Goal: Task Accomplishment & Management: Manage account settings

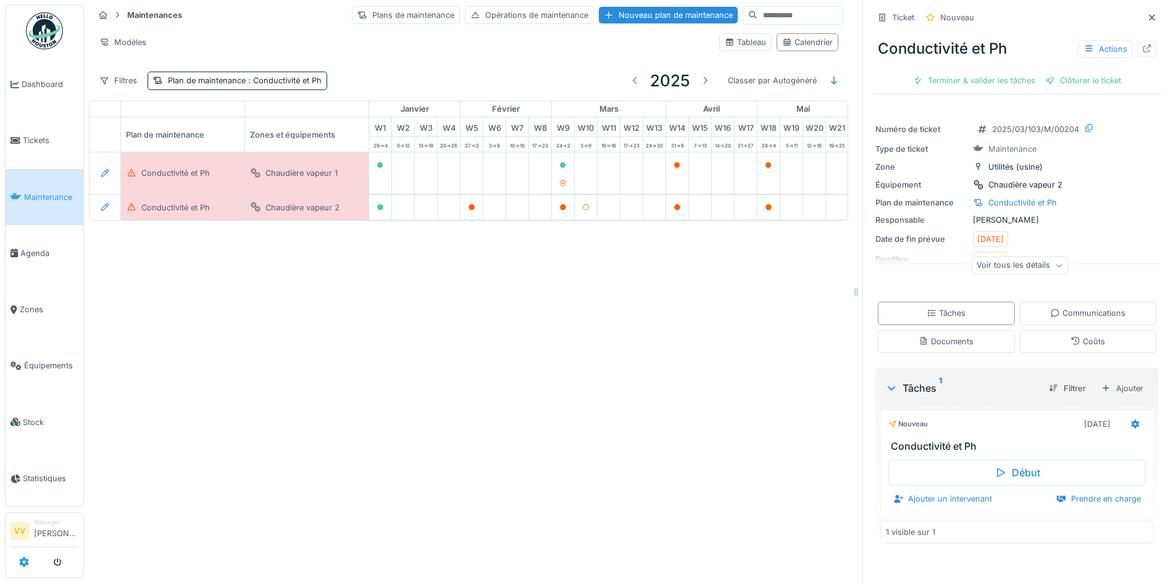
click at [22, 565] on icon at bounding box center [24, 562] width 10 height 10
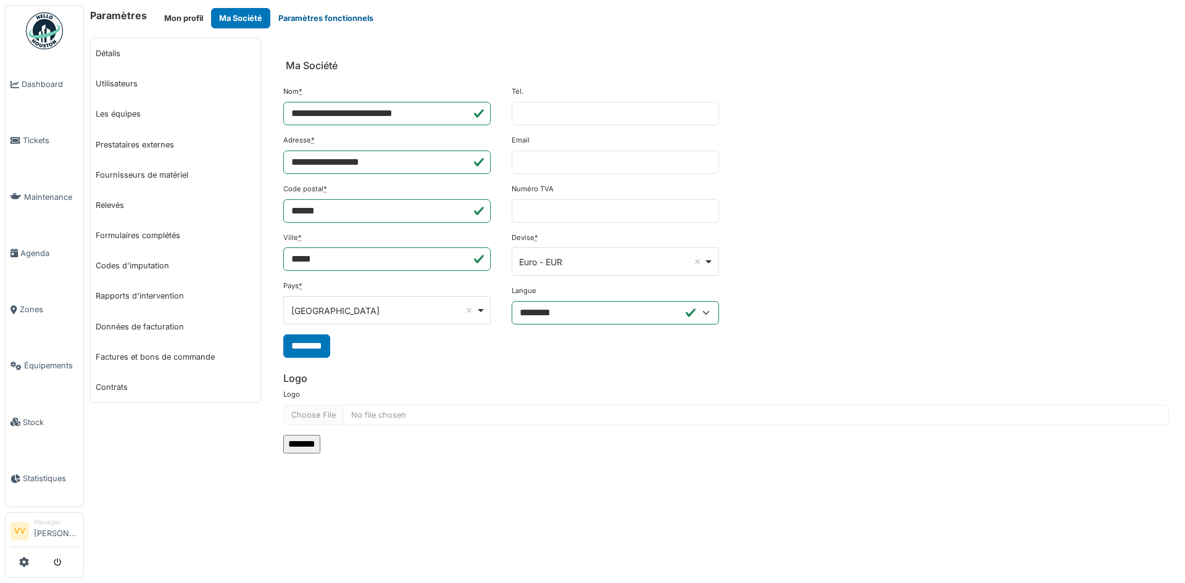
click at [306, 10] on button "Paramètres fonctionnels" at bounding box center [325, 18] width 111 height 20
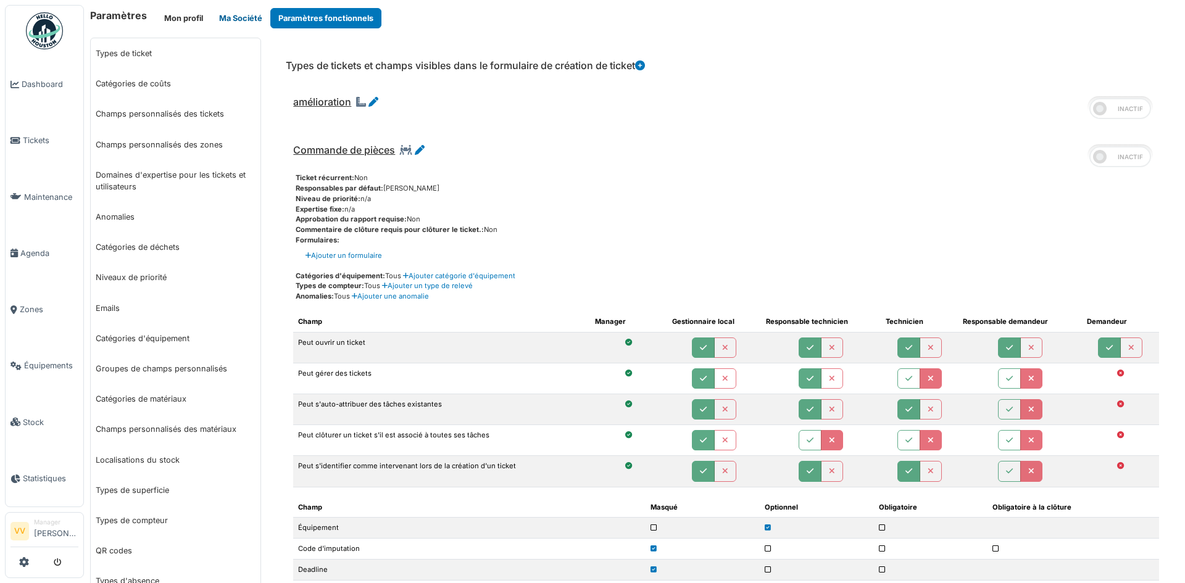
click at [243, 17] on button "Ma Société" at bounding box center [240, 18] width 59 height 20
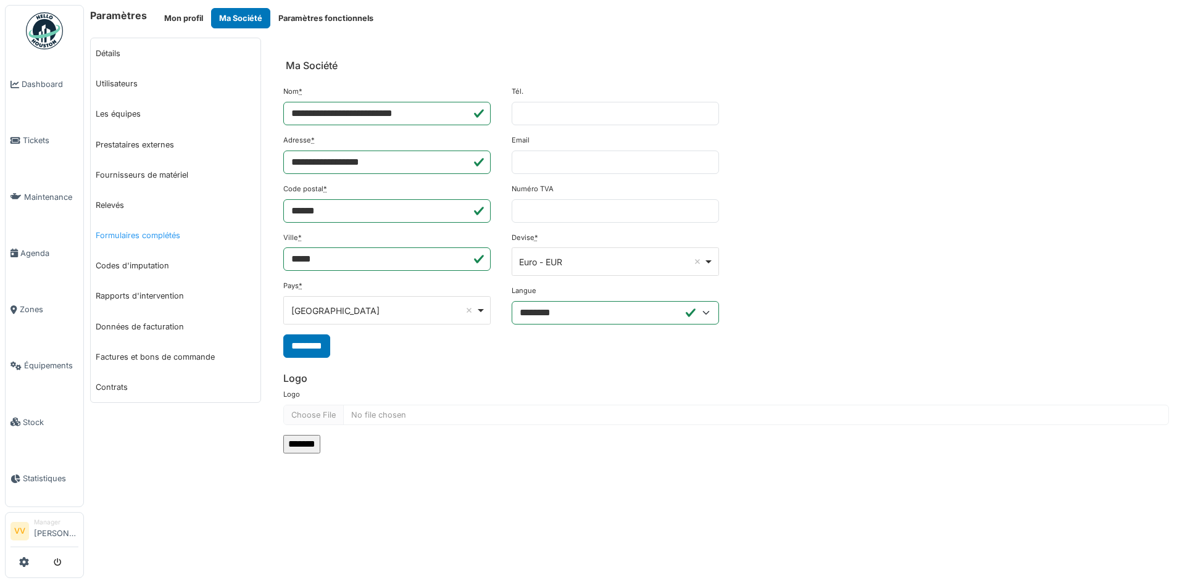
click at [144, 230] on link "Formulaires complétés" at bounding box center [176, 235] width 170 height 30
select select "***"
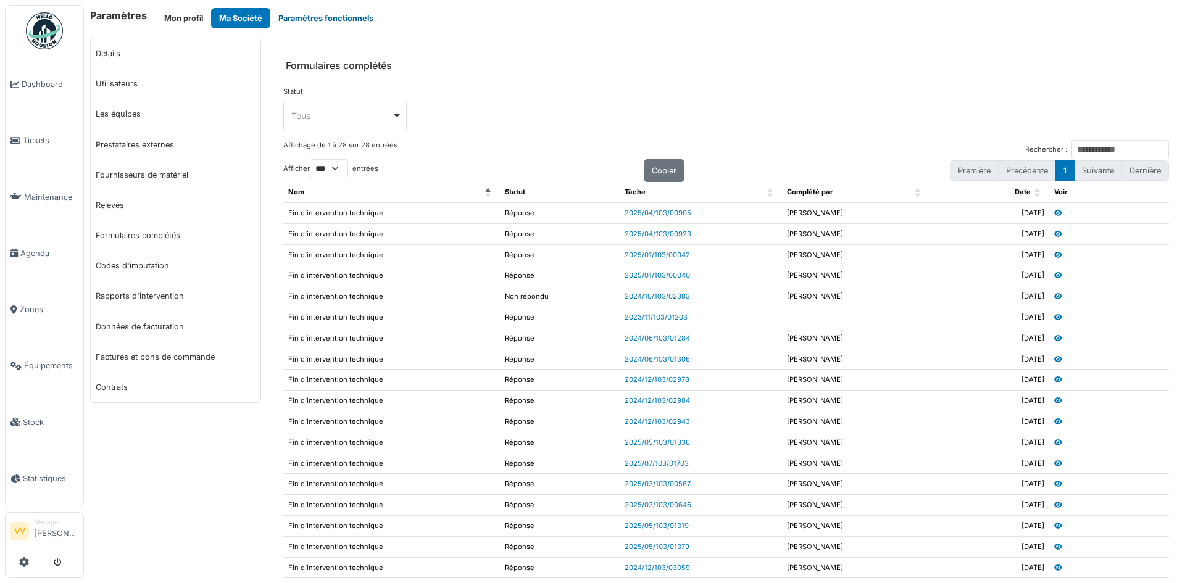
click at [322, 15] on button "Paramètres fonctionnels" at bounding box center [325, 18] width 111 height 20
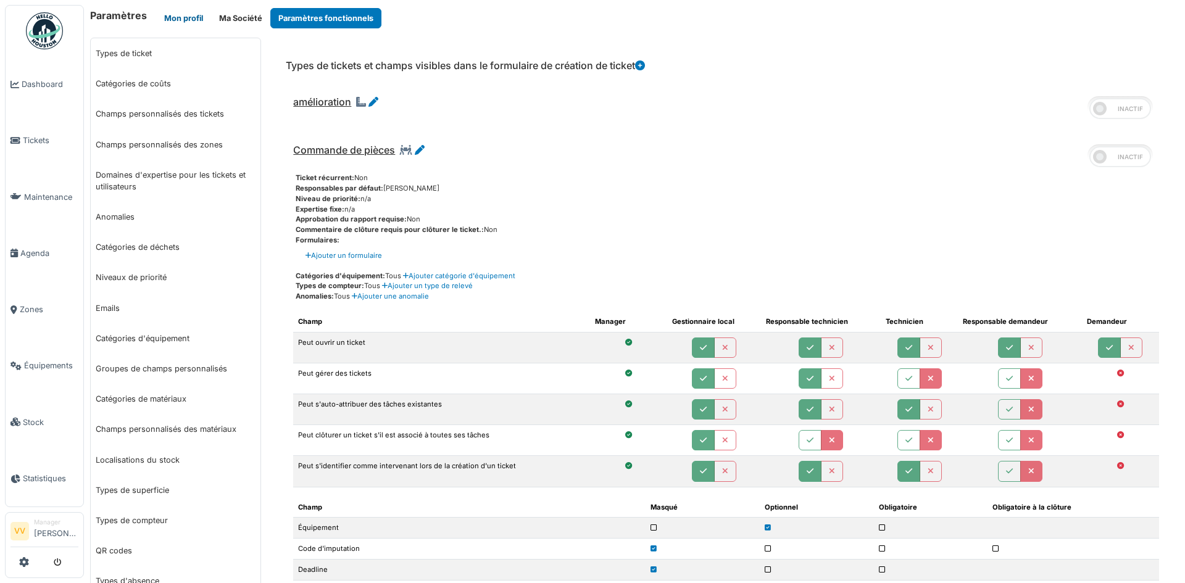
click at [183, 16] on button "Mon profil" at bounding box center [183, 18] width 55 height 20
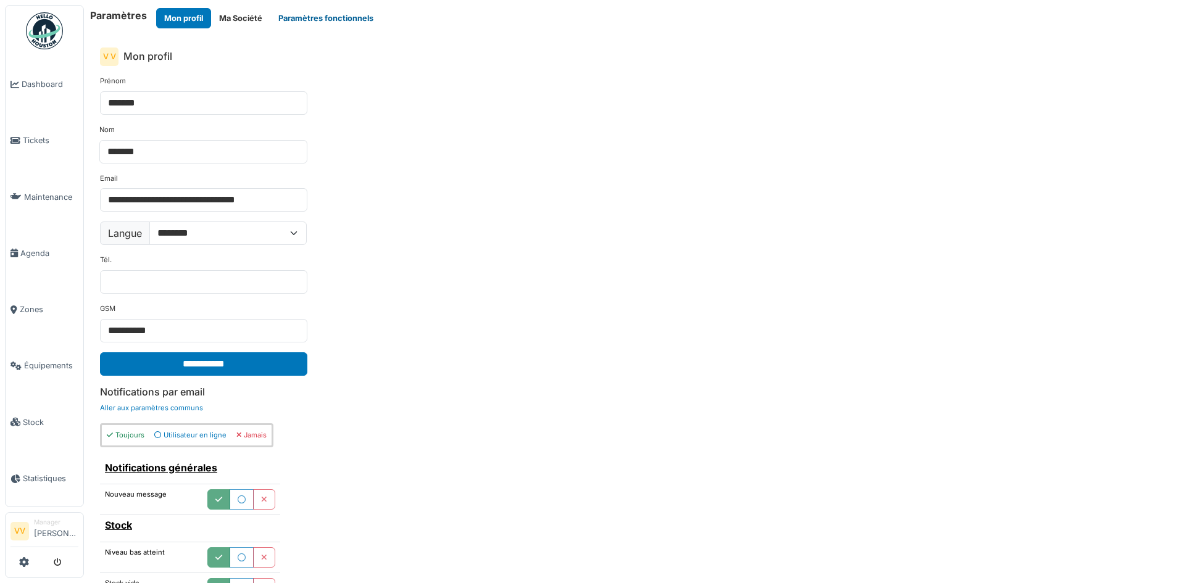
click at [286, 9] on button "Paramètres fonctionnels" at bounding box center [325, 18] width 111 height 20
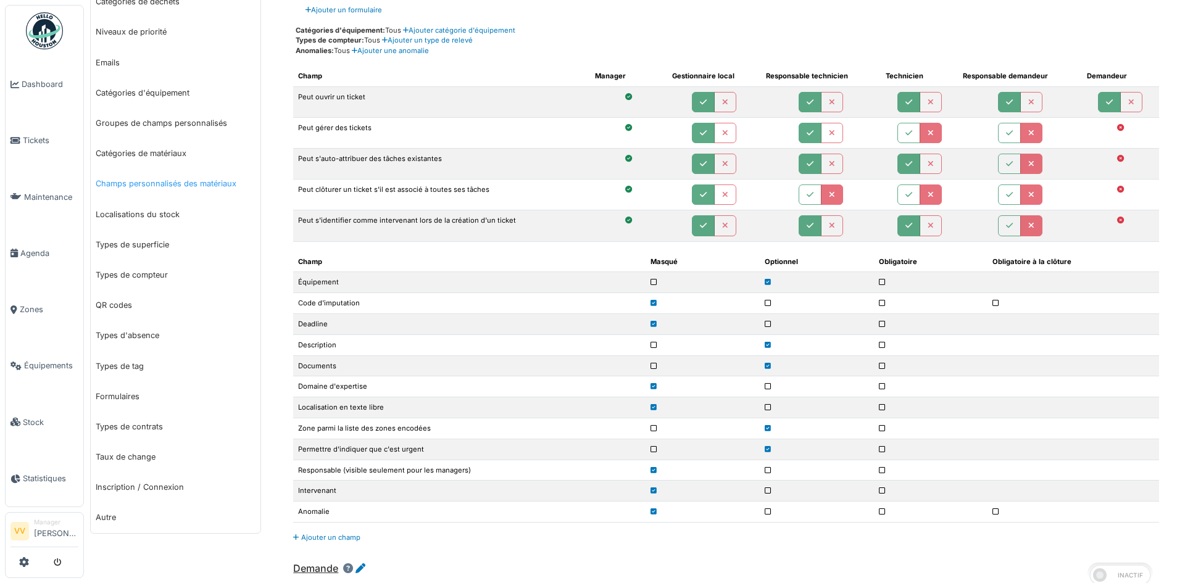
scroll to position [247, 0]
click at [149, 273] on link "Types de compteur" at bounding box center [176, 274] width 170 height 30
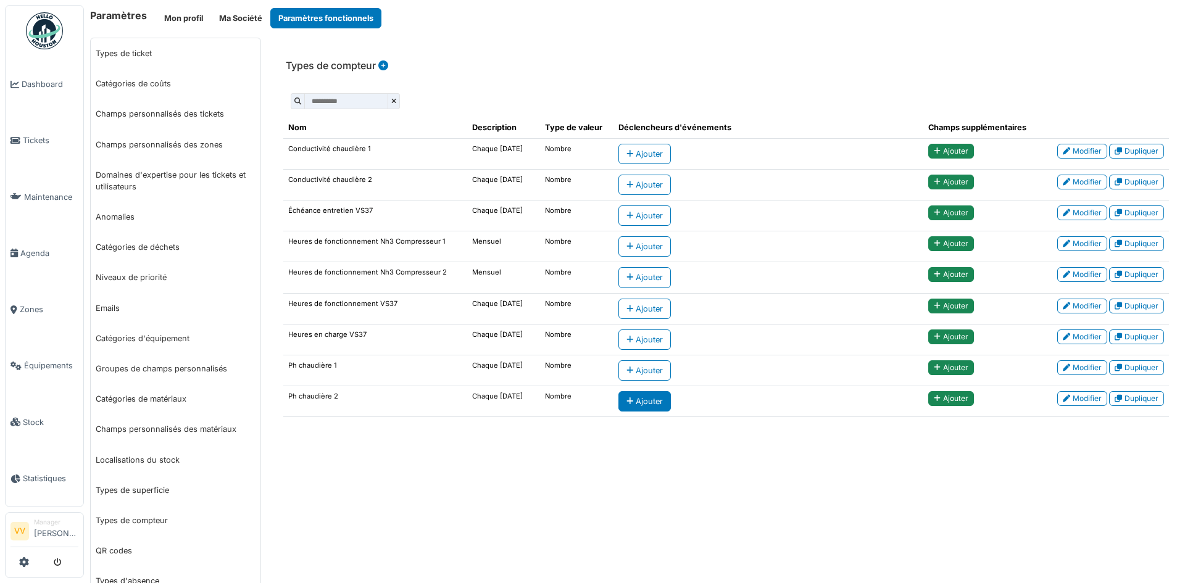
click at [649, 392] on div "Ajouter" at bounding box center [645, 401] width 52 height 20
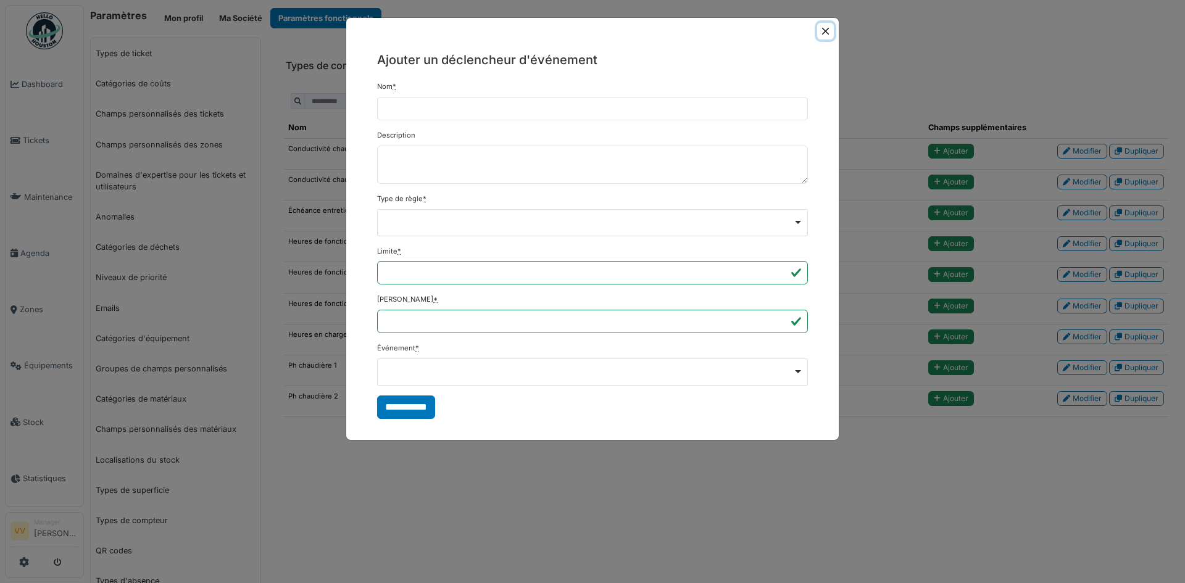
click at [826, 24] on button "Close" at bounding box center [825, 31] width 17 height 17
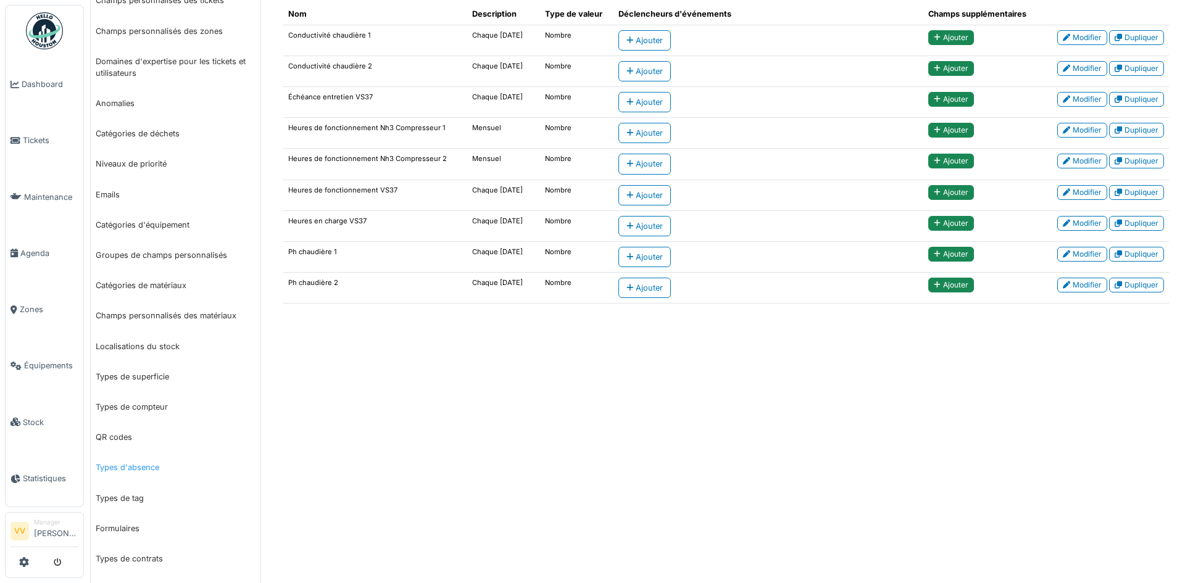
scroll to position [123, 0]
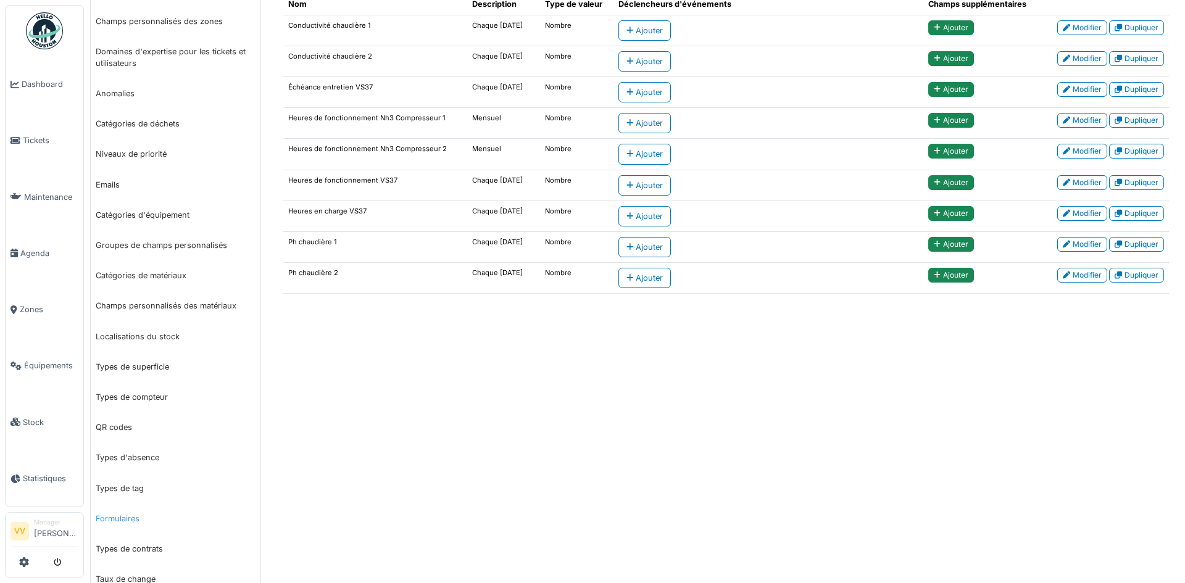
click at [132, 523] on link "Formulaires" at bounding box center [176, 519] width 170 height 30
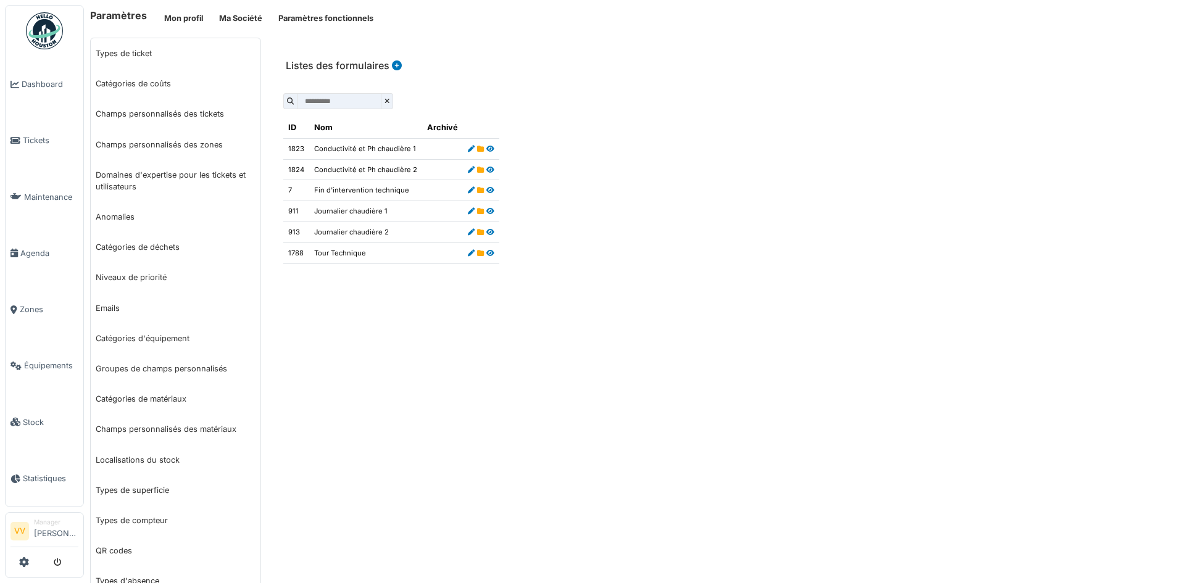
click at [448, 449] on div "**********" at bounding box center [726, 414] width 918 height 752
click at [468, 150] on icon at bounding box center [471, 149] width 7 height 7
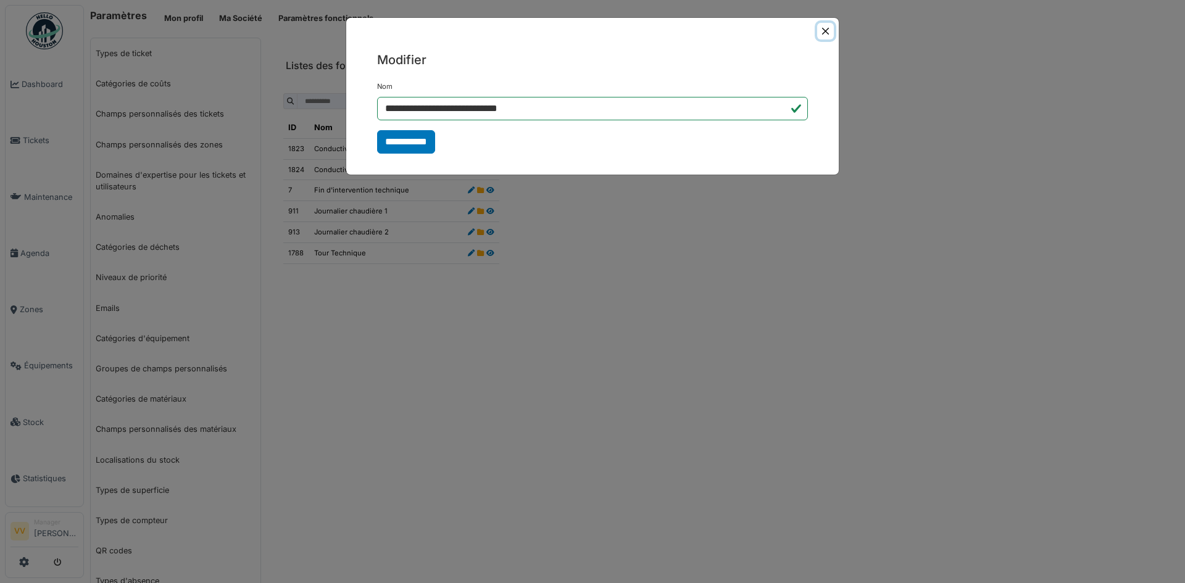
click at [826, 32] on button "Close" at bounding box center [825, 31] width 17 height 17
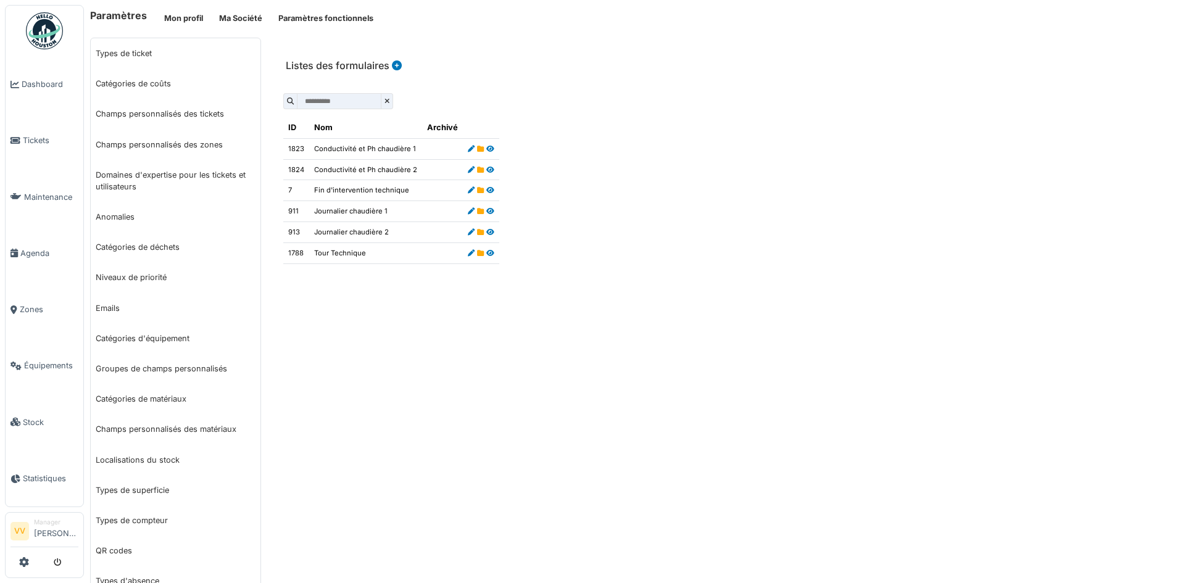
click at [755, 420] on div "**********" at bounding box center [726, 414] width 918 height 752
click at [56, 187] on link "Maintenance" at bounding box center [45, 197] width 78 height 56
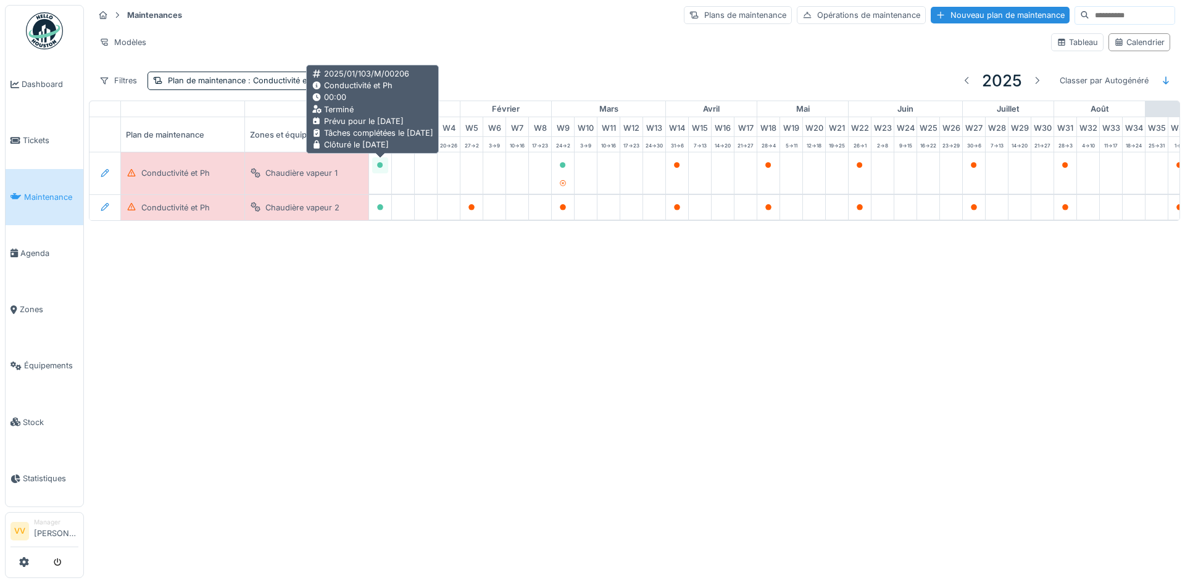
click at [378, 164] on icon at bounding box center [380, 165] width 6 height 6
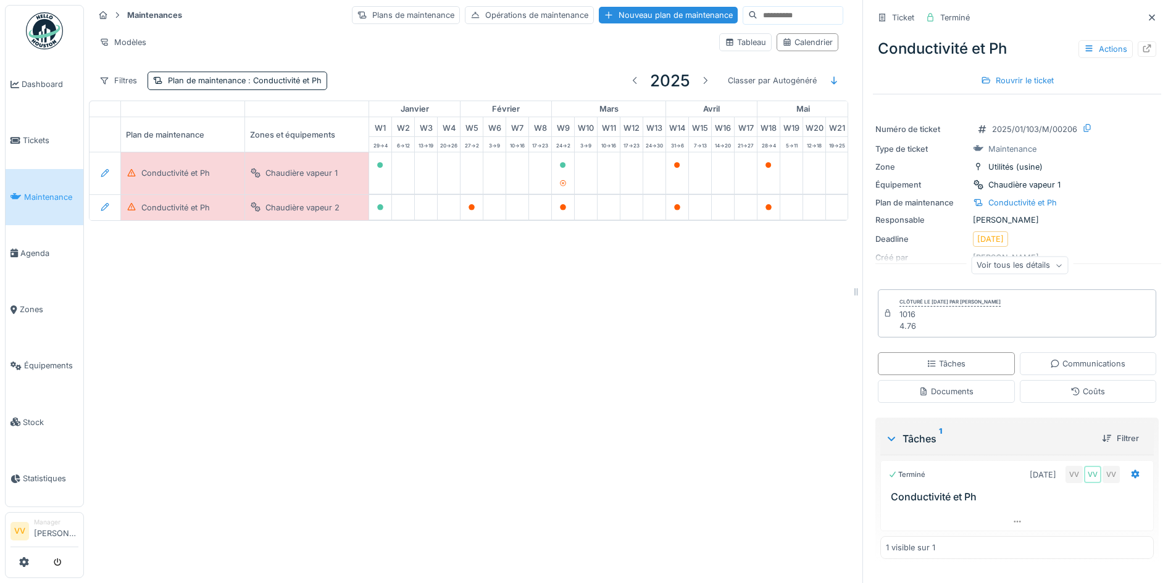
scroll to position [9, 0]
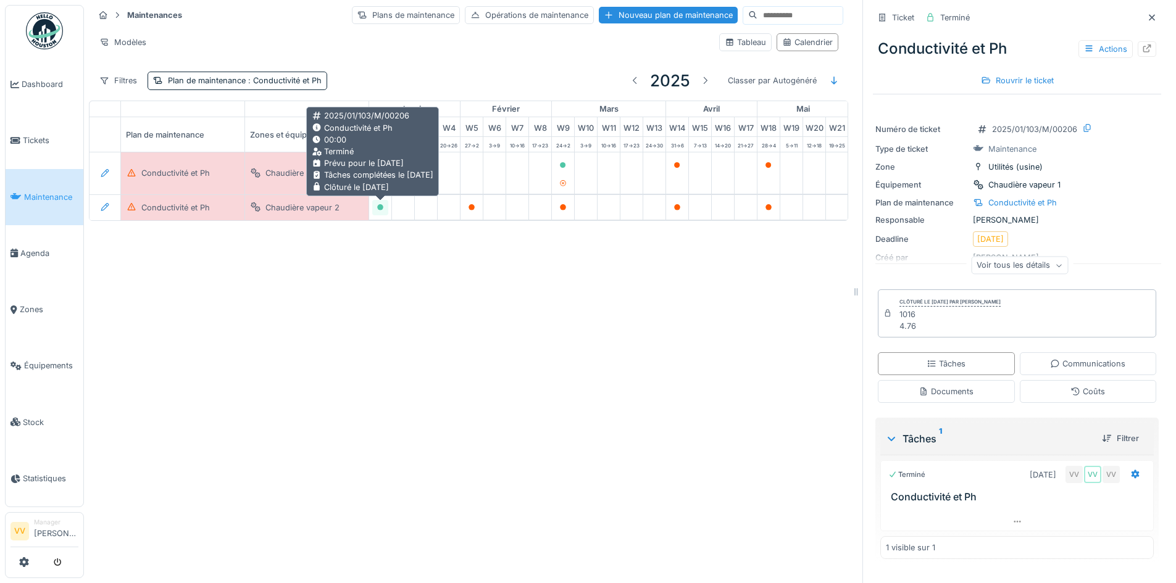
click at [380, 204] on icon at bounding box center [380, 207] width 6 height 6
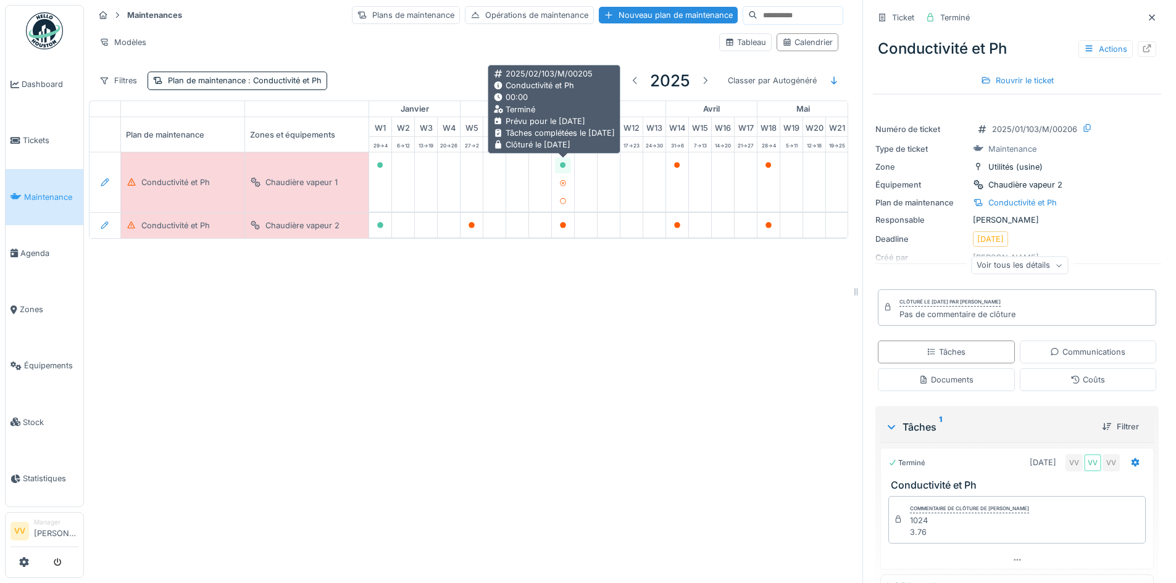
click at [561, 162] on icon at bounding box center [563, 165] width 6 height 6
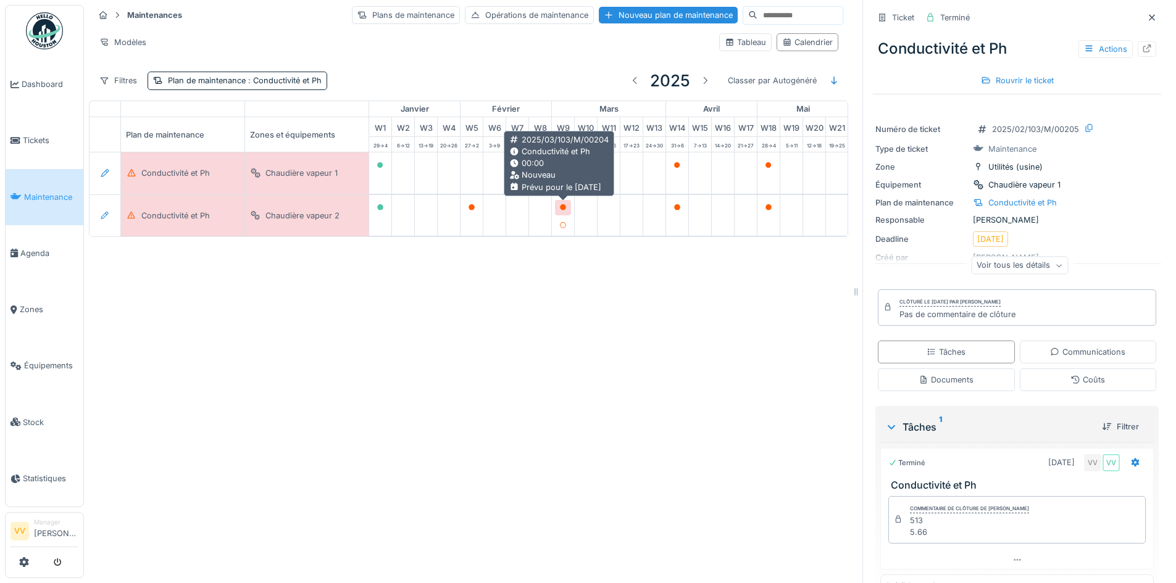
click at [565, 202] on div at bounding box center [562, 208] width 7 height 12
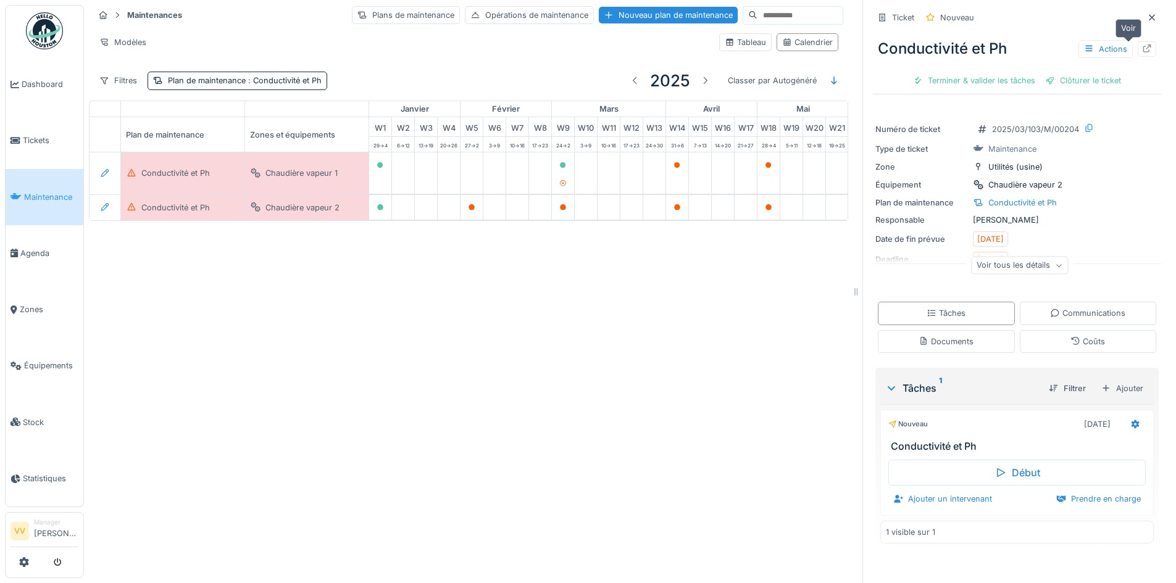
click at [1142, 44] on icon at bounding box center [1147, 48] width 10 height 8
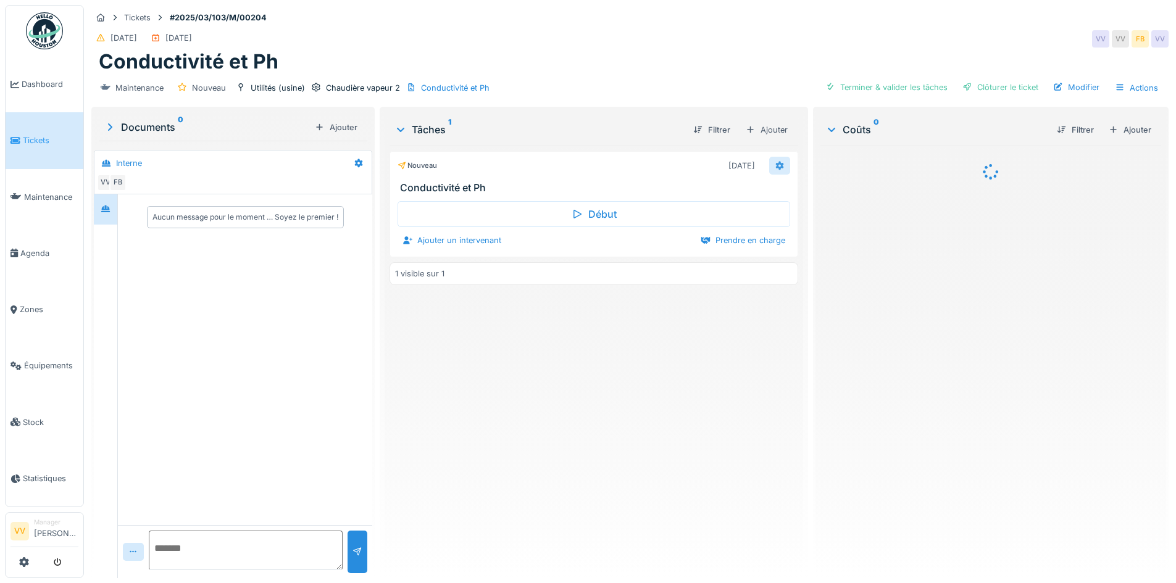
click at [775, 167] on icon at bounding box center [779, 165] width 8 height 9
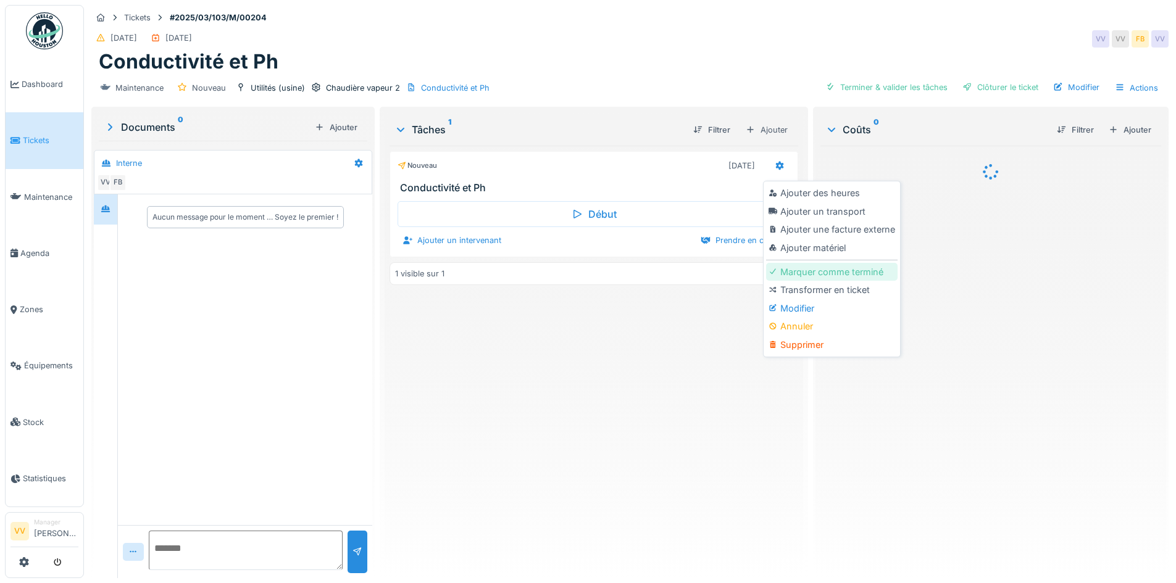
click at [823, 271] on div "Marquer comme terminé" at bounding box center [831, 272] width 131 height 19
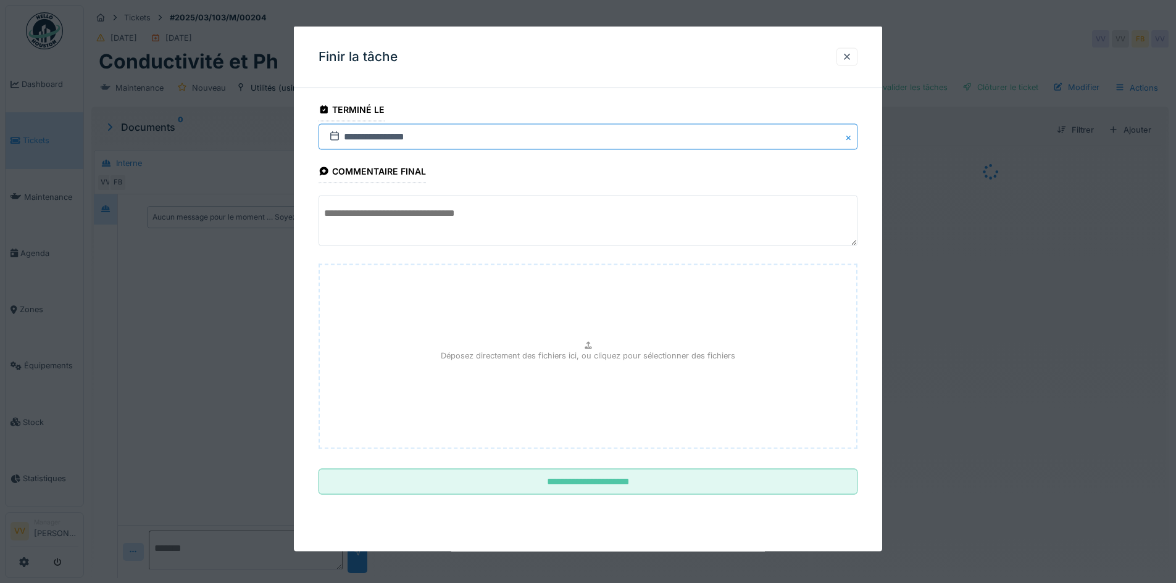
click at [393, 142] on input "**********" at bounding box center [588, 137] width 539 height 26
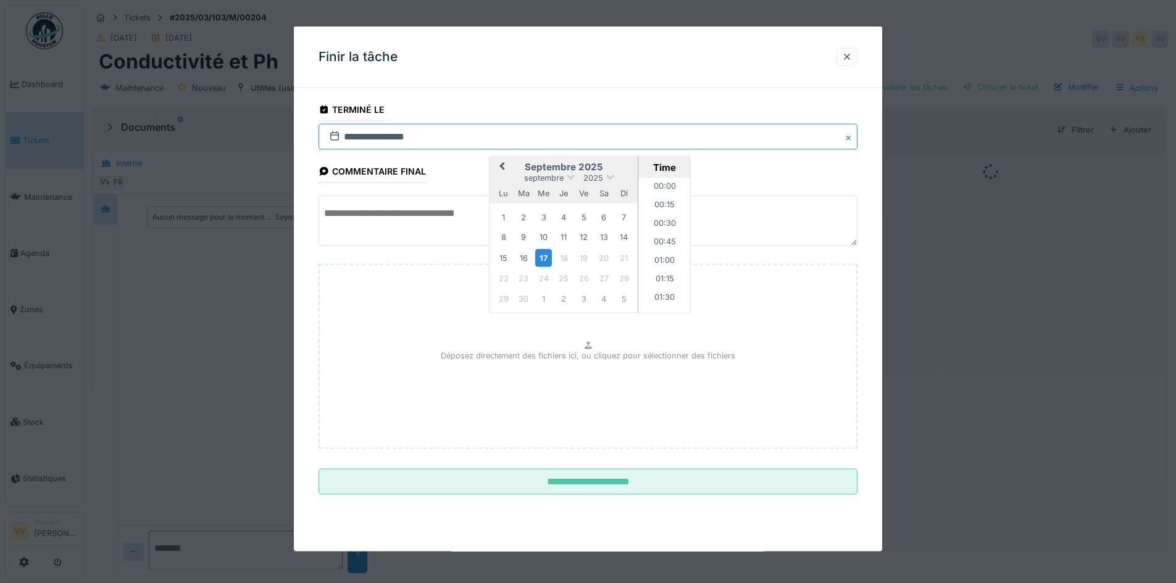
scroll to position [961, 0]
click at [498, 168] on button "Previous Month" at bounding box center [501, 168] width 20 height 20
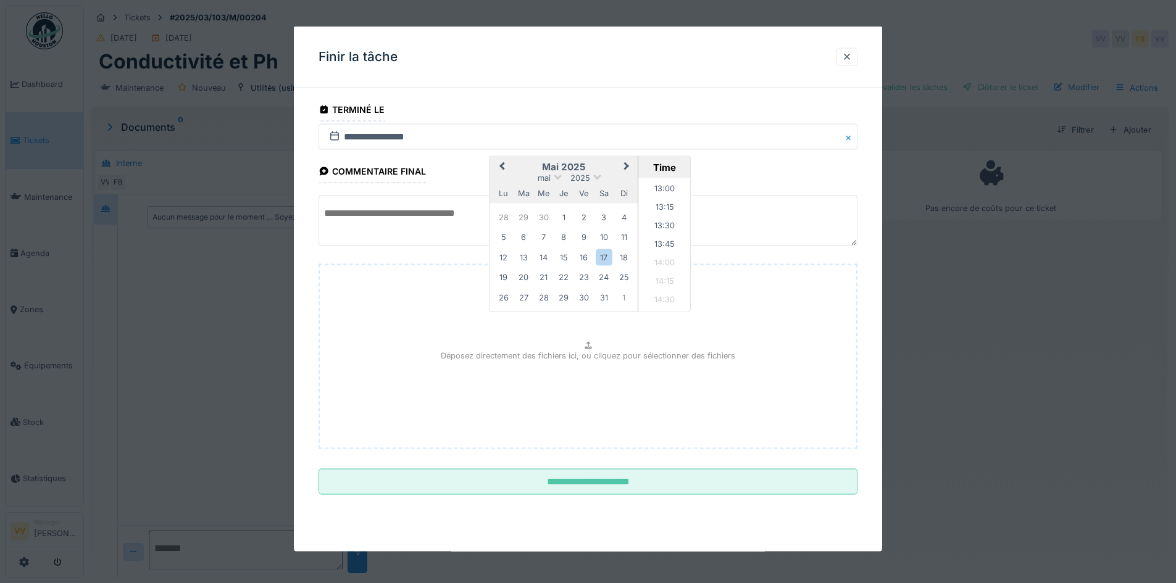
click at [498, 168] on button "Previous Month" at bounding box center [501, 168] width 20 height 20
click at [563, 298] on div "27" at bounding box center [564, 297] width 17 height 17
click at [383, 217] on textarea at bounding box center [588, 221] width 539 height 51
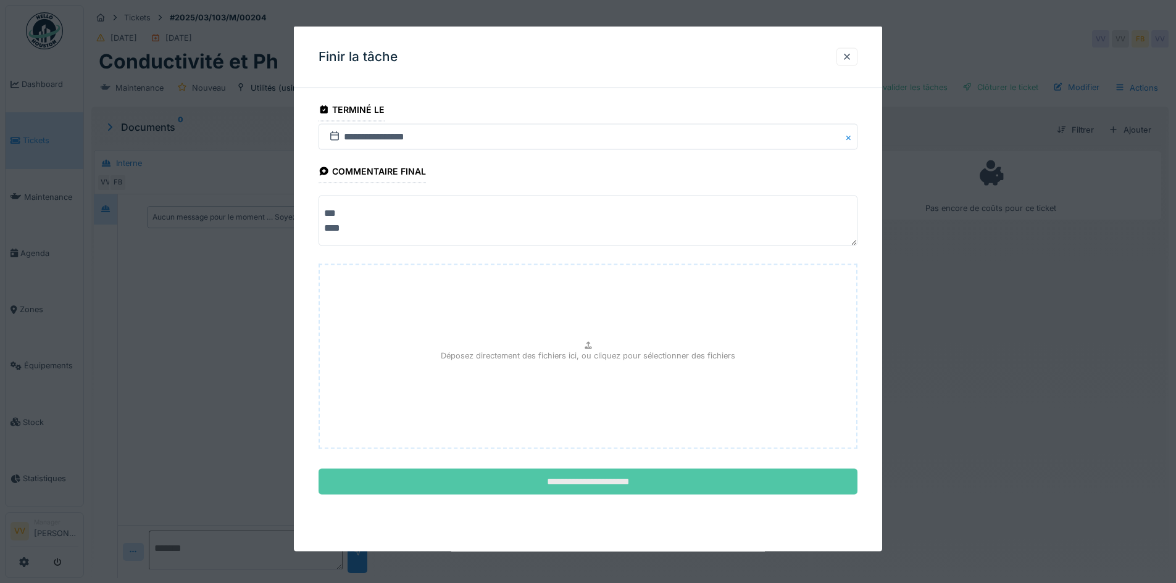
type textarea "*** ****"
click at [582, 491] on input "**********" at bounding box center [588, 482] width 539 height 26
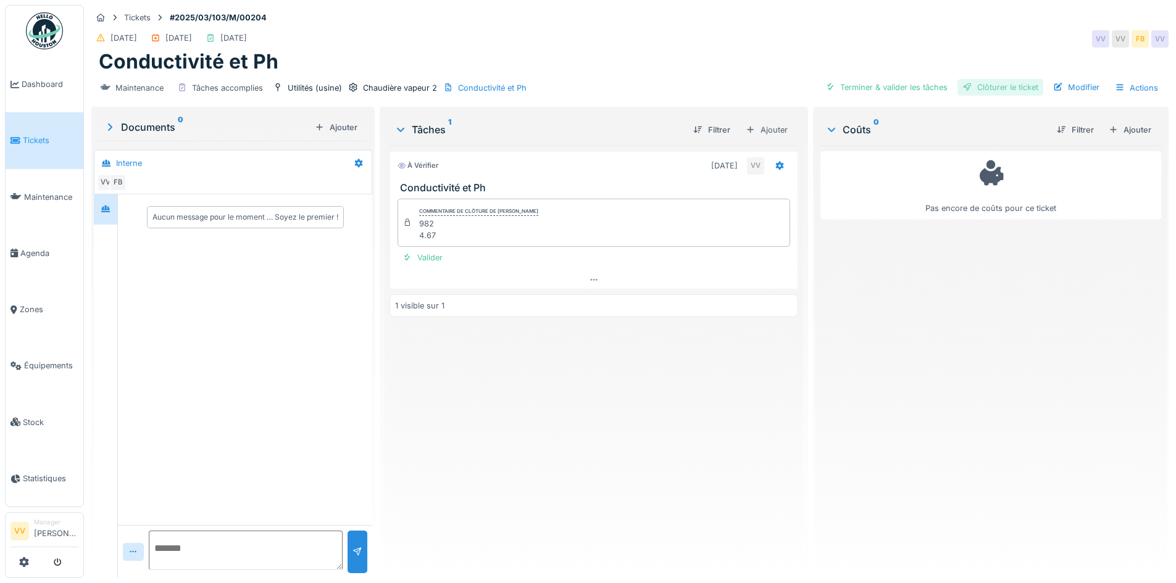
click at [1016, 88] on div "Clôturer le ticket" at bounding box center [1000, 87] width 86 height 17
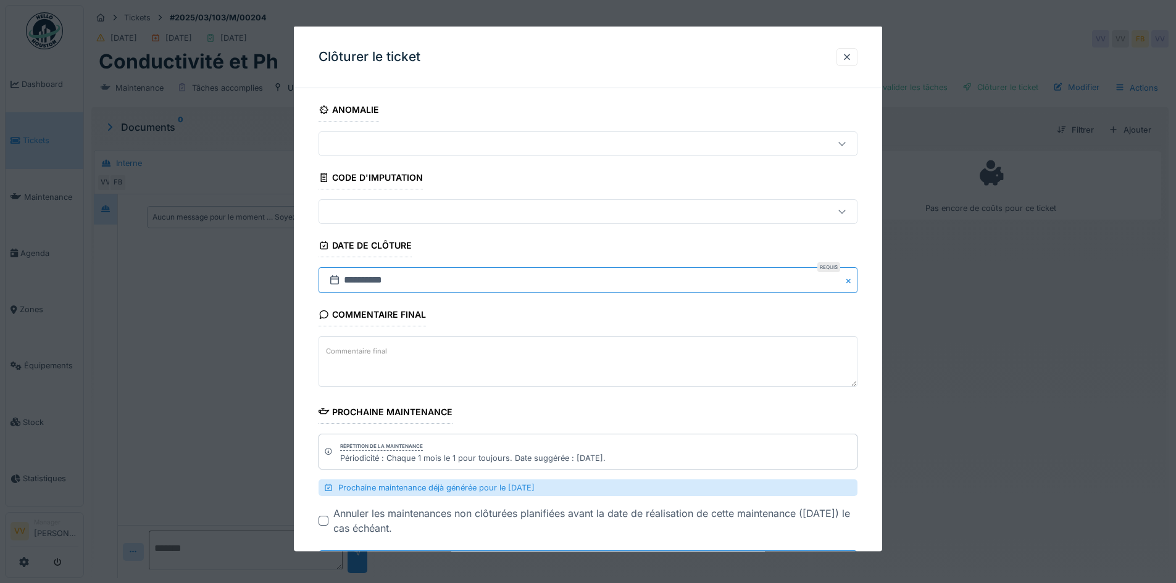
click at [425, 278] on input "**********" at bounding box center [588, 280] width 539 height 26
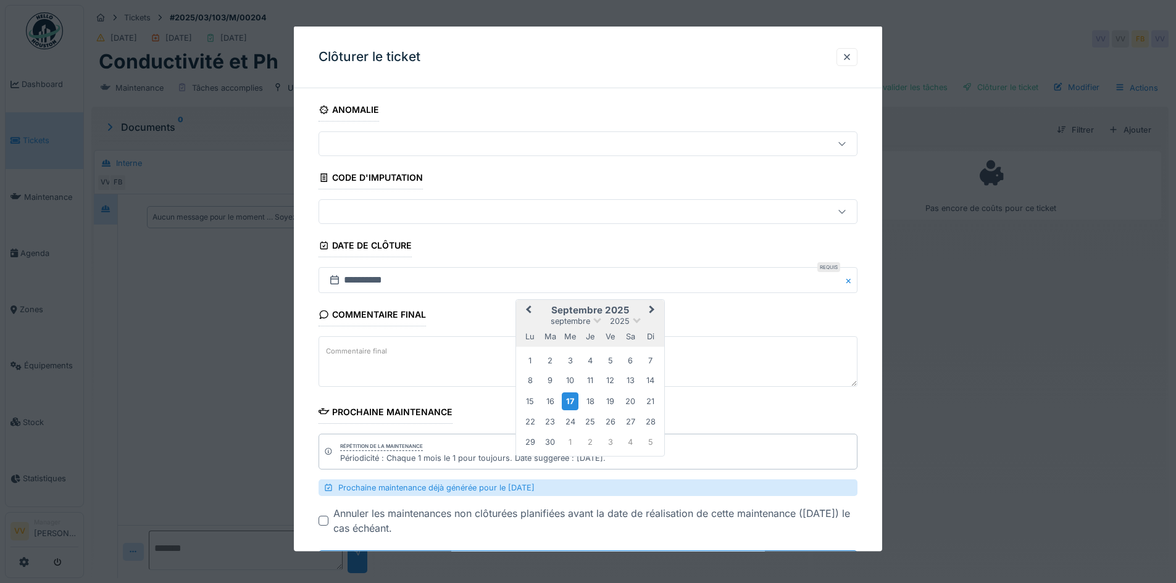
click at [528, 309] on span "Previous Month" at bounding box center [528, 310] width 0 height 15
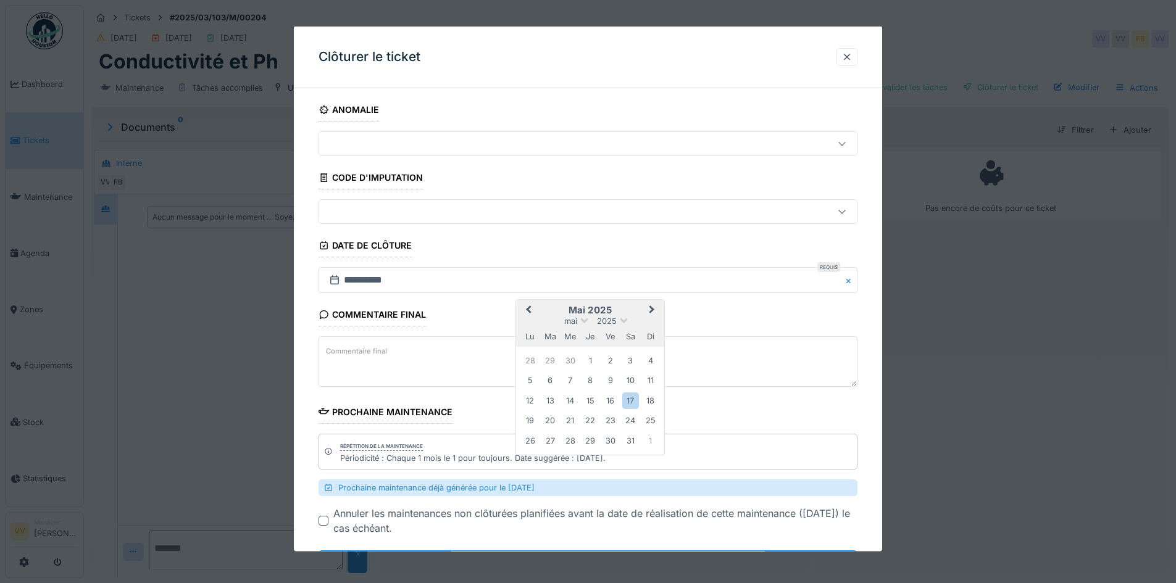
click at [528, 309] on span "Previous Month" at bounding box center [528, 310] width 0 height 15
click at [646, 307] on button "Next Month" at bounding box center [653, 311] width 20 height 20
click at [585, 440] on div "27" at bounding box center [590, 440] width 17 height 17
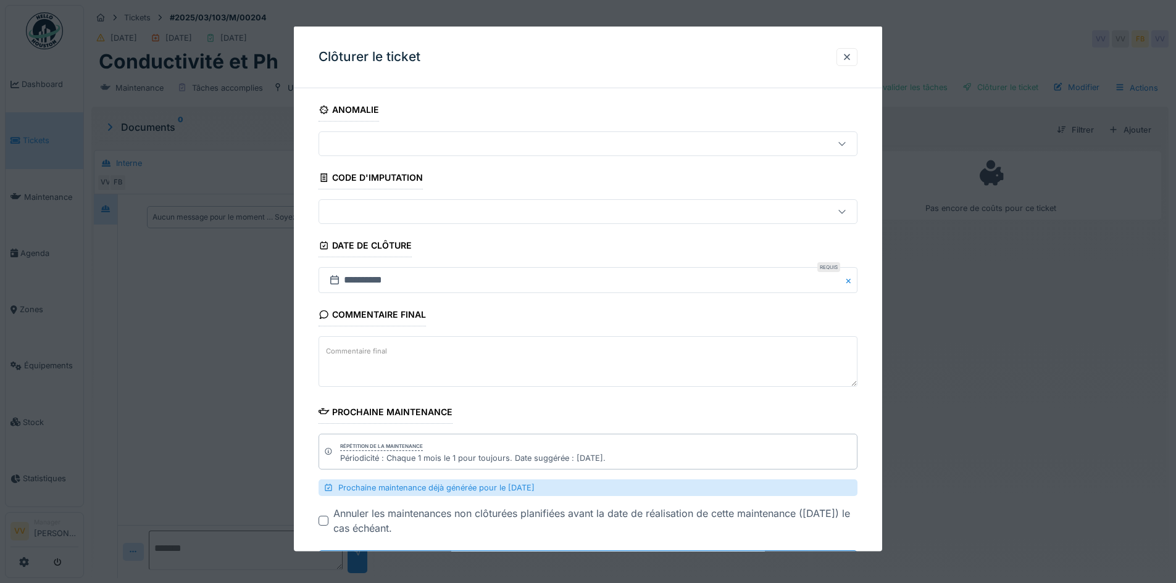
click at [402, 526] on div "Annuler les maintenances non clôturées planifiées avant la date de réalisation …" at bounding box center [595, 521] width 524 height 30
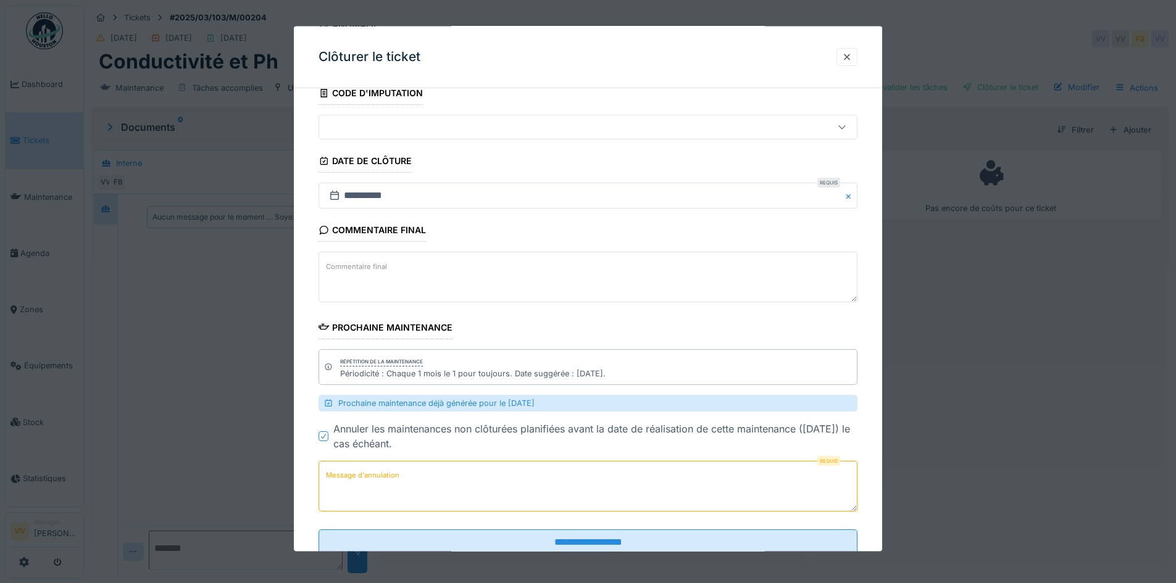
scroll to position [123, 0]
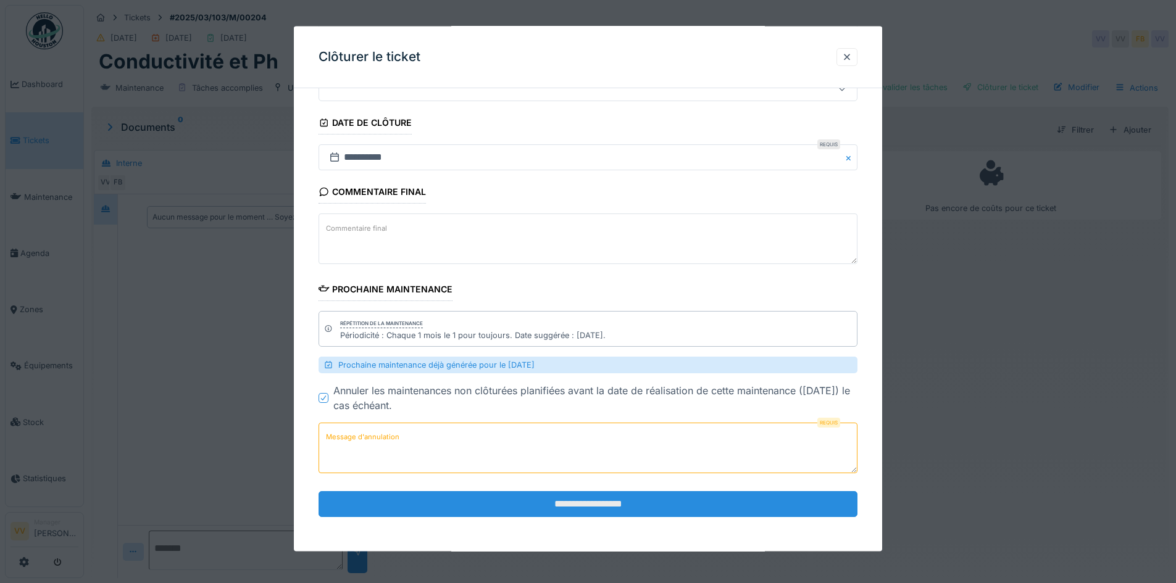
click at [504, 501] on input "**********" at bounding box center [588, 504] width 539 height 26
type textarea "*"
click at [505, 500] on input "**********" at bounding box center [588, 504] width 539 height 26
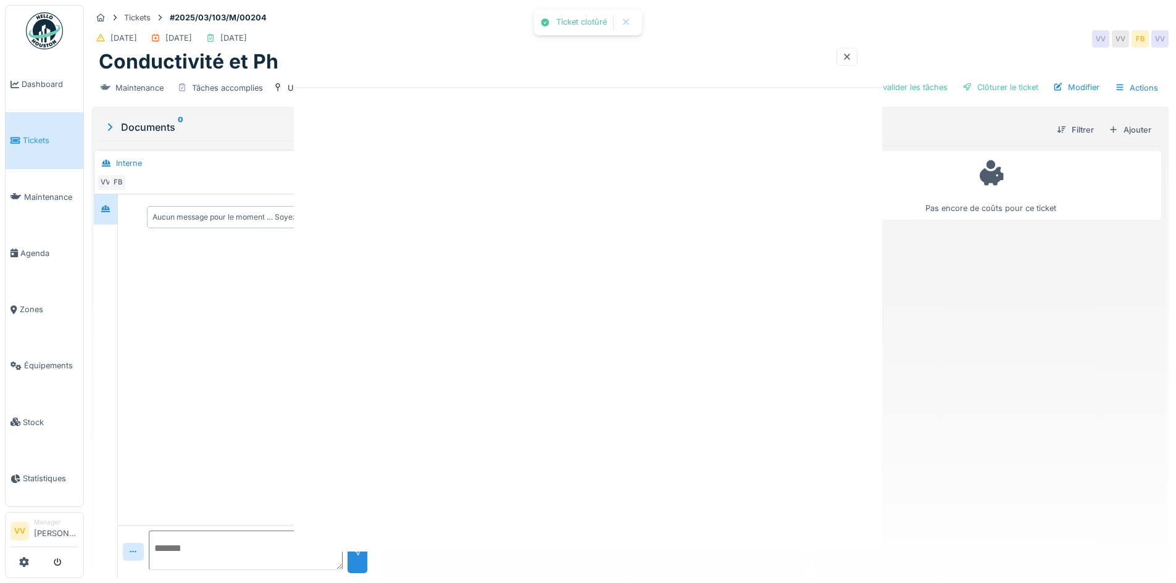
scroll to position [0, 0]
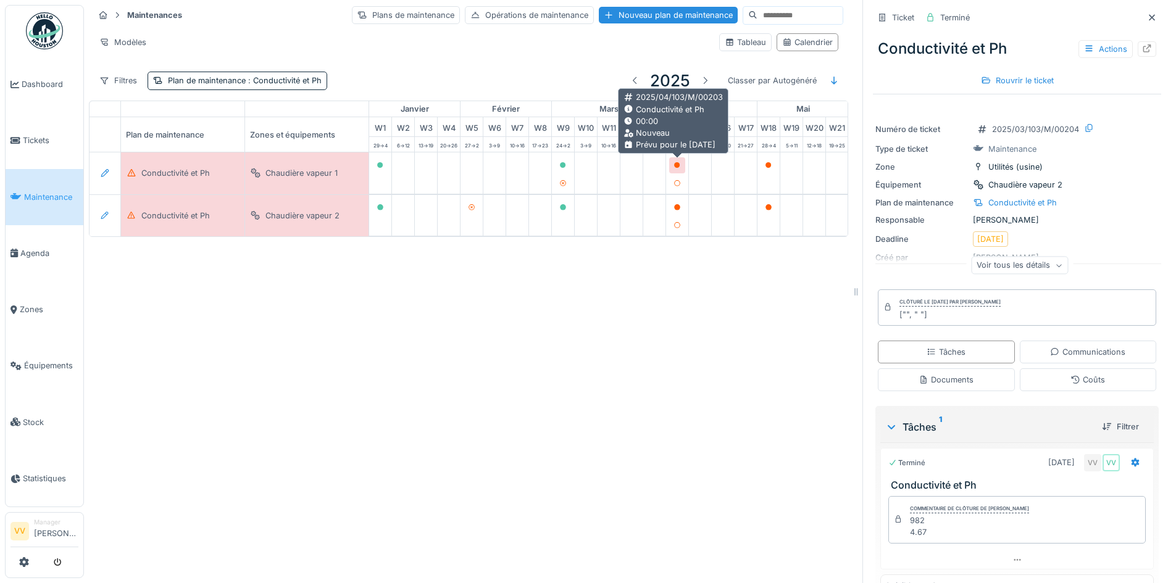
click at [677, 163] on icon at bounding box center [677, 165] width 6 height 6
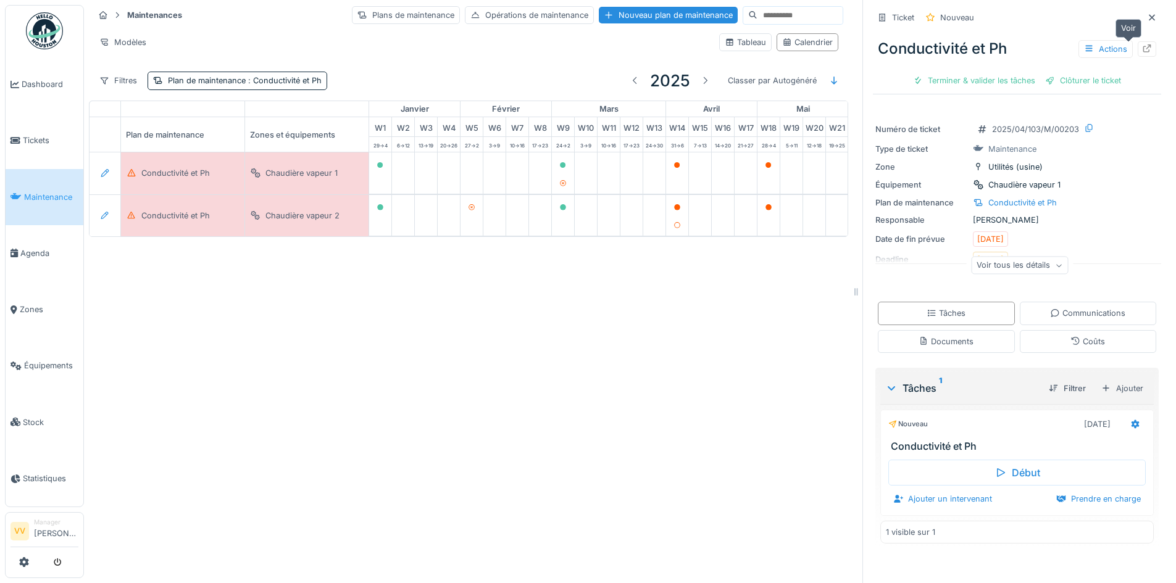
click at [1142, 52] on icon at bounding box center [1147, 48] width 10 height 8
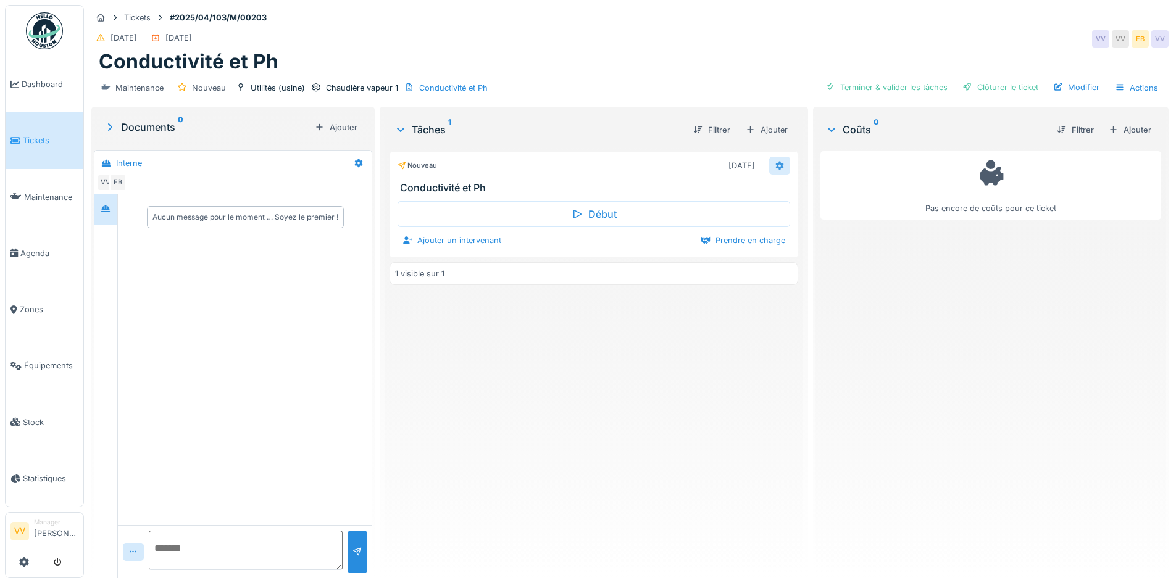
click at [780, 173] on div at bounding box center [779, 166] width 21 height 18
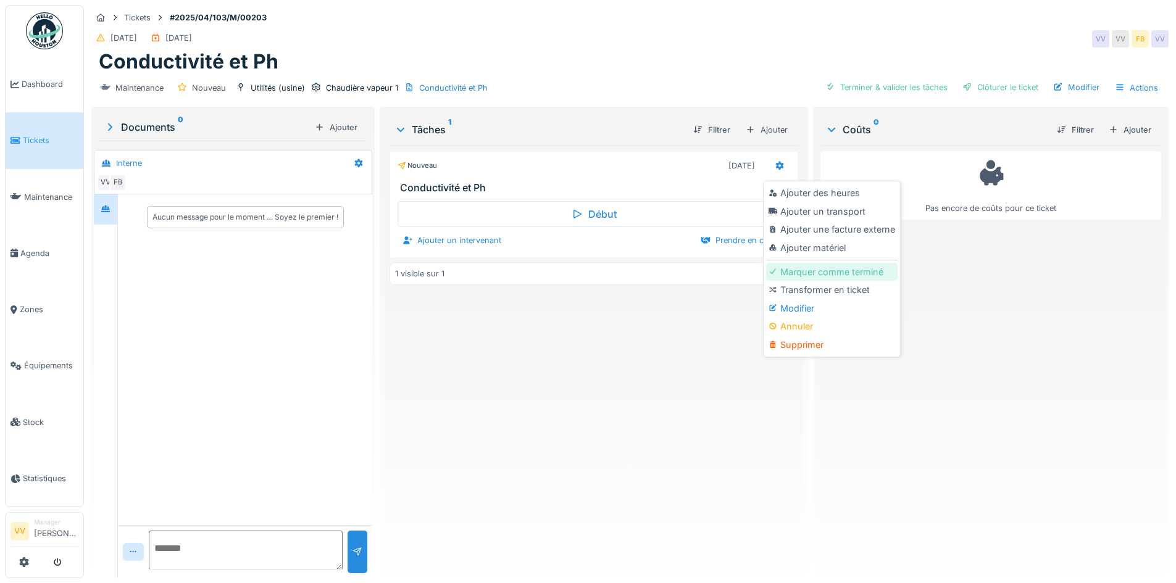
click at [824, 275] on div "Marquer comme terminé" at bounding box center [831, 272] width 131 height 19
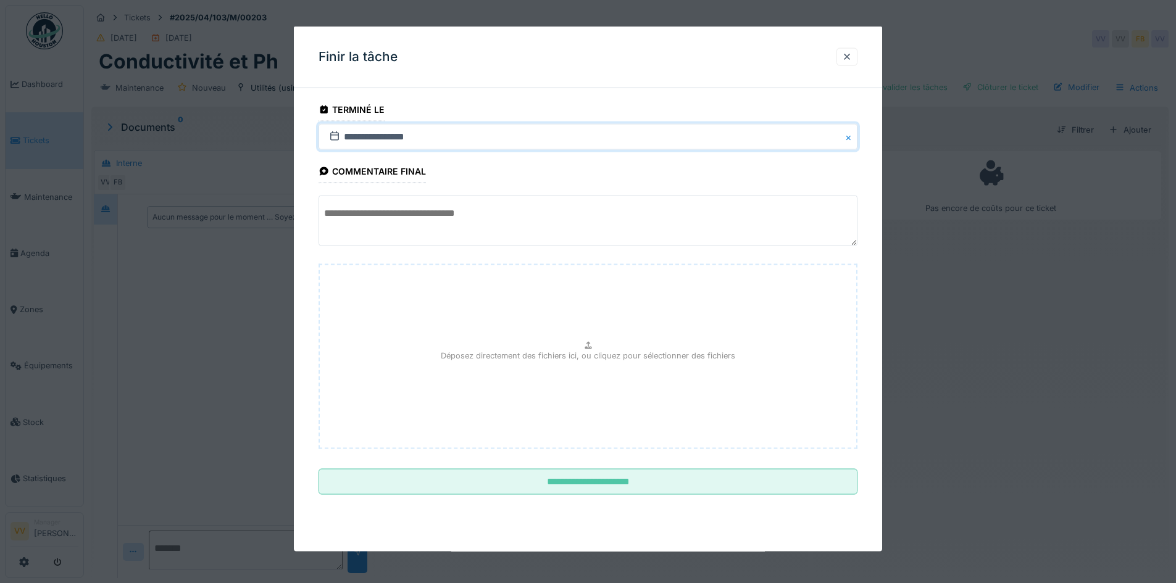
click at [354, 132] on input "**********" at bounding box center [588, 137] width 539 height 26
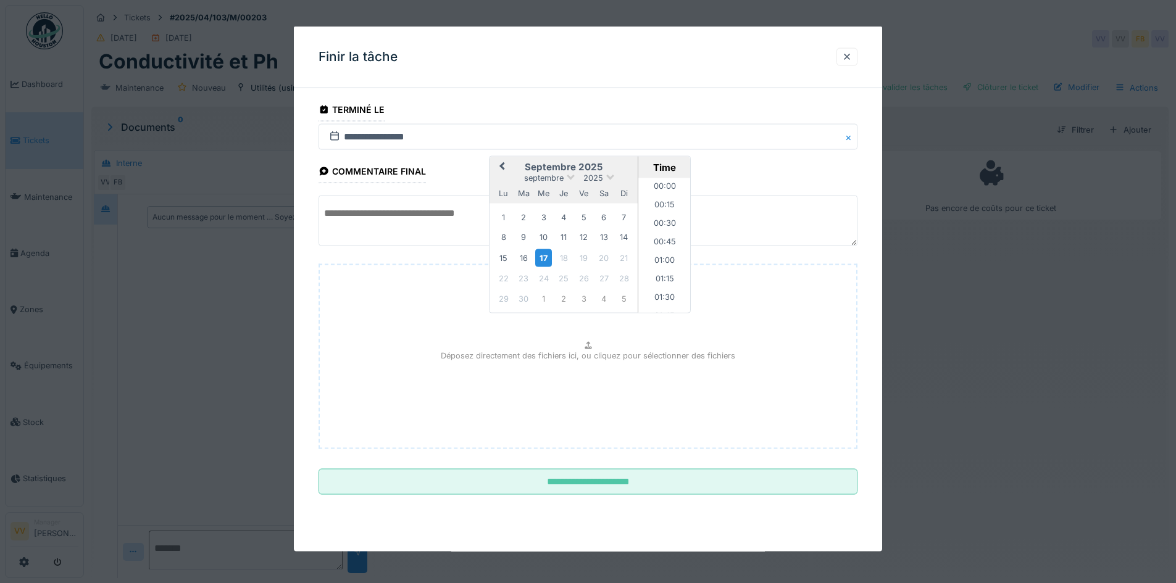
scroll to position [961, 0]
click at [502, 166] on span "Previous Month" at bounding box center [502, 167] width 0 height 15
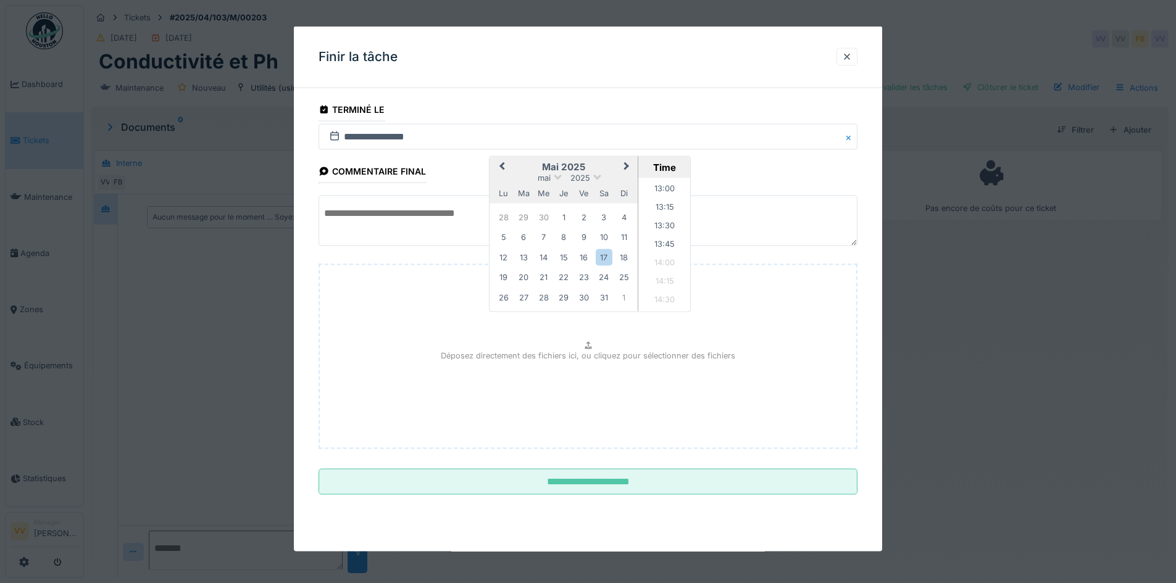
click at [502, 166] on span "Previous Month" at bounding box center [502, 167] width 0 height 15
click at [502, 167] on span "Previous Month" at bounding box center [502, 167] width 0 height 15
click at [546, 296] on div "26" at bounding box center [543, 297] width 17 height 17
click at [541, 298] on div "26" at bounding box center [543, 297] width 17 height 17
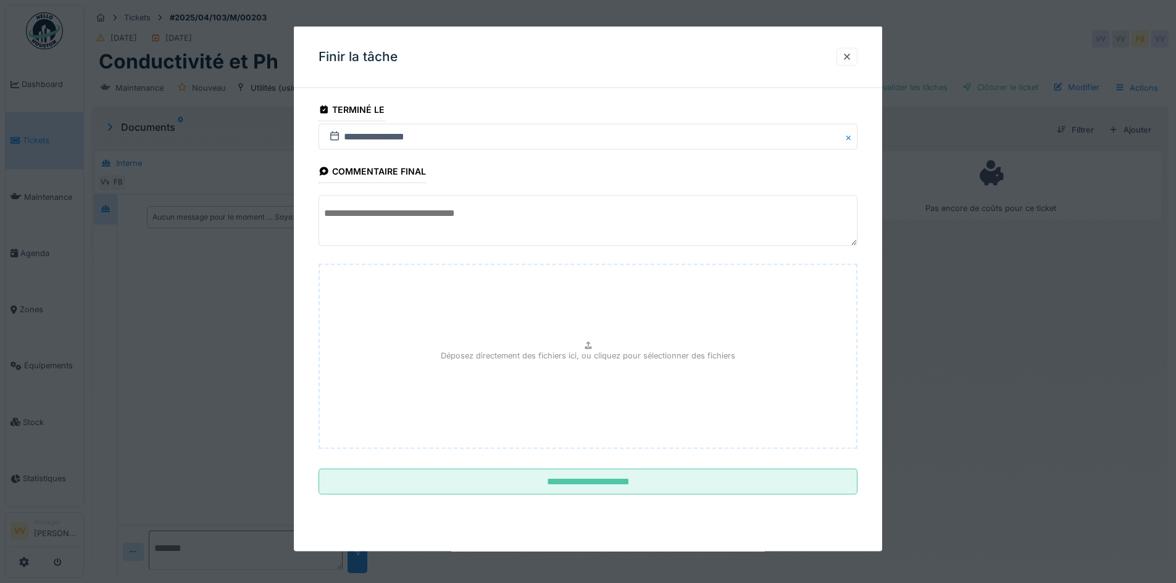
click at [377, 223] on textarea at bounding box center [588, 221] width 539 height 51
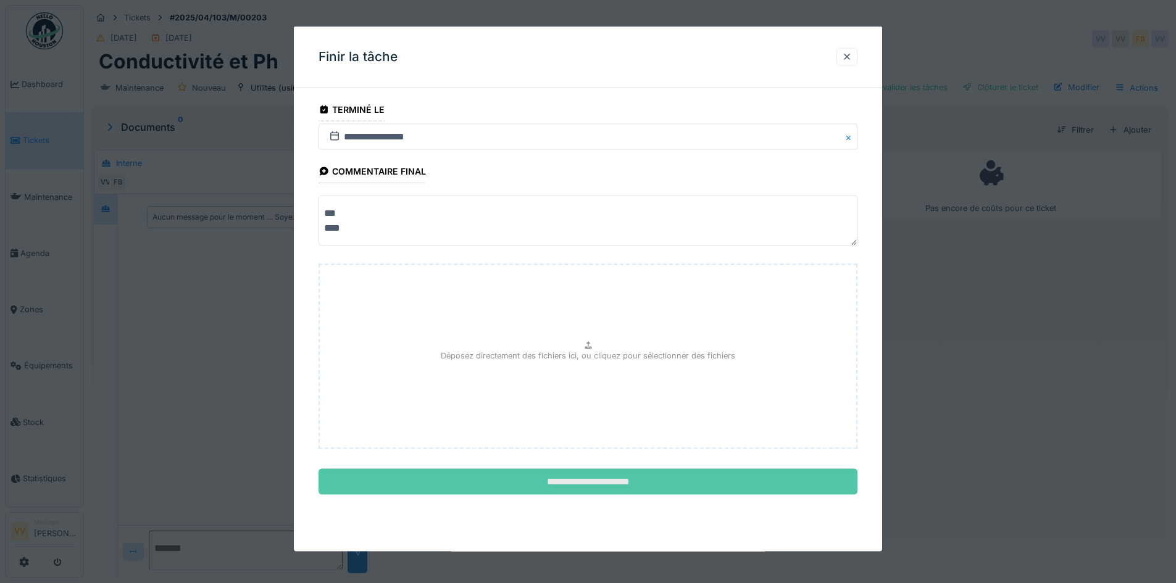
type textarea "*** ****"
click at [648, 482] on input "**********" at bounding box center [588, 482] width 539 height 26
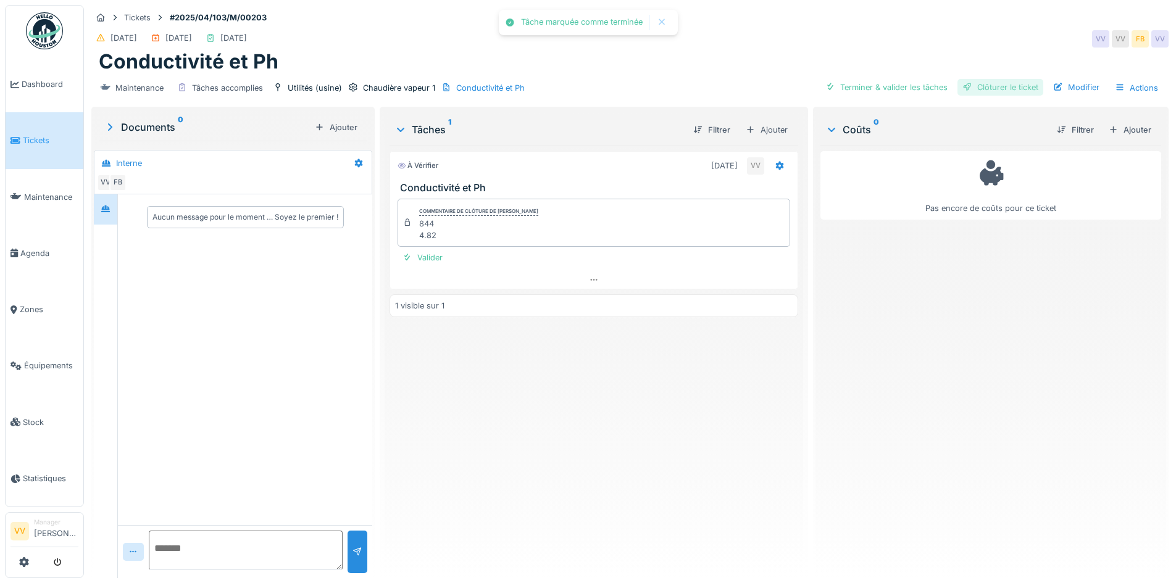
click at [1003, 88] on div "Clôturer le ticket" at bounding box center [1000, 87] width 86 height 17
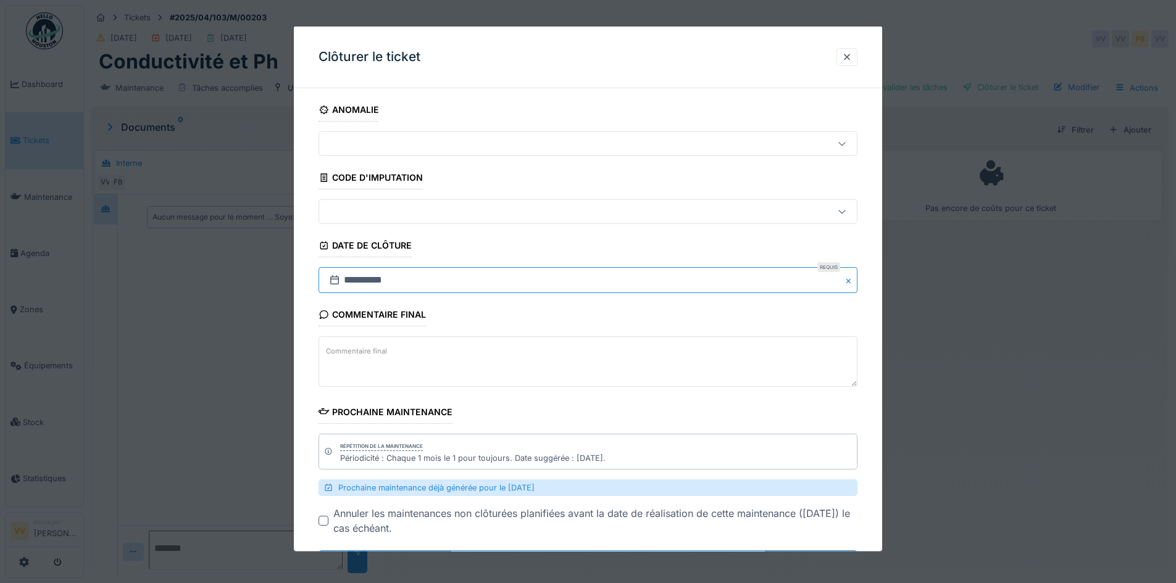
click at [417, 277] on input "**********" at bounding box center [588, 280] width 539 height 26
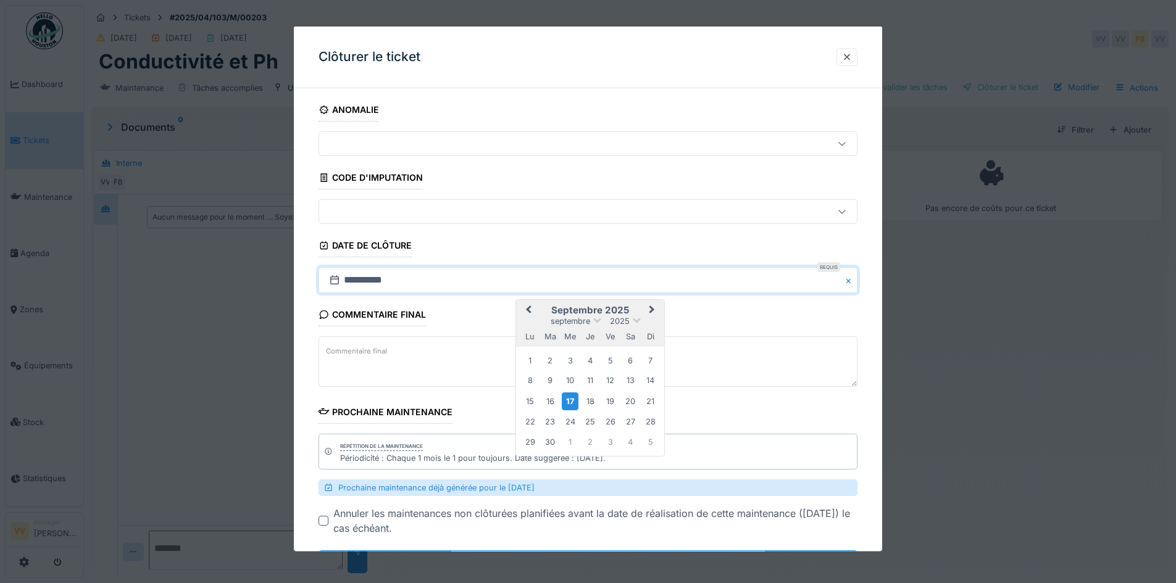
click at [528, 310] on span "Previous Month" at bounding box center [528, 310] width 0 height 15
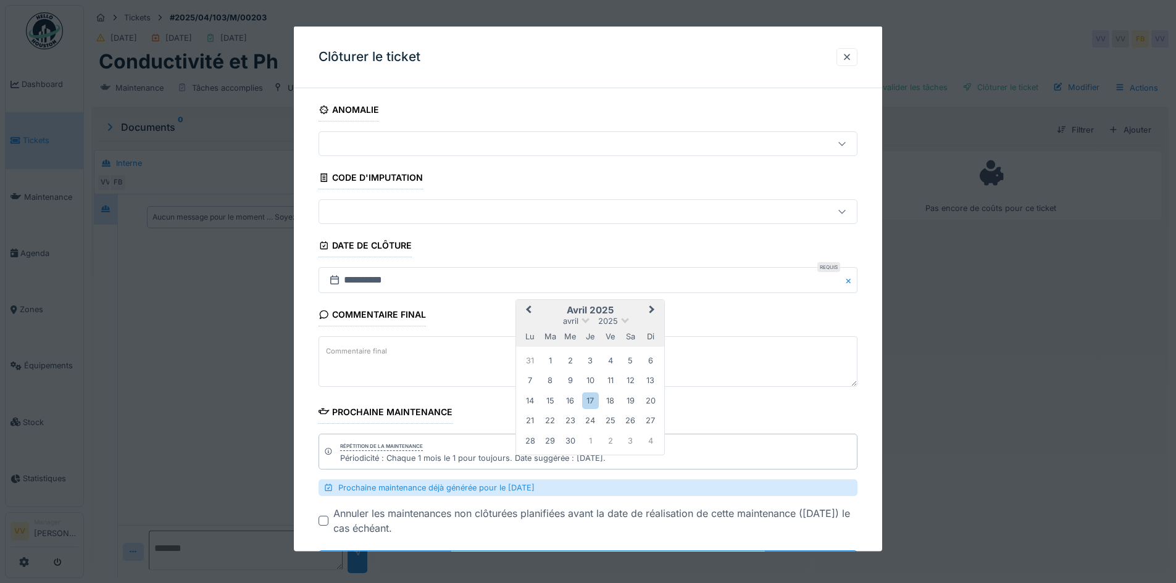
click at [528, 310] on span "Previous Month" at bounding box center [528, 310] width 0 height 15
click at [569, 440] on div "26" at bounding box center [570, 440] width 17 height 17
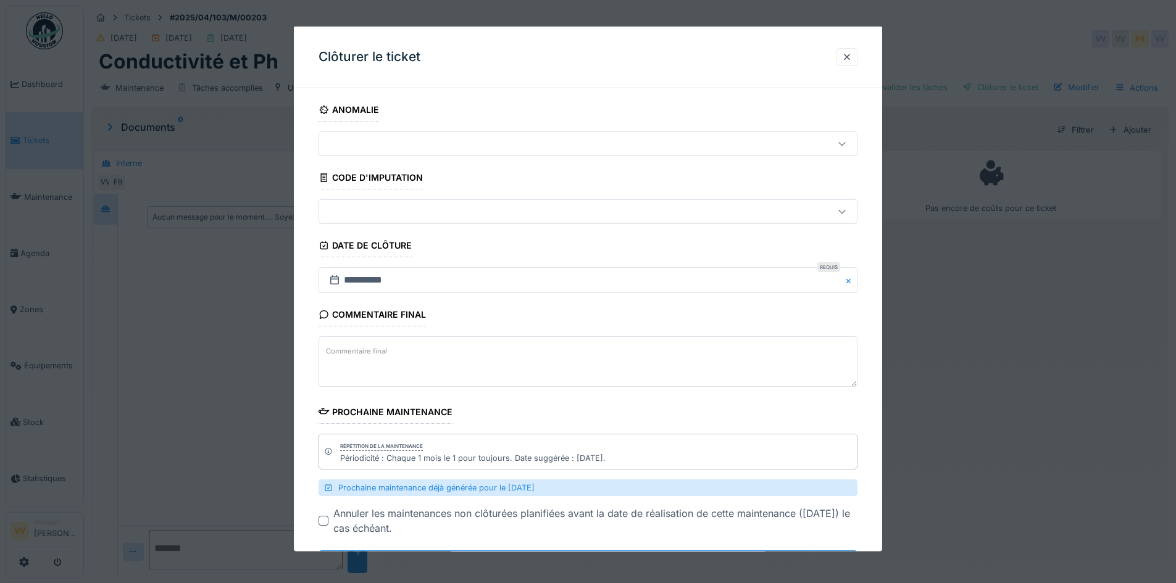
click at [408, 522] on div "Annuler les maintenances non clôturées planifiées avant la date de réalisation …" at bounding box center [595, 521] width 524 height 30
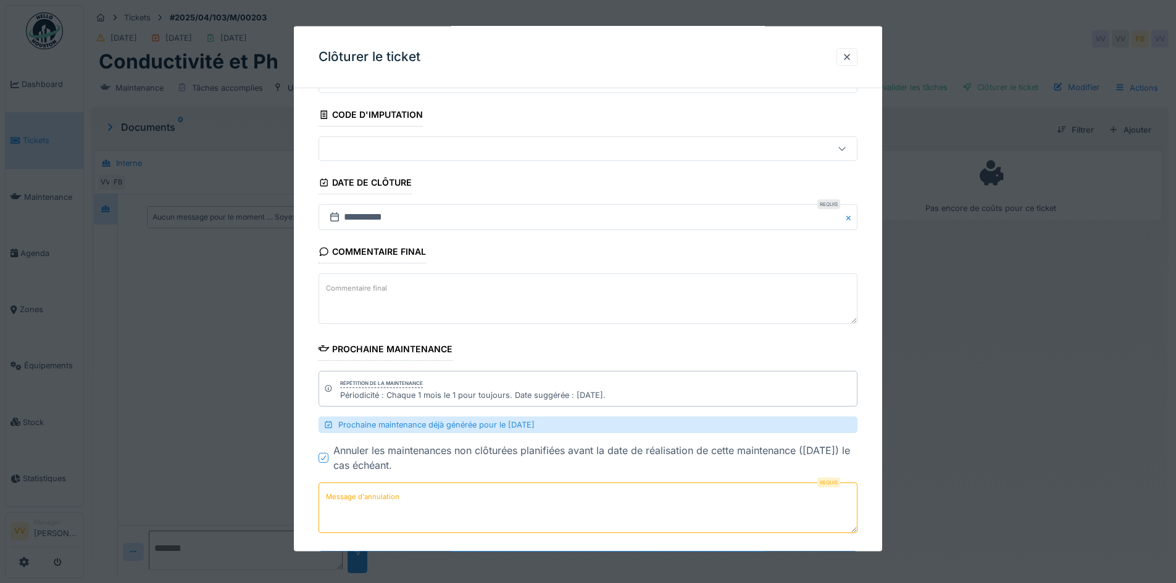
scroll to position [123, 0]
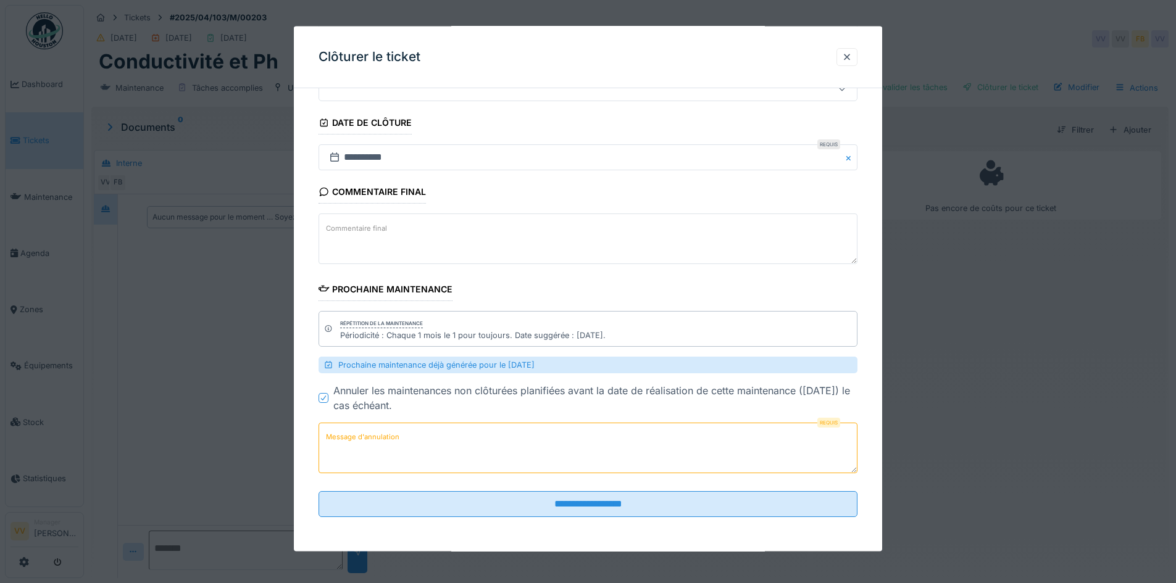
click at [572, 456] on textarea "Message d'annulation" at bounding box center [588, 448] width 539 height 51
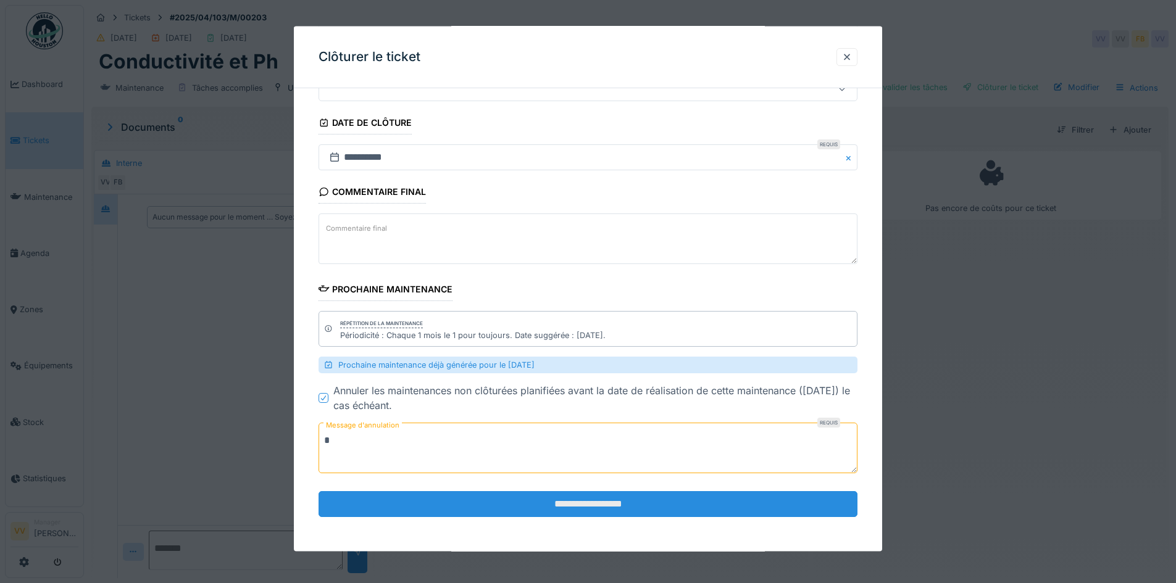
click at [559, 508] on input "**********" at bounding box center [588, 504] width 539 height 26
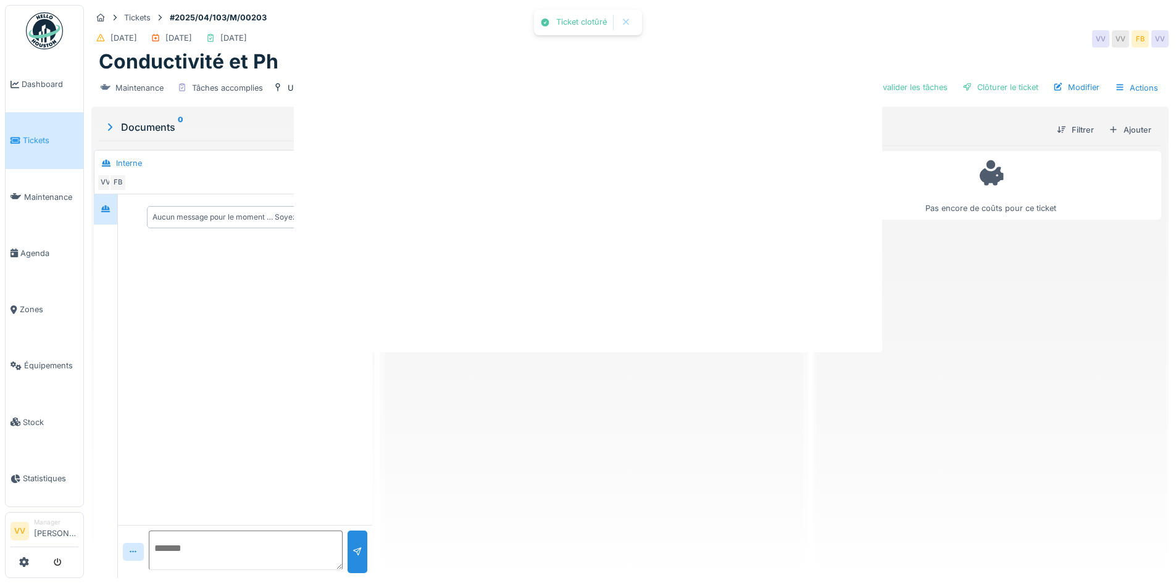
scroll to position [0, 0]
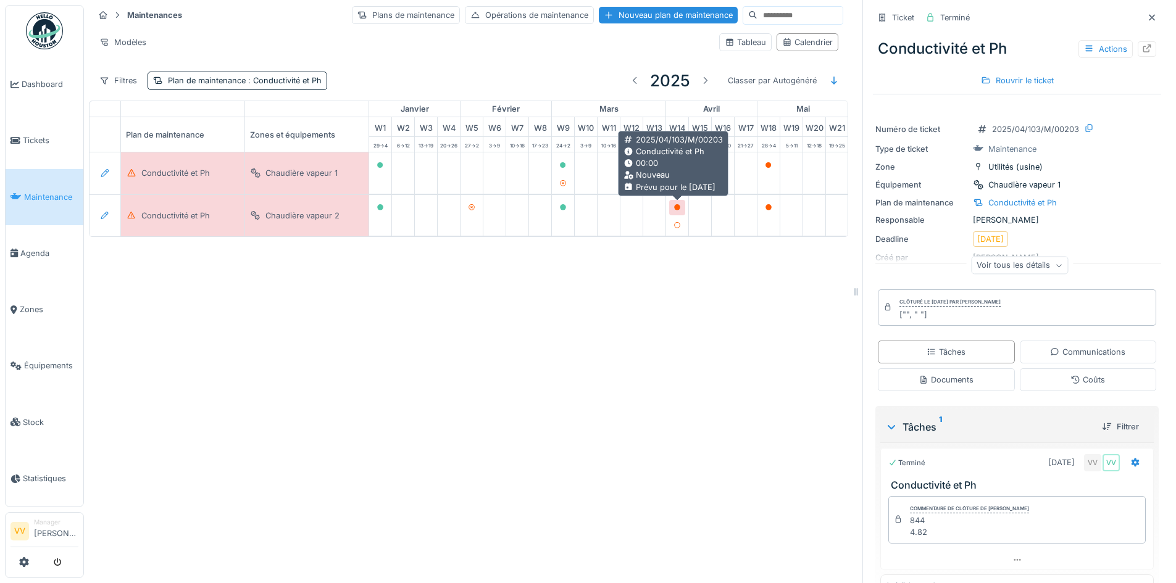
click at [679, 207] on icon at bounding box center [677, 207] width 6 height 6
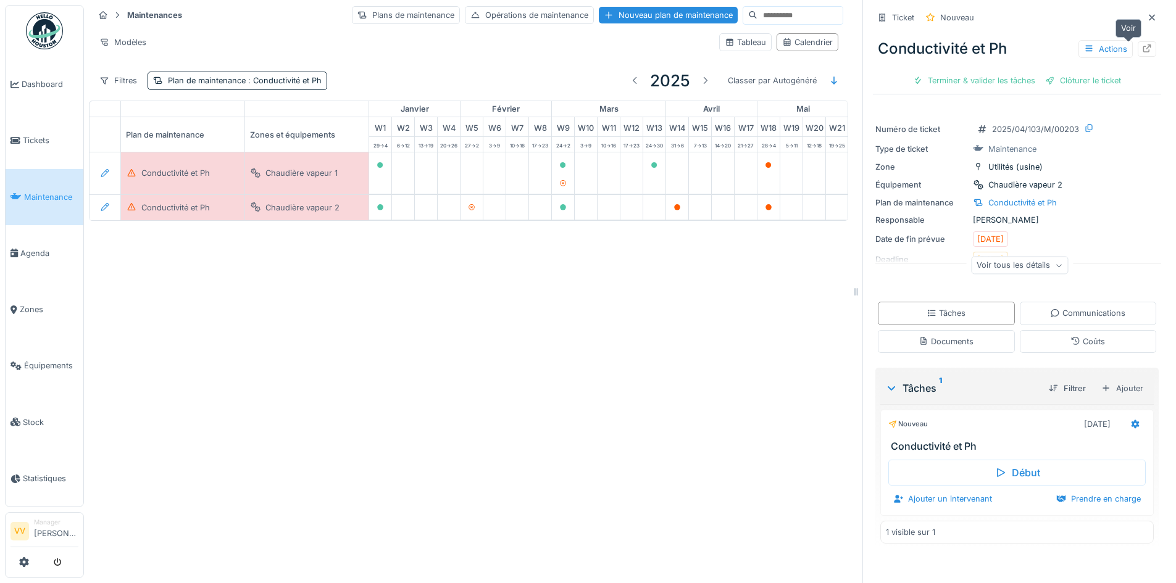
click at [1142, 51] on icon at bounding box center [1147, 48] width 10 height 8
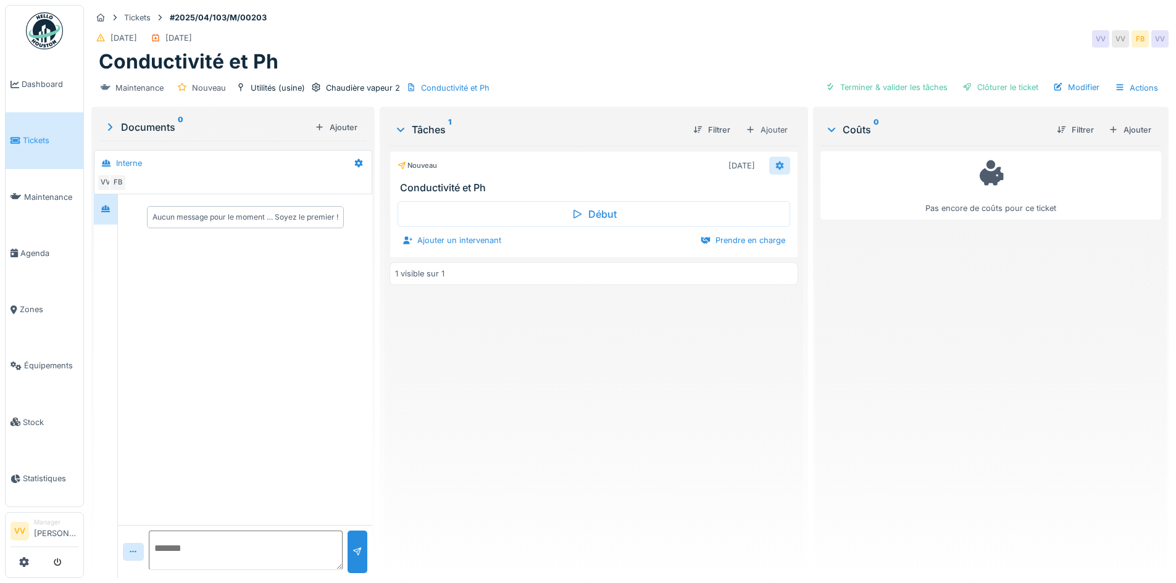
click at [775, 162] on icon at bounding box center [780, 166] width 10 height 8
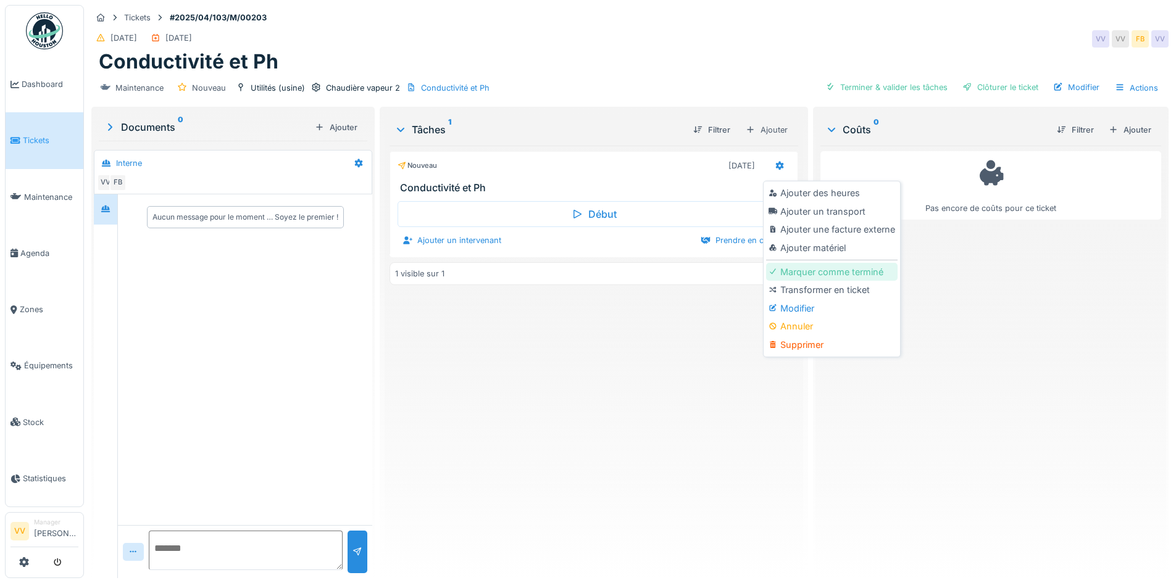
click at [823, 275] on div "Marquer comme terminé" at bounding box center [831, 272] width 131 height 19
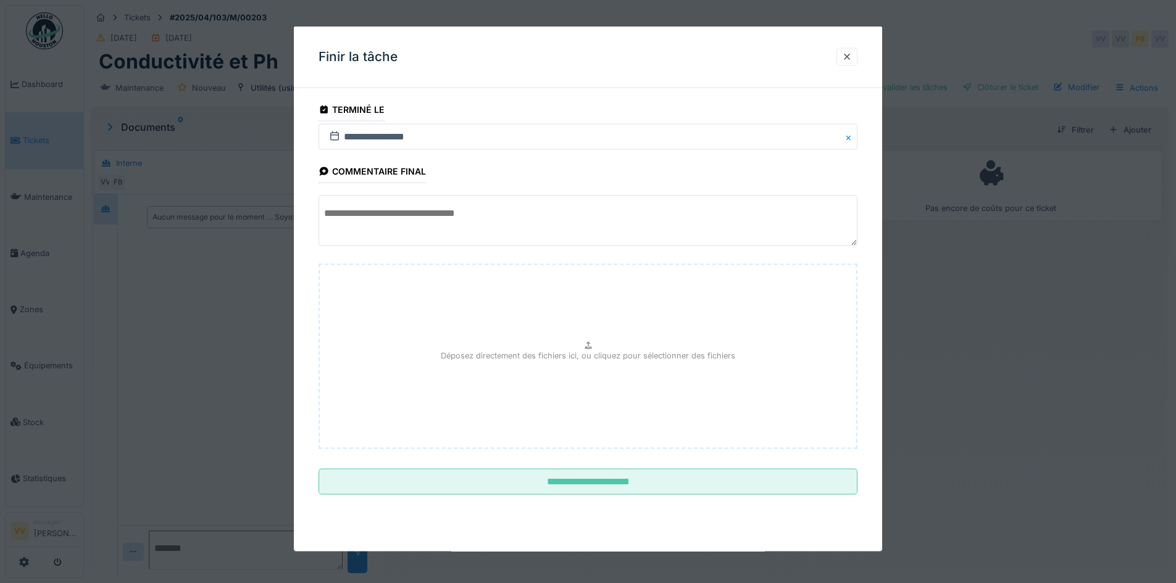
click at [443, 224] on textarea at bounding box center [588, 221] width 539 height 51
type textarea "*** ****"
click at [855, 138] on button "Close" at bounding box center [851, 137] width 14 height 26
drag, startPoint x: 349, startPoint y: 138, endPoint x: 365, endPoint y: 138, distance: 16.7
click at [365, 138] on input "text" at bounding box center [588, 137] width 539 height 26
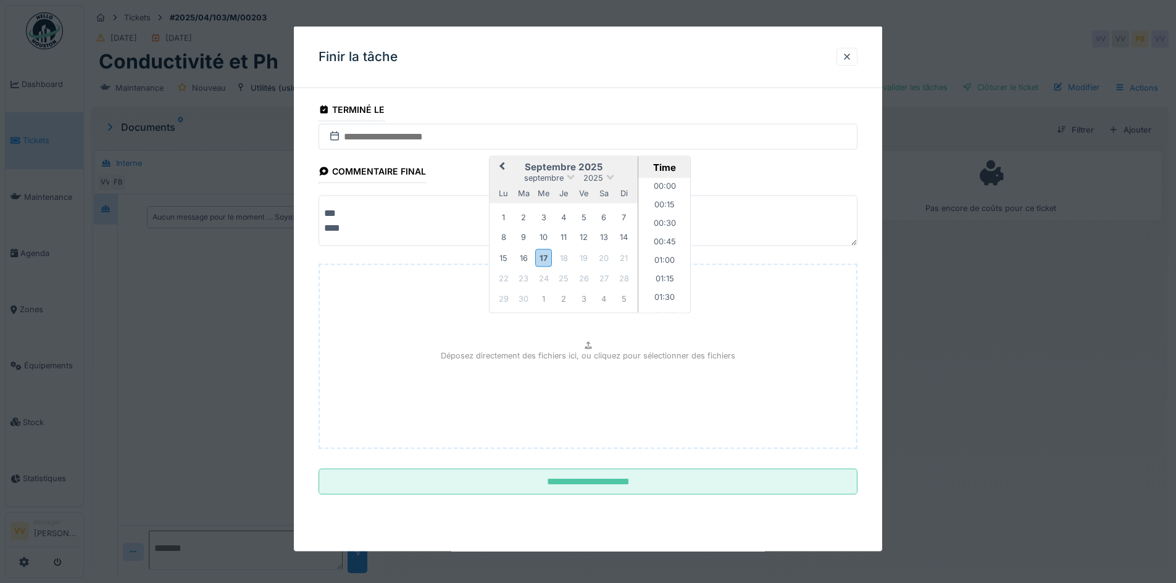
scroll to position [961, 0]
click at [502, 167] on span "Previous Month" at bounding box center [502, 167] width 0 height 15
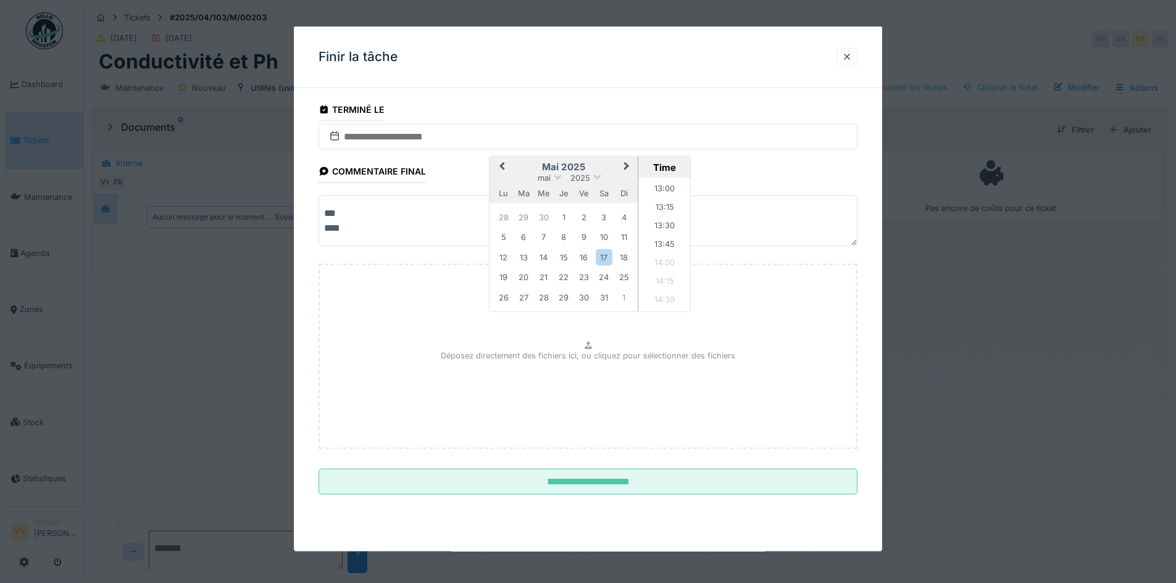
click at [502, 167] on span "Previous Month" at bounding box center [502, 167] width 0 height 15
click at [544, 299] on div "26" at bounding box center [543, 297] width 17 height 17
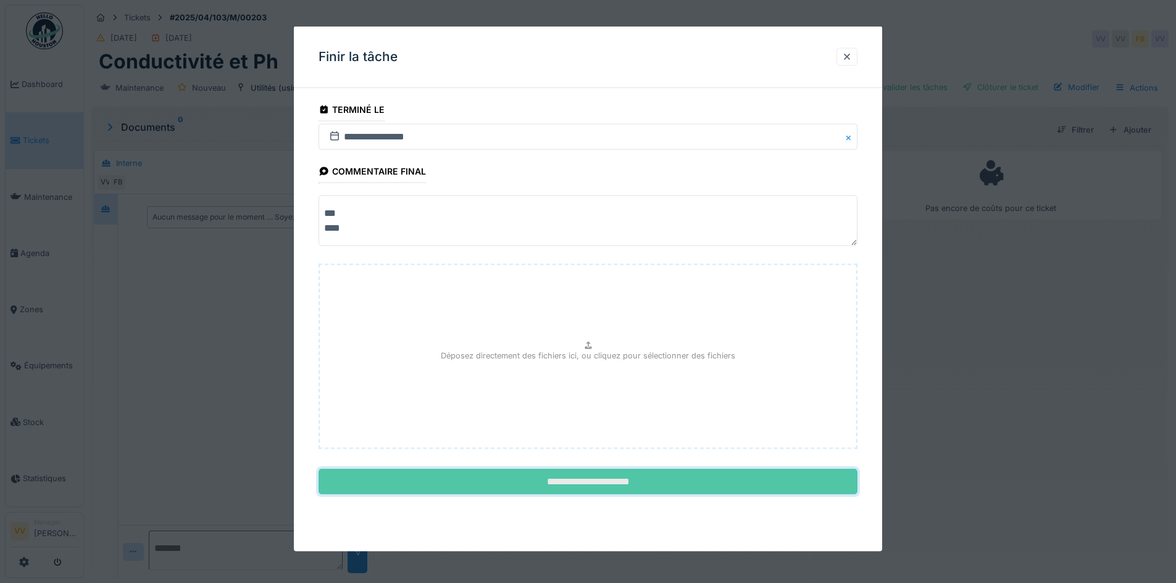
click at [560, 486] on input "**********" at bounding box center [588, 482] width 539 height 26
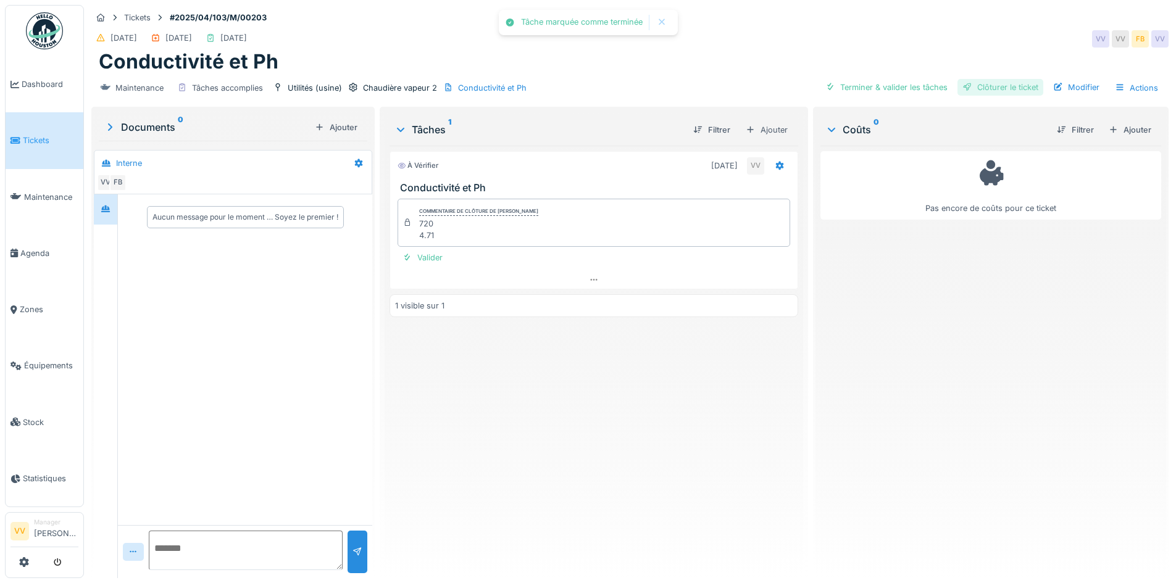
click at [1015, 91] on div "Clôturer le ticket" at bounding box center [1000, 87] width 86 height 17
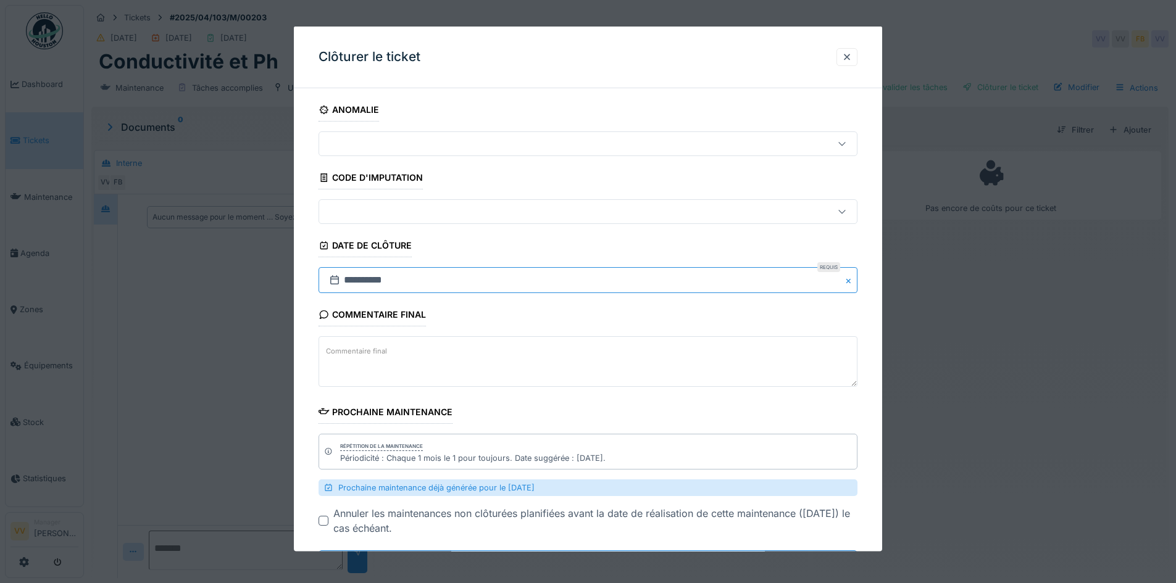
click at [446, 281] on input "**********" at bounding box center [588, 280] width 539 height 26
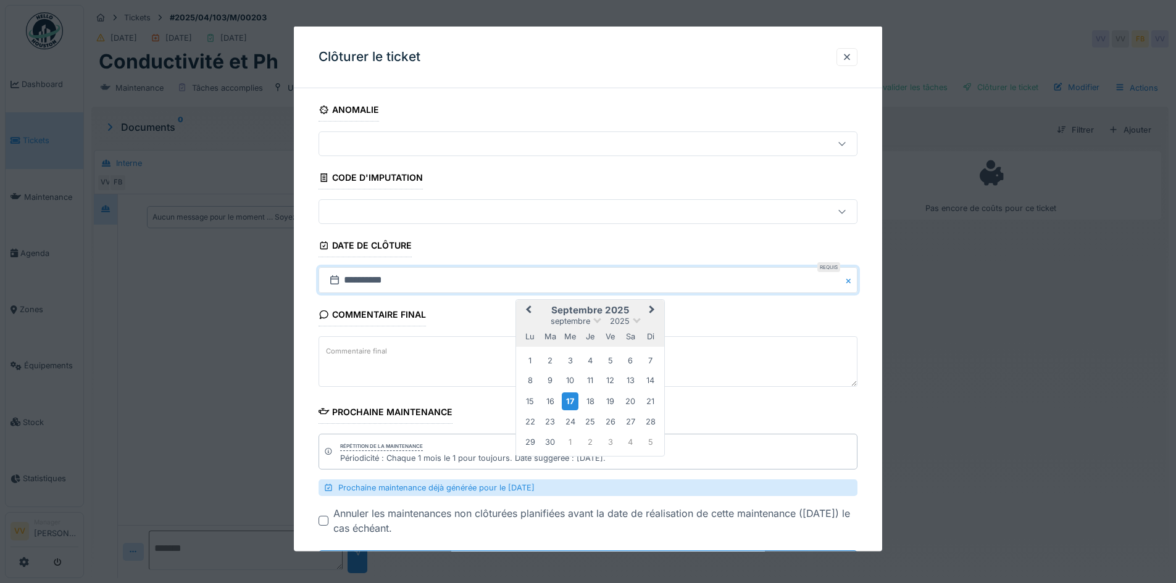
click at [530, 314] on button "Previous Month" at bounding box center [527, 311] width 20 height 20
click at [529, 314] on button "Previous Month" at bounding box center [527, 311] width 20 height 20
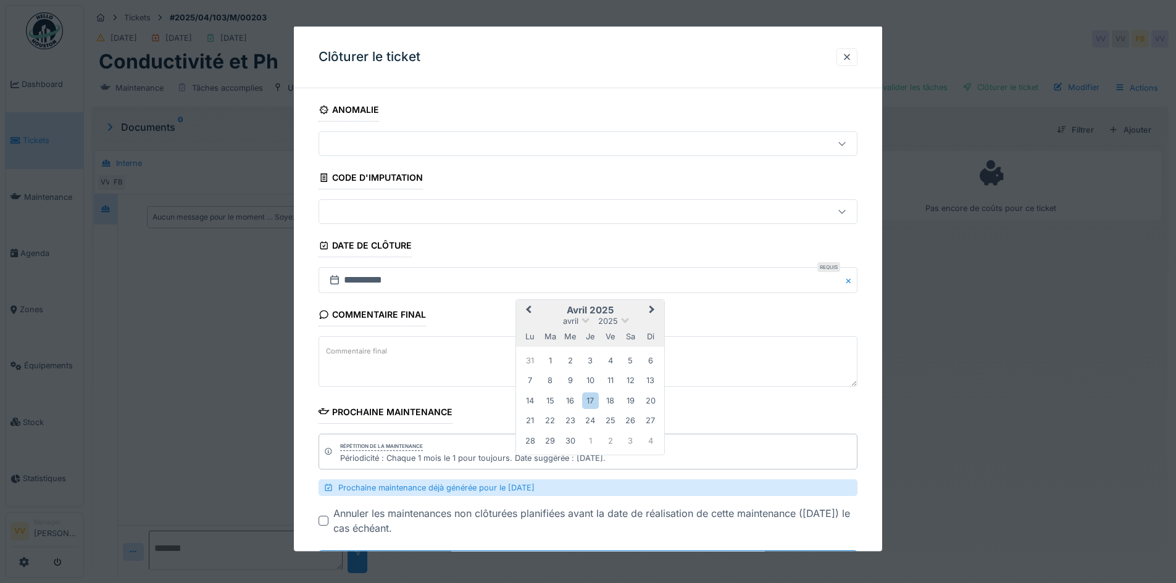
click at [529, 314] on button "Previous Month" at bounding box center [527, 311] width 20 height 20
click at [574, 444] on div "26" at bounding box center [570, 440] width 17 height 17
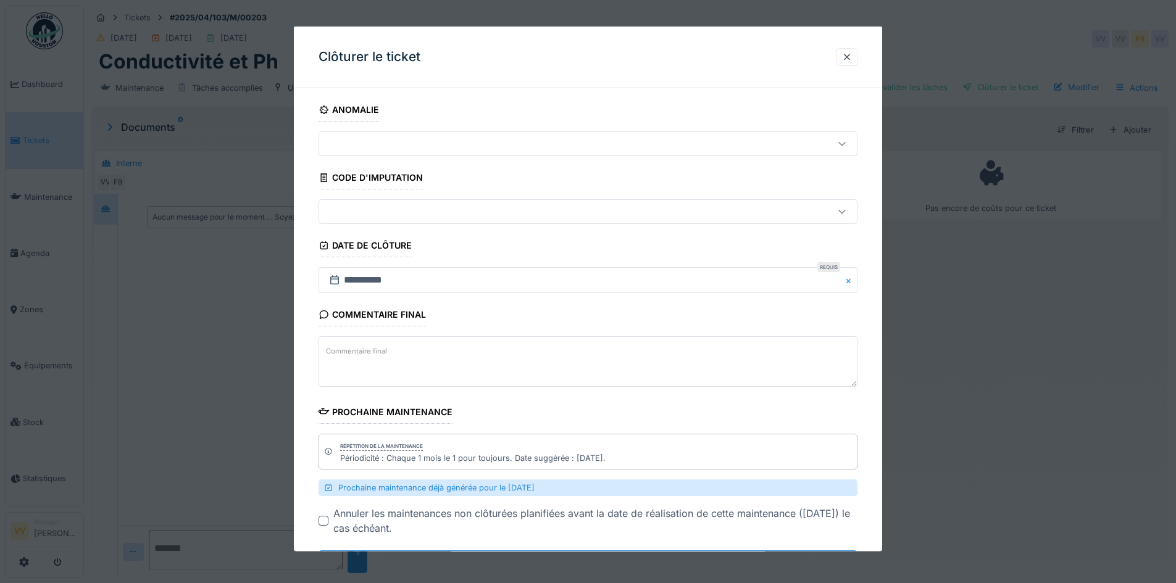
click at [588, 320] on div "Commentaire final Commentaire final" at bounding box center [588, 346] width 539 height 87
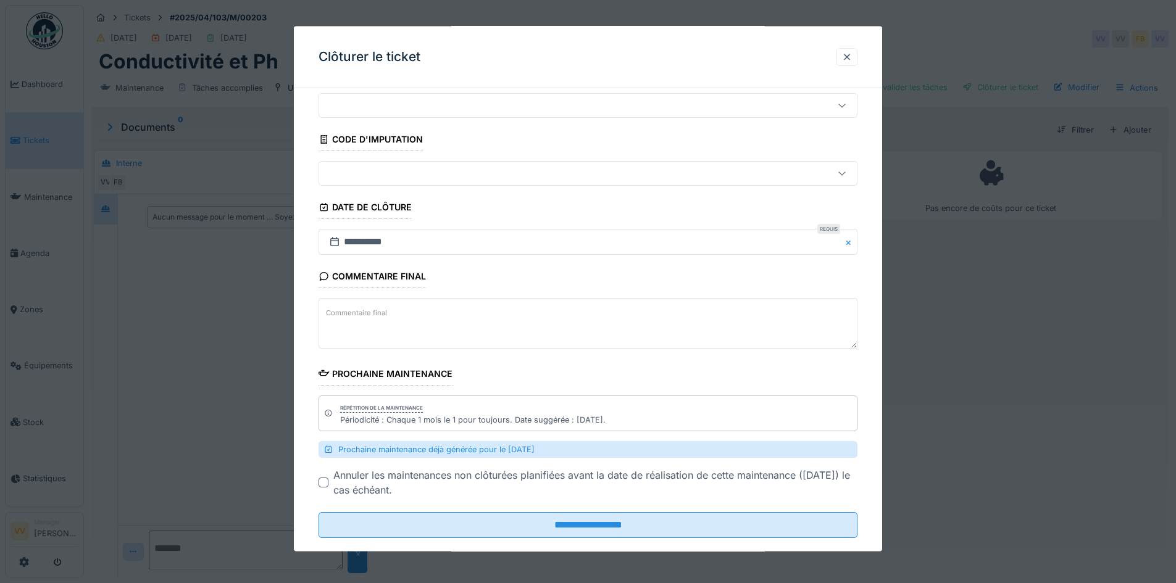
scroll to position [59, 0]
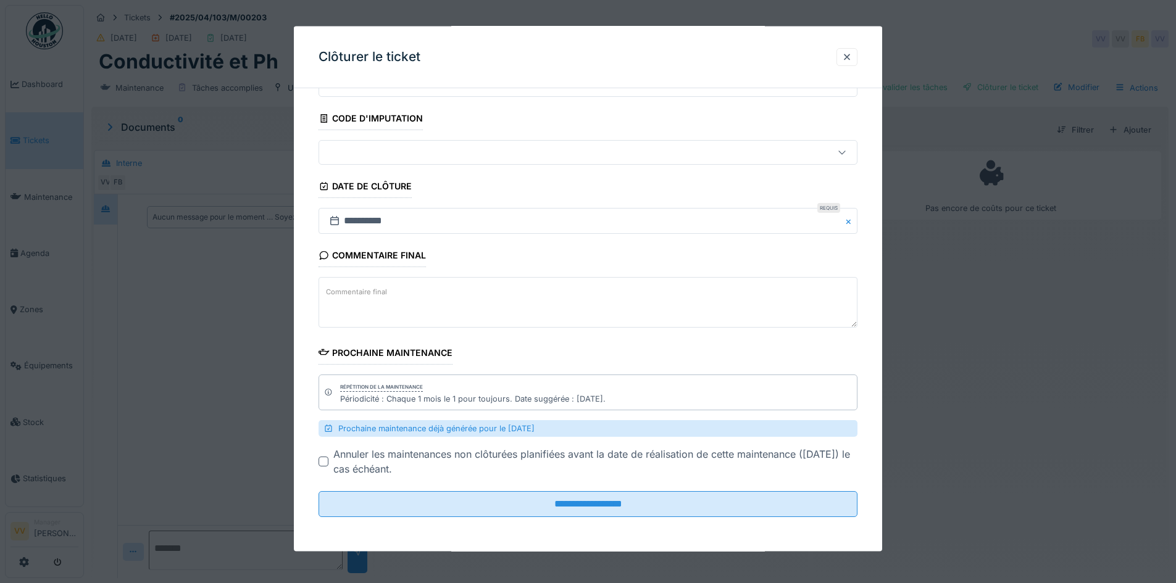
click at [323, 463] on div at bounding box center [324, 462] width 10 height 10
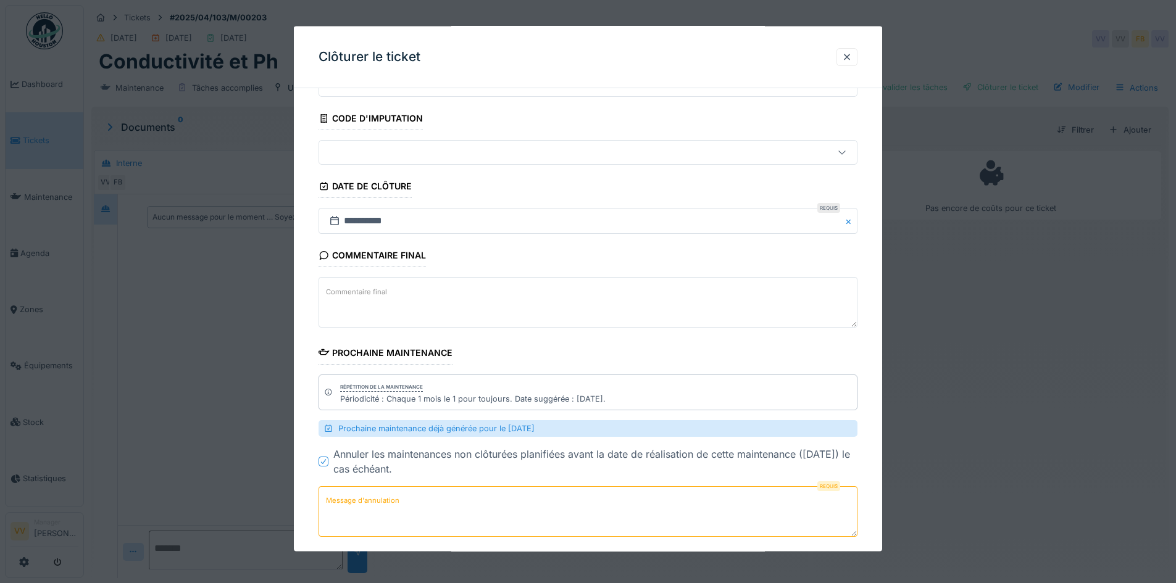
click at [643, 507] on textarea "Message d'annulation" at bounding box center [588, 511] width 539 height 51
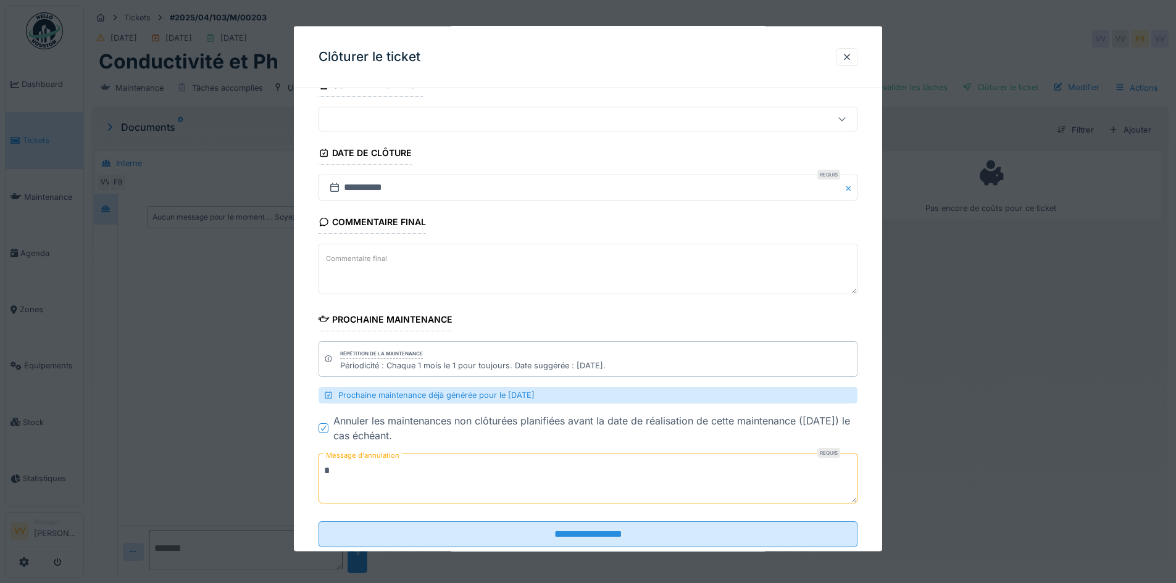
scroll to position [123, 0]
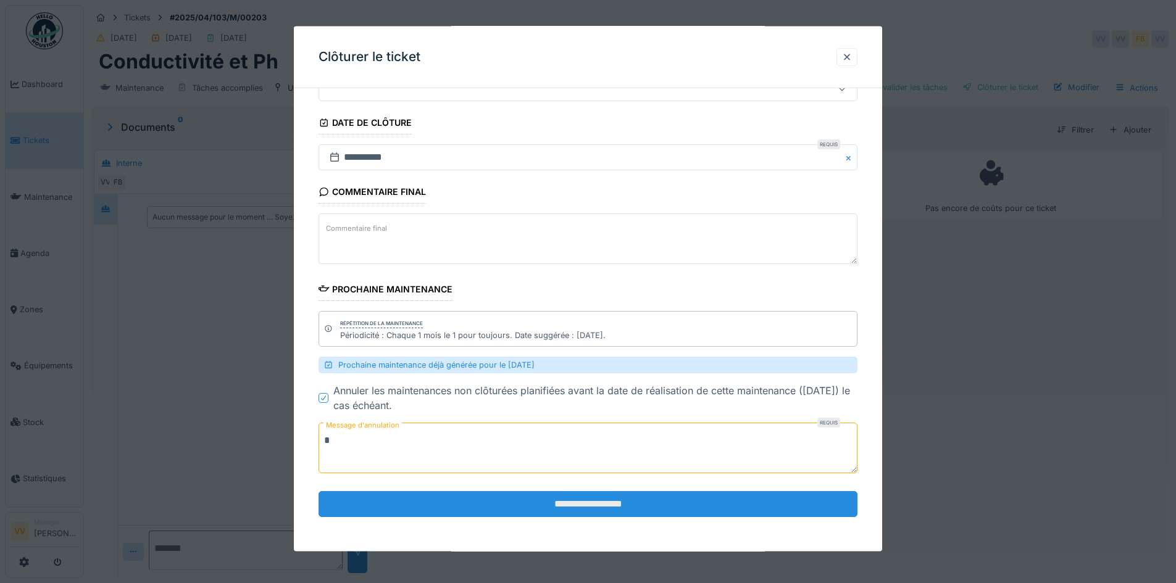
click at [594, 504] on input "**********" at bounding box center [588, 504] width 539 height 26
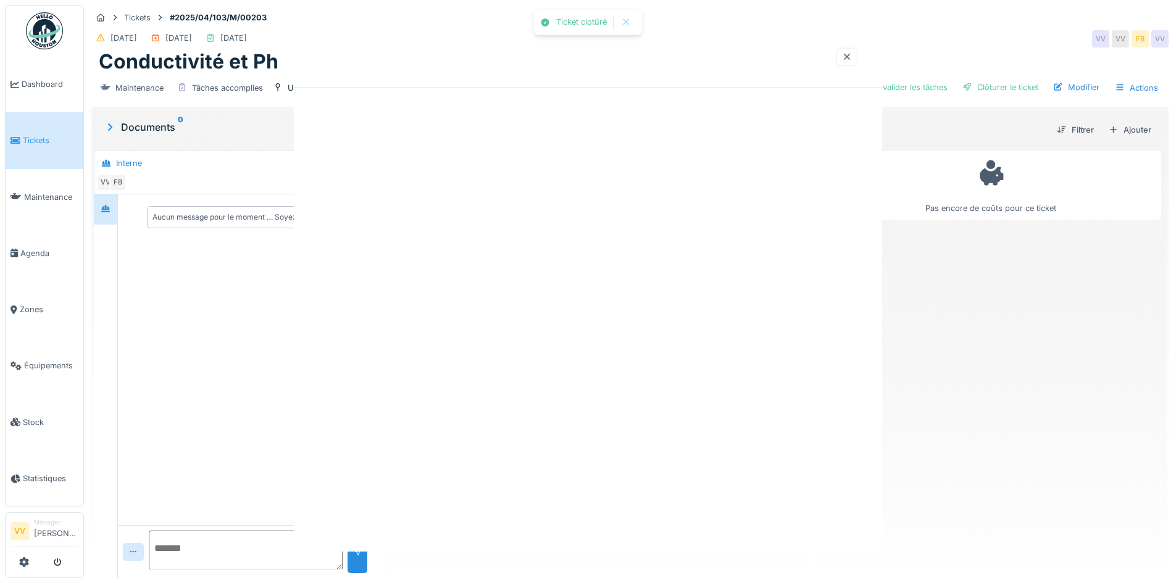
scroll to position [0, 0]
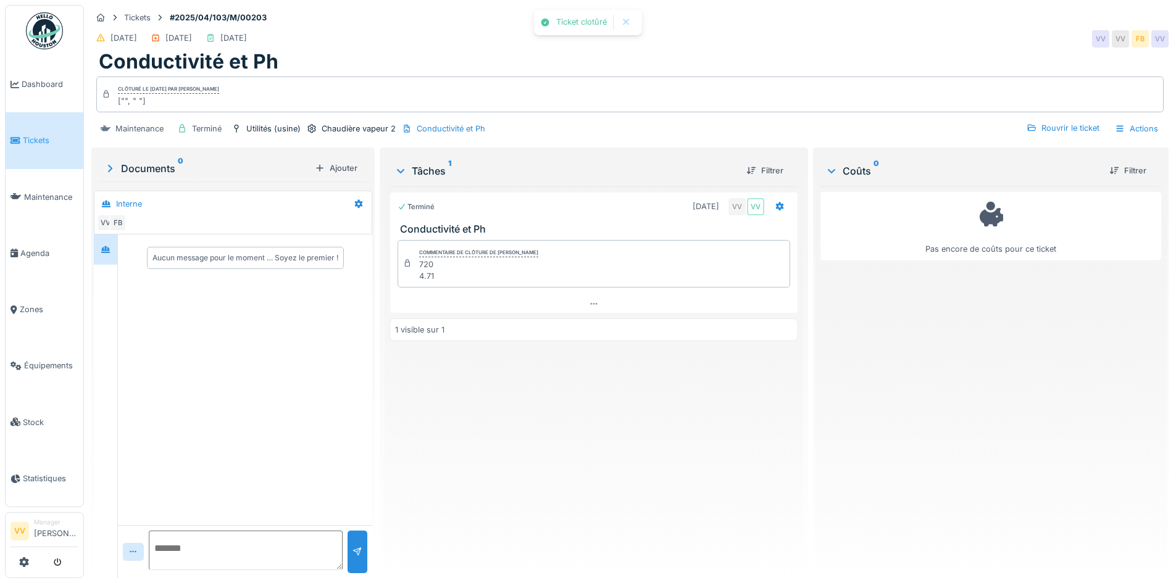
click at [902, 377] on div "Pas encore de coûts pour ce ticket" at bounding box center [990, 377] width 341 height 382
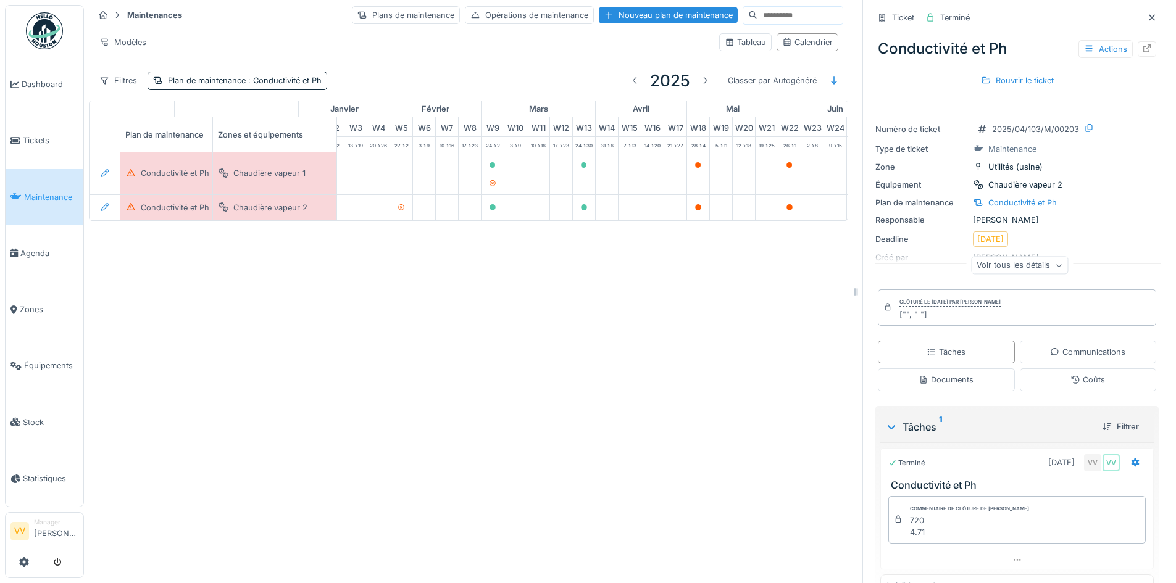
scroll to position [0, 52]
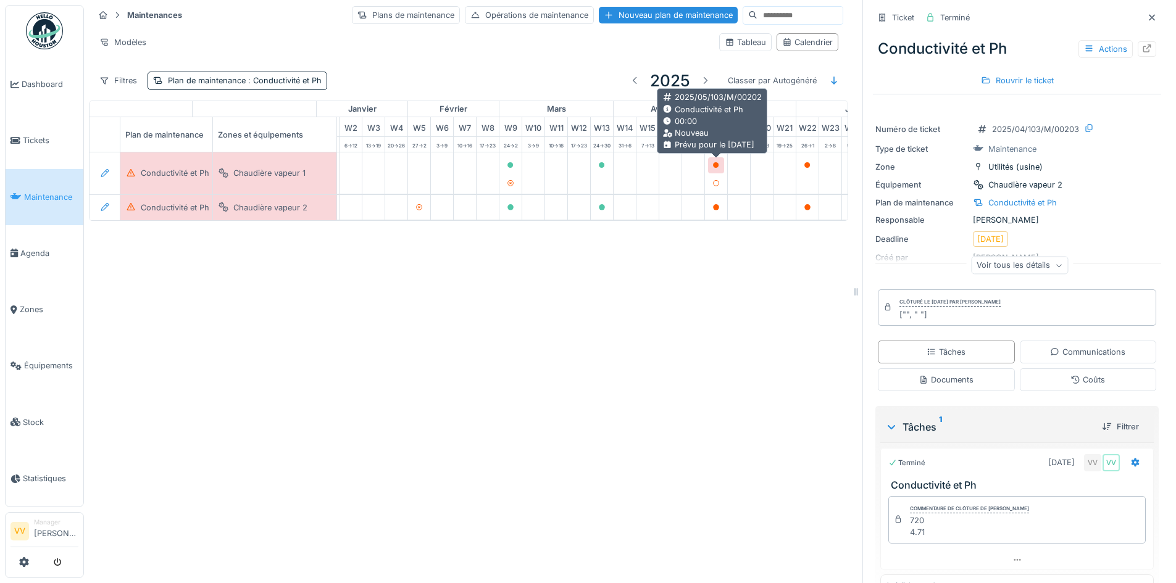
click at [715, 162] on icon at bounding box center [715, 165] width 7 height 6
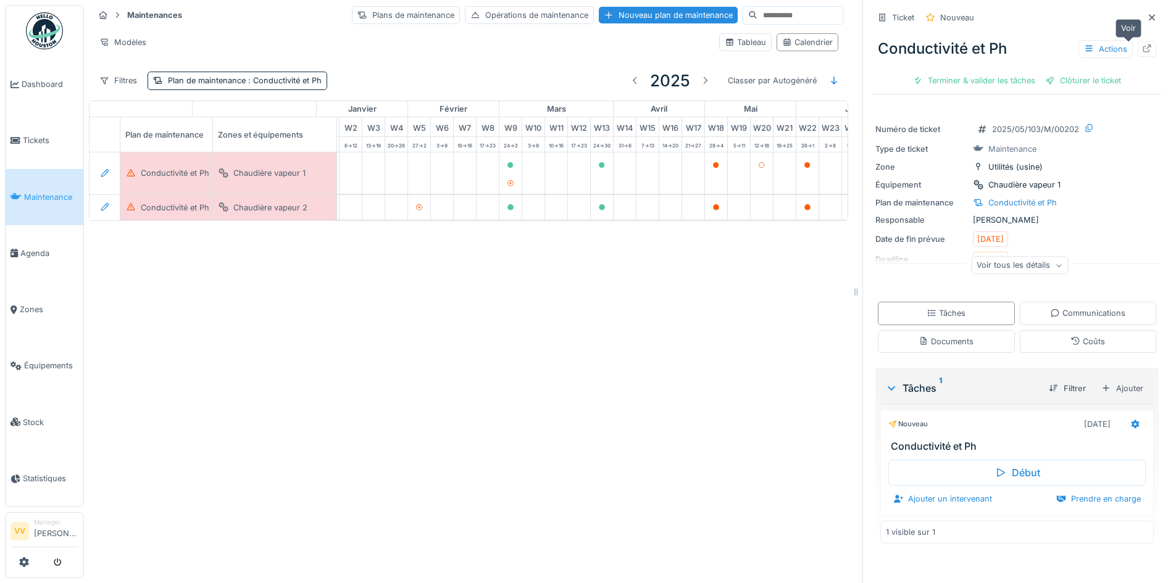
click at [1142, 48] on icon at bounding box center [1147, 48] width 10 height 8
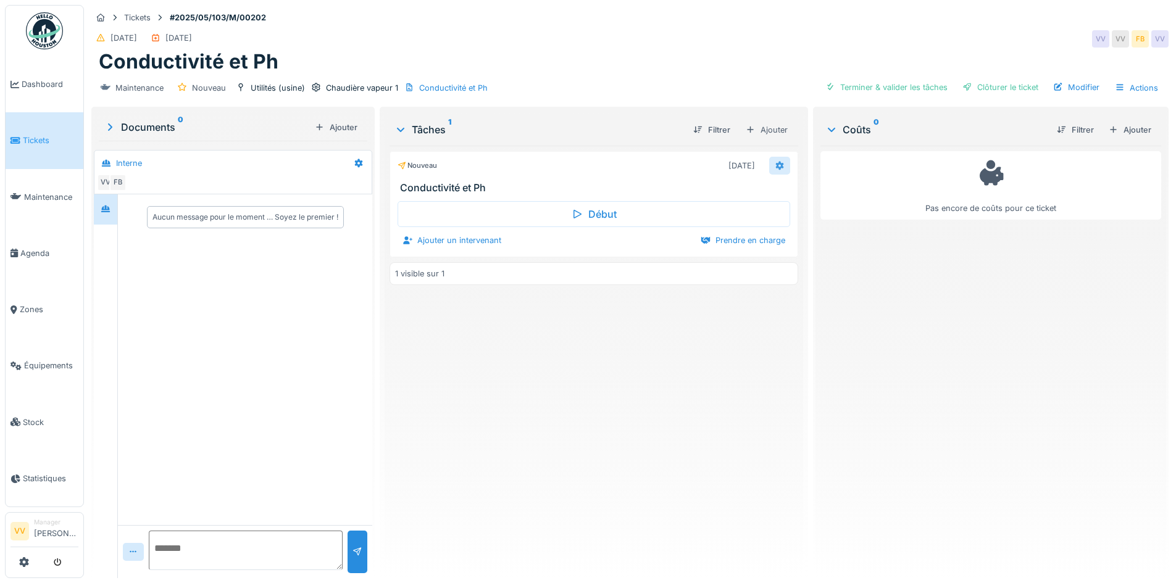
drag, startPoint x: 772, startPoint y: 165, endPoint x: 772, endPoint y: 173, distance: 8.0
click at [775, 165] on icon at bounding box center [780, 166] width 10 height 8
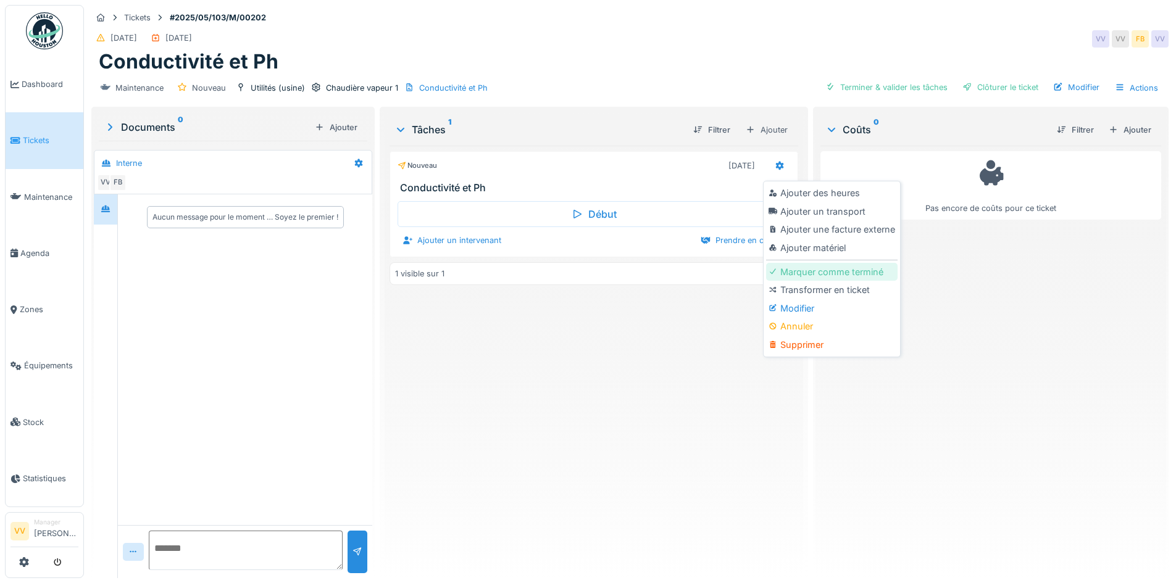
click at [835, 273] on div "Marquer comme terminé" at bounding box center [831, 272] width 131 height 19
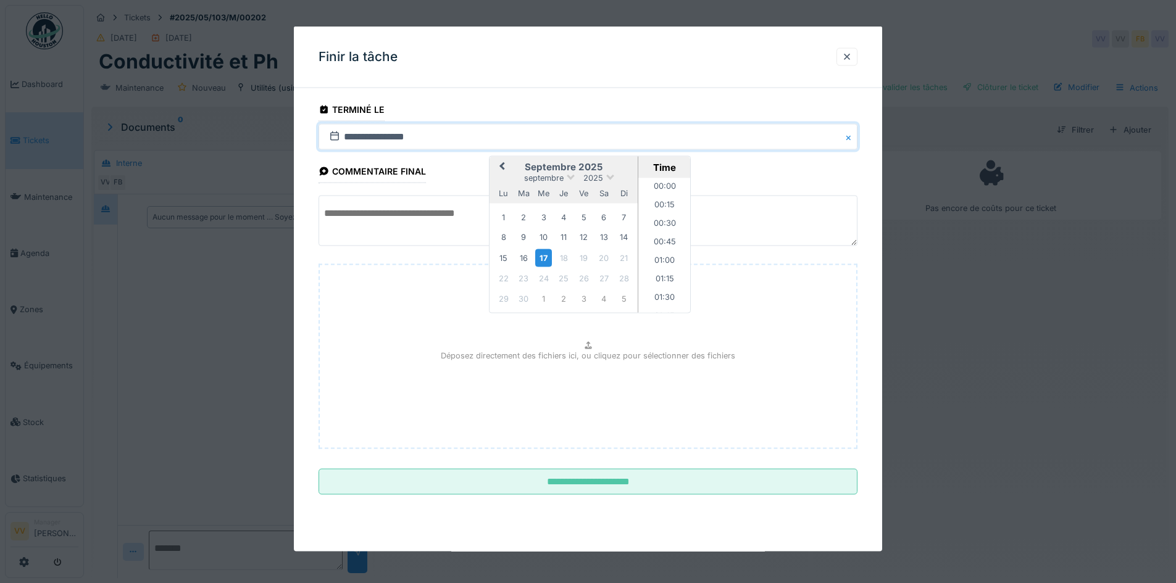
scroll to position [979, 0]
click at [502, 164] on span "Previous Month" at bounding box center [502, 167] width 0 height 15
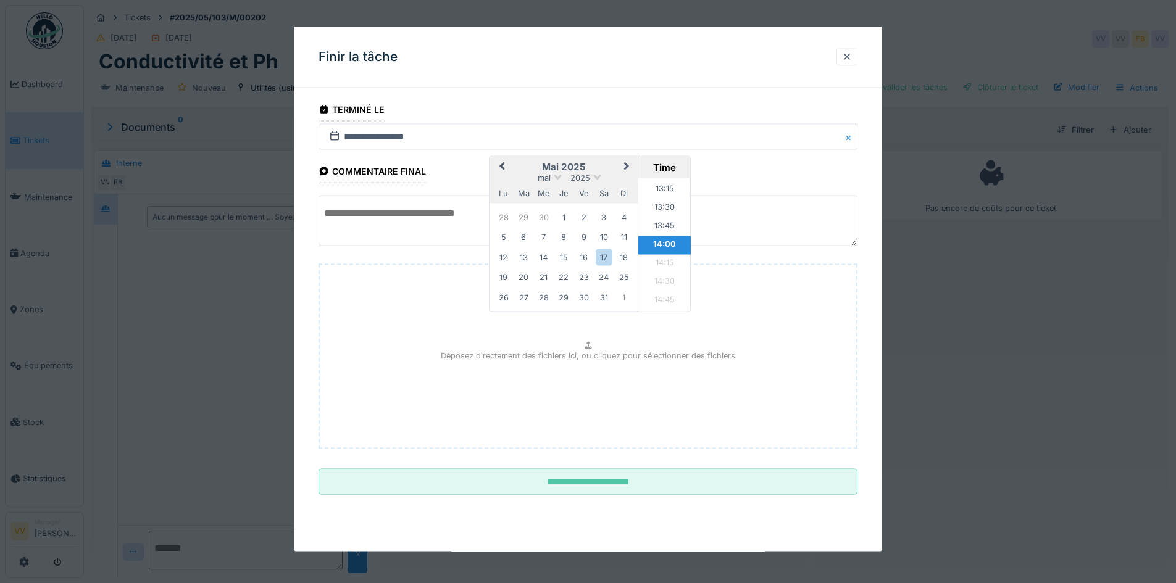
click at [502, 164] on span "Previous Month" at bounding box center [502, 167] width 0 height 15
click at [508, 298] on div "28" at bounding box center [503, 297] width 17 height 17
click at [506, 298] on div "28" at bounding box center [503, 297] width 17 height 17
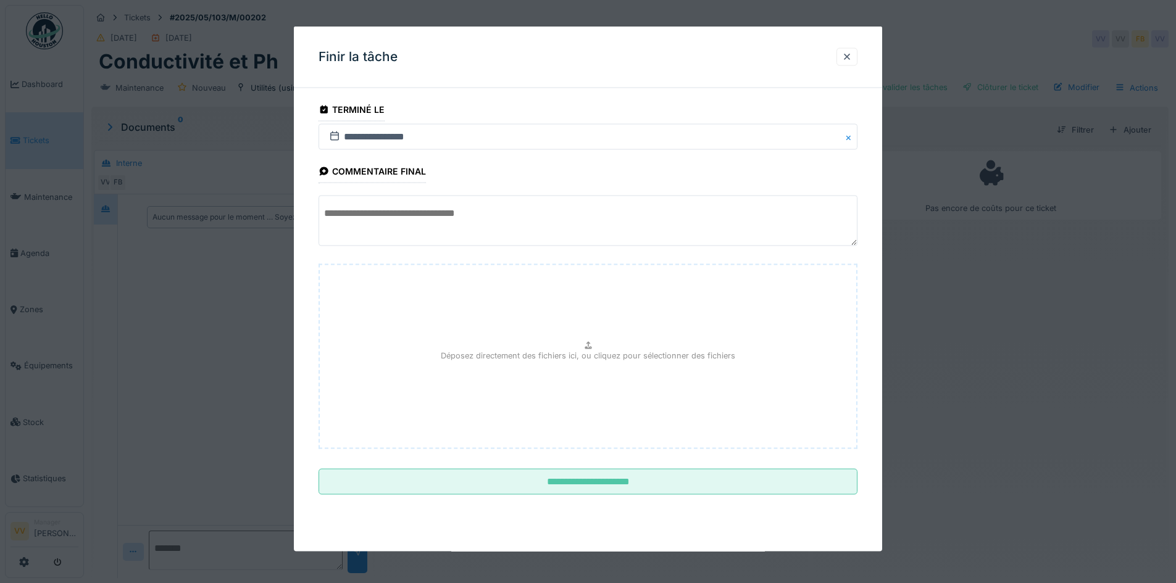
click at [371, 225] on textarea at bounding box center [588, 221] width 539 height 51
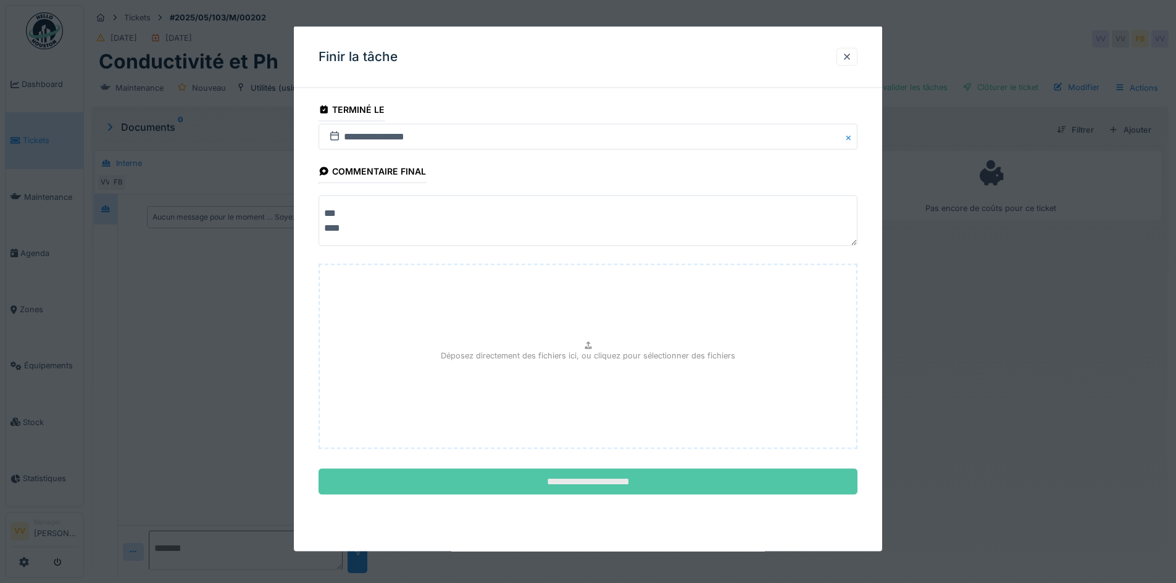
type textarea "*** ****"
click at [590, 481] on input "**********" at bounding box center [588, 482] width 539 height 26
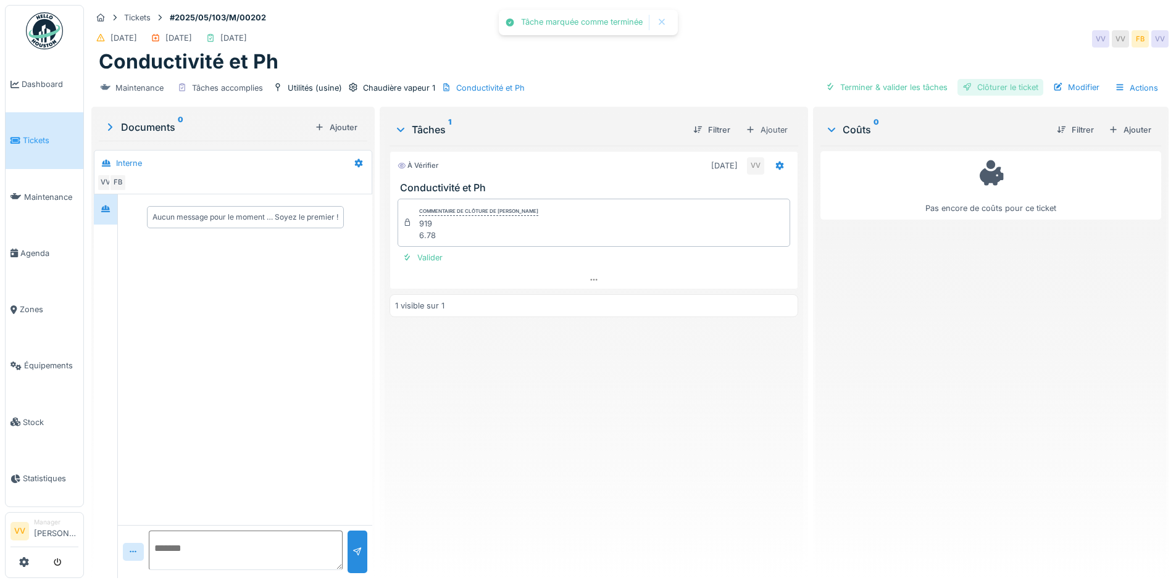
click at [998, 86] on div "Clôturer le ticket" at bounding box center [1000, 87] width 86 height 17
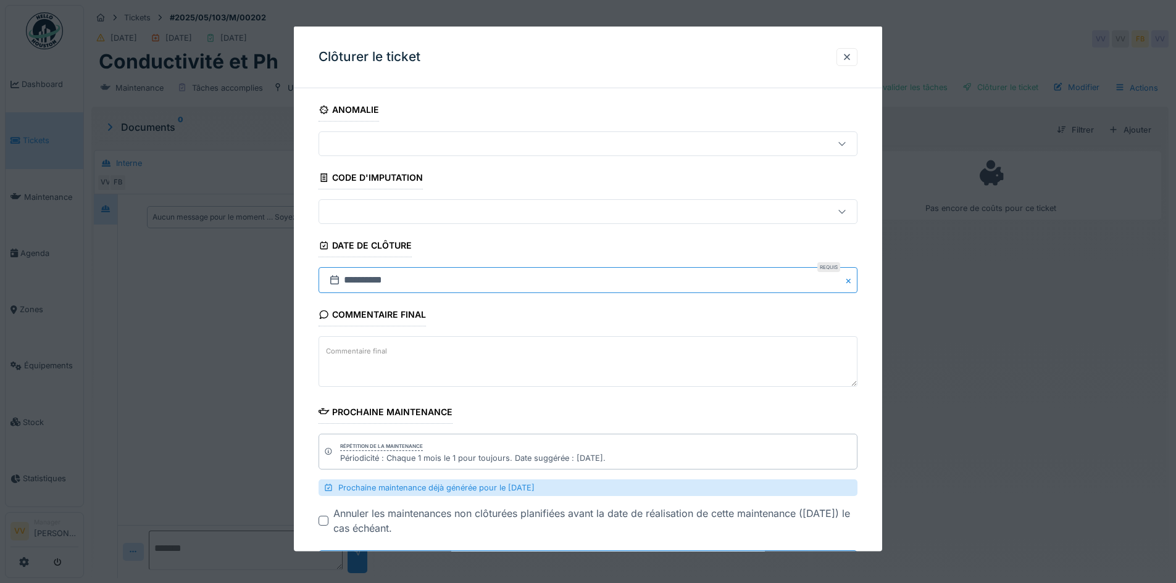
click at [374, 285] on input "**********" at bounding box center [588, 280] width 539 height 26
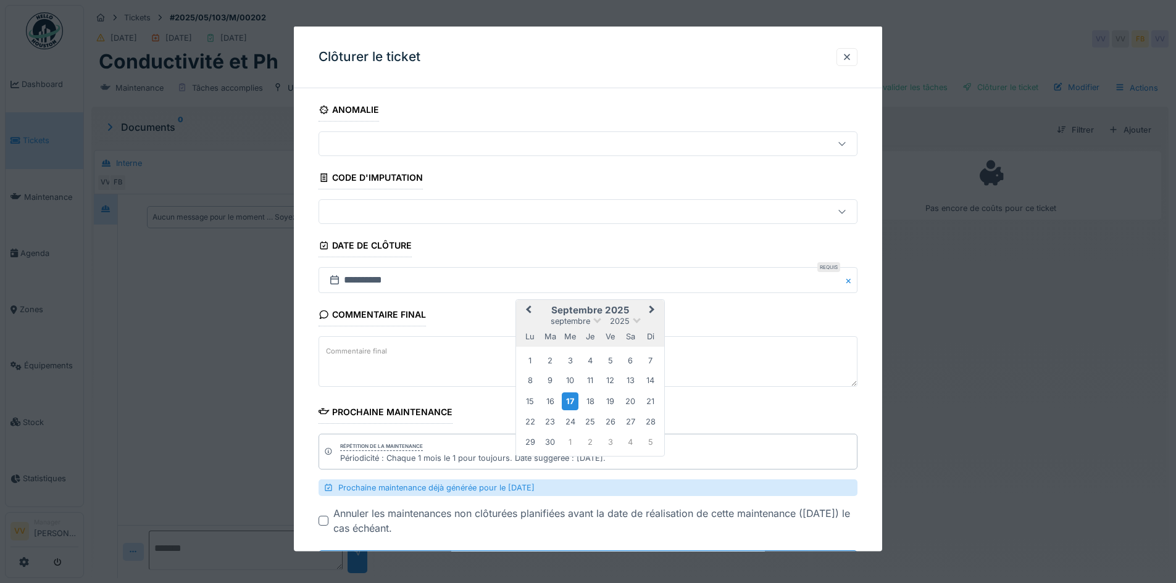
click at [528, 309] on span "Previous Month" at bounding box center [528, 310] width 0 height 15
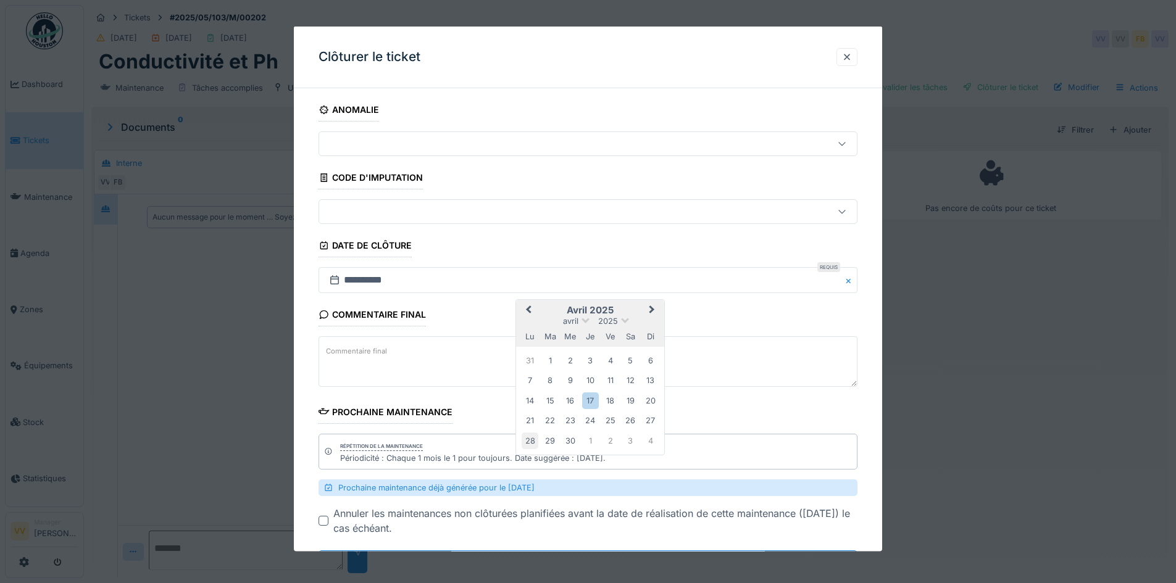
click at [531, 440] on div "28" at bounding box center [530, 440] width 17 height 17
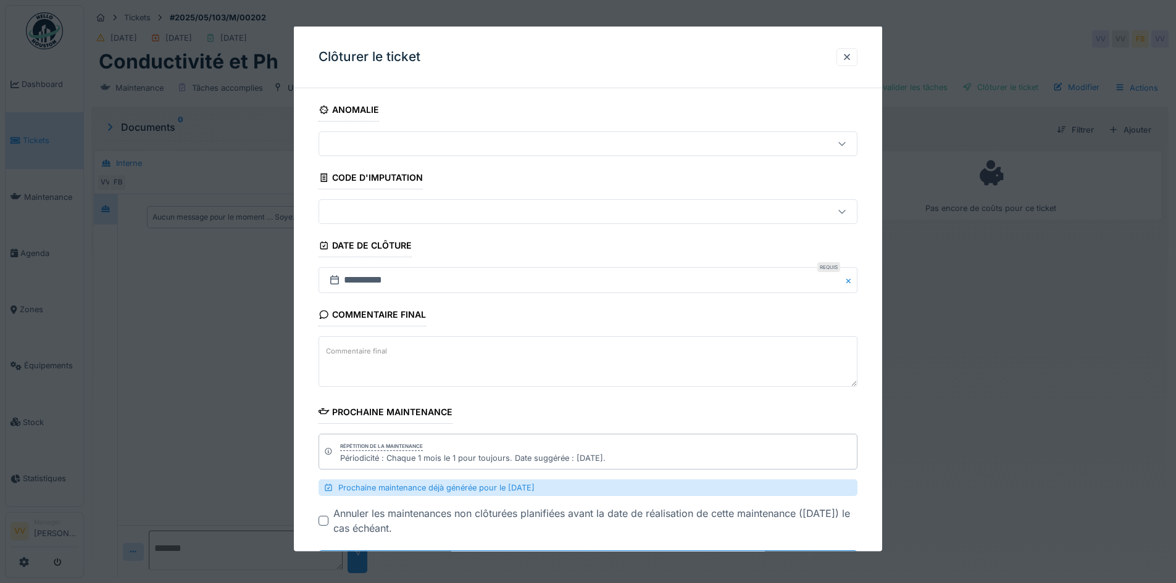
click at [569, 303] on div "Commentaire final Commentaire final" at bounding box center [588, 346] width 539 height 87
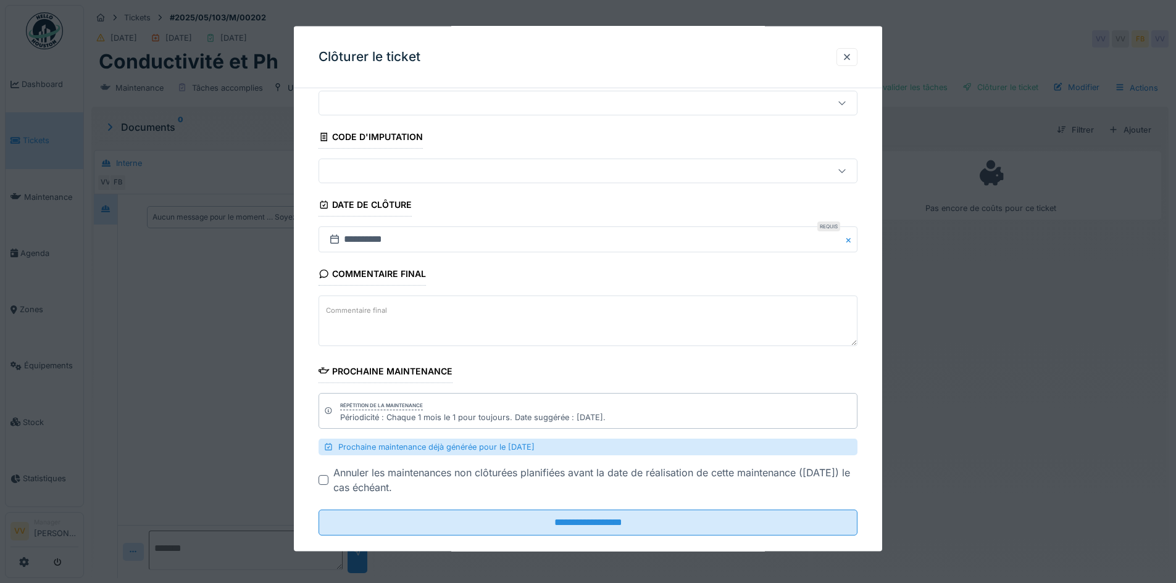
scroll to position [59, 0]
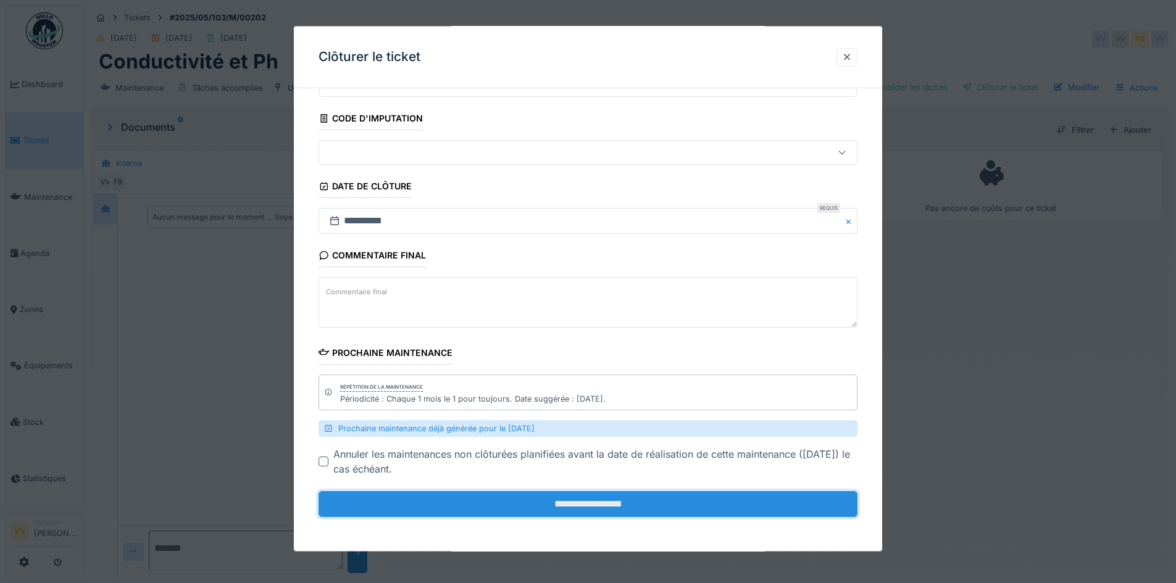
click at [588, 513] on input "**********" at bounding box center [588, 504] width 539 height 26
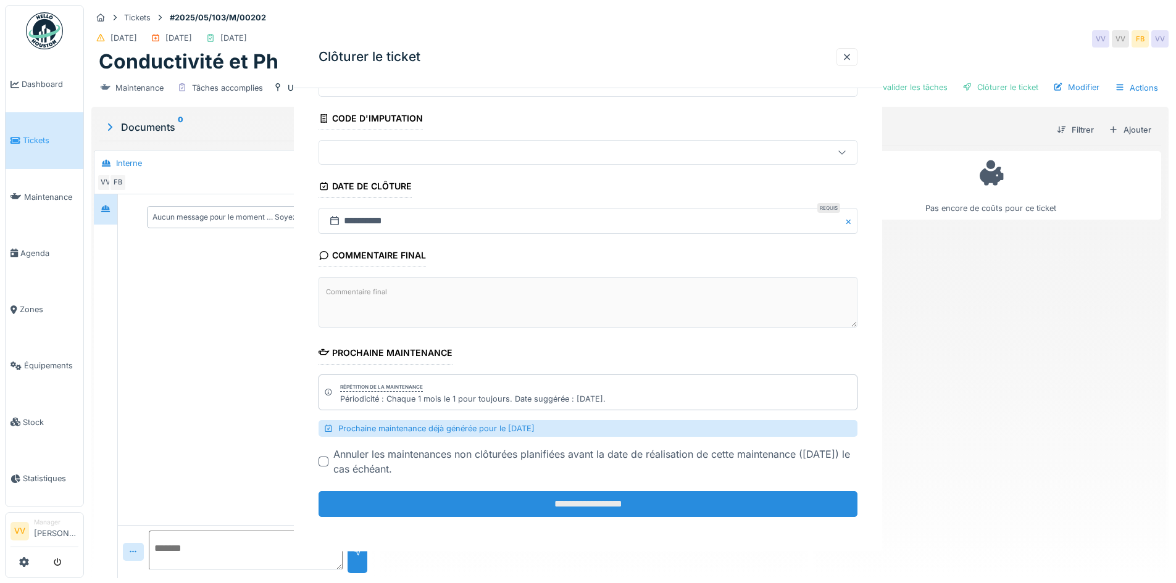
scroll to position [0, 0]
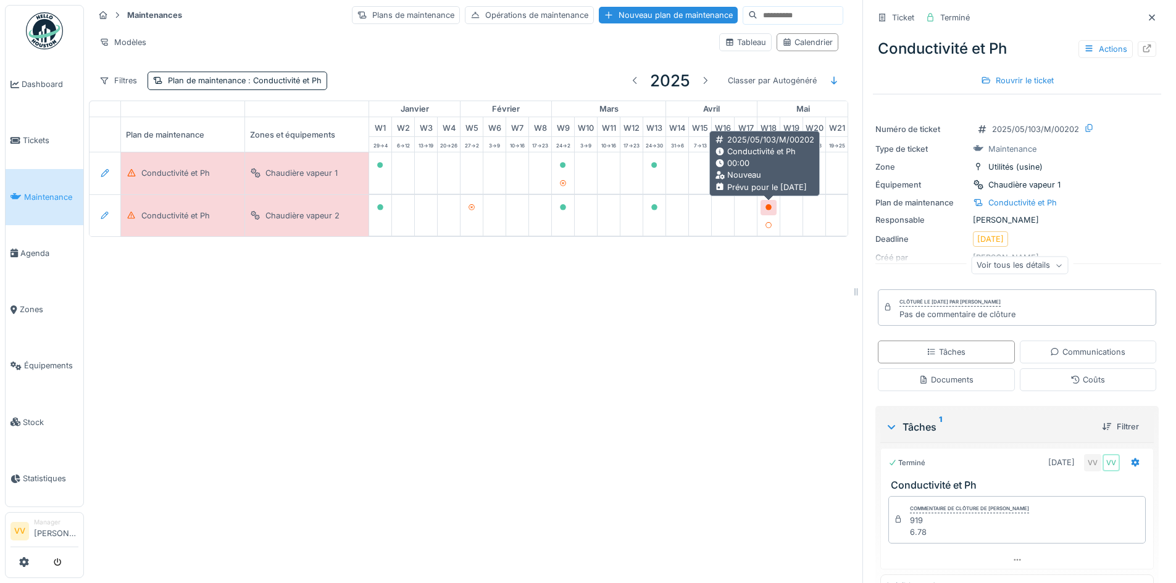
click at [767, 205] on icon at bounding box center [768, 207] width 7 height 6
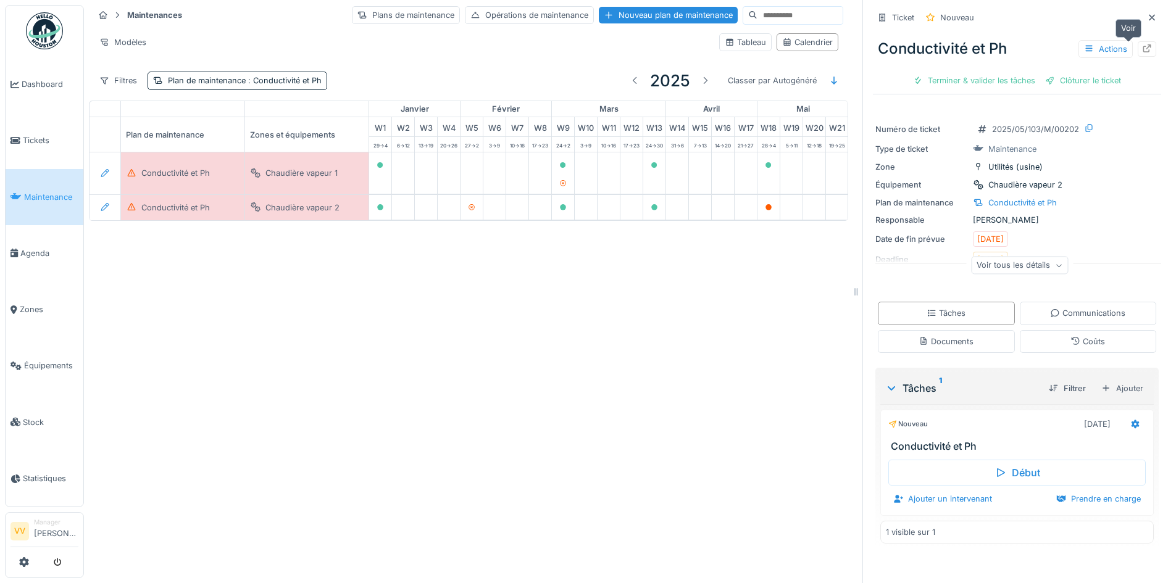
click at [1138, 46] on div at bounding box center [1147, 48] width 19 height 15
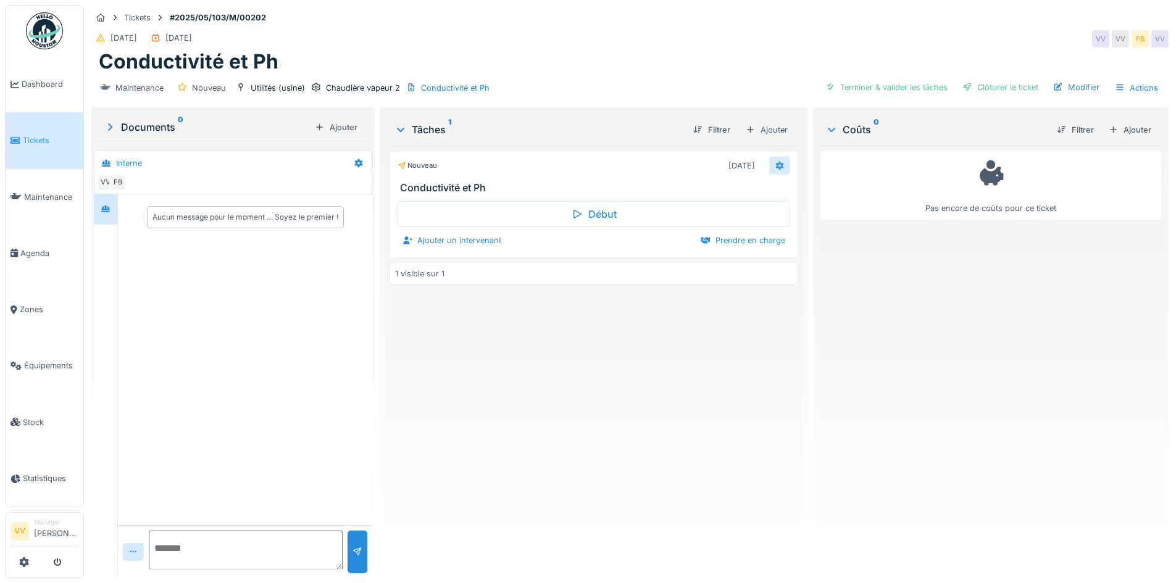
click at [775, 168] on icon at bounding box center [779, 165] width 8 height 9
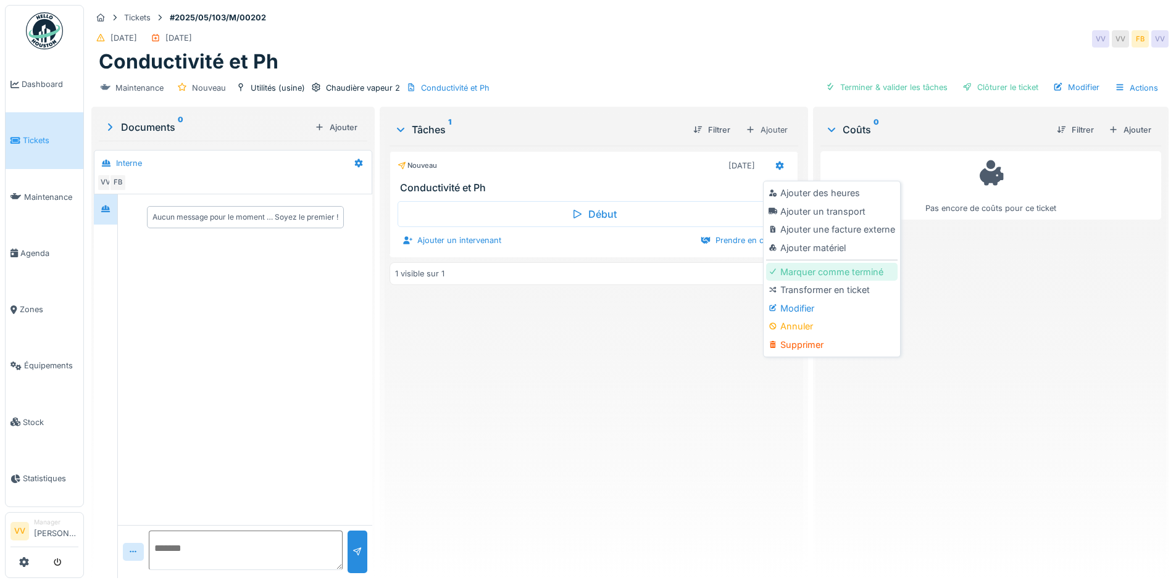
click at [830, 275] on div "Marquer comme terminé" at bounding box center [831, 272] width 131 height 19
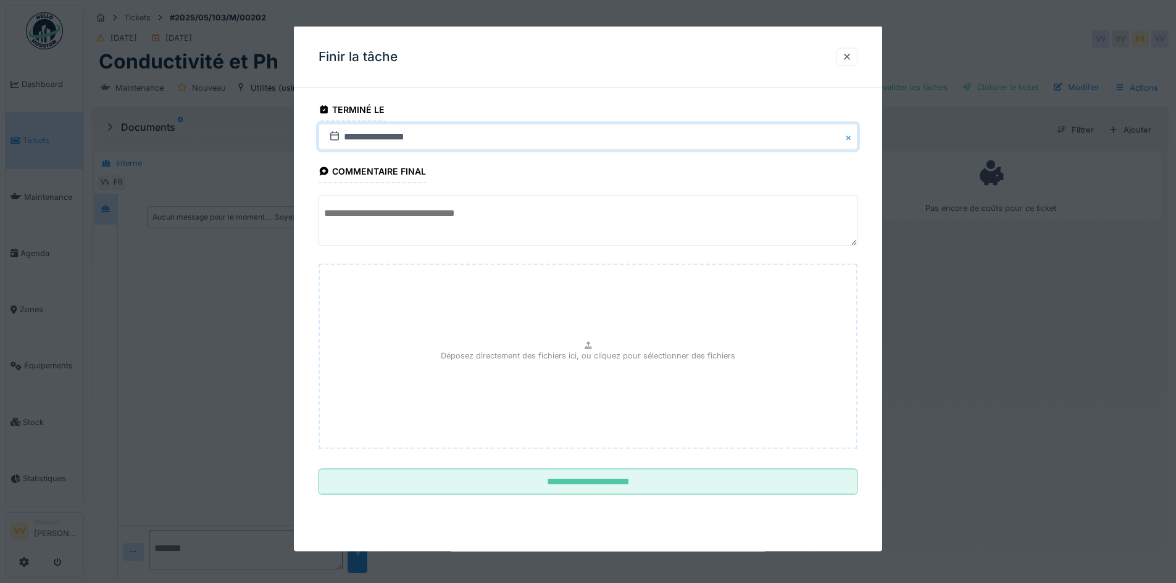
click at [441, 141] on input "**********" at bounding box center [588, 137] width 539 height 26
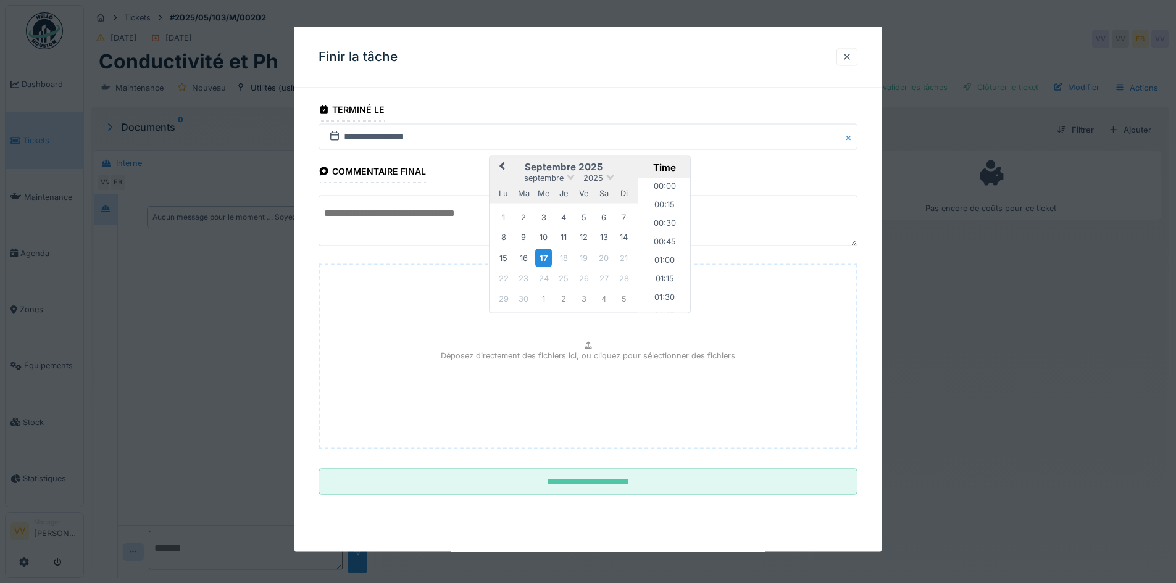
scroll to position [979, 0]
click at [501, 161] on button "Previous Month" at bounding box center [501, 168] width 20 height 20
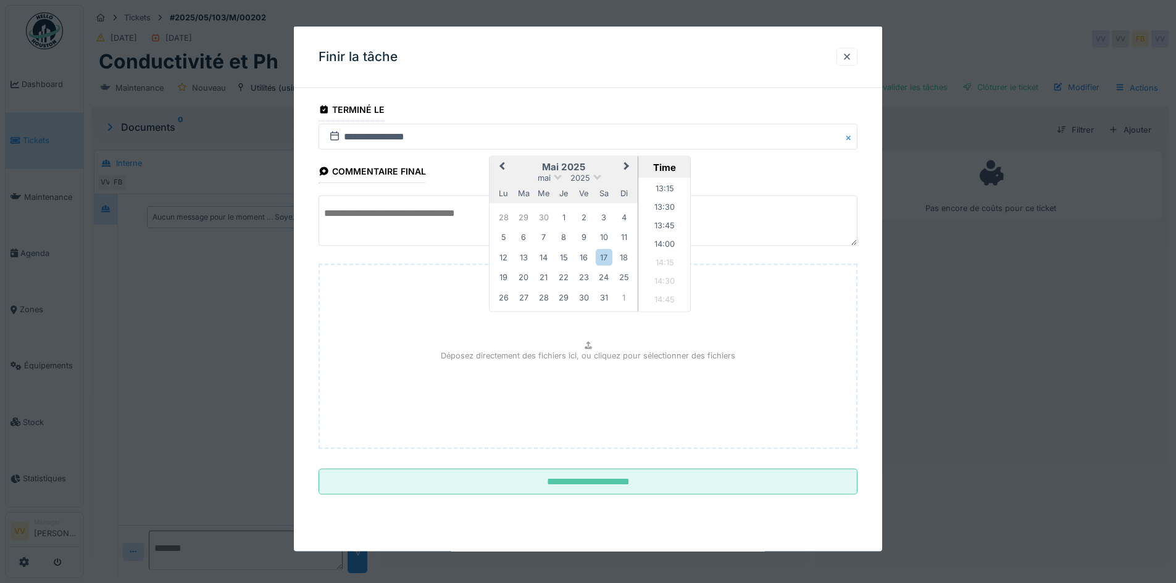
click at [501, 161] on button "Previous Month" at bounding box center [501, 168] width 20 height 20
click at [507, 298] on div "28" at bounding box center [503, 297] width 17 height 17
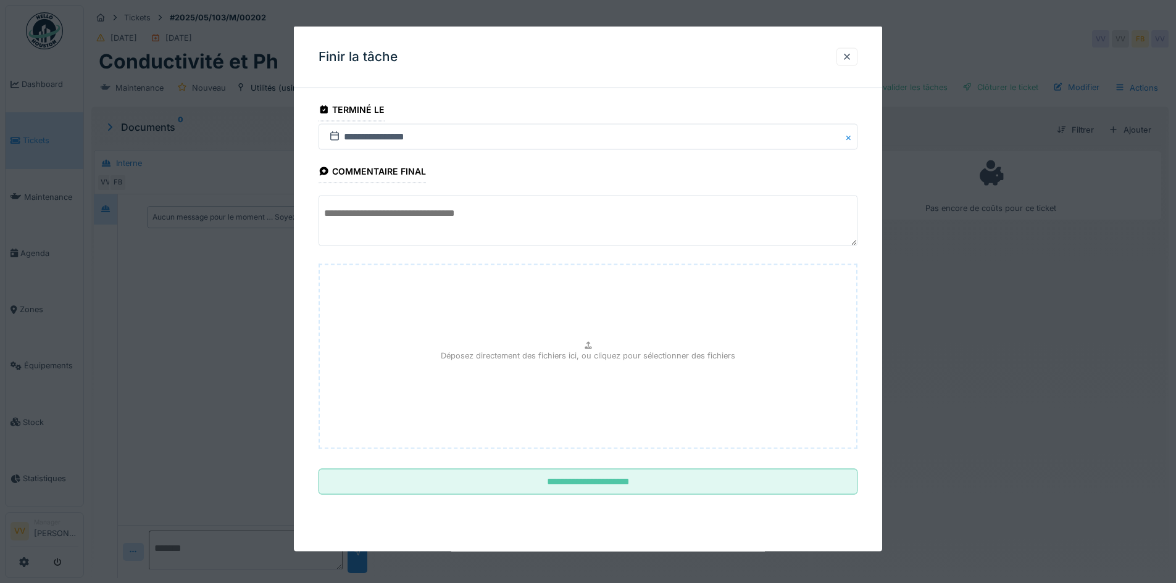
click at [439, 229] on textarea at bounding box center [588, 221] width 539 height 51
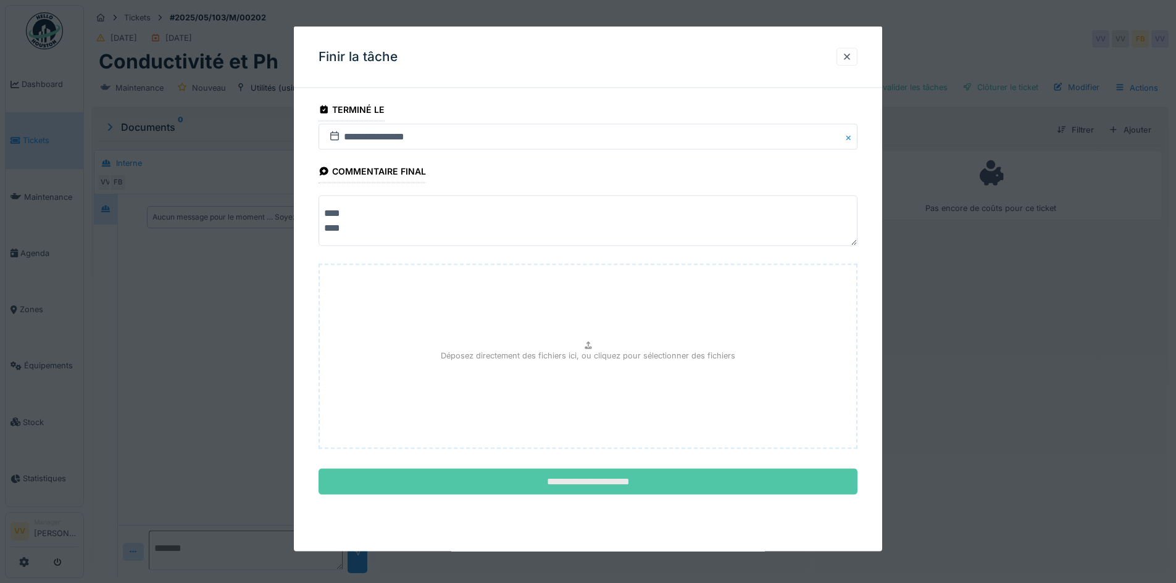
type textarea "**** ****"
click at [651, 483] on input "**********" at bounding box center [588, 482] width 539 height 26
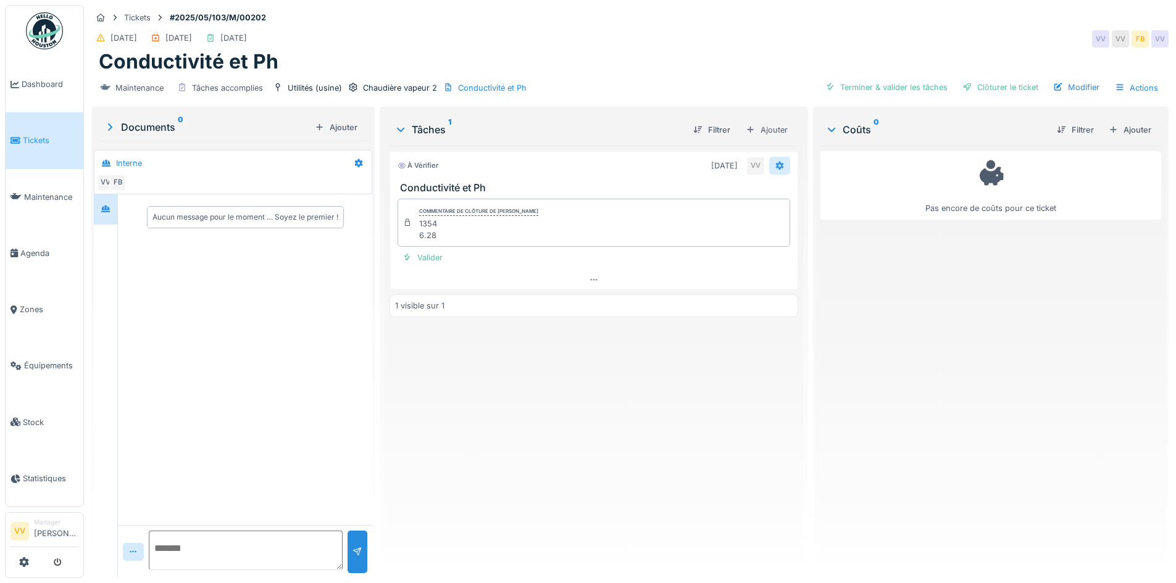
click at [777, 165] on icon at bounding box center [780, 166] width 10 height 8
click at [1029, 88] on div "Clôturer le ticket" at bounding box center [1000, 87] width 86 height 17
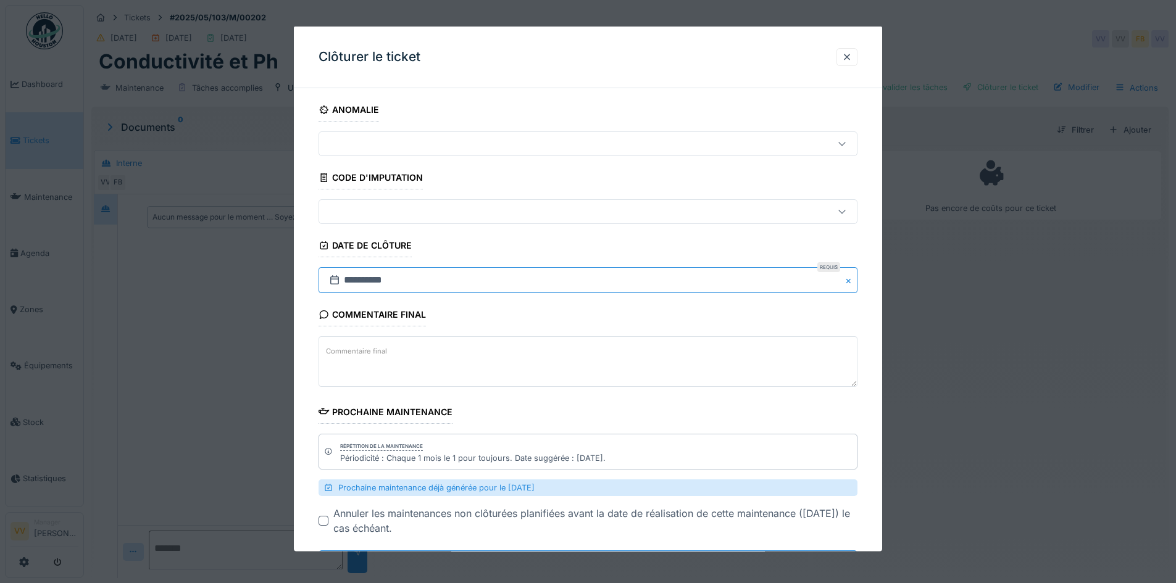
click at [384, 275] on input "**********" at bounding box center [588, 280] width 539 height 26
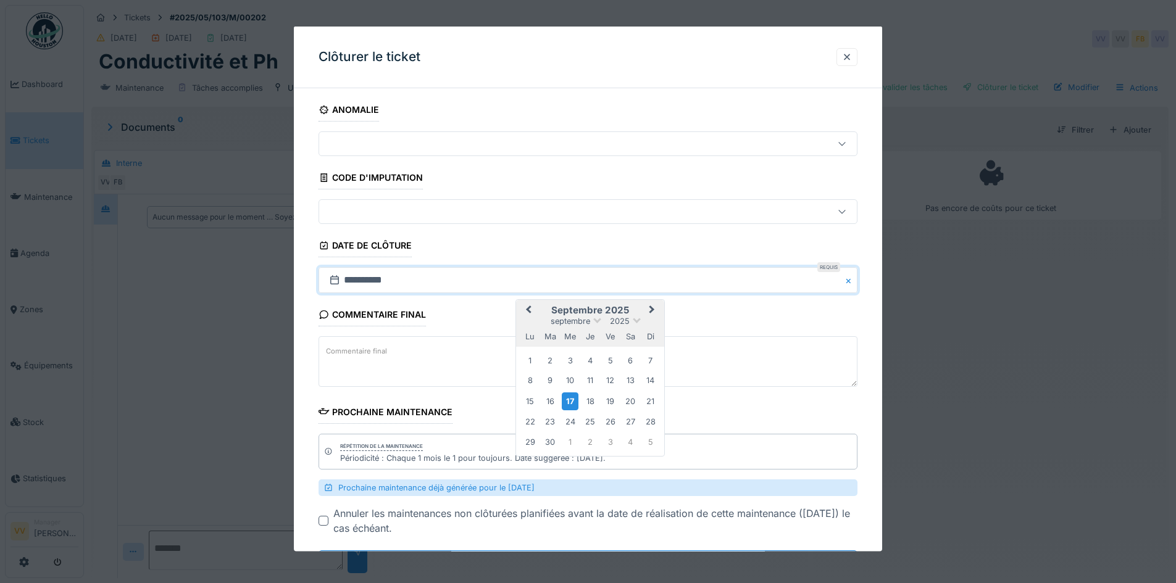
click at [526, 309] on button "Previous Month" at bounding box center [527, 311] width 20 height 20
click at [528, 309] on span "Previous Month" at bounding box center [528, 310] width 0 height 15
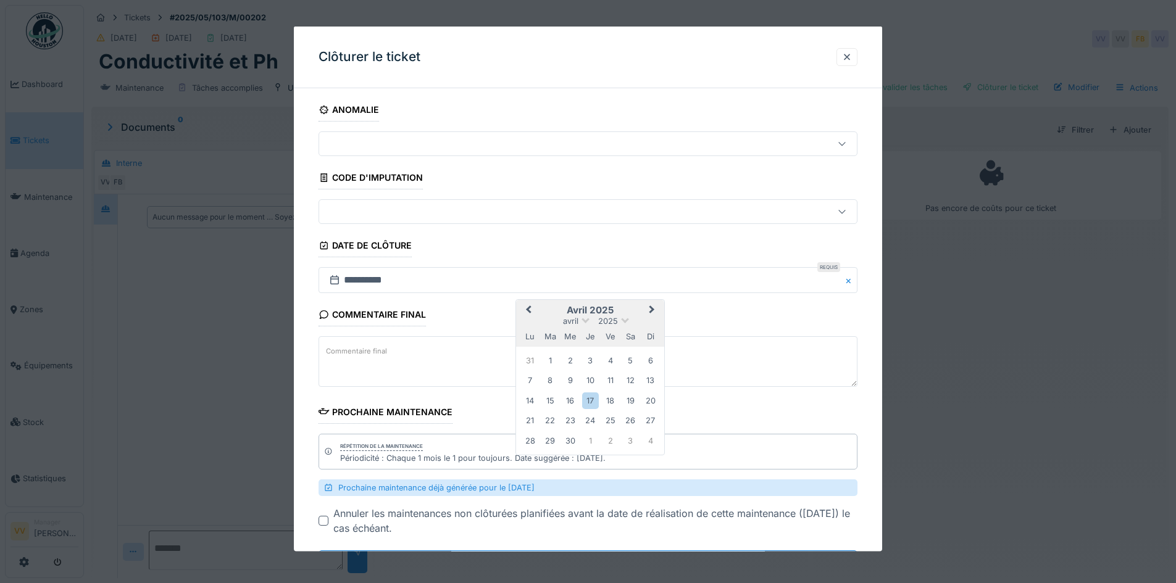
click at [535, 440] on div "28" at bounding box center [530, 440] width 17 height 17
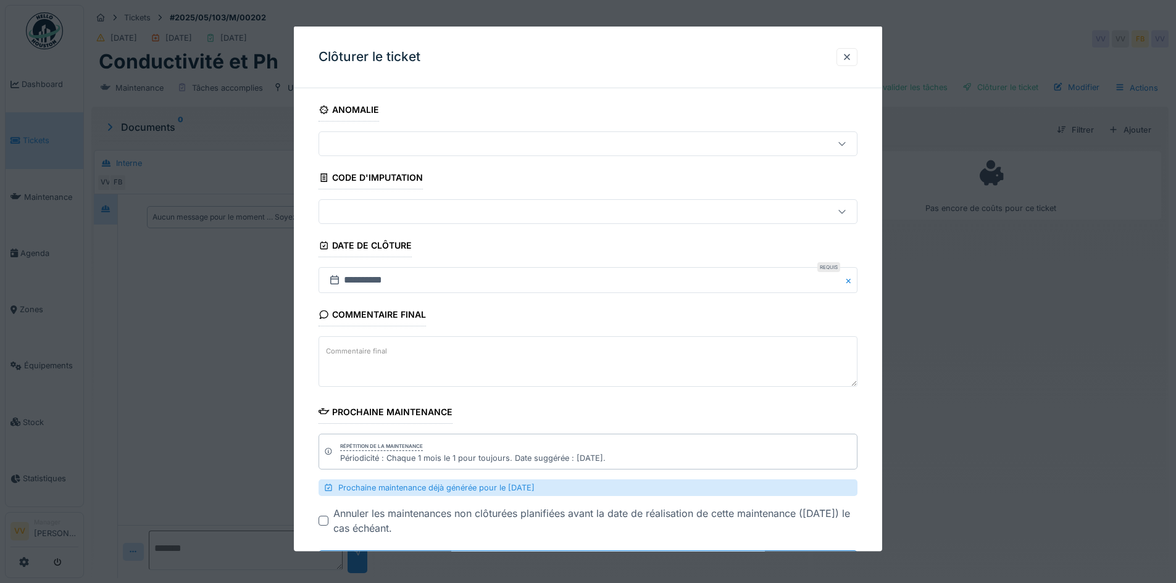
click at [634, 315] on div "Commentaire final Commentaire final" at bounding box center [588, 346] width 539 height 87
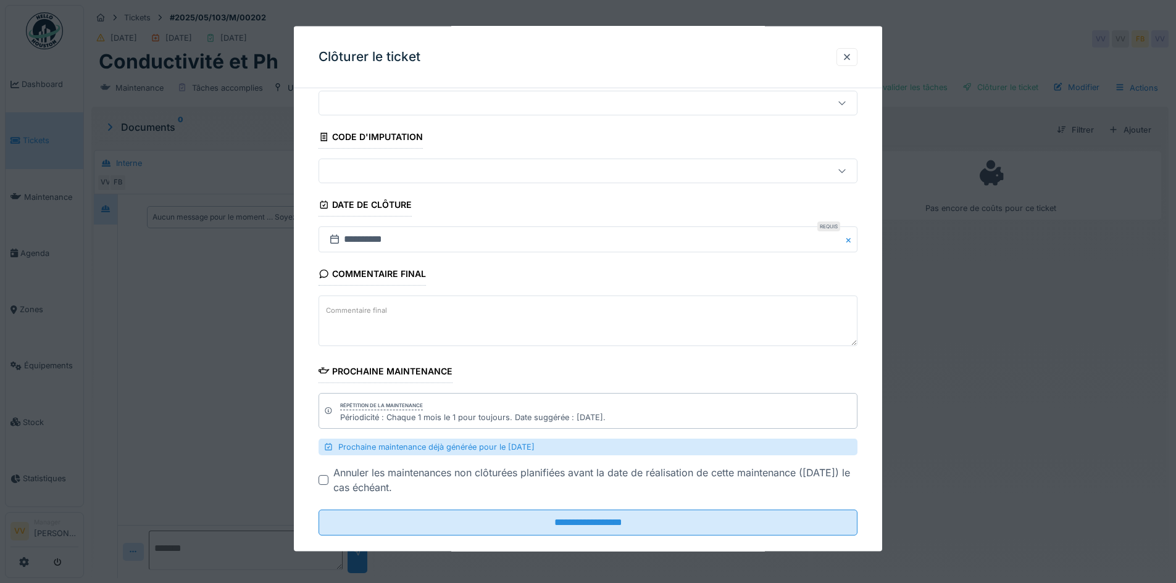
scroll to position [59, 0]
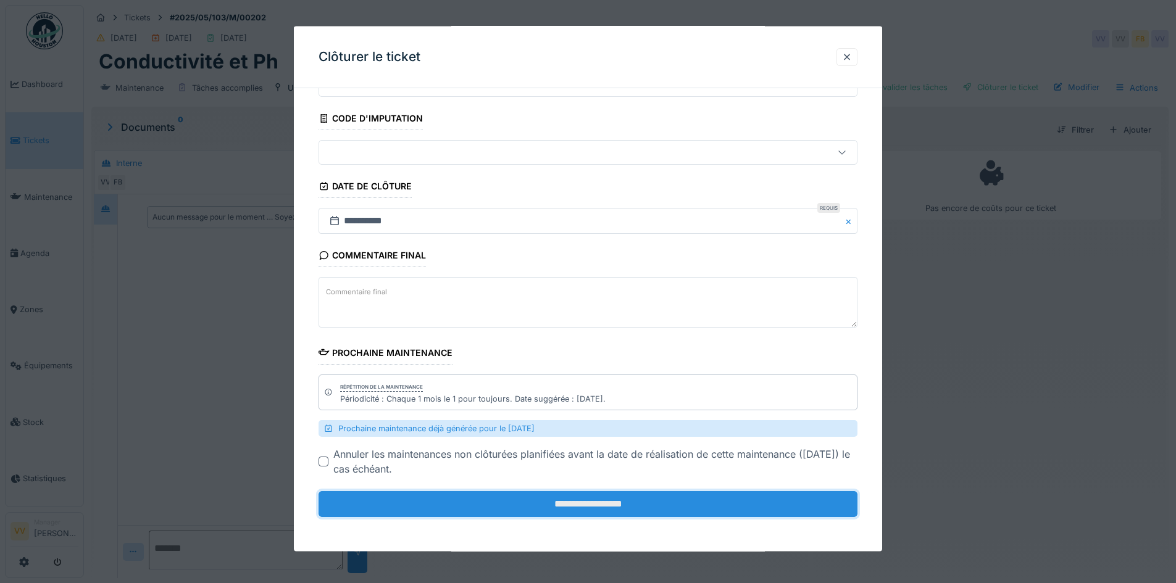
click at [607, 512] on input "**********" at bounding box center [588, 504] width 539 height 26
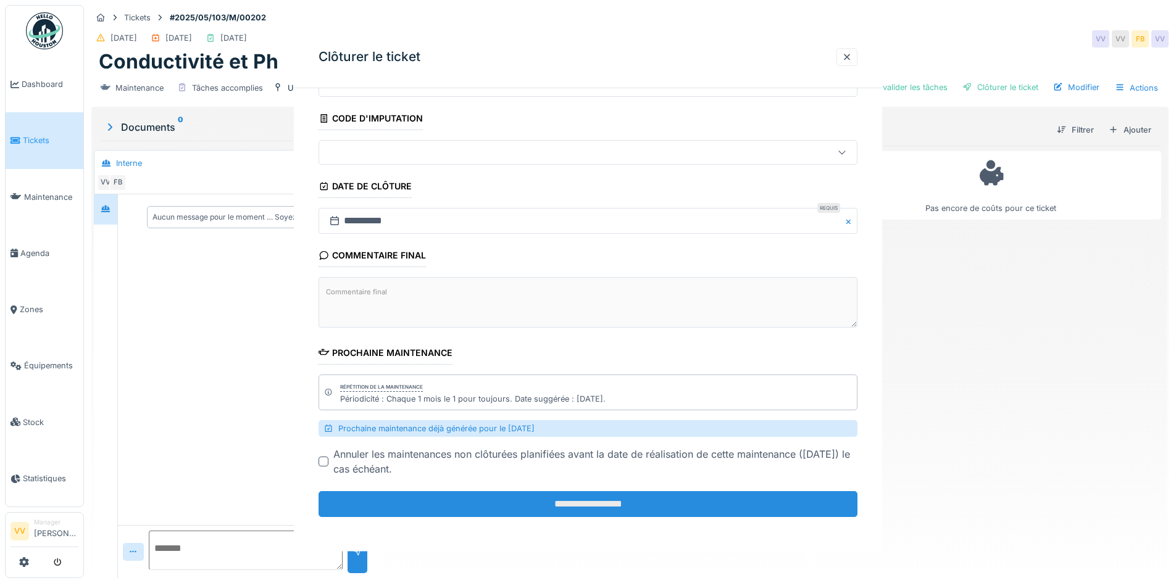
scroll to position [0, 0]
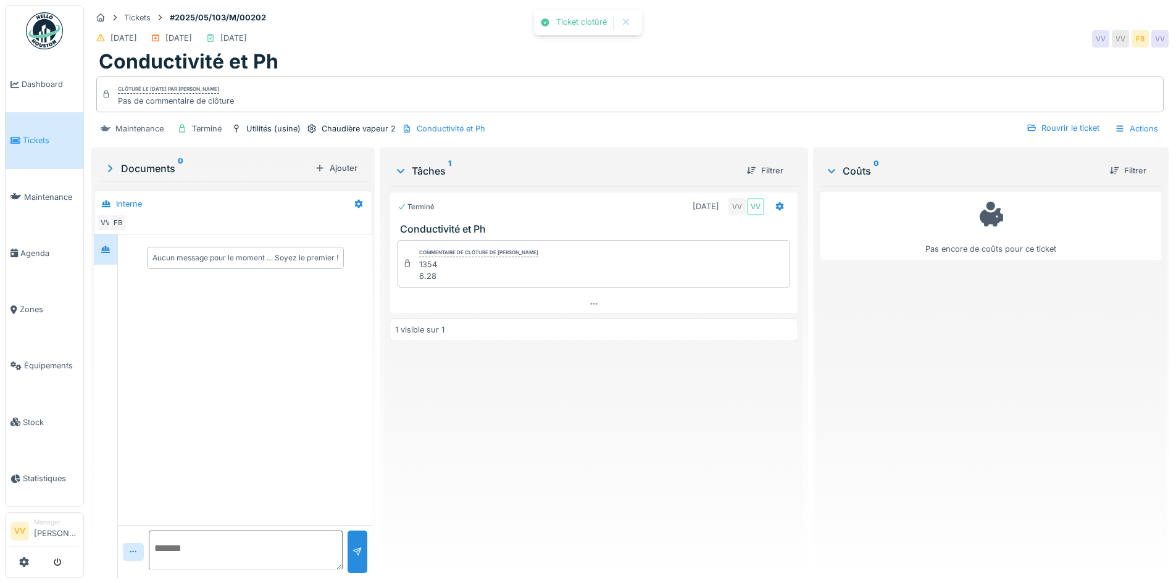
click at [1040, 383] on div "Pas encore de coûts pour ce ticket" at bounding box center [990, 377] width 341 height 382
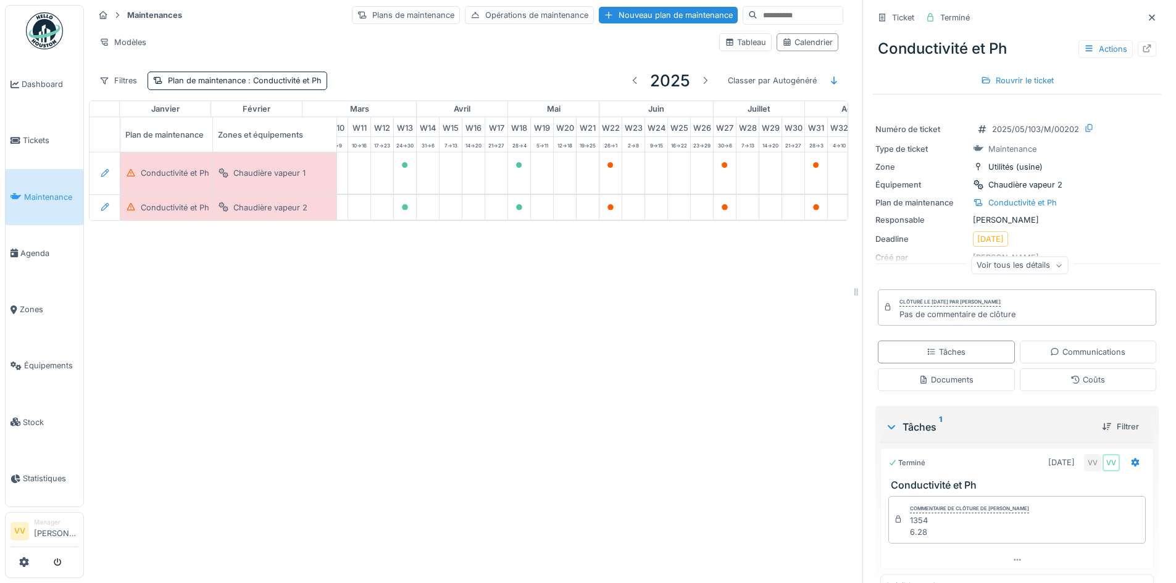
scroll to position [0, 358]
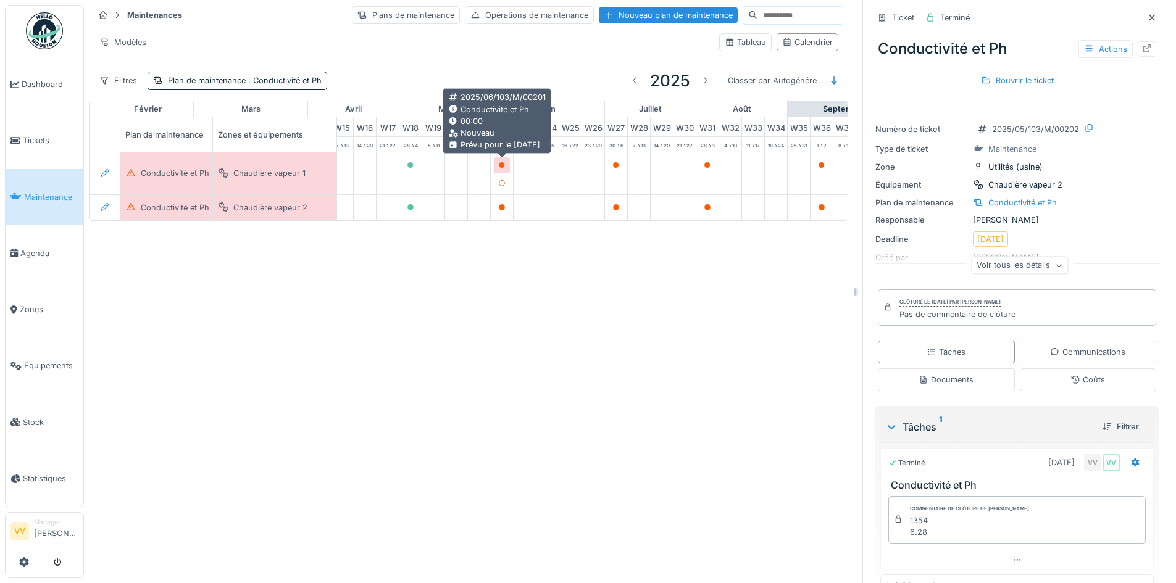
click at [504, 164] on icon at bounding box center [502, 165] width 6 height 6
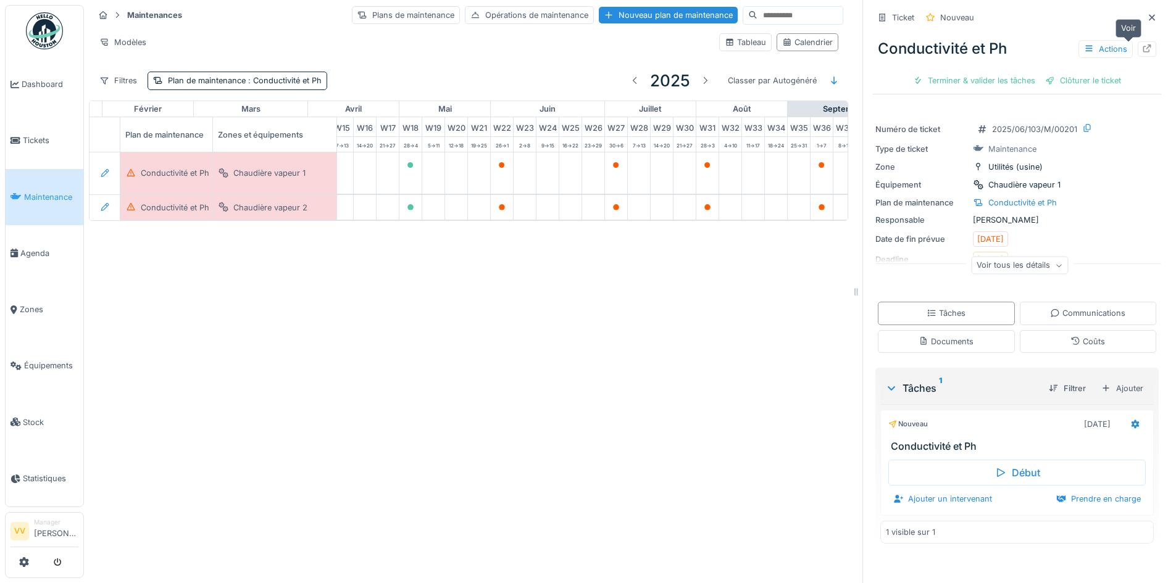
click at [1142, 51] on icon at bounding box center [1147, 48] width 10 height 8
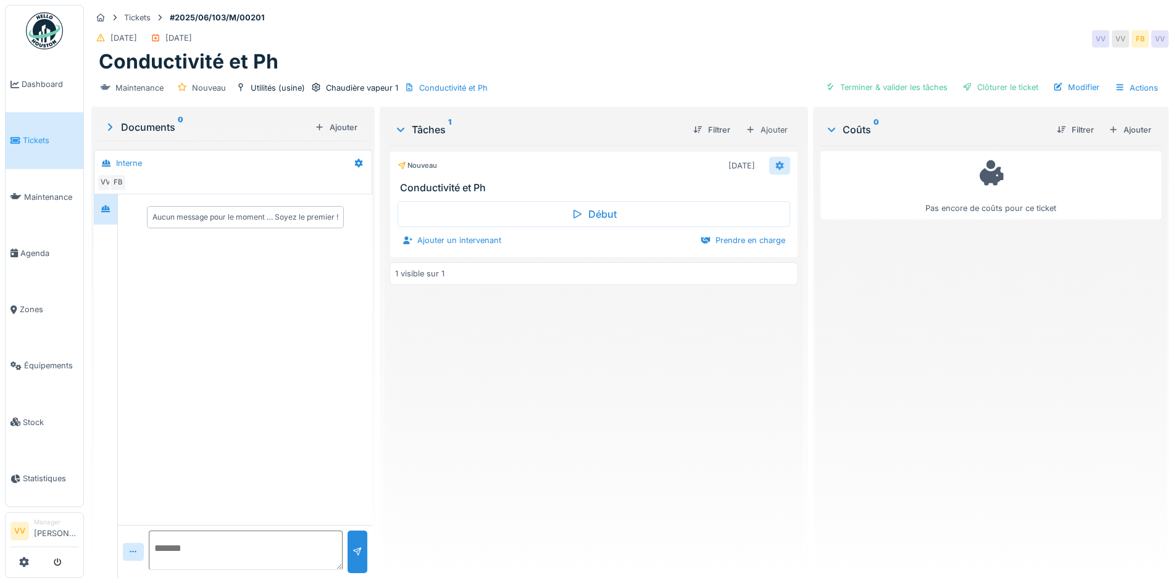
click at [779, 161] on div at bounding box center [779, 166] width 21 height 18
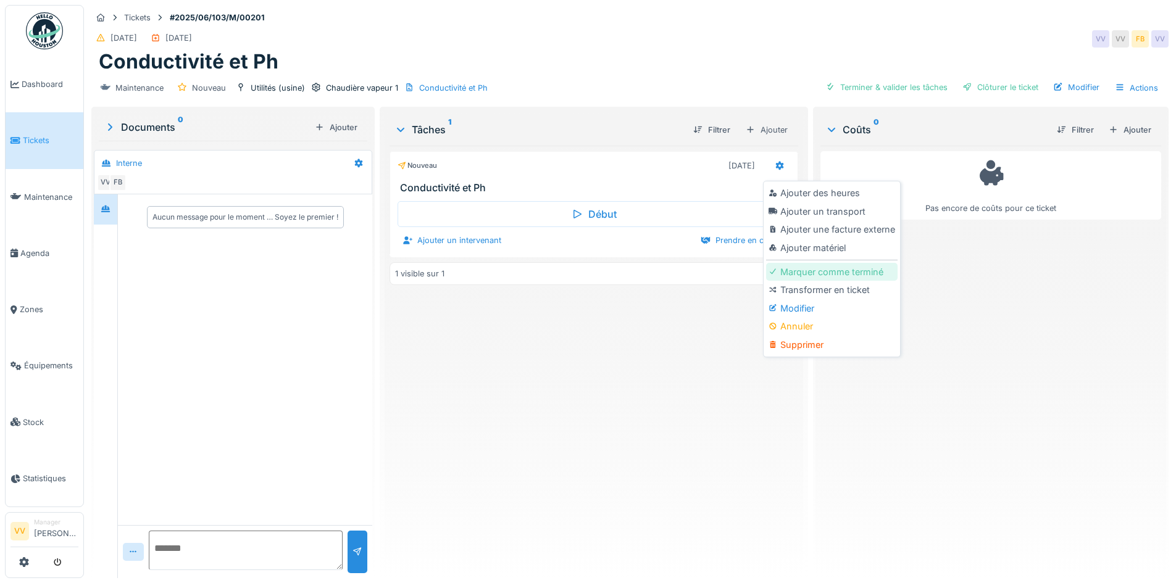
click at [868, 275] on div "Marquer comme terminé" at bounding box center [831, 272] width 131 height 19
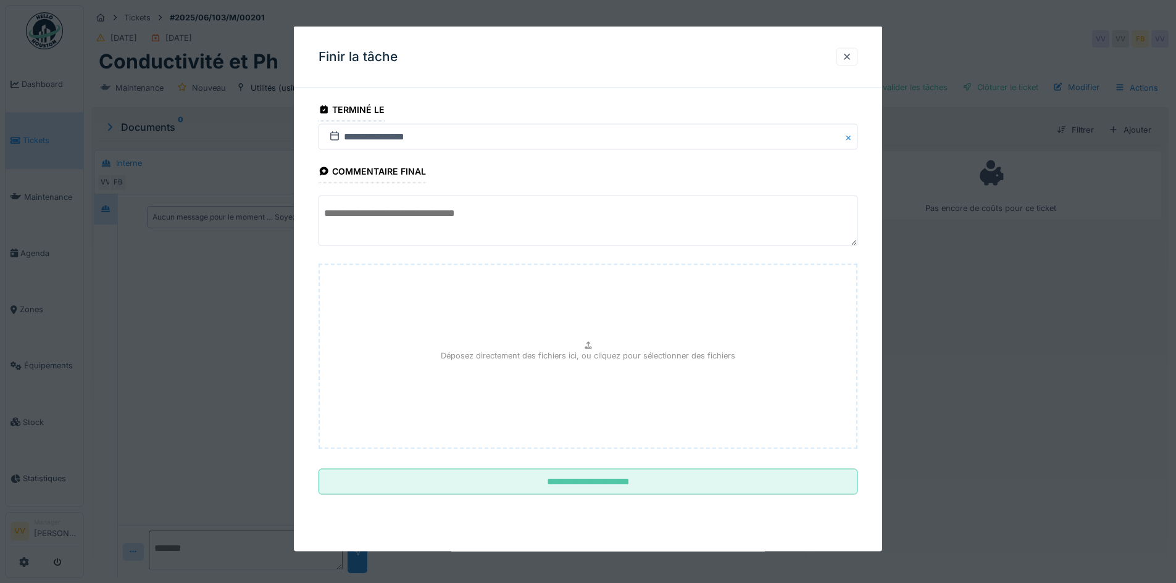
click at [849, 140] on button "Close" at bounding box center [851, 137] width 14 height 26
click at [333, 140] on icon at bounding box center [334, 136] width 12 height 10
click at [368, 216] on textarea at bounding box center [588, 221] width 539 height 51
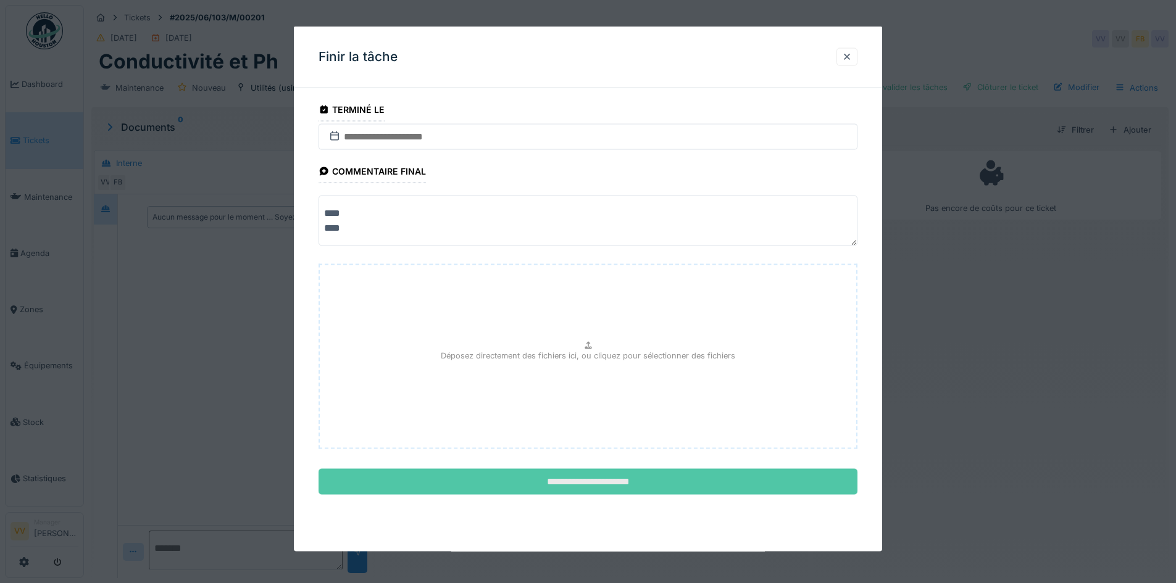
type textarea "**** ****"
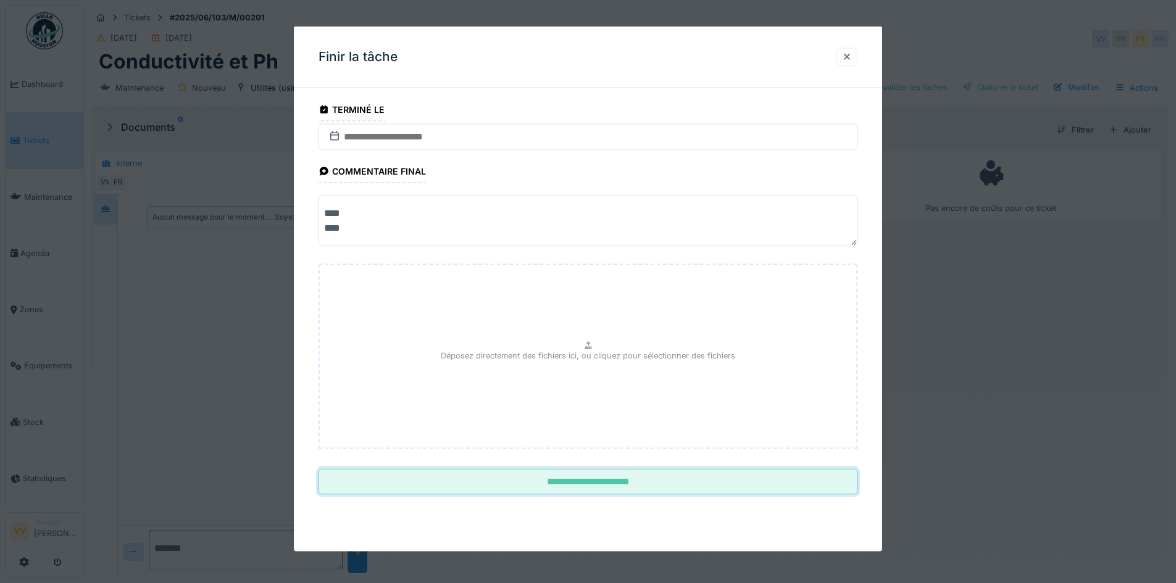
drag, startPoint x: 585, startPoint y: 486, endPoint x: 582, endPoint y: 190, distance: 296.3
click at [582, 190] on fieldset "**********" at bounding box center [588, 301] width 539 height 407
click at [596, 131] on input "text" at bounding box center [588, 137] width 539 height 26
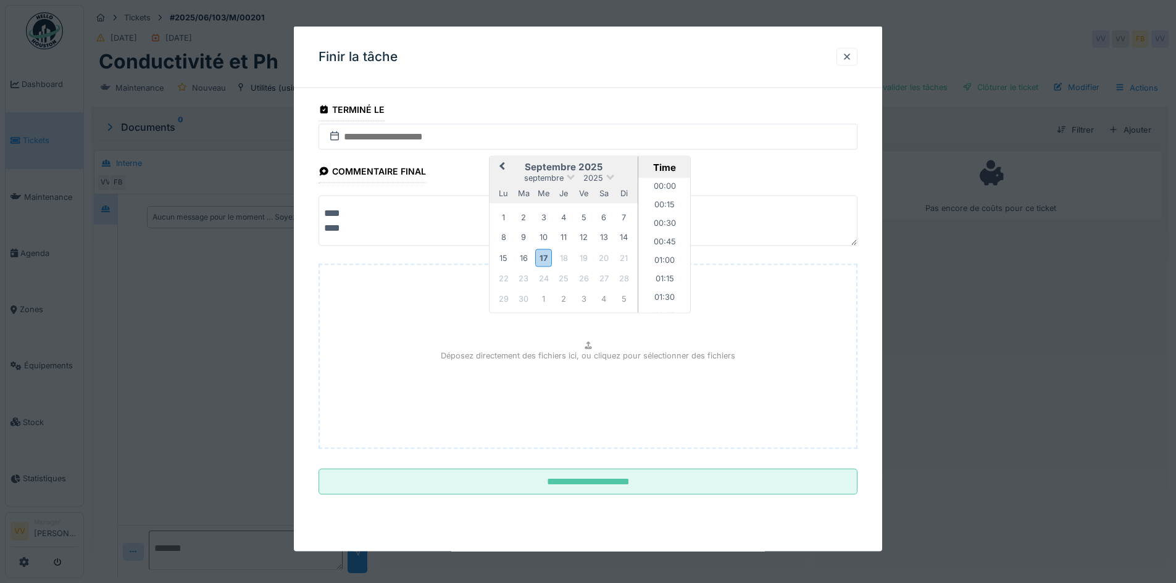
scroll to position [979, 0]
click at [502, 168] on span "Previous Month" at bounding box center [502, 167] width 0 height 15
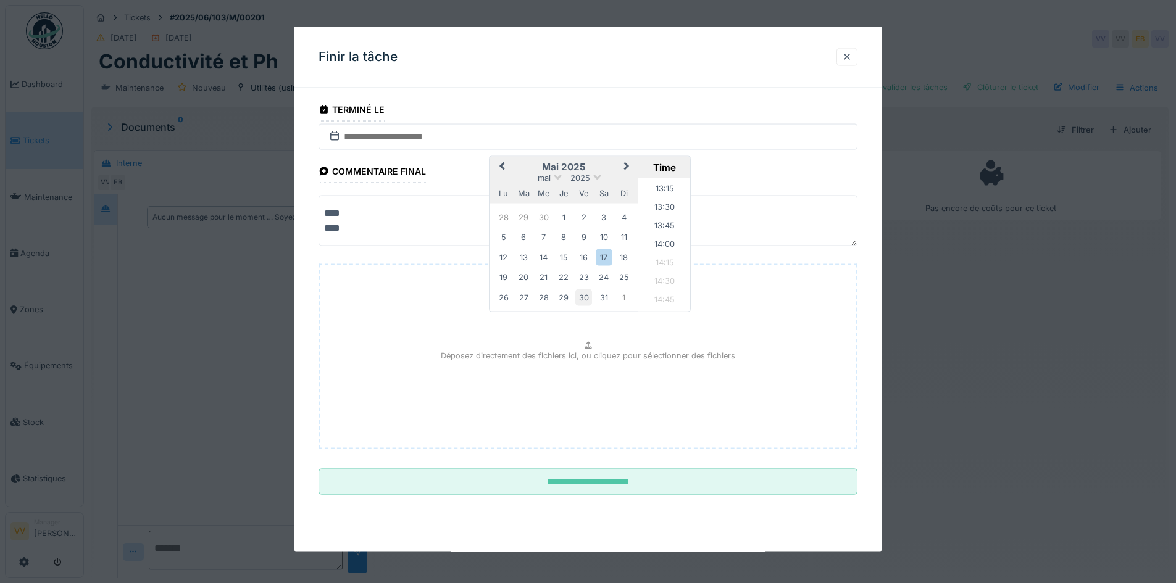
click at [590, 301] on div "30" at bounding box center [583, 297] width 17 height 17
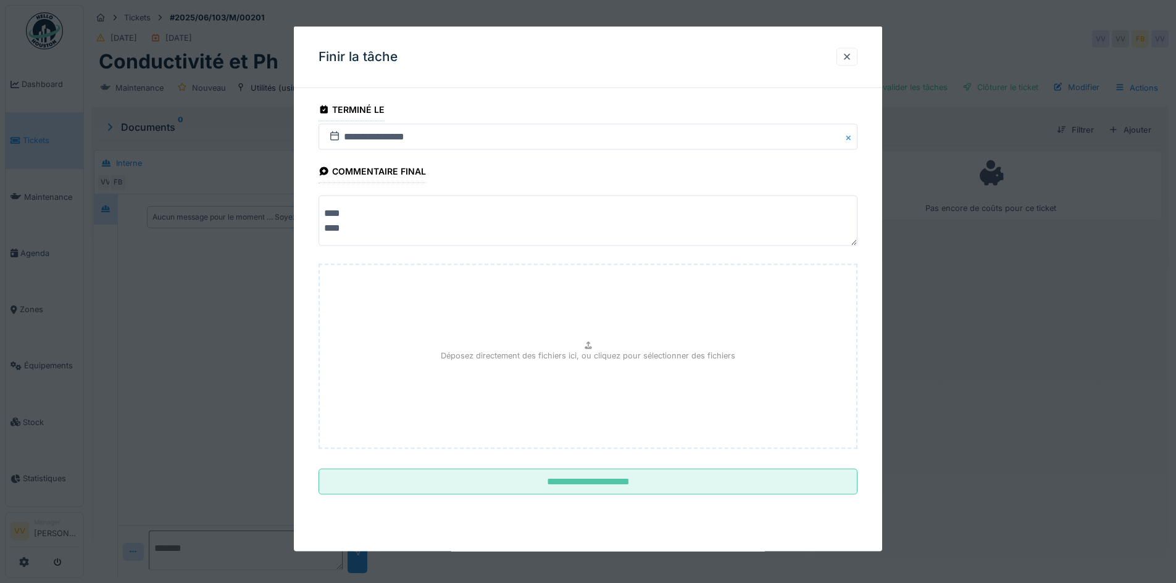
click at [828, 170] on fieldset "**********" at bounding box center [588, 301] width 539 height 407
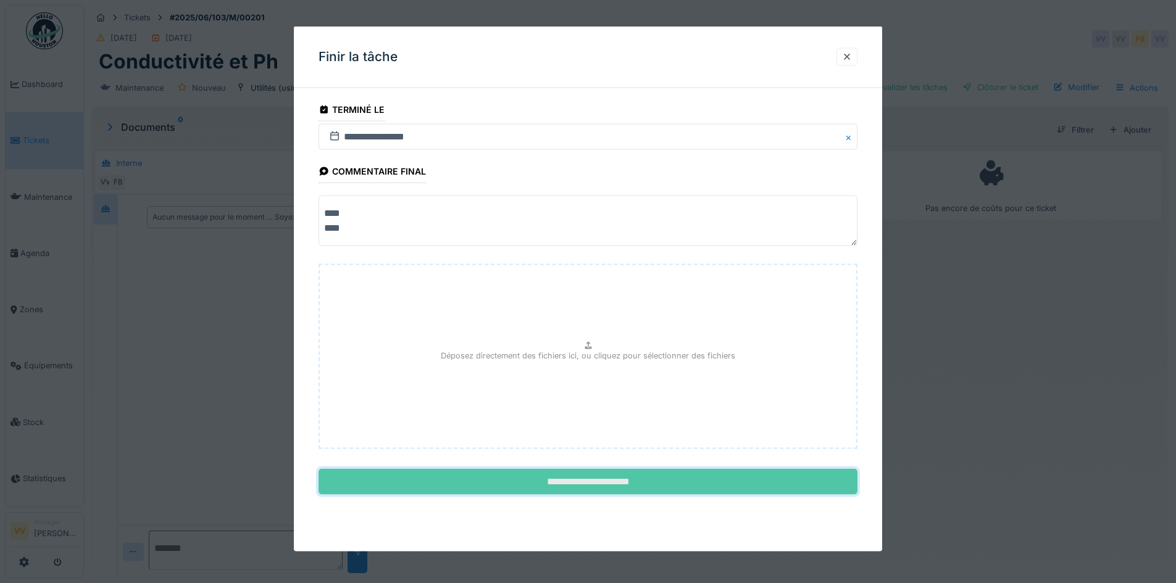
click at [702, 489] on input "**********" at bounding box center [588, 482] width 539 height 26
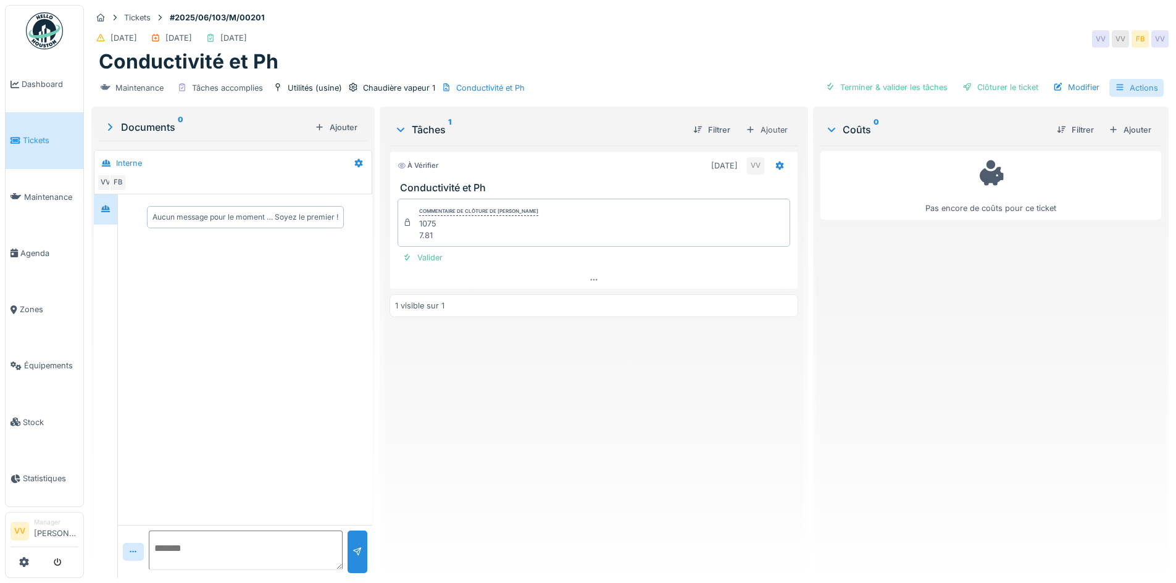
click at [1141, 89] on div "Actions" at bounding box center [1136, 88] width 54 height 18
click at [993, 88] on div "Clôturer le ticket" at bounding box center [1000, 87] width 86 height 17
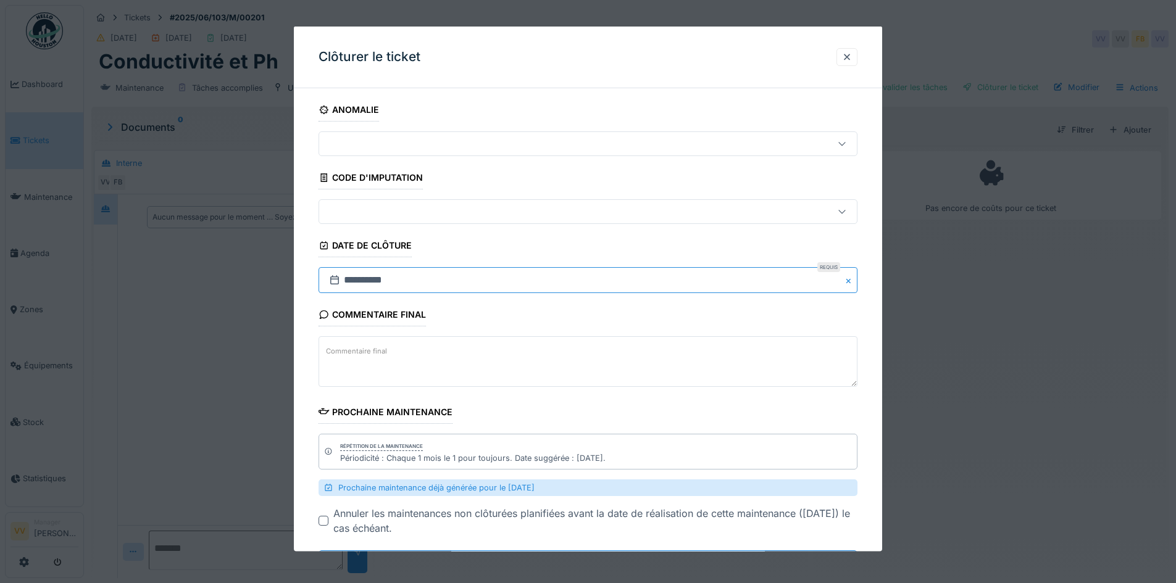
click at [381, 276] on input "**********" at bounding box center [588, 280] width 539 height 26
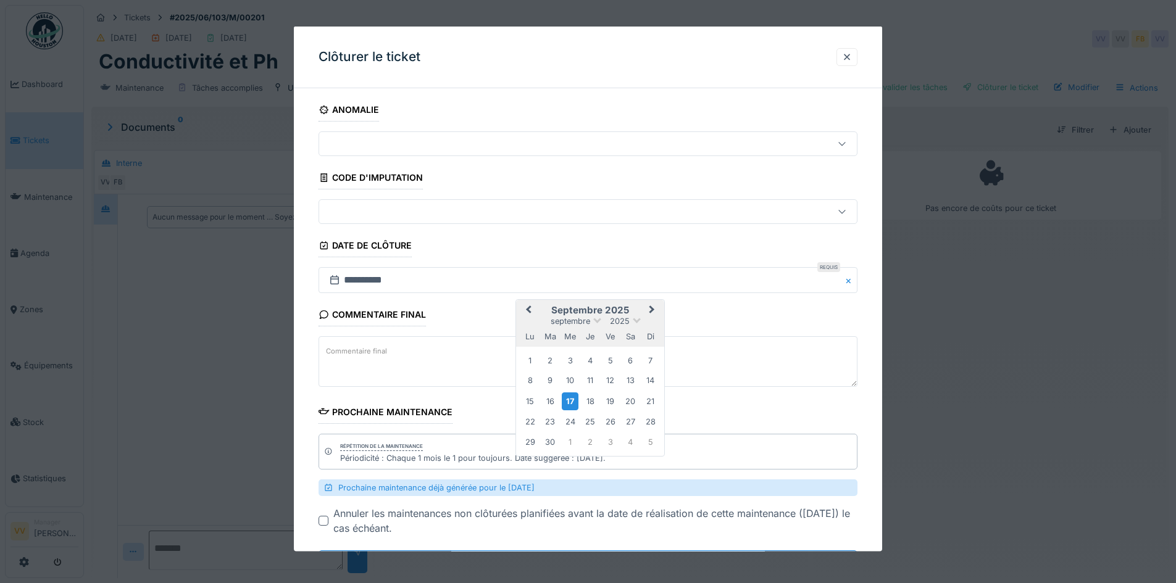
click at [525, 302] on button "Previous Month" at bounding box center [527, 311] width 20 height 20
click at [611, 443] on div "30" at bounding box center [610, 440] width 17 height 17
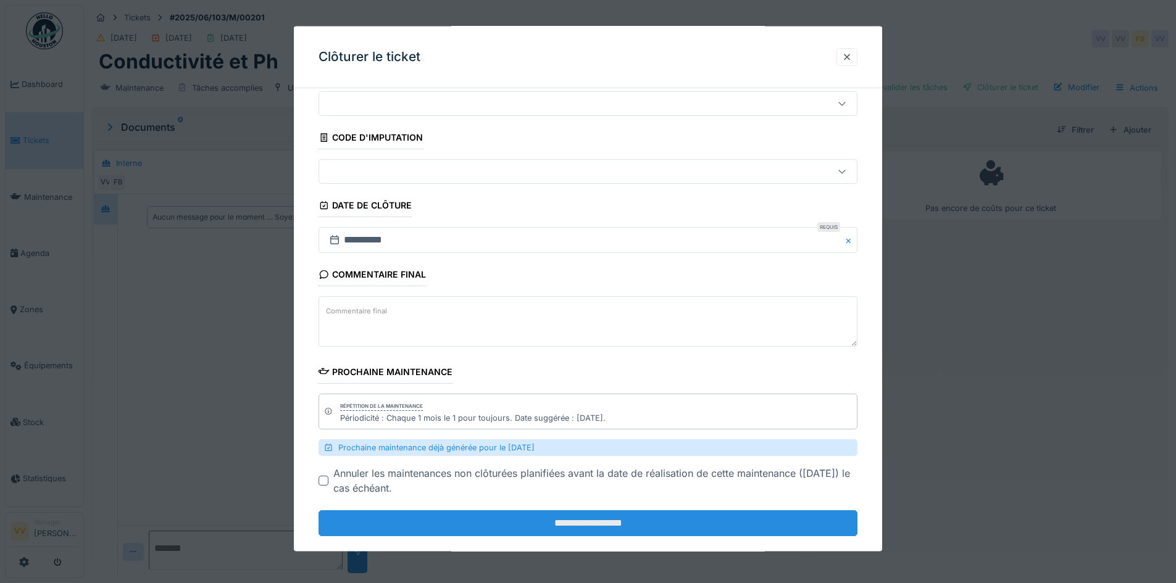
scroll to position [59, 0]
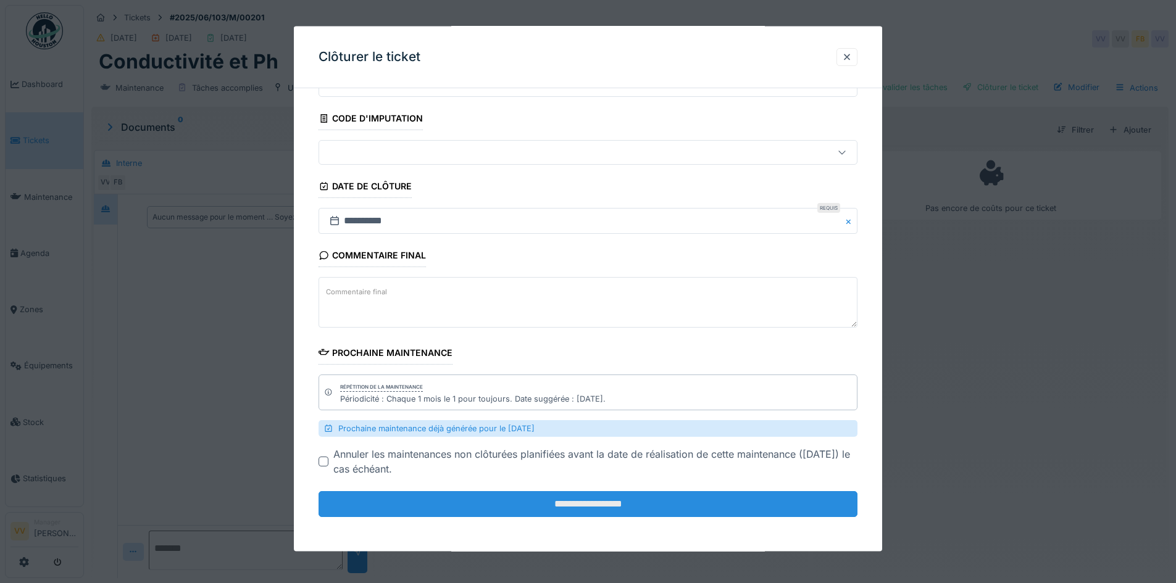
click at [562, 507] on input "**********" at bounding box center [588, 504] width 539 height 26
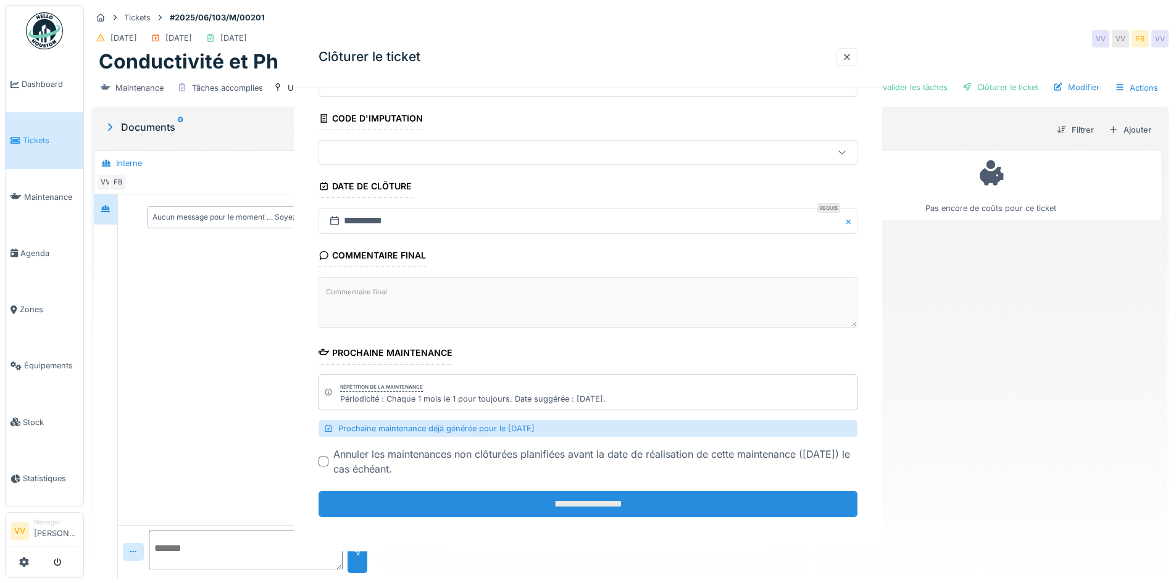
scroll to position [0, 0]
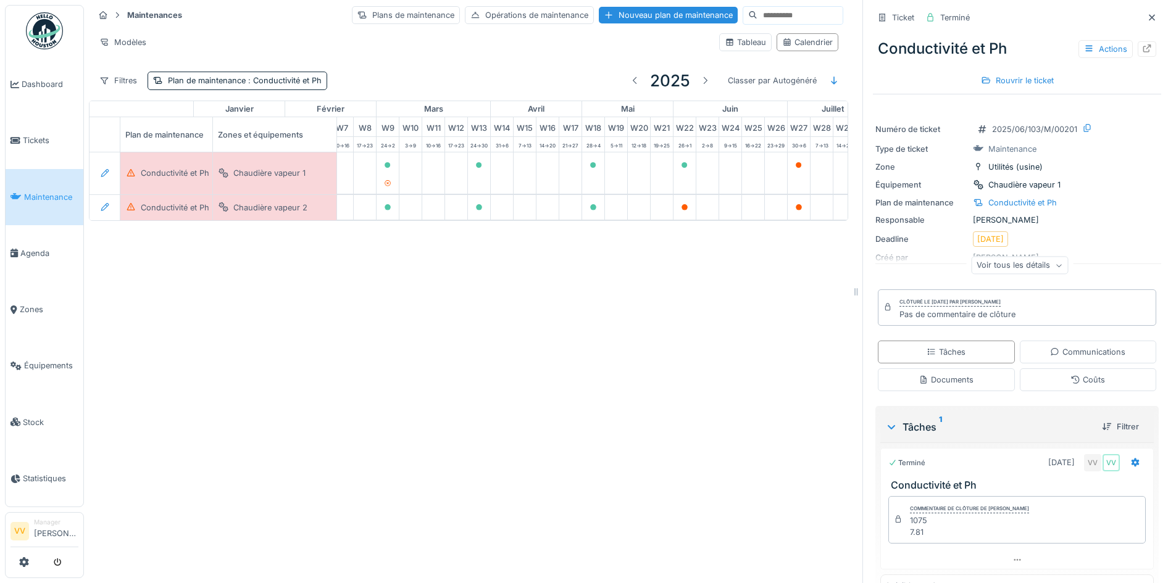
scroll to position [0, 209]
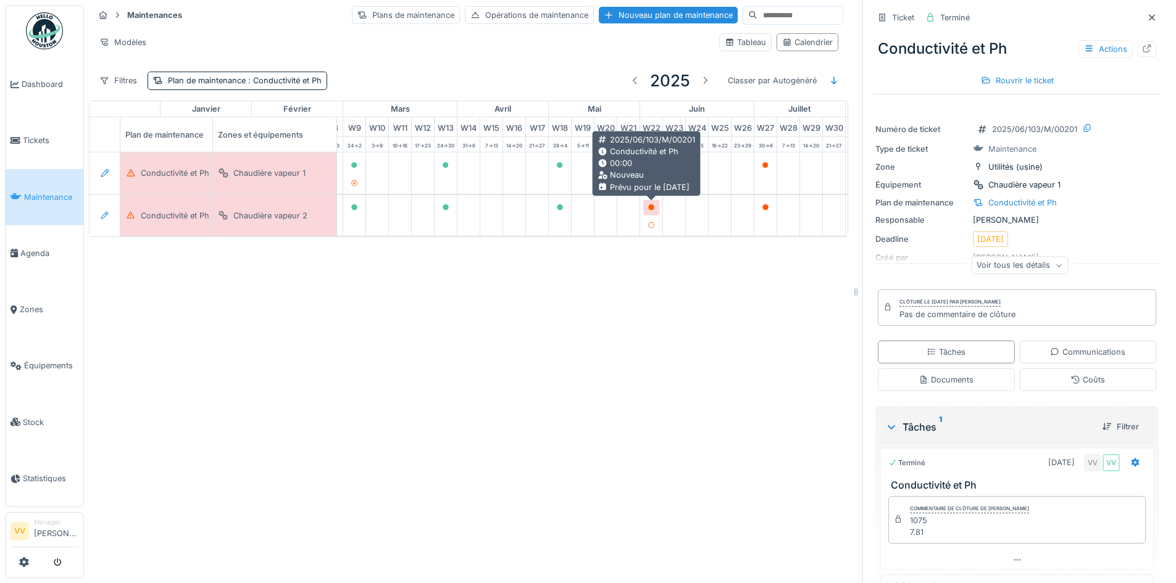
click at [650, 206] on icon at bounding box center [651, 207] width 6 height 6
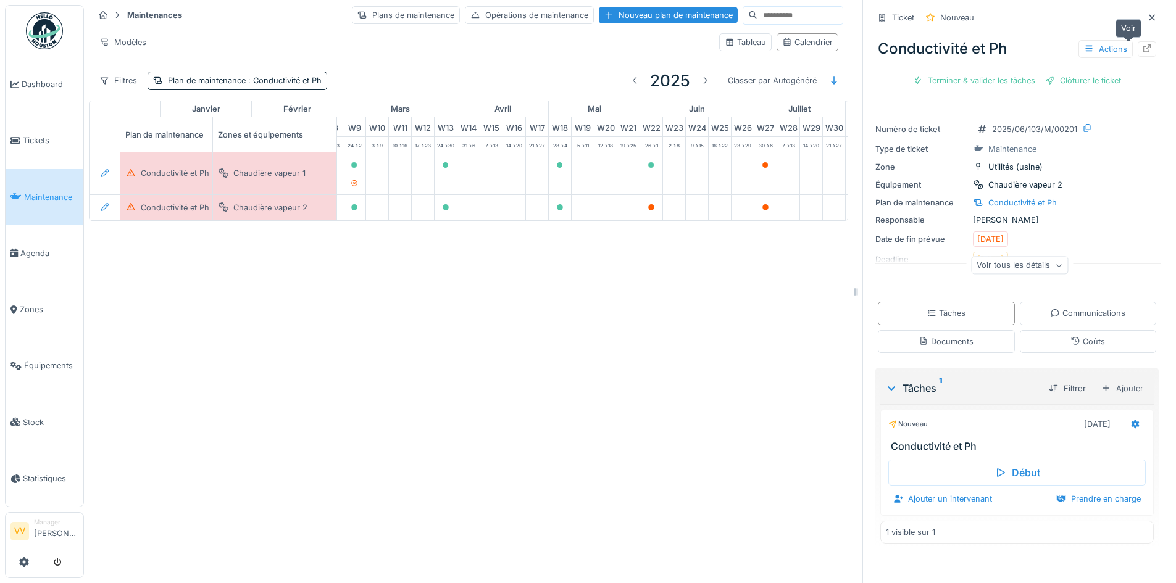
click at [1143, 49] on icon at bounding box center [1147, 48] width 8 height 8
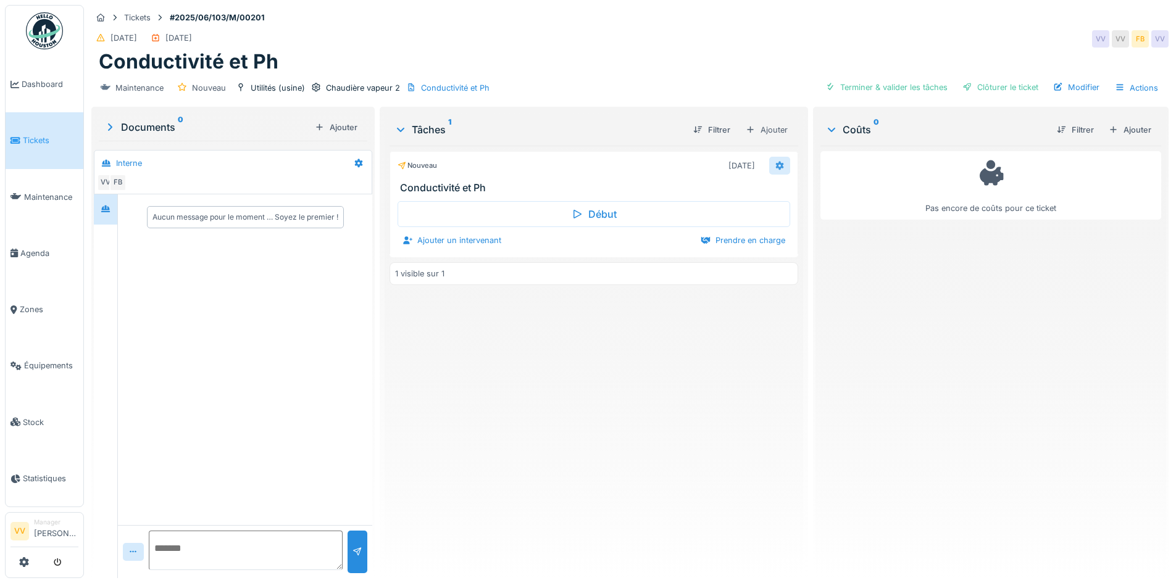
click at [777, 167] on icon at bounding box center [779, 165] width 8 height 9
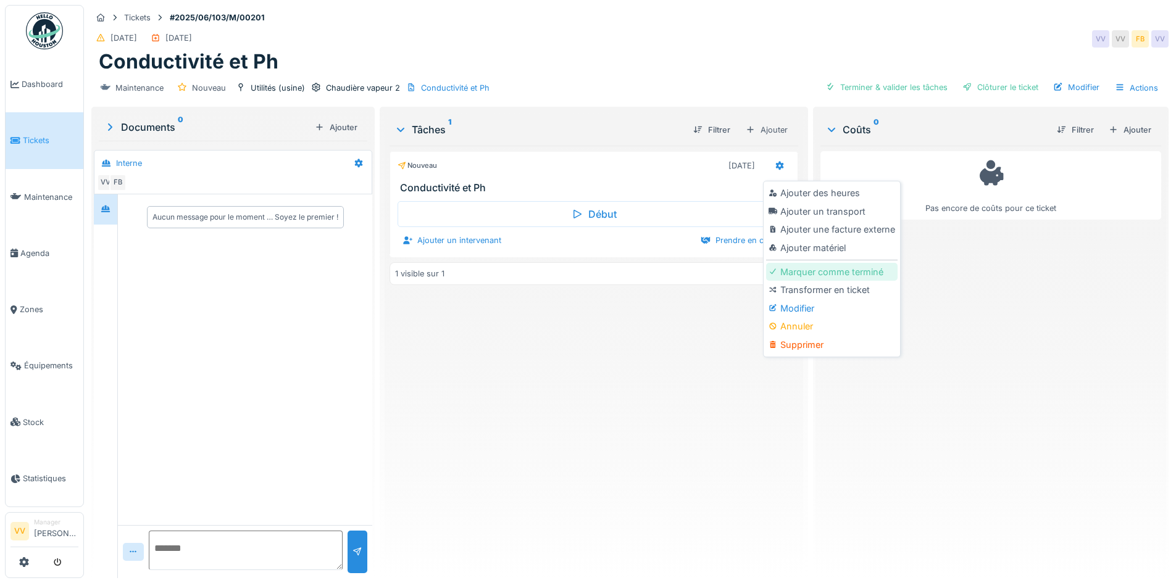
click at [813, 275] on div "Marquer comme terminé" at bounding box center [831, 272] width 131 height 19
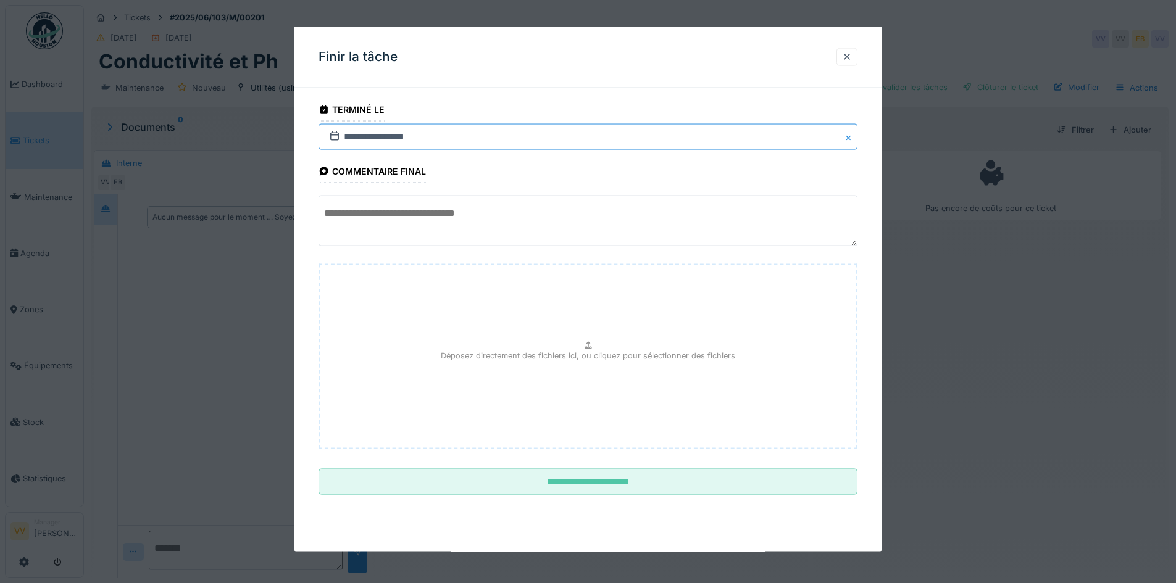
click at [359, 140] on input "**********" at bounding box center [588, 137] width 539 height 26
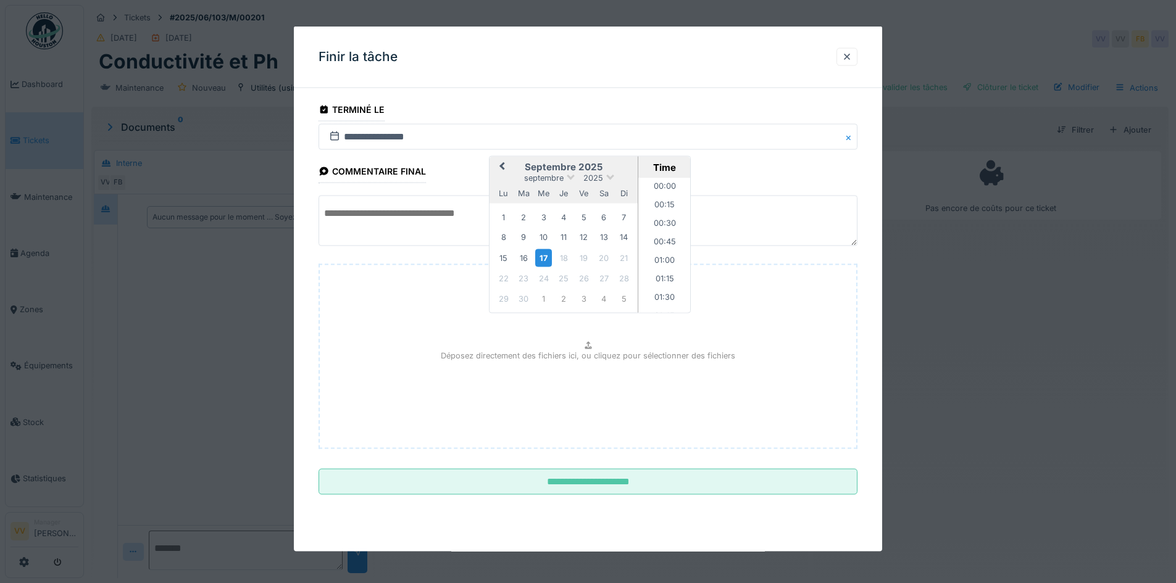
scroll to position [979, 0]
click at [502, 165] on span "Previous Month" at bounding box center [502, 167] width 0 height 15
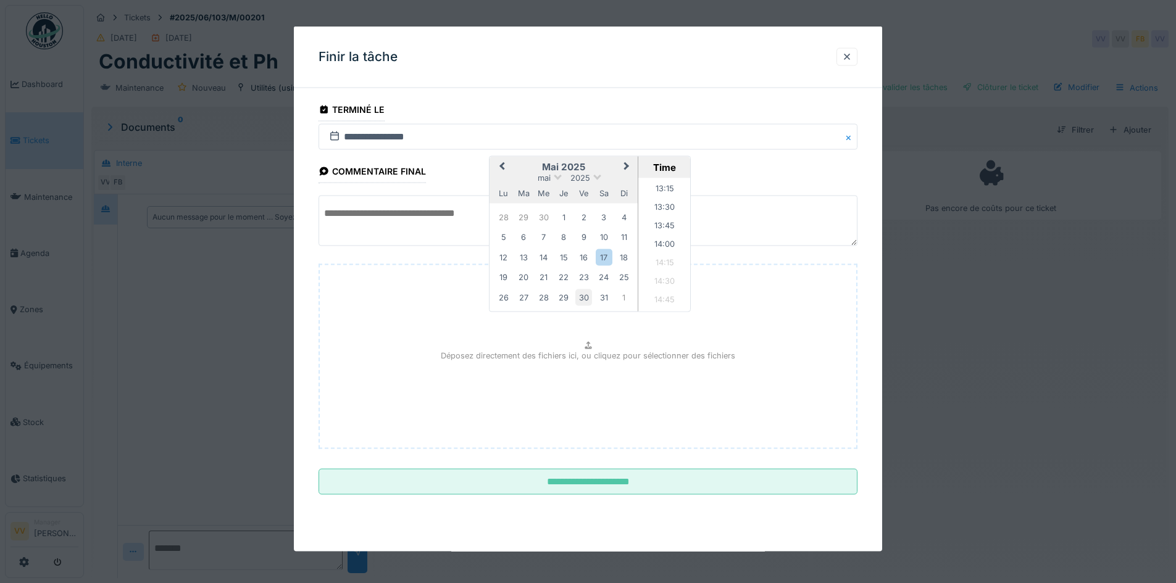
click at [582, 296] on div "30" at bounding box center [583, 297] width 17 height 17
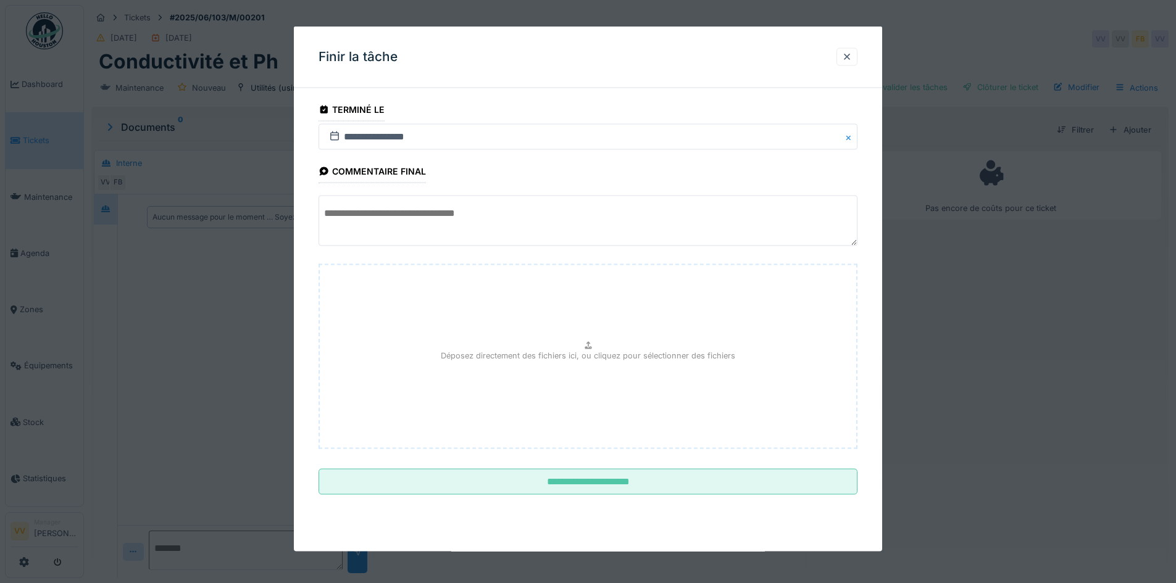
click at [345, 222] on textarea at bounding box center [588, 221] width 539 height 51
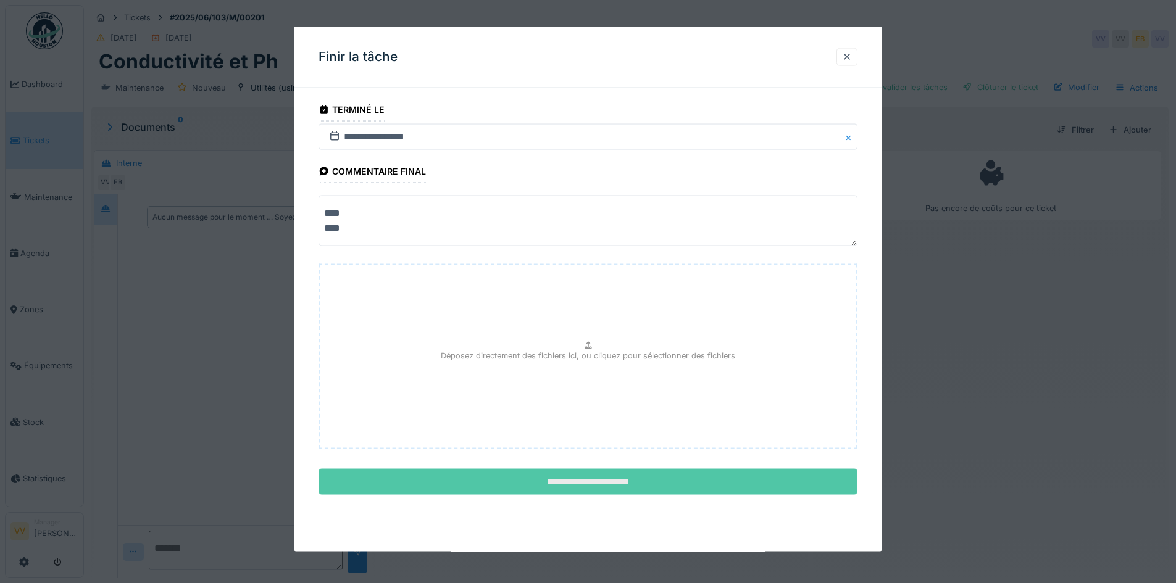
type textarea "**** ****"
click at [632, 482] on input "**********" at bounding box center [588, 482] width 539 height 26
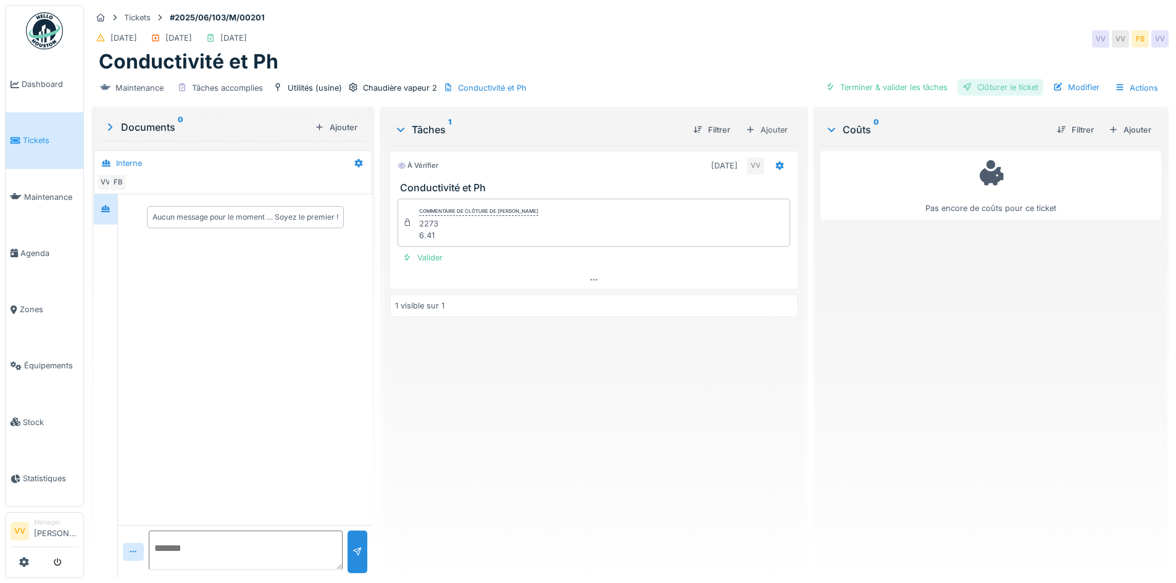
click at [1020, 85] on div "Clôturer le ticket" at bounding box center [1000, 87] width 86 height 17
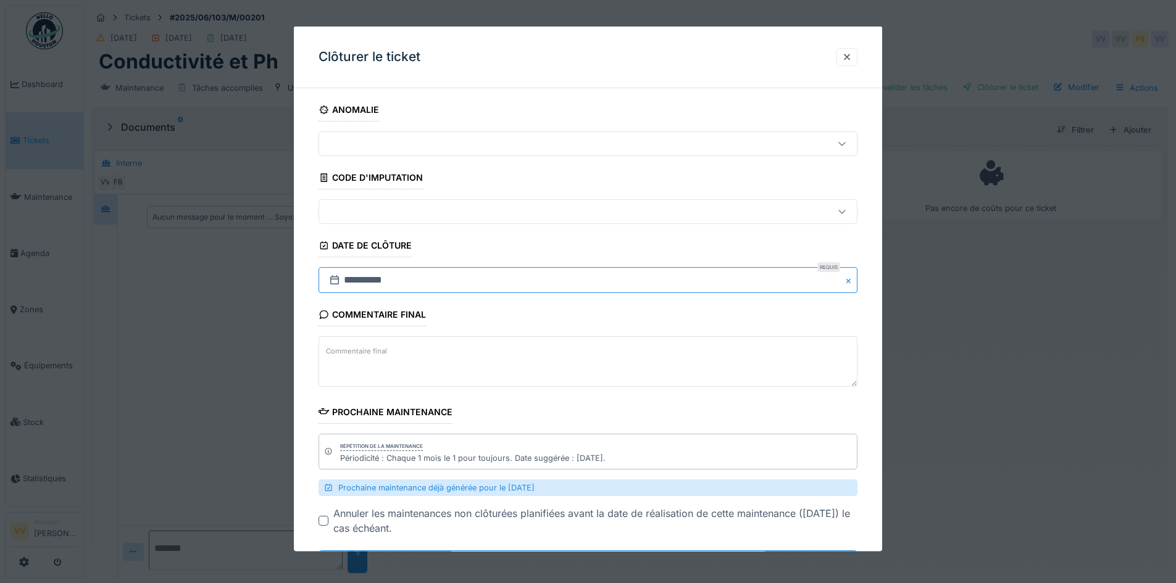
click at [584, 285] on input "**********" at bounding box center [588, 280] width 539 height 26
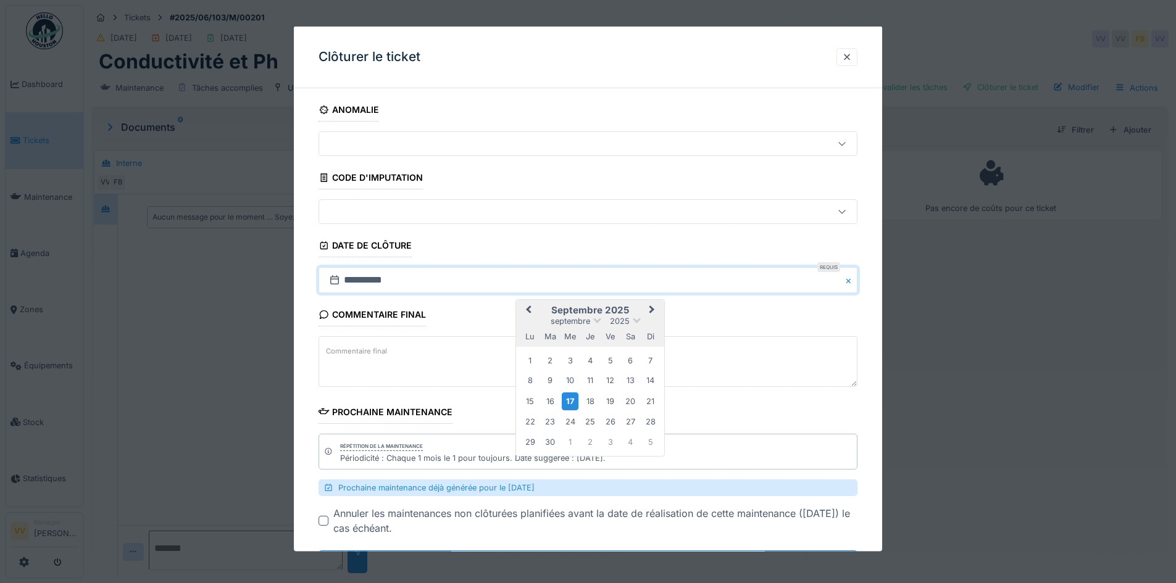
click at [525, 306] on button "Previous Month" at bounding box center [527, 311] width 20 height 20
click at [610, 438] on div "30" at bounding box center [610, 440] width 17 height 17
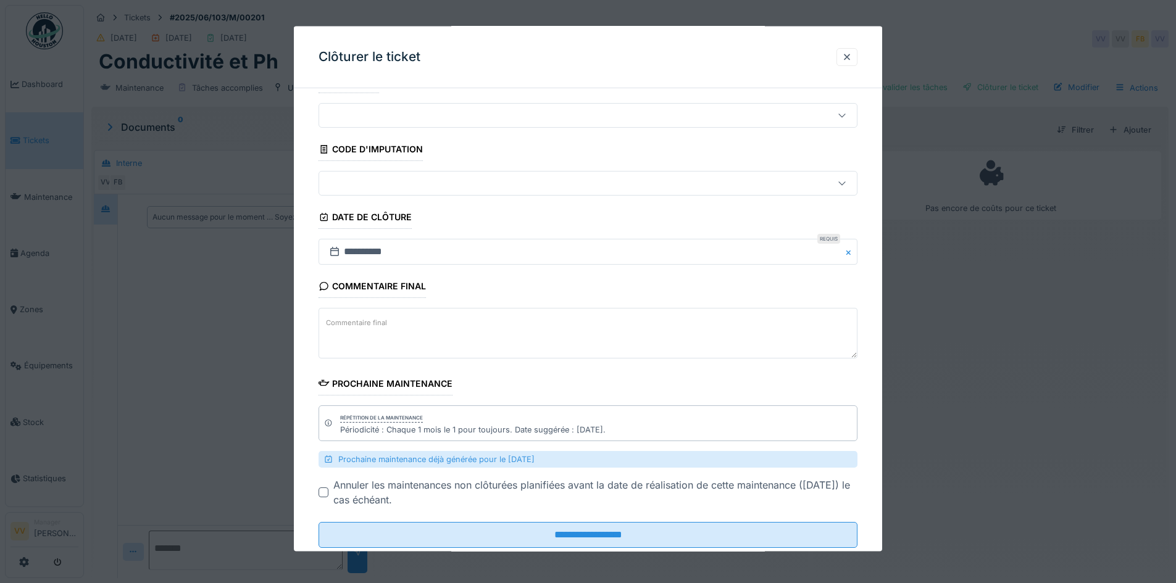
scroll to position [59, 0]
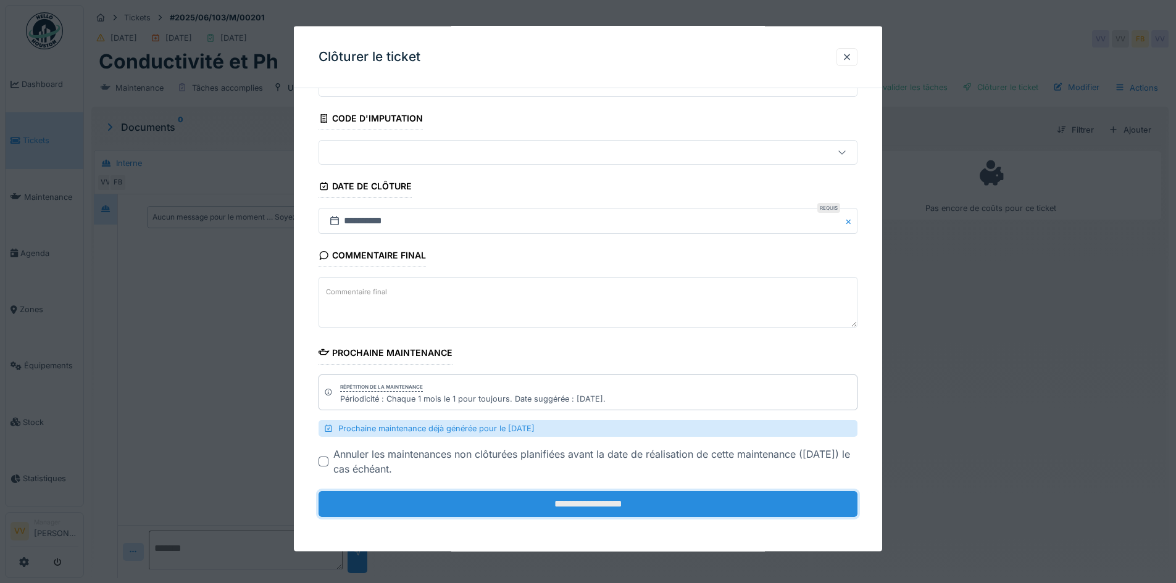
click at [582, 503] on input "**********" at bounding box center [588, 504] width 539 height 26
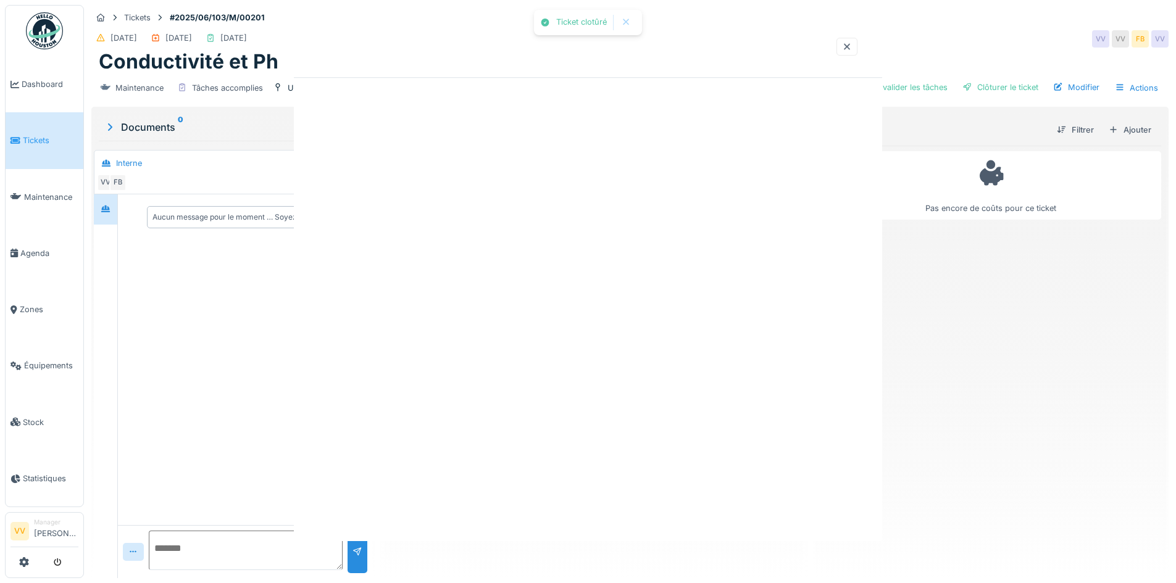
scroll to position [0, 0]
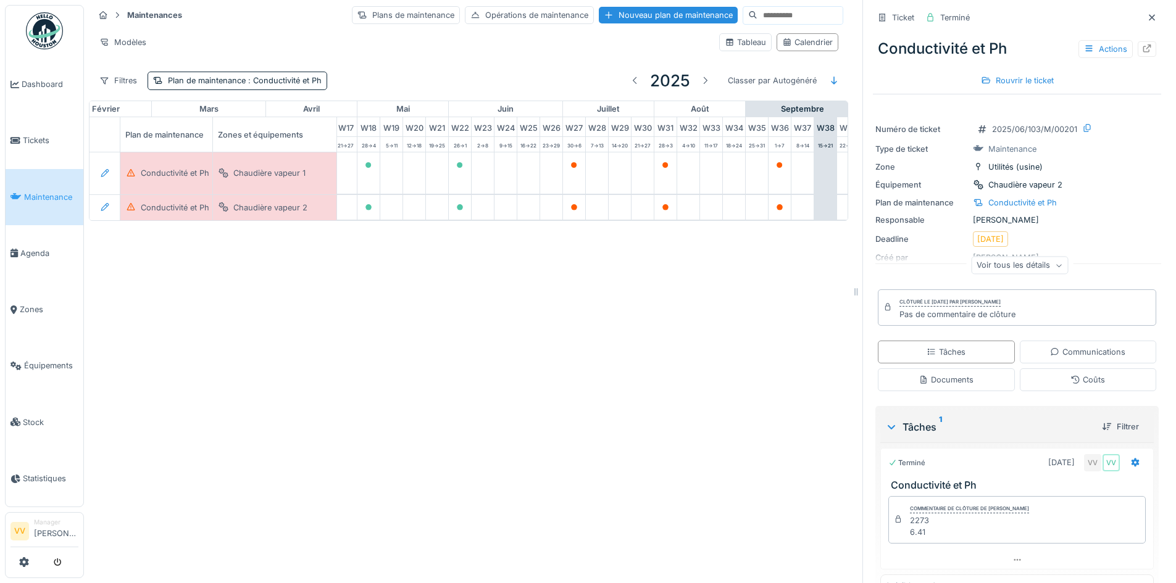
scroll to position [0, 441]
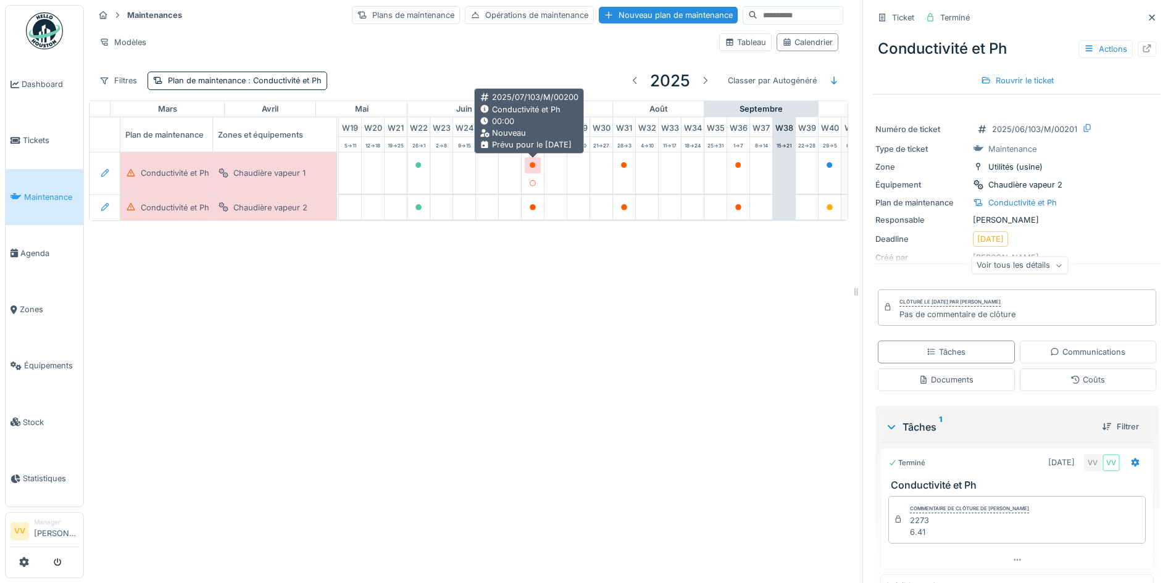
click at [530, 165] on icon at bounding box center [533, 165] width 6 height 6
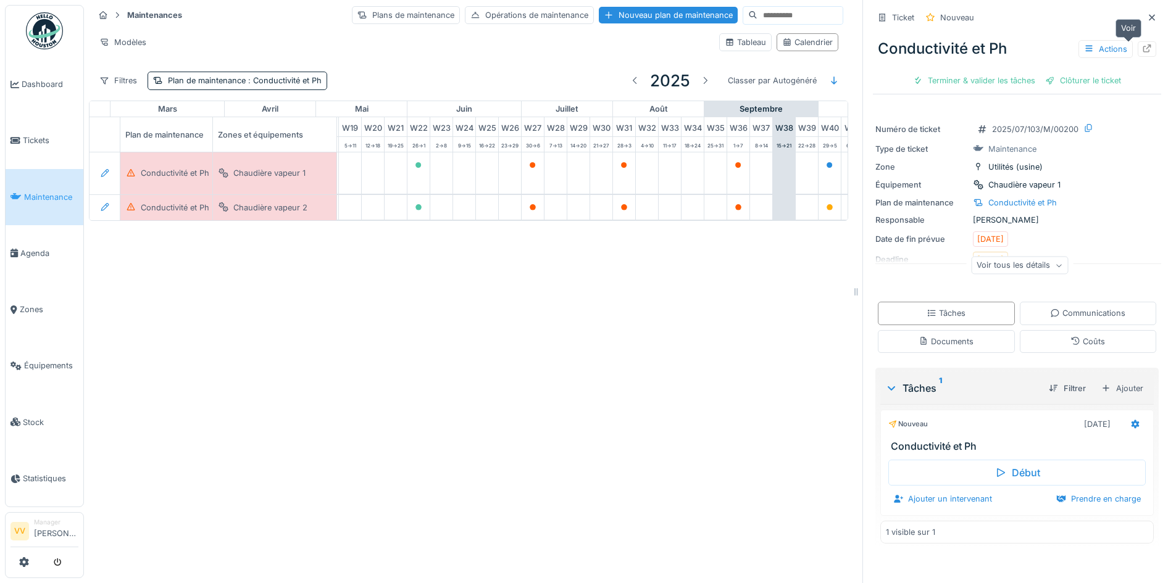
click at [1142, 49] on icon at bounding box center [1147, 48] width 10 height 8
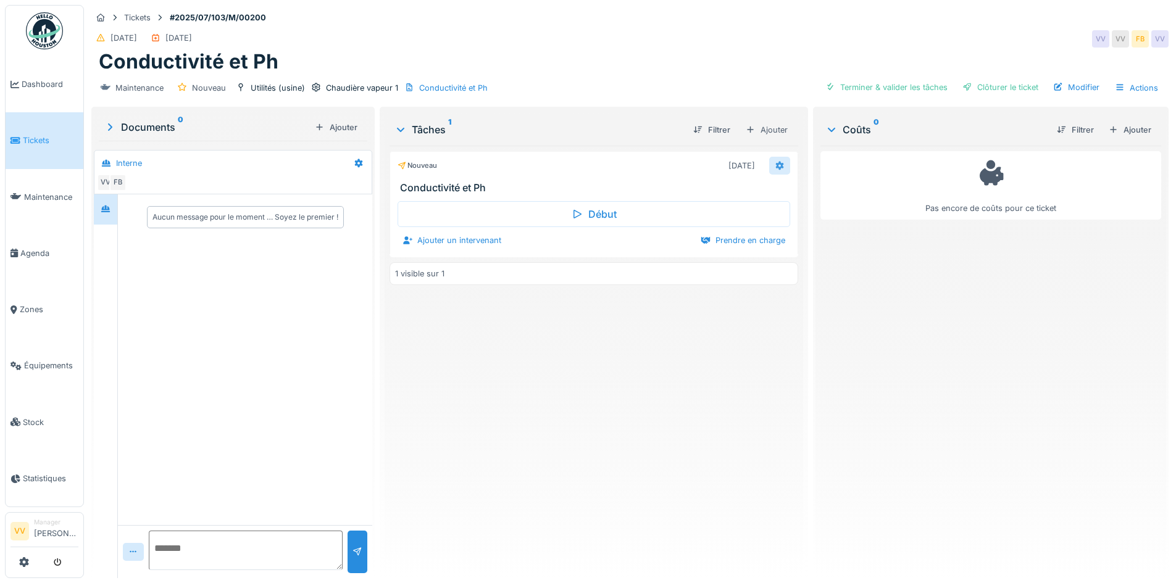
click at [775, 166] on icon at bounding box center [780, 166] width 10 height 8
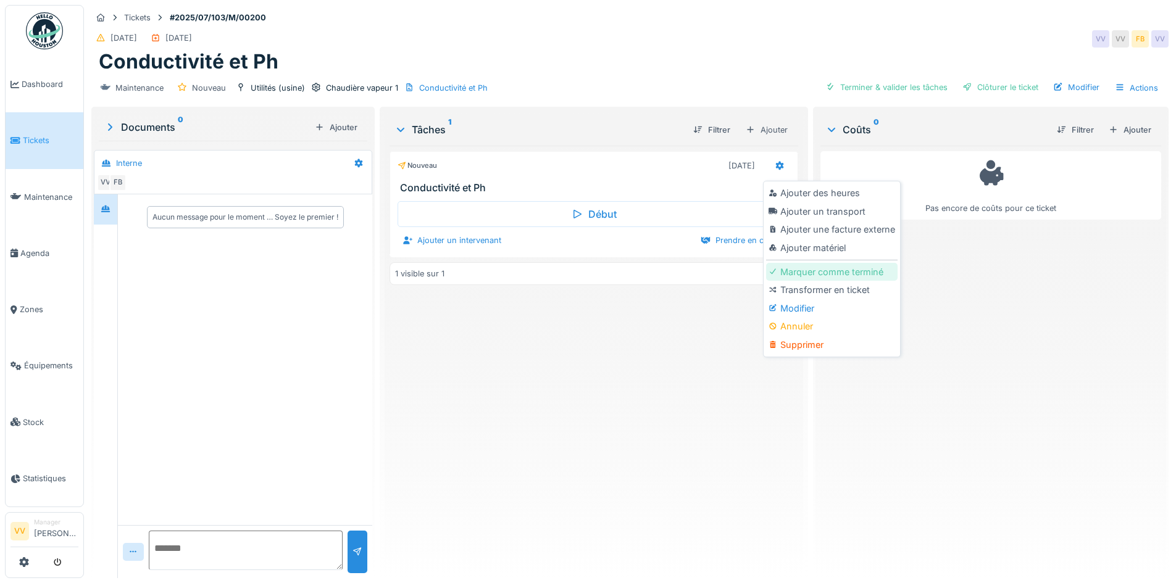
click at [838, 274] on div "Marquer comme terminé" at bounding box center [831, 272] width 131 height 19
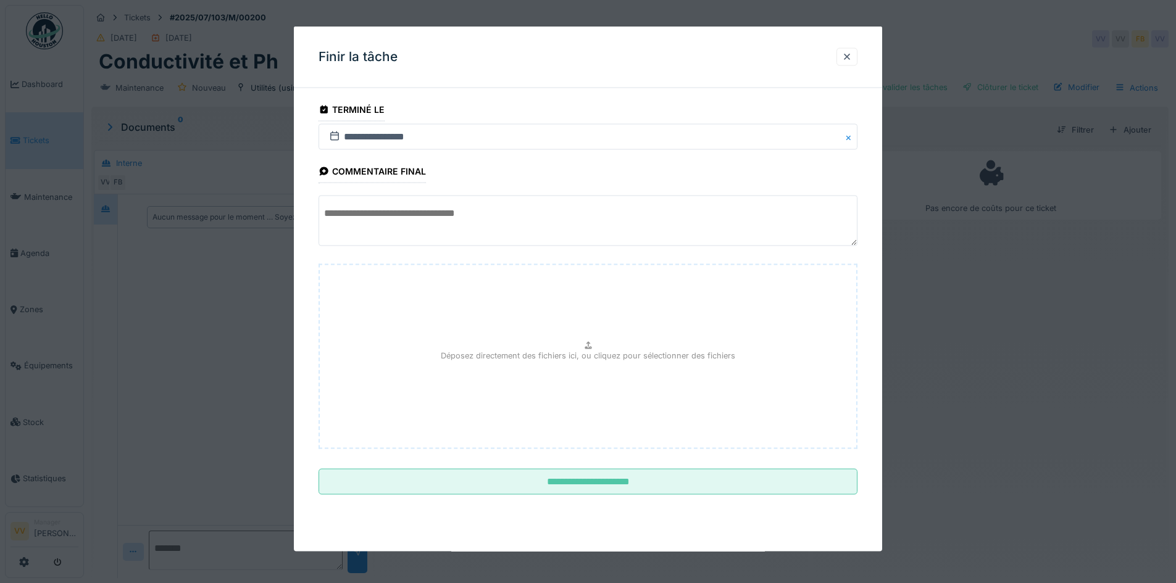
click at [853, 138] on button "Close" at bounding box center [851, 137] width 14 height 26
drag, startPoint x: 334, startPoint y: 135, endPoint x: 310, endPoint y: 138, distance: 24.3
click at [447, 205] on textarea at bounding box center [588, 221] width 539 height 51
type textarea "**** ****"
drag, startPoint x: 333, startPoint y: 127, endPoint x: 336, endPoint y: 138, distance: 12.3
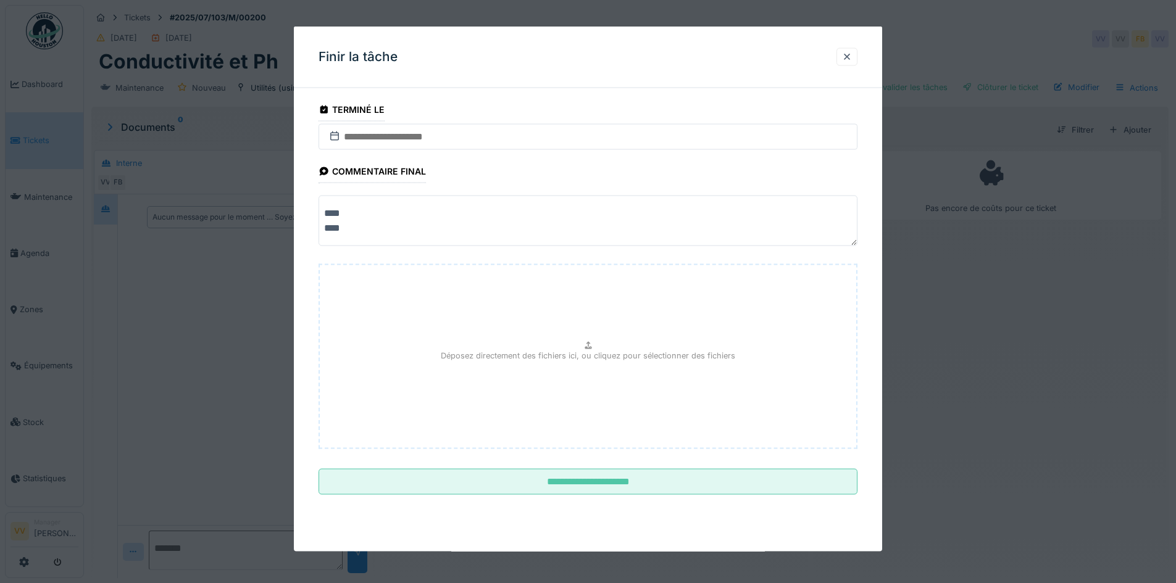
click at [338, 138] on icon at bounding box center [334, 136] width 12 height 10
click at [328, 137] on icon at bounding box center [334, 136] width 12 height 10
drag, startPoint x: 731, startPoint y: 66, endPoint x: 732, endPoint y: 58, distance: 8.0
click at [731, 65] on div "Finir la tâche" at bounding box center [588, 58] width 588 height 62
drag, startPoint x: 783, startPoint y: 41, endPoint x: 546, endPoint y: 119, distance: 248.9
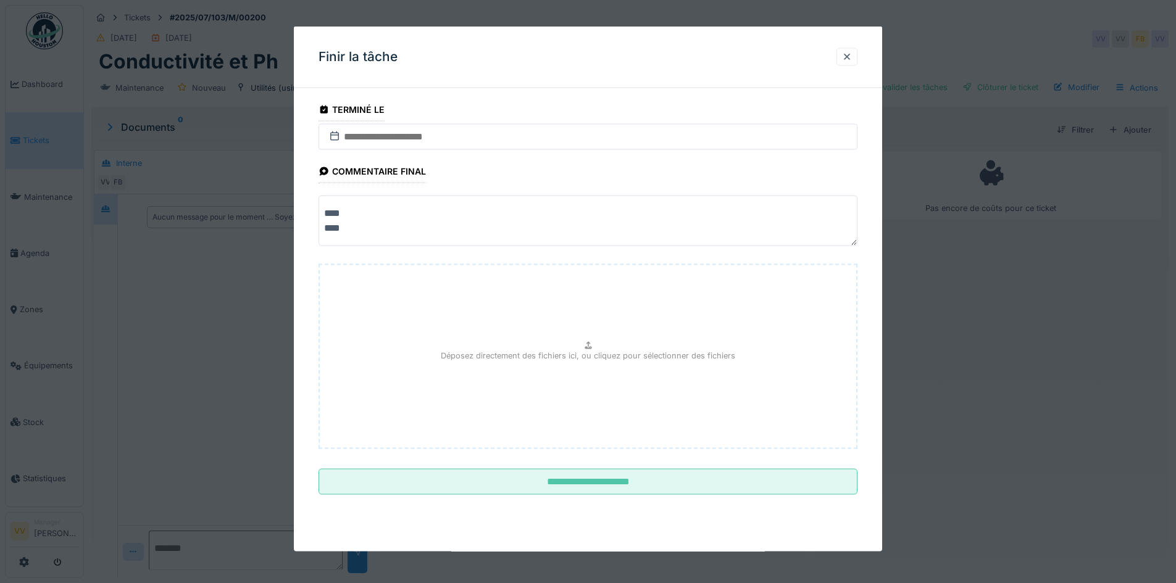
click at [788, 27] on div "Finir la tâche" at bounding box center [588, 58] width 588 height 62
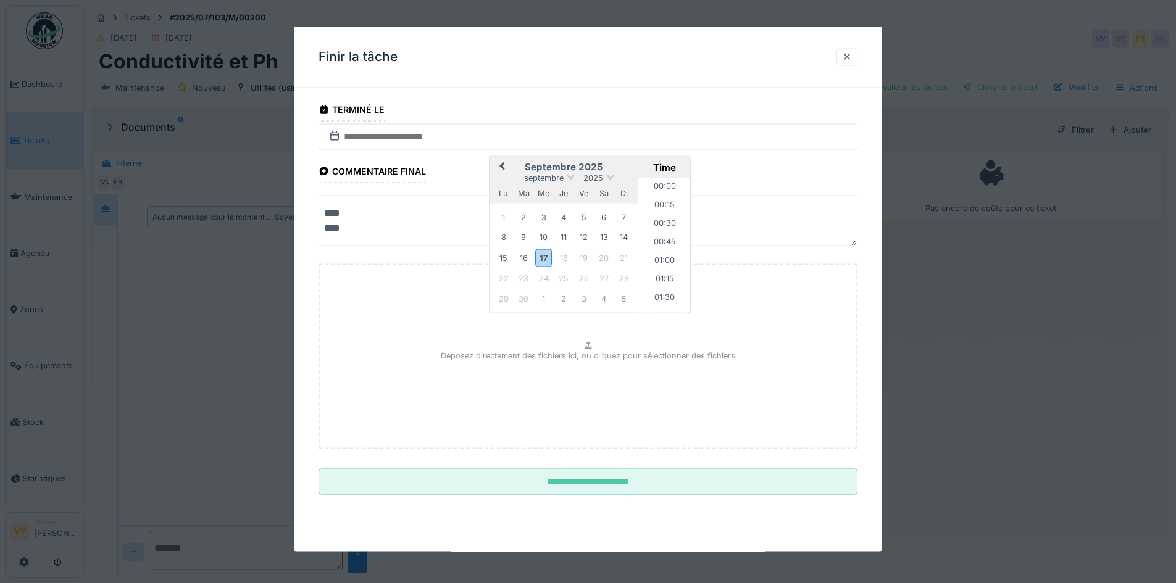
scroll to position [979, 0]
click at [500, 164] on button "Previous Month" at bounding box center [501, 168] width 20 height 20
click at [628, 169] on button "Next Month" at bounding box center [628, 168] width 20 height 20
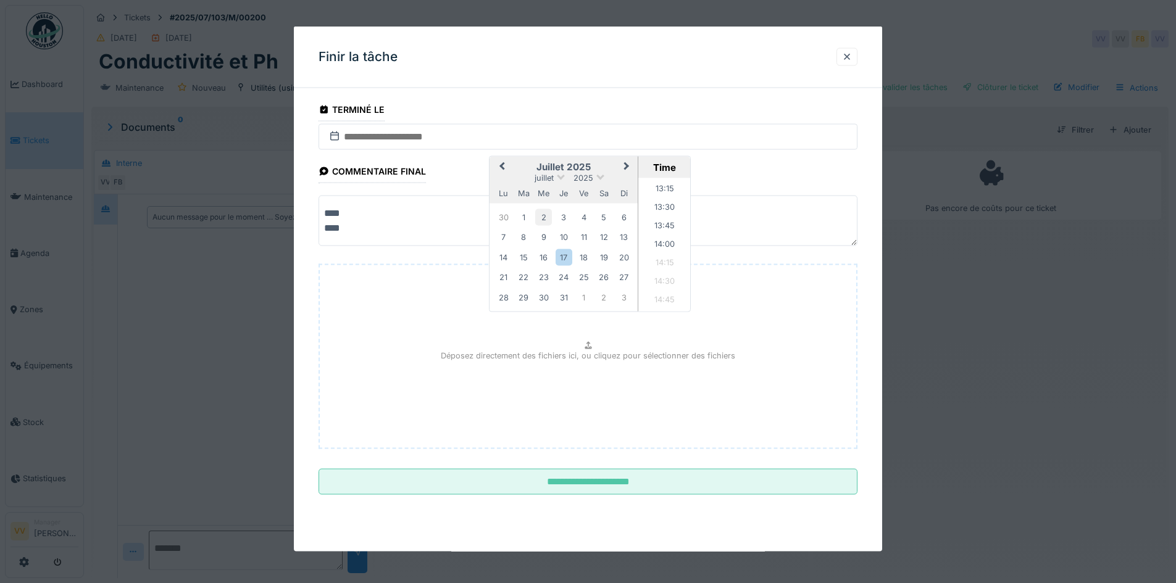
click at [543, 219] on div "2" at bounding box center [543, 217] width 17 height 17
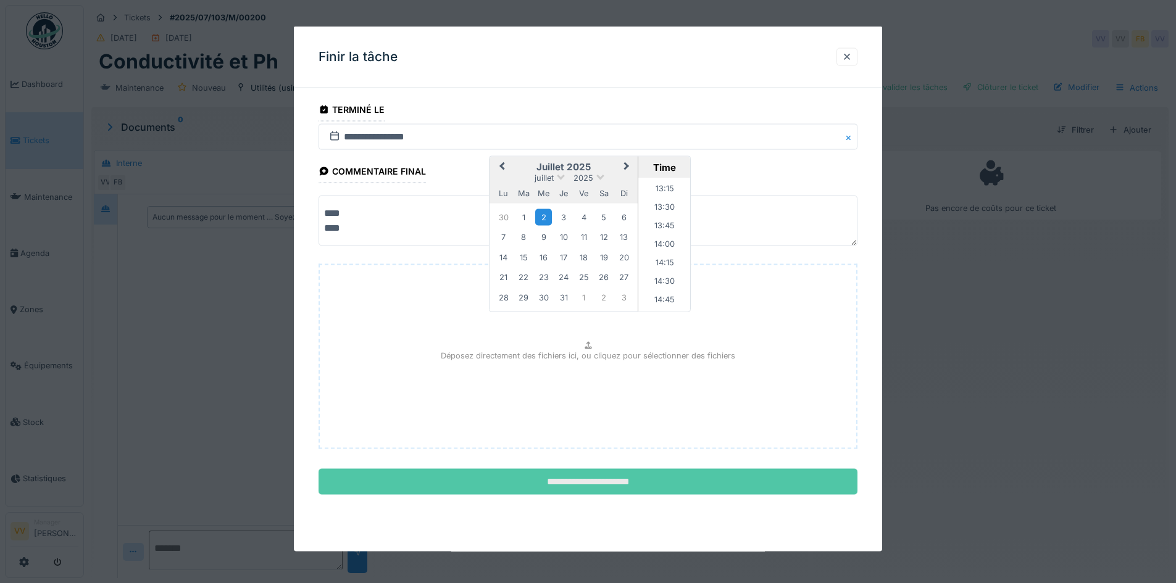
click at [569, 487] on input "**********" at bounding box center [588, 482] width 539 height 26
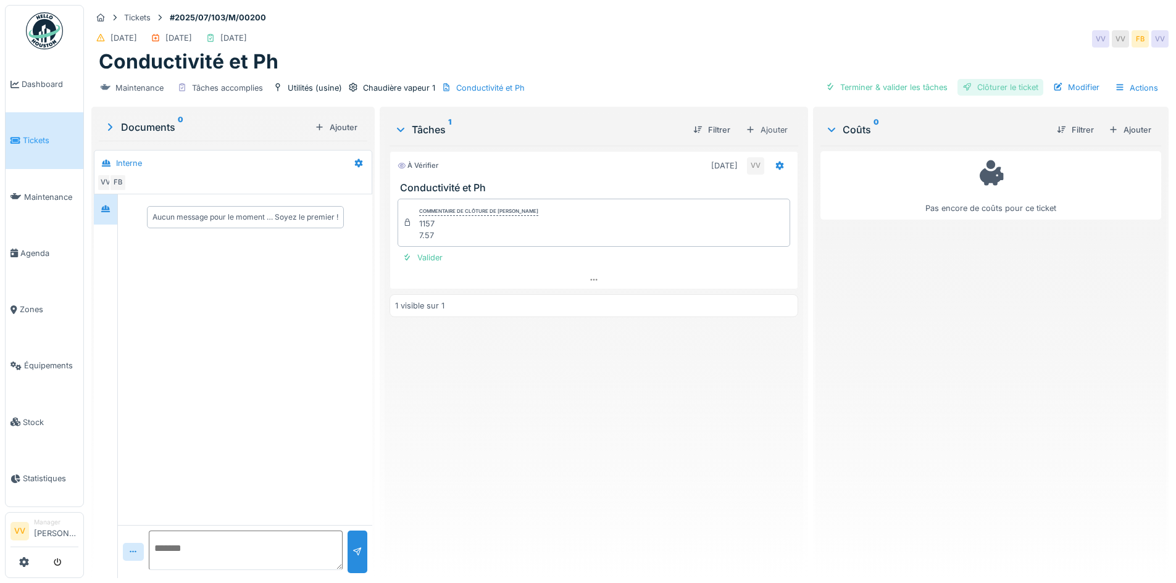
click at [1006, 88] on div "Clôturer le ticket" at bounding box center [1000, 87] width 86 height 17
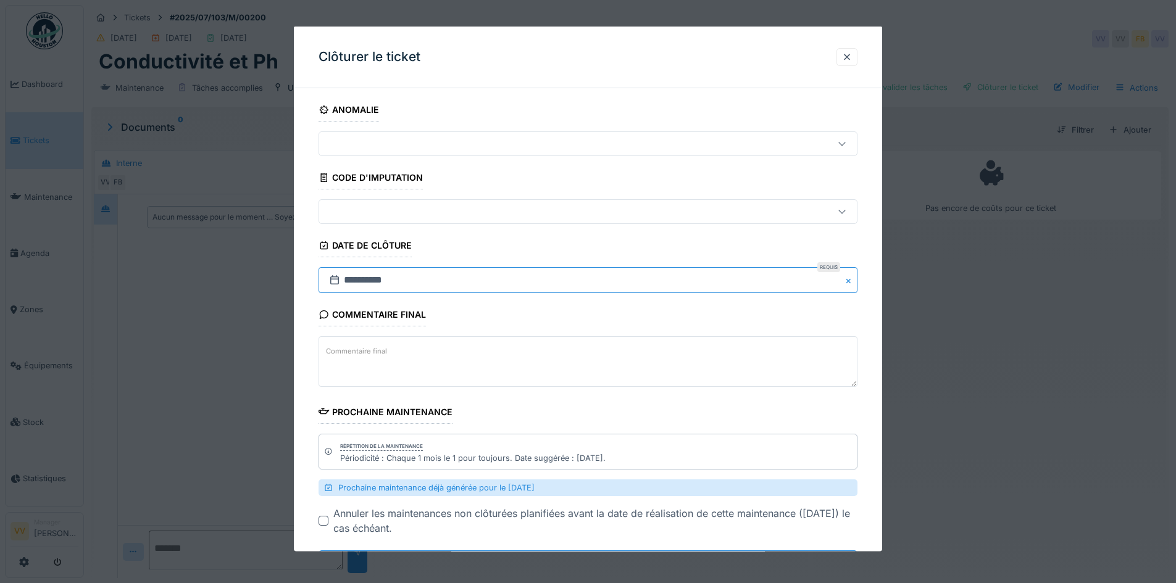
click at [376, 287] on input "**********" at bounding box center [588, 280] width 539 height 26
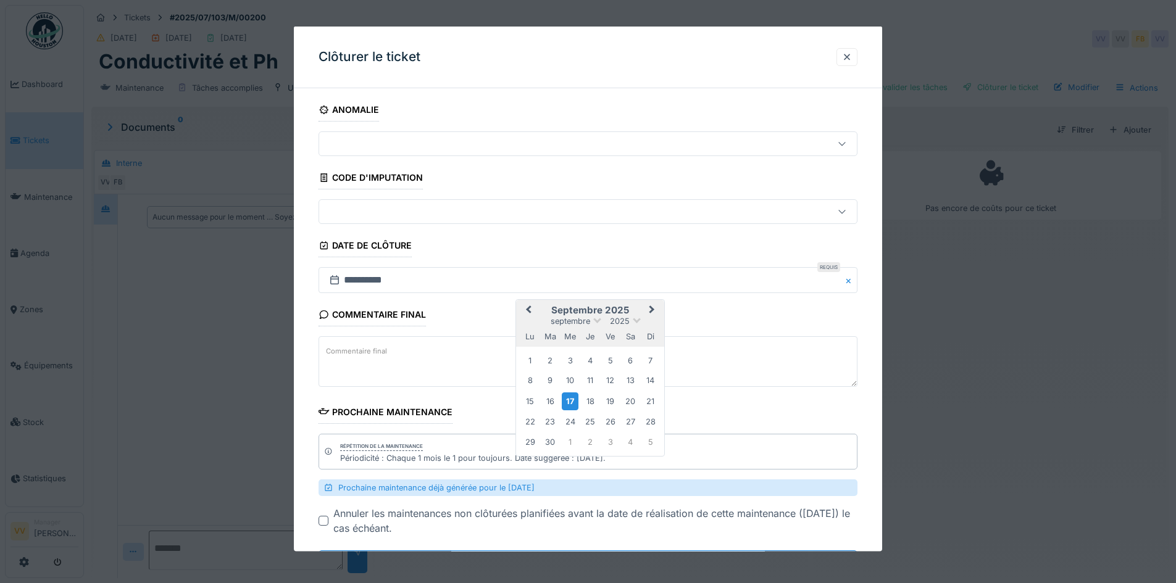
click at [528, 309] on span "Previous Month" at bounding box center [528, 310] width 0 height 15
click at [571, 360] on div "2" at bounding box center [570, 360] width 17 height 17
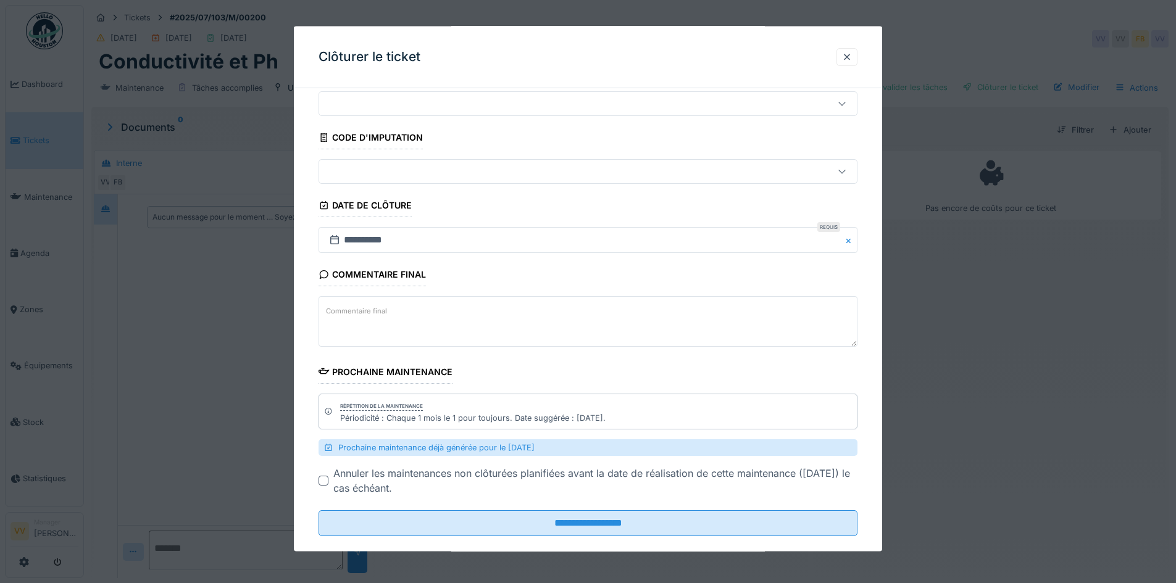
scroll to position [59, 0]
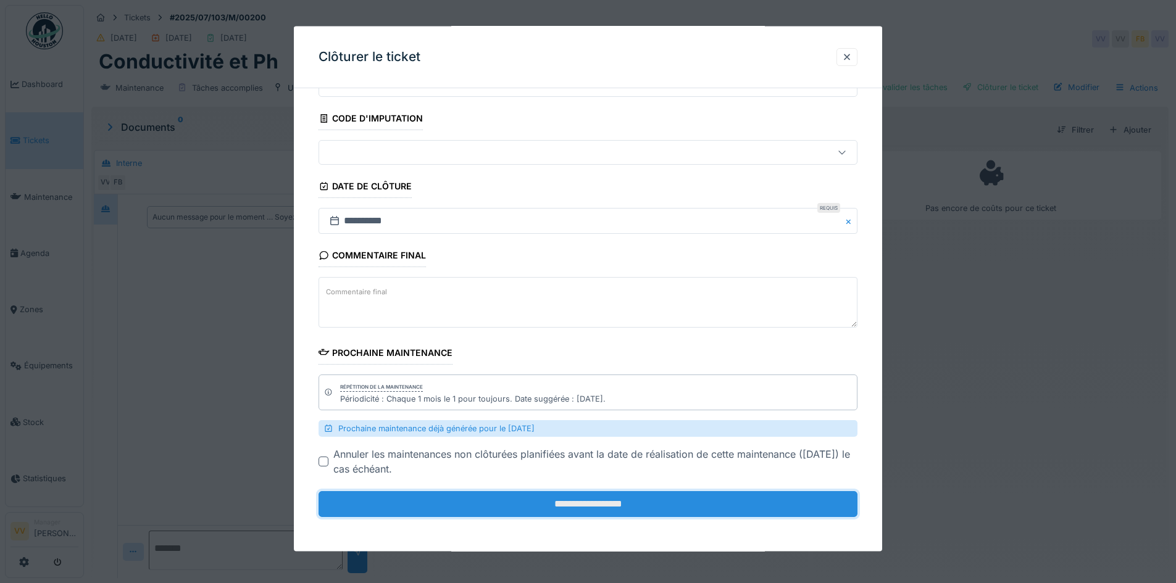
click at [545, 509] on input "**********" at bounding box center [588, 504] width 539 height 26
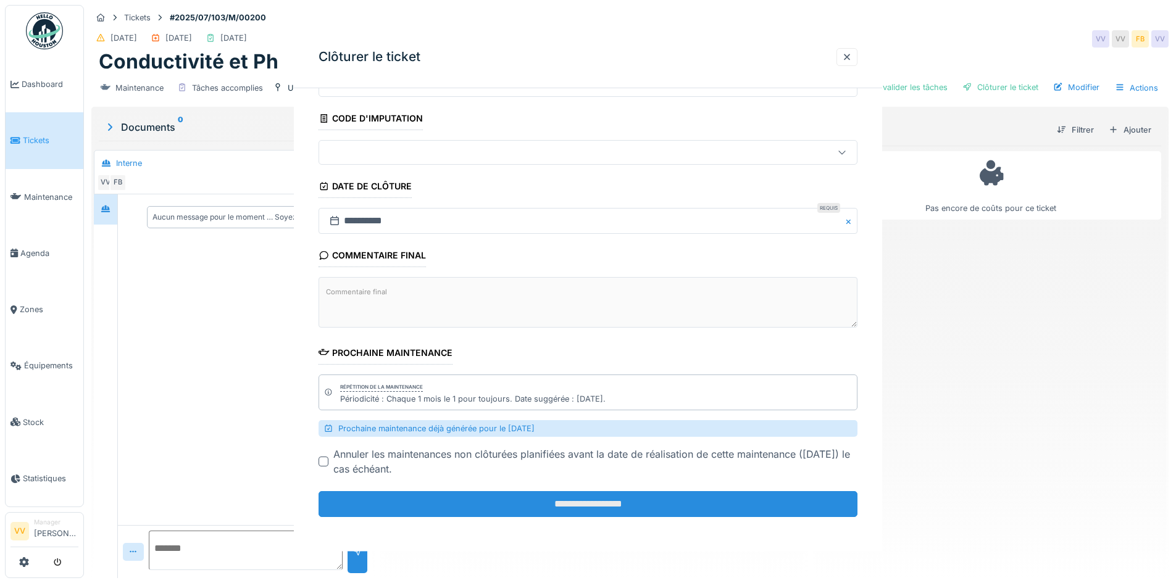
scroll to position [0, 0]
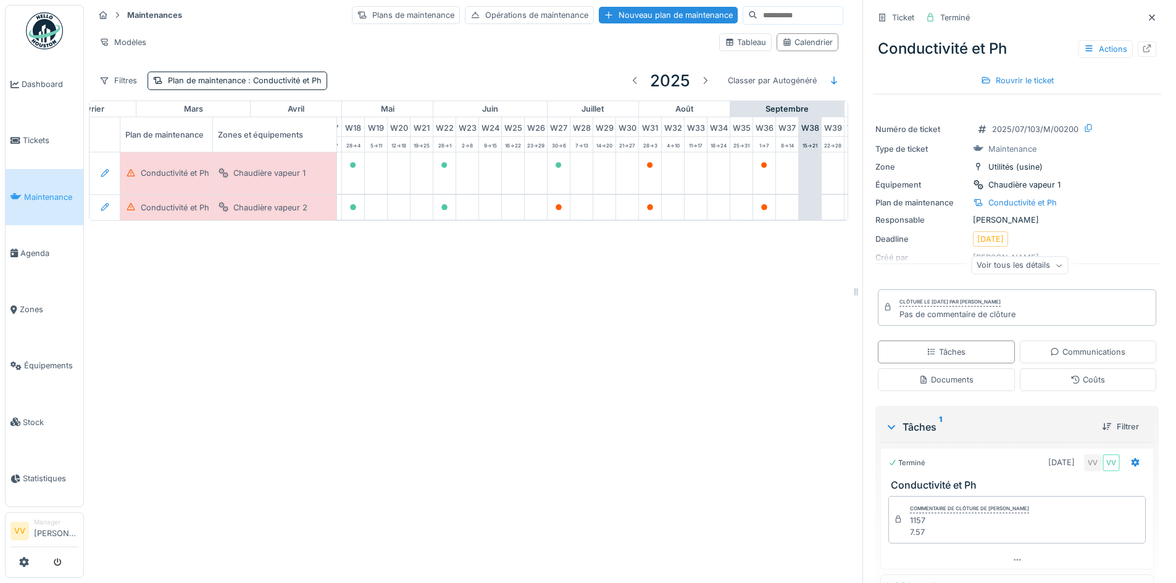
scroll to position [0, 365]
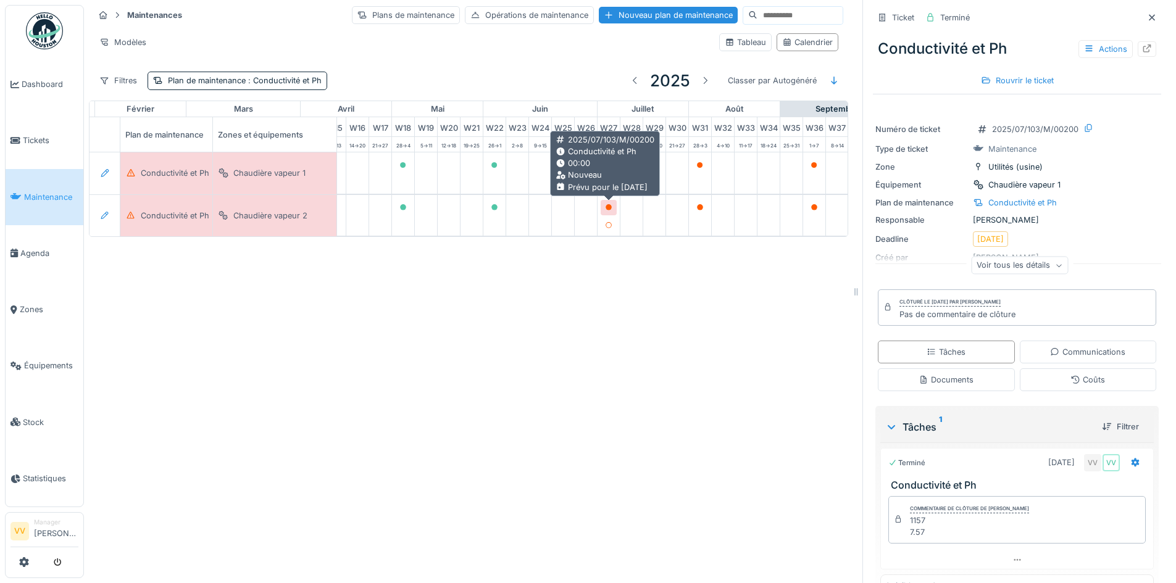
click at [608, 207] on icon at bounding box center [609, 207] width 6 height 6
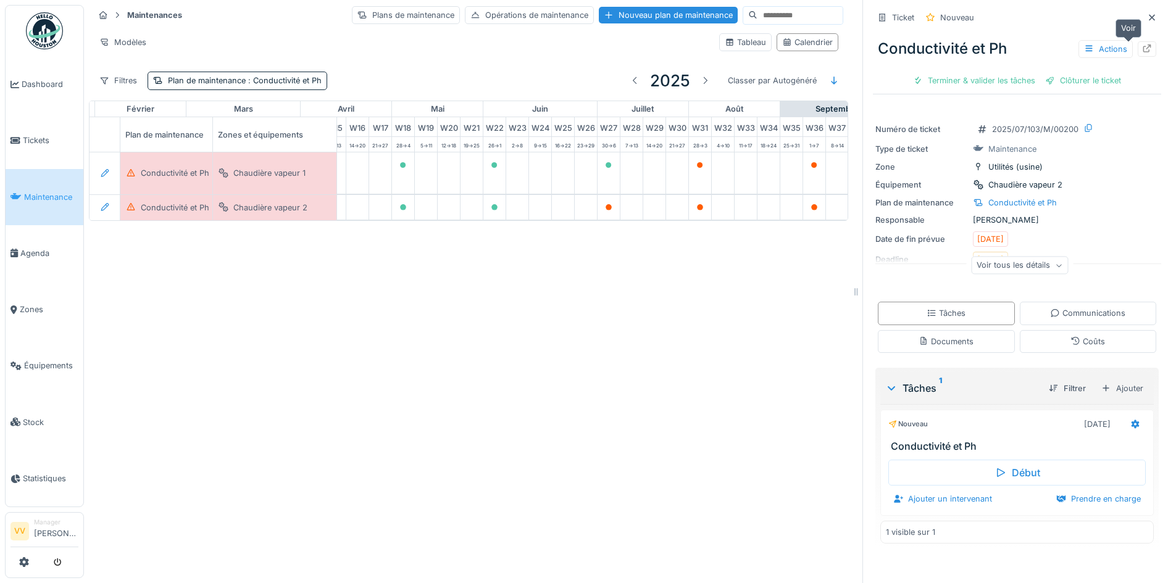
click at [1142, 49] on icon at bounding box center [1147, 48] width 10 height 8
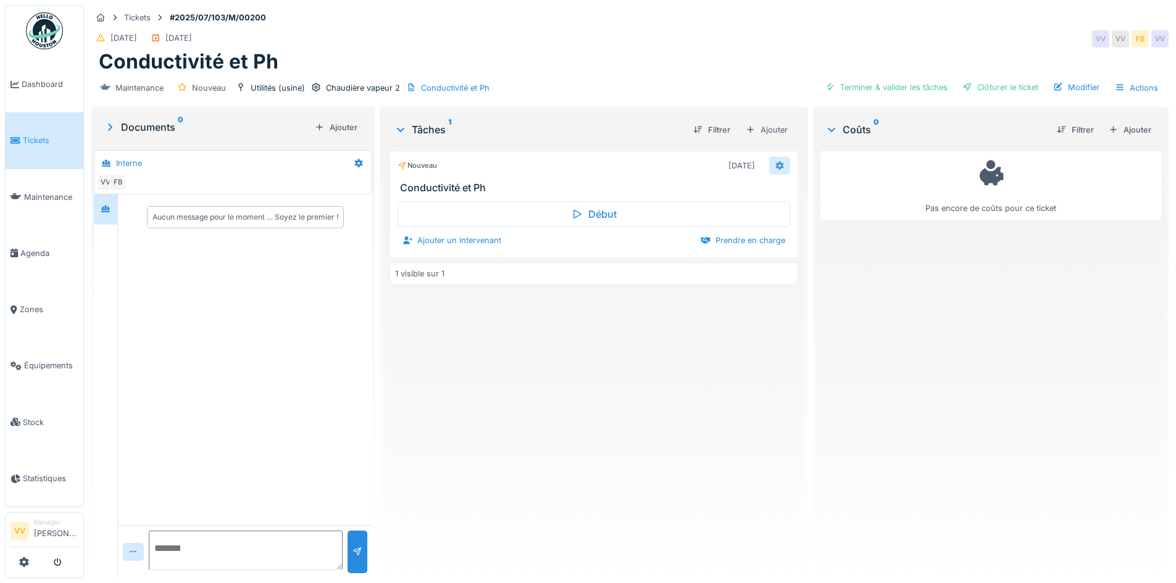
click at [775, 170] on div at bounding box center [780, 166] width 10 height 12
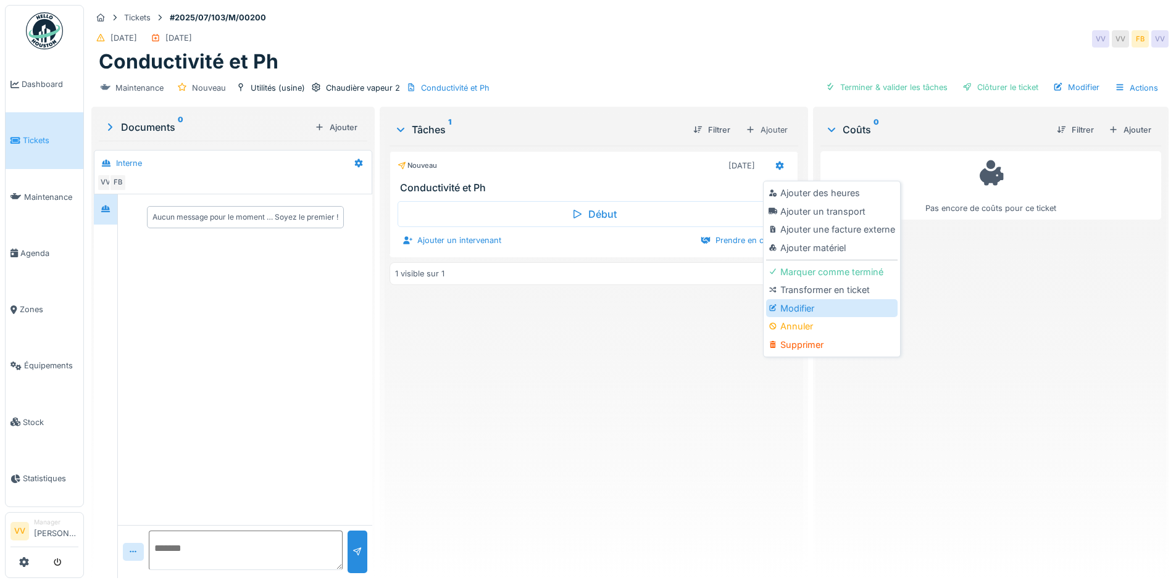
click at [837, 314] on div "Modifier" at bounding box center [831, 308] width 131 height 19
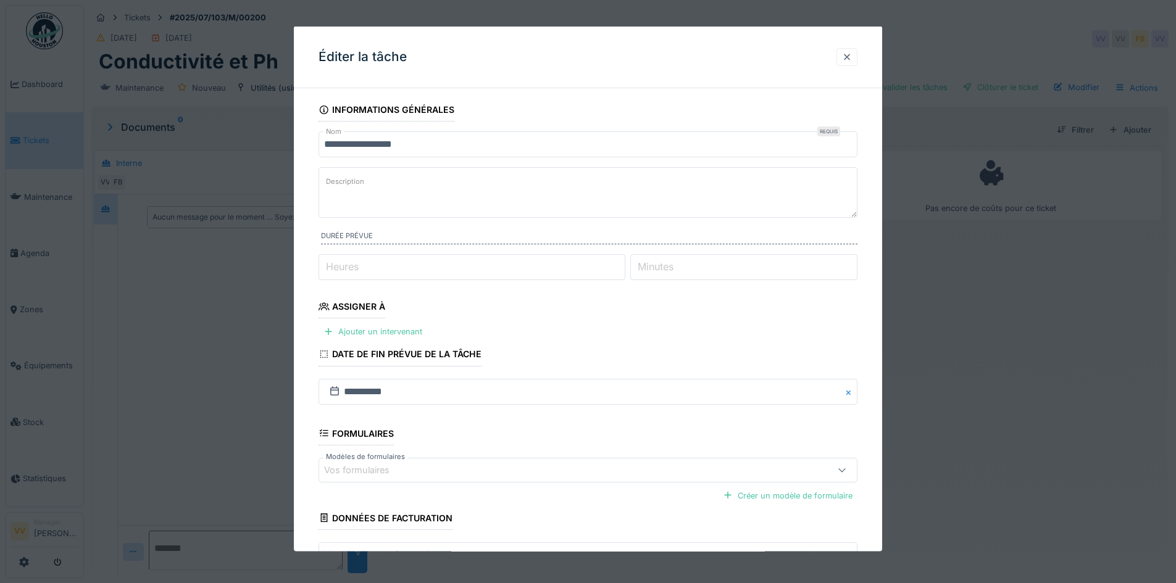
click at [852, 54] on div at bounding box center [847, 57] width 10 height 12
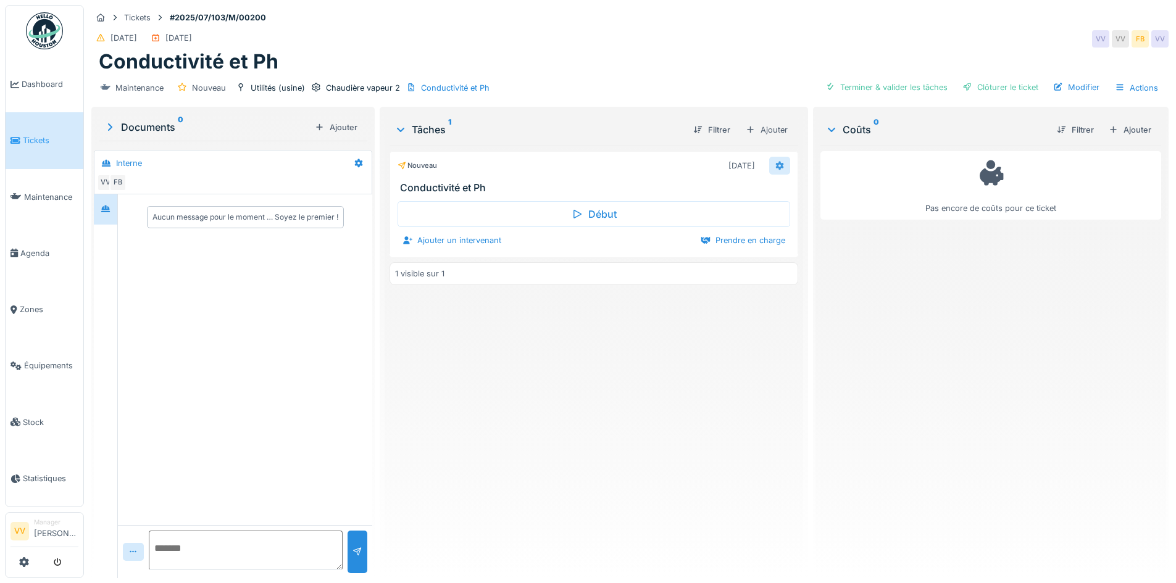
click at [779, 165] on div at bounding box center [779, 166] width 21 height 18
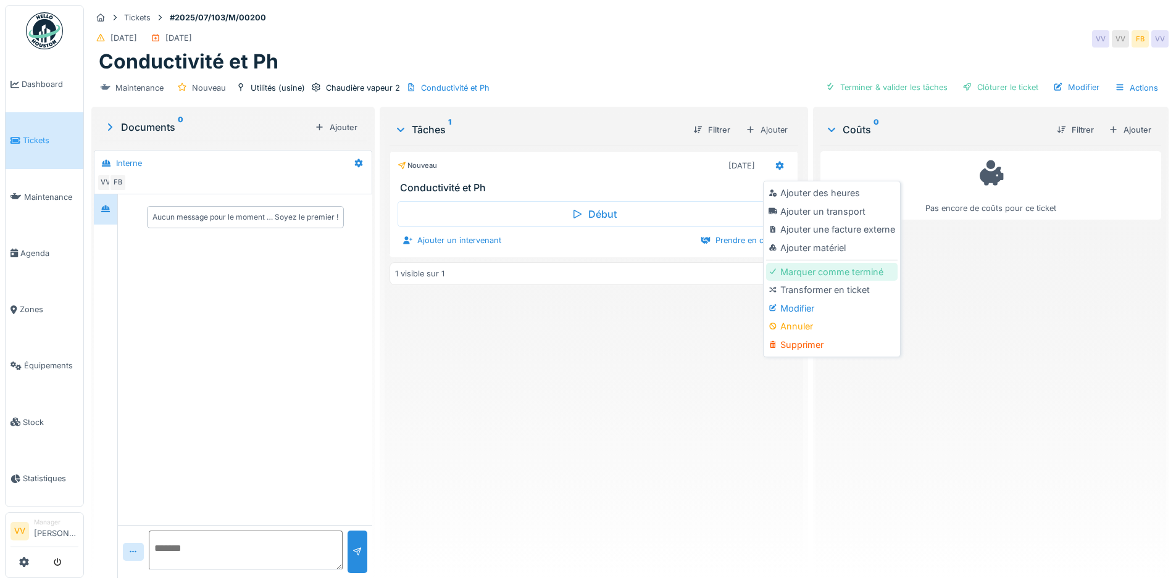
click at [845, 273] on div "Marquer comme terminé" at bounding box center [831, 272] width 131 height 19
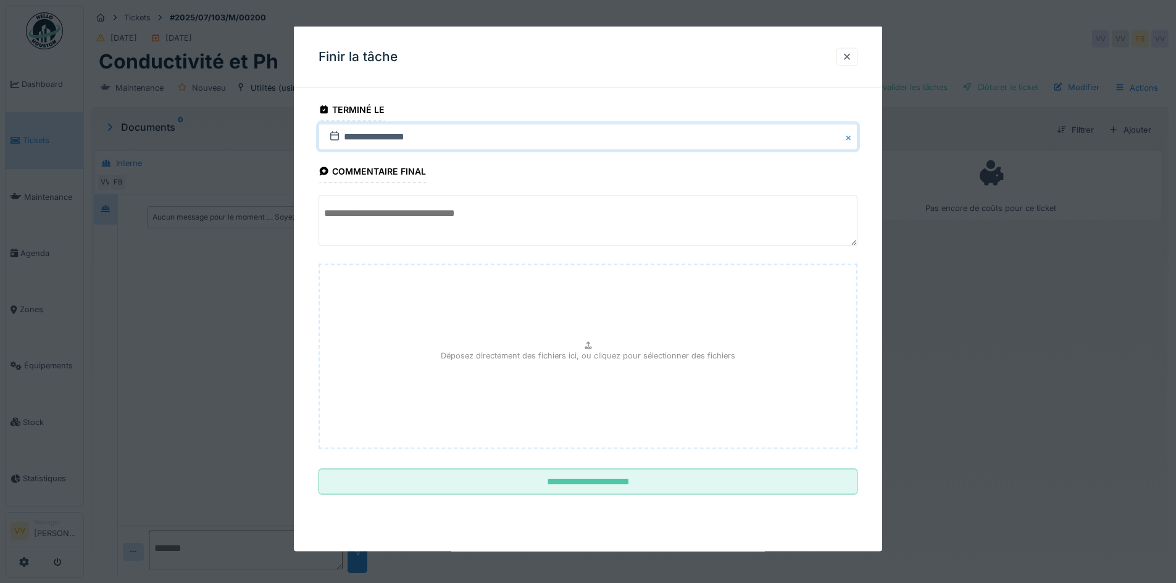
click at [462, 130] on input "**********" at bounding box center [588, 137] width 539 height 26
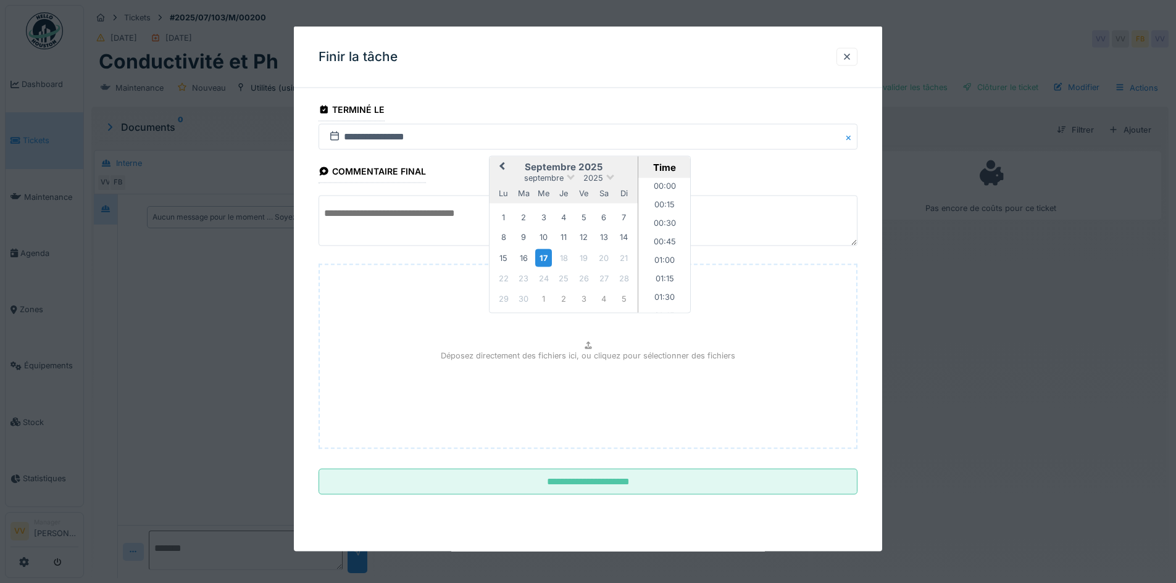
scroll to position [979, 0]
click at [502, 167] on span "Previous Month" at bounding box center [502, 167] width 0 height 15
click at [502, 169] on span "Previous Month" at bounding box center [502, 167] width 0 height 15
click at [544, 219] on div "2" at bounding box center [543, 217] width 17 height 17
click at [386, 220] on textarea at bounding box center [588, 221] width 539 height 51
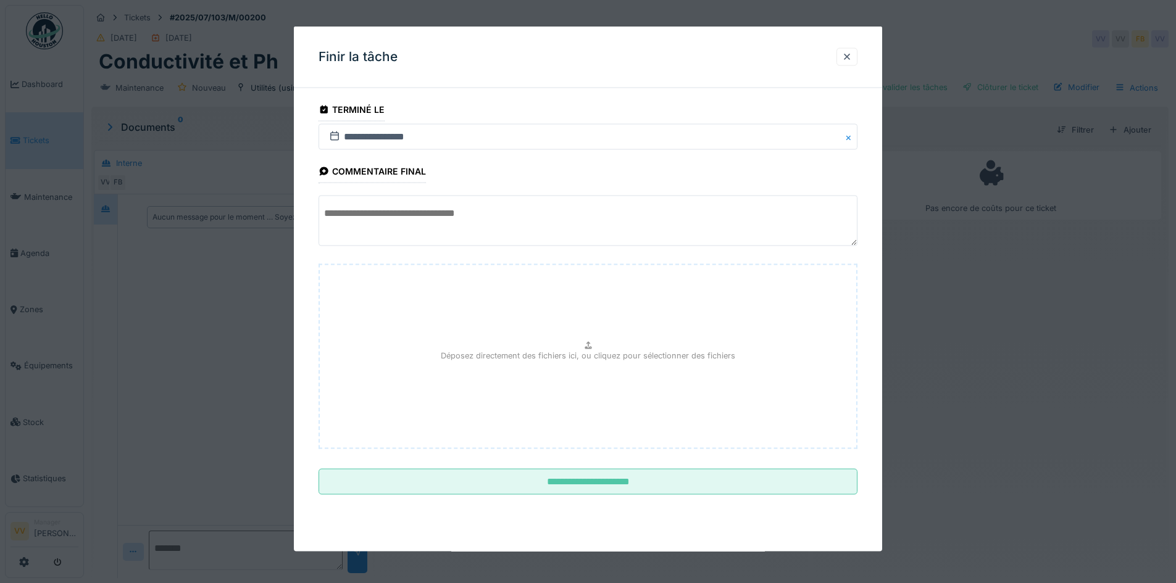
click at [490, 220] on textarea at bounding box center [588, 221] width 539 height 51
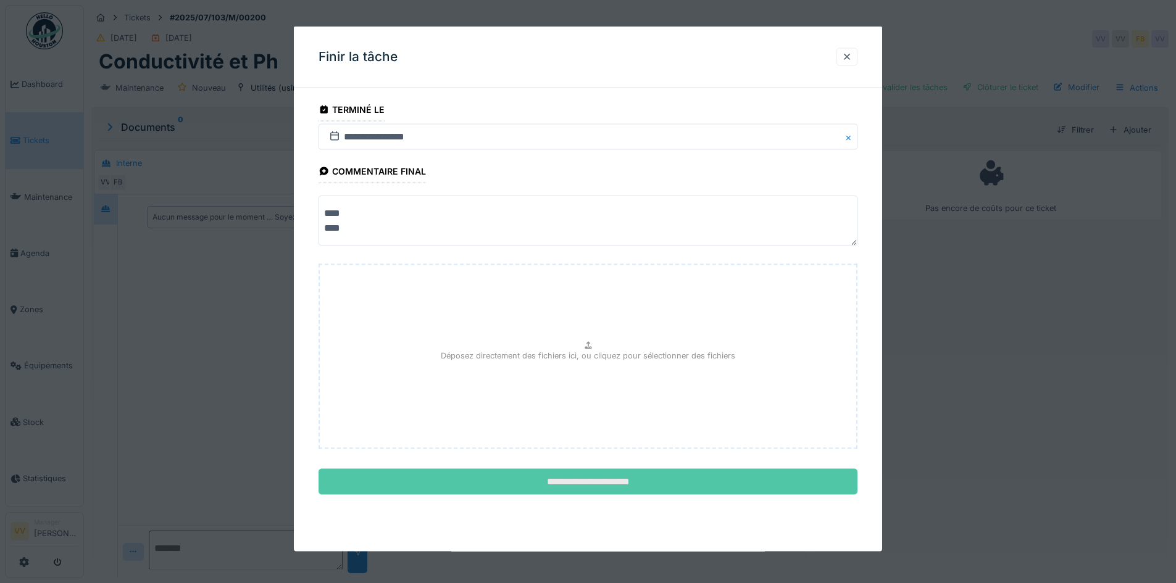
type textarea "**** ****"
click at [539, 476] on input "**********" at bounding box center [588, 482] width 539 height 26
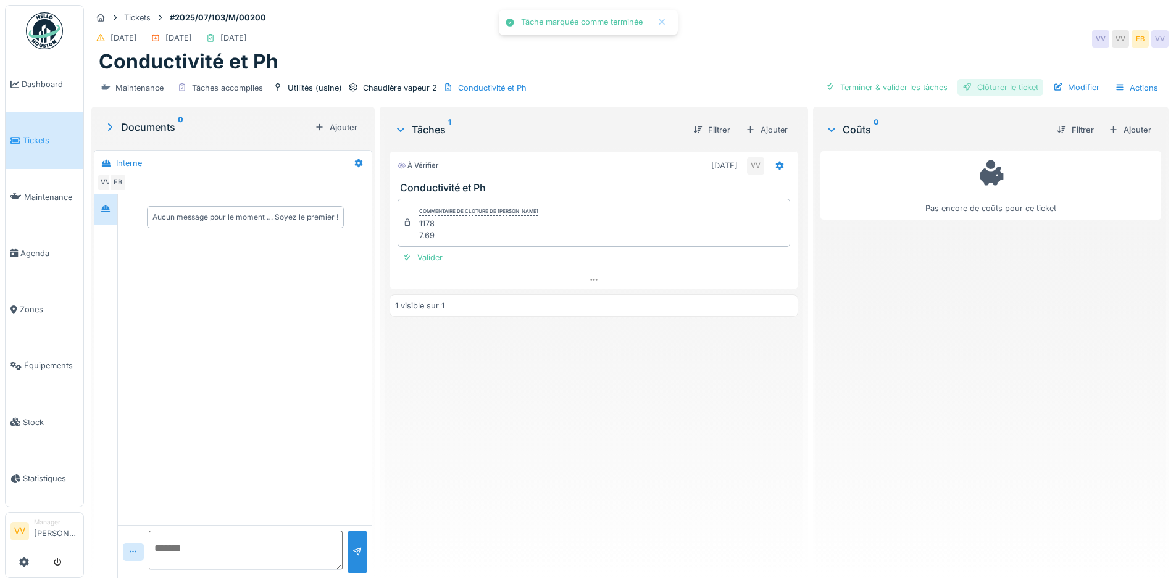
click at [1003, 87] on div "Clôturer le ticket" at bounding box center [1000, 87] width 86 height 17
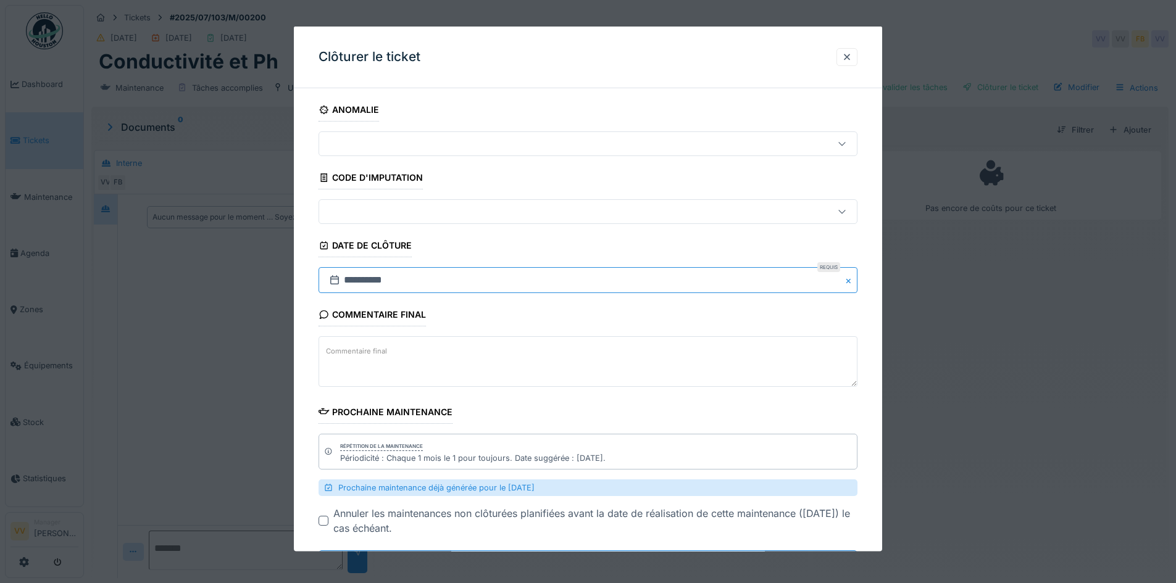
click at [533, 284] on input "**********" at bounding box center [588, 280] width 539 height 26
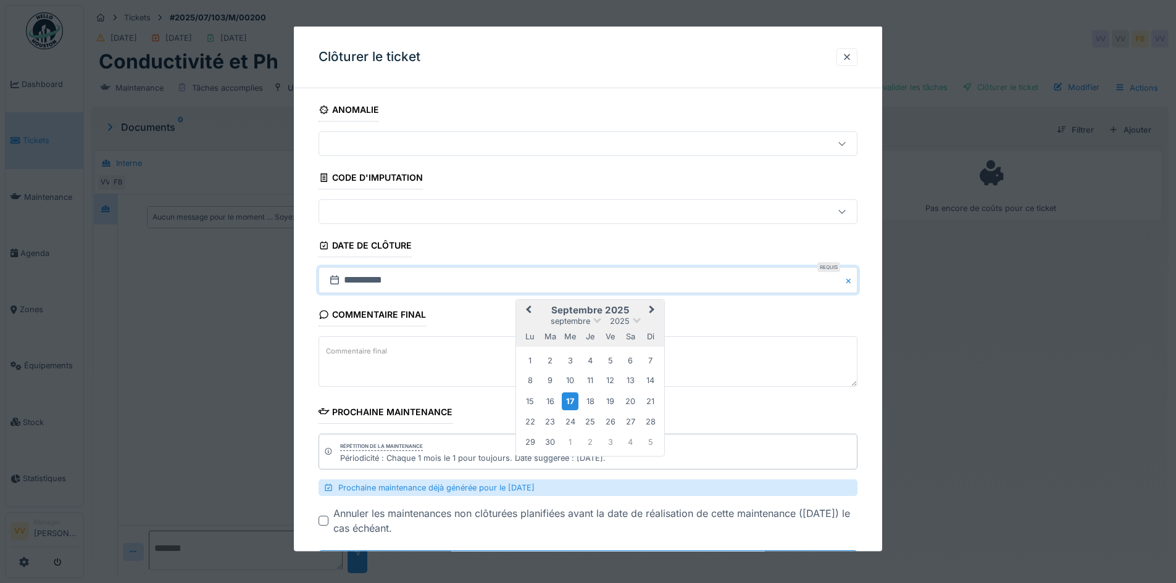
click at [528, 311] on span "Previous Month" at bounding box center [528, 310] width 0 height 15
click at [571, 359] on div "2" at bounding box center [570, 360] width 17 height 17
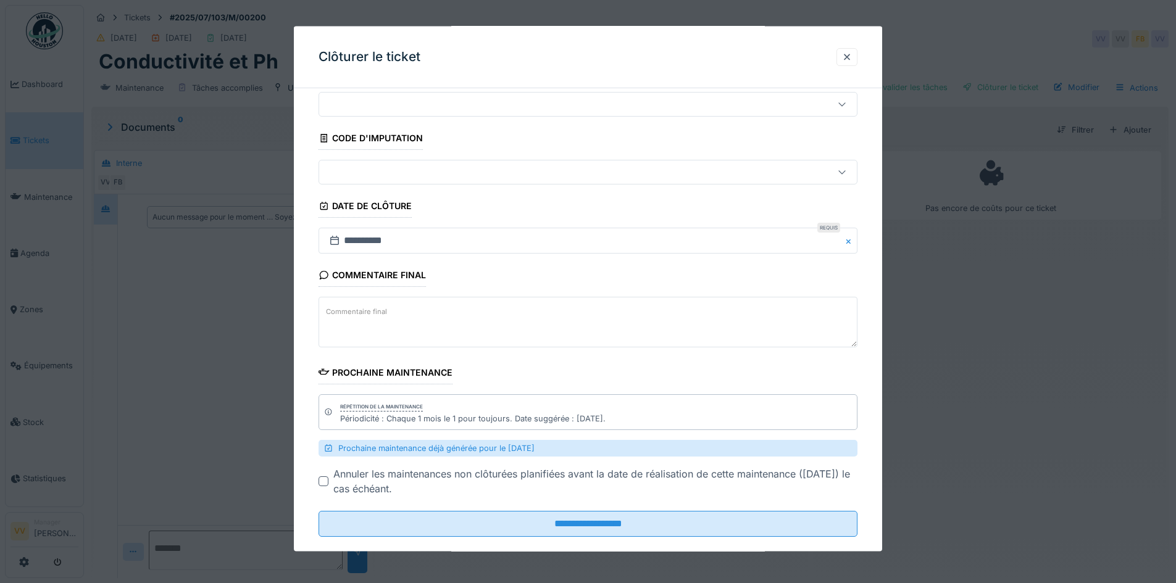
scroll to position [59, 0]
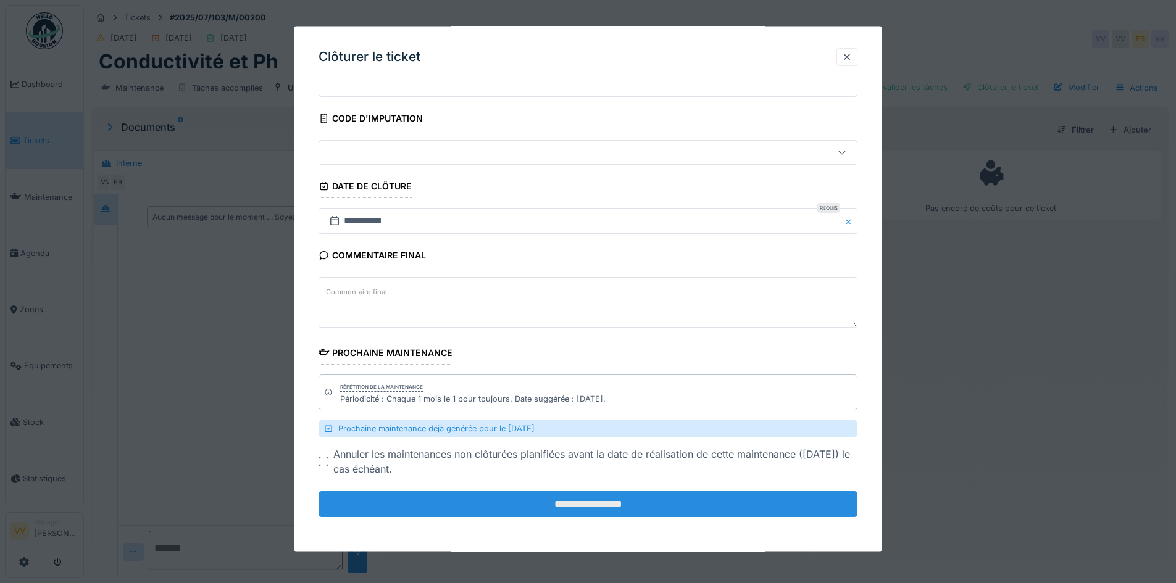
click at [656, 500] on input "**********" at bounding box center [588, 504] width 539 height 26
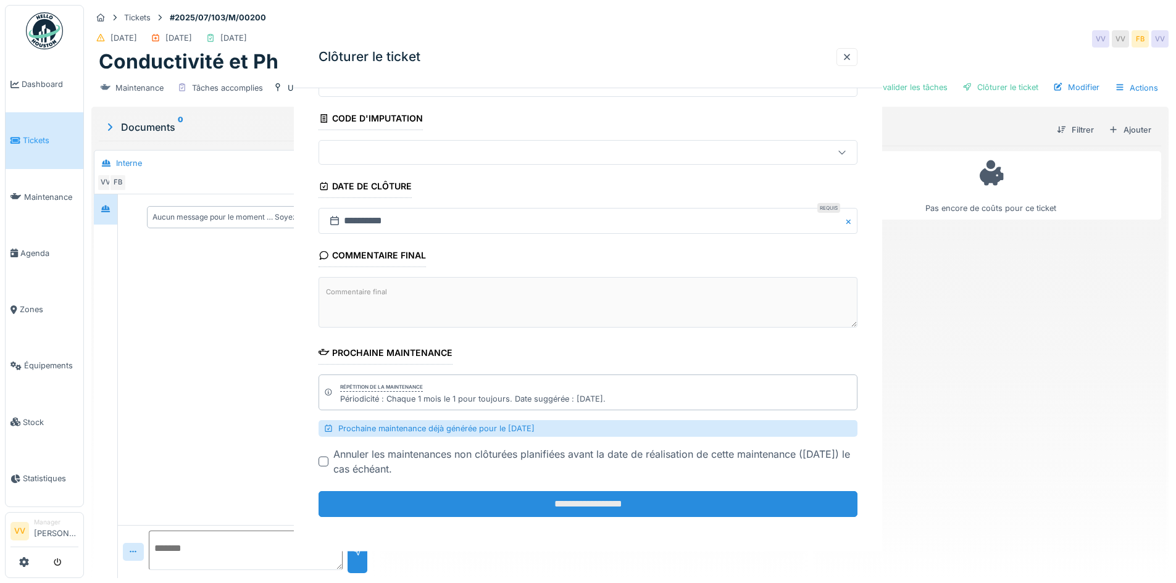
scroll to position [0, 0]
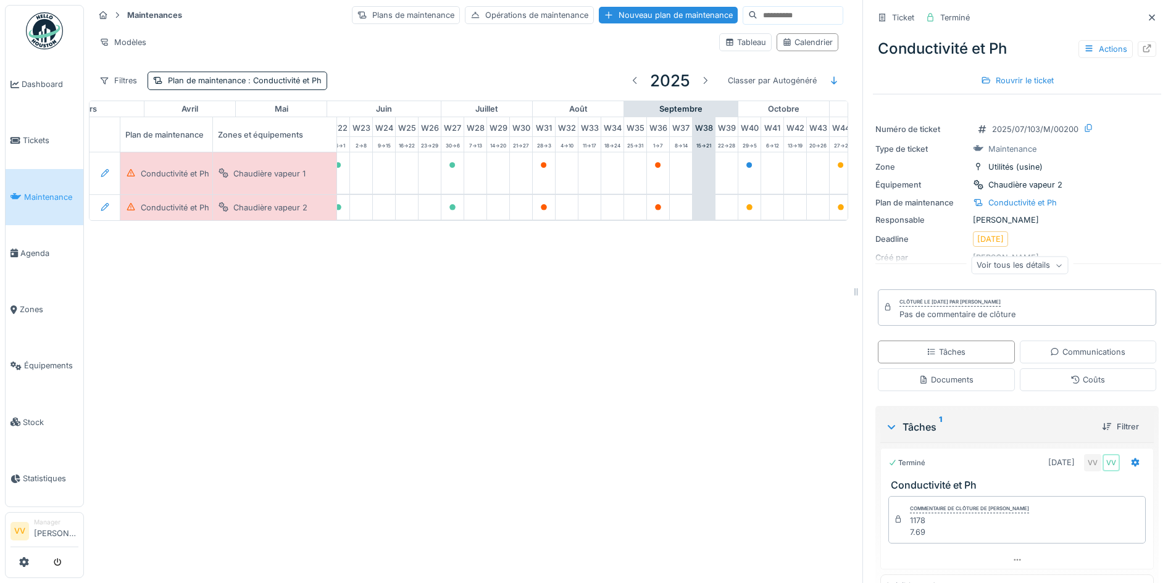
scroll to position [0, 465]
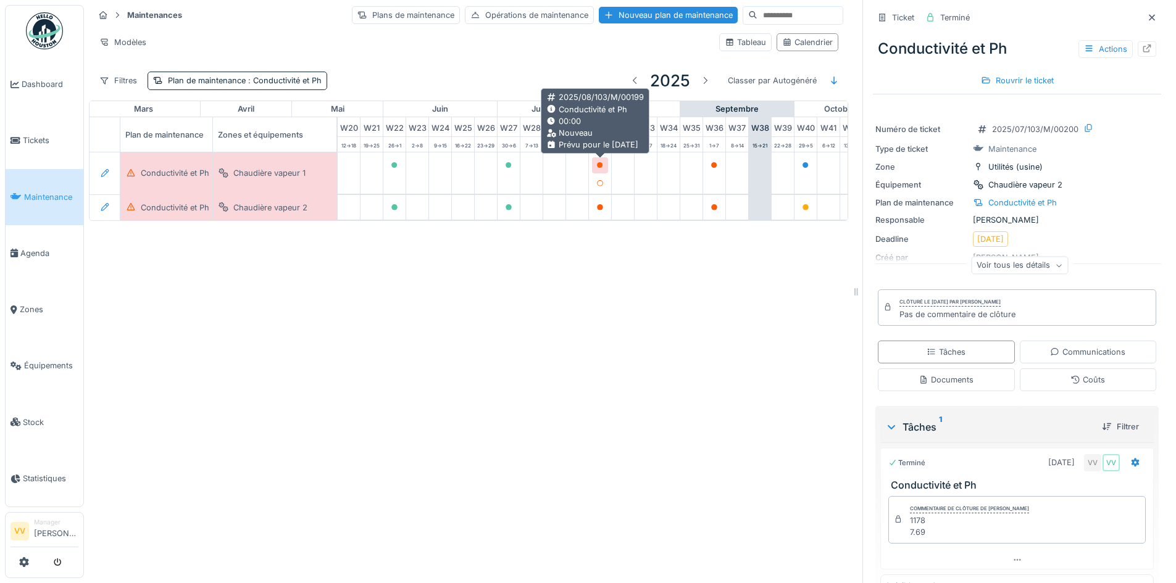
click at [598, 159] on div at bounding box center [600, 164] width 16 height 15
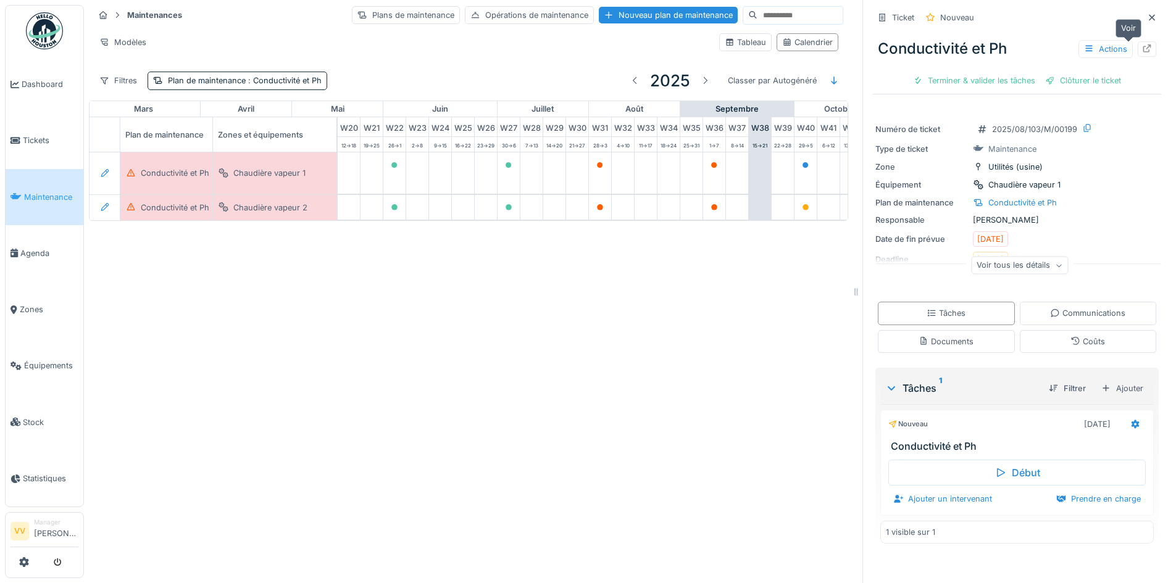
click at [1143, 52] on icon at bounding box center [1147, 48] width 8 height 8
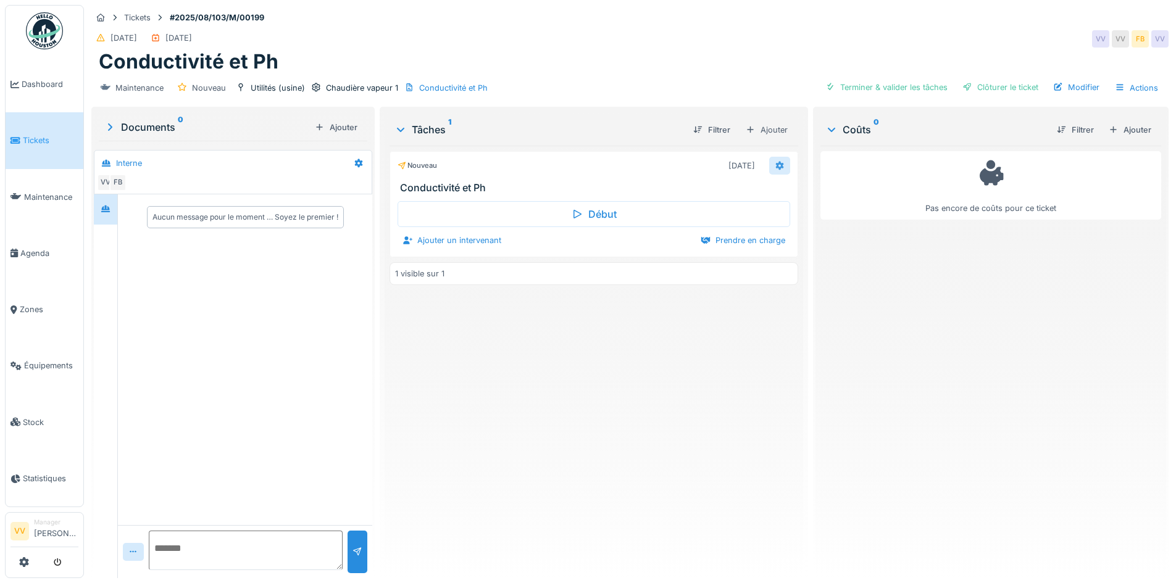
click at [775, 167] on icon at bounding box center [780, 166] width 10 height 8
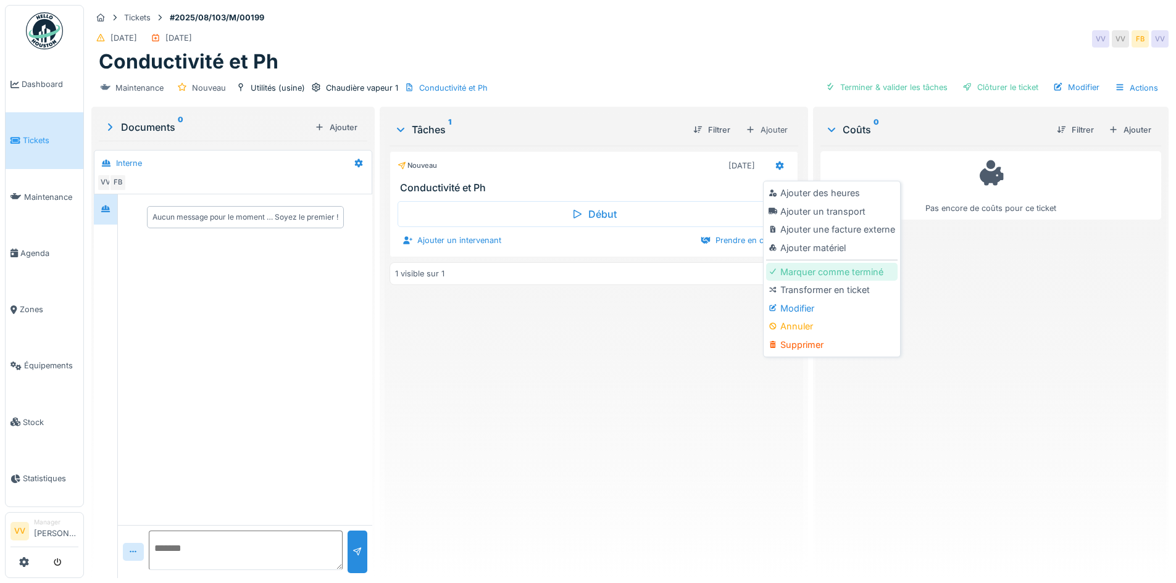
drag, startPoint x: 841, startPoint y: 302, endPoint x: 844, endPoint y: 278, distance: 24.4
click at [844, 278] on div "Ajouter des heures Ajouter un transport Ajouter une facture externe Ajouter mat…" at bounding box center [831, 269] width 131 height 170
click at [844, 278] on div "Marquer comme terminé" at bounding box center [831, 272] width 131 height 19
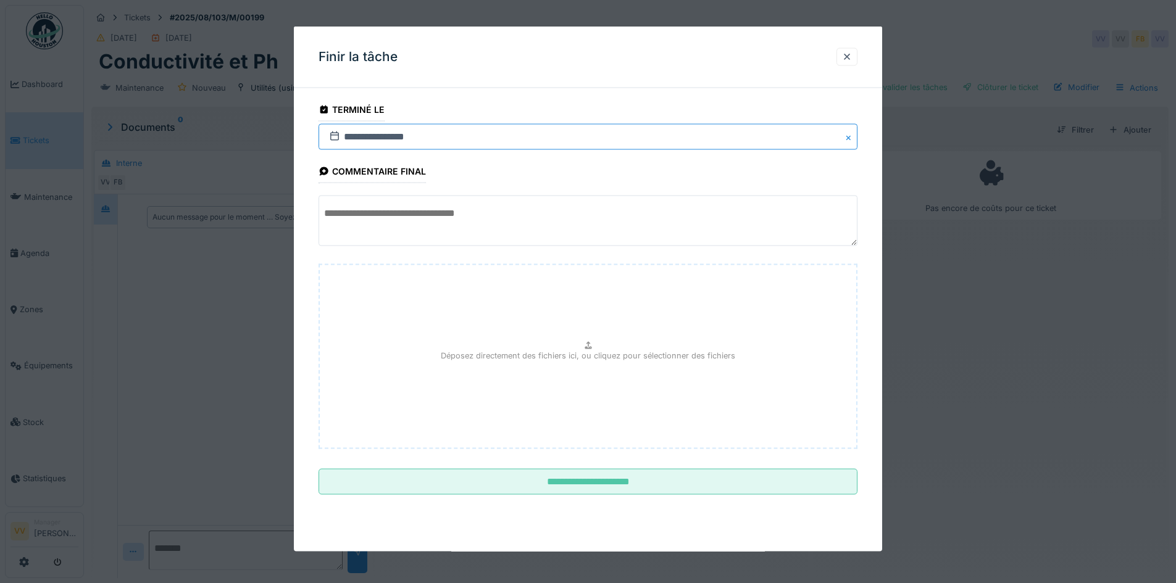
click at [353, 145] on input "**********" at bounding box center [588, 137] width 539 height 26
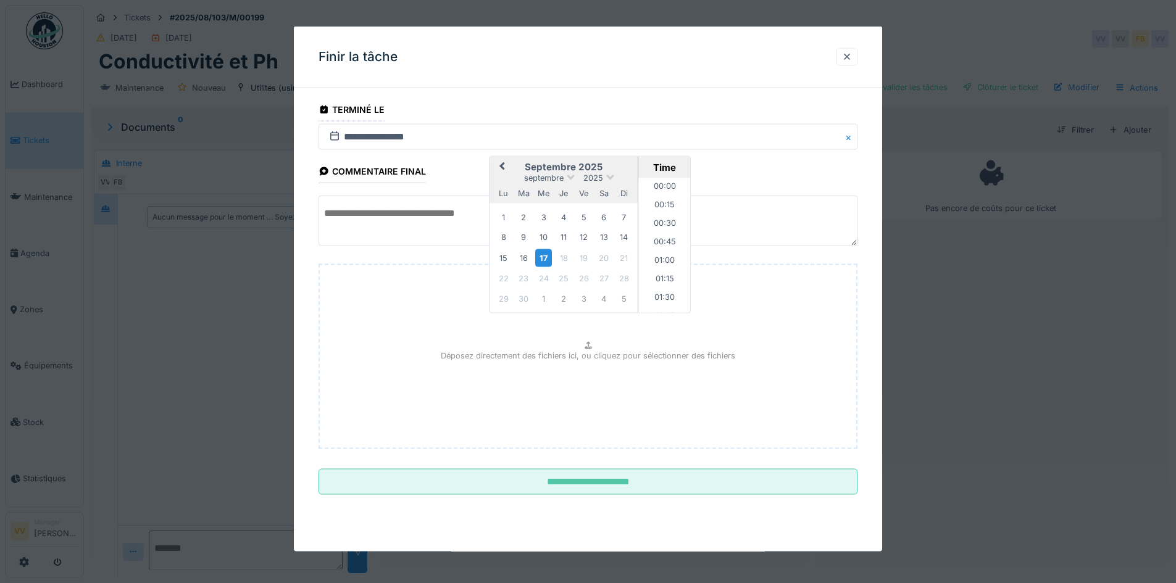
scroll to position [979, 0]
click at [502, 169] on span "Previous Month" at bounding box center [502, 167] width 0 height 15
click at [543, 237] on div "6" at bounding box center [543, 237] width 17 height 17
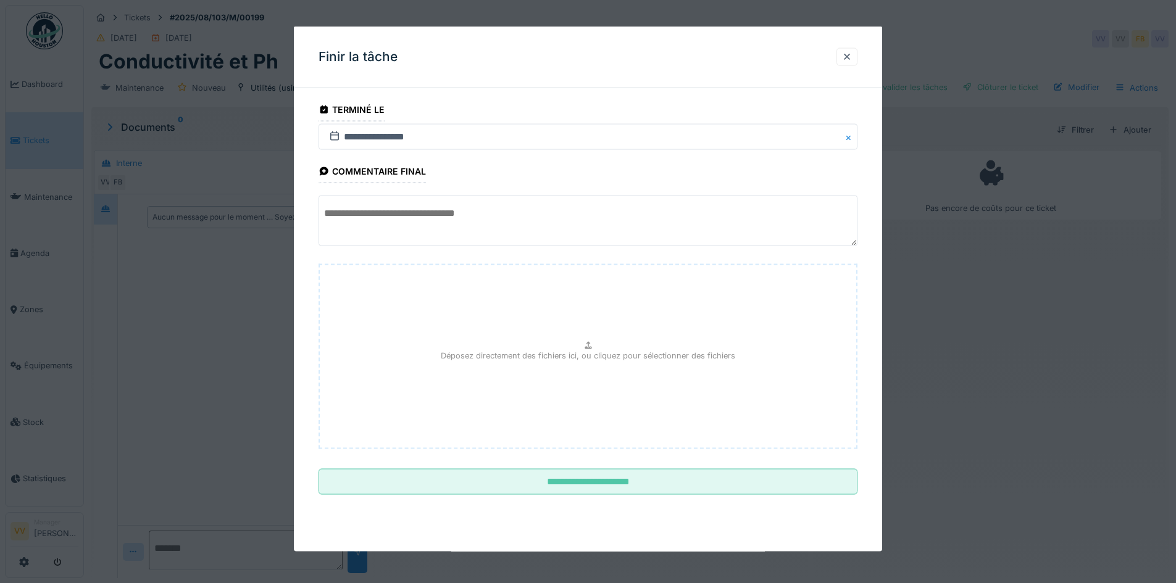
click at [377, 227] on textarea at bounding box center [588, 221] width 539 height 51
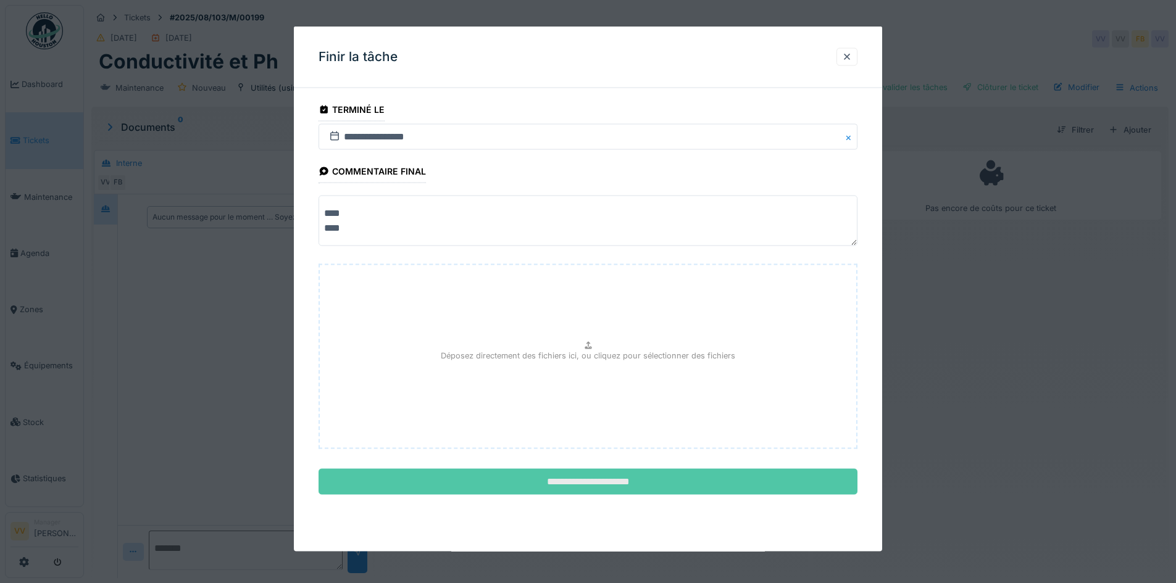
type textarea "**** ****"
click at [575, 486] on input "**********" at bounding box center [588, 482] width 539 height 26
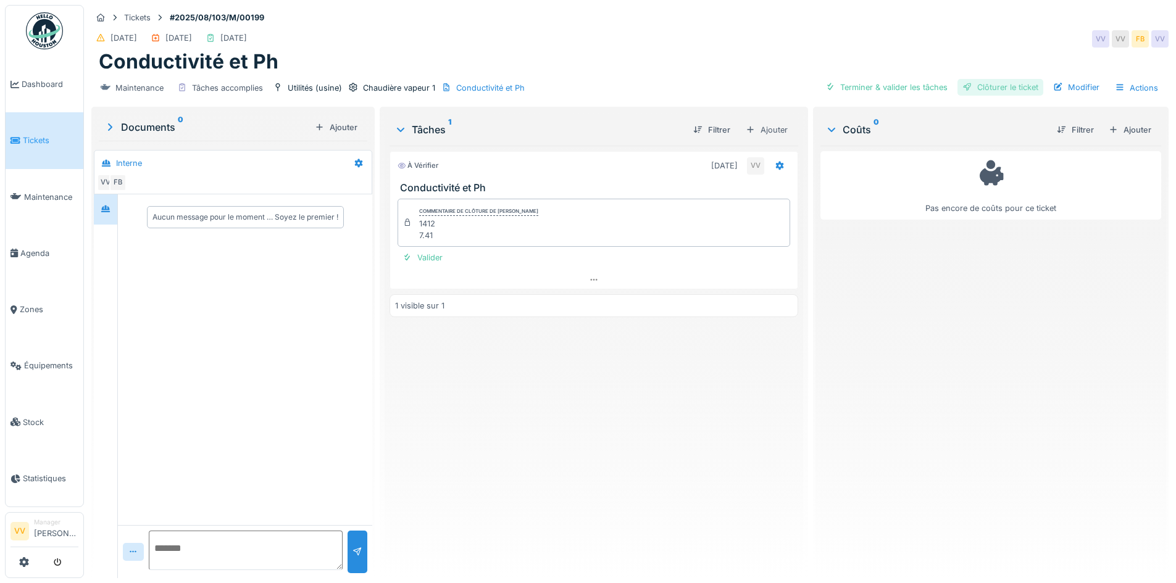
click at [1003, 84] on div "Clôturer le ticket" at bounding box center [1000, 87] width 86 height 17
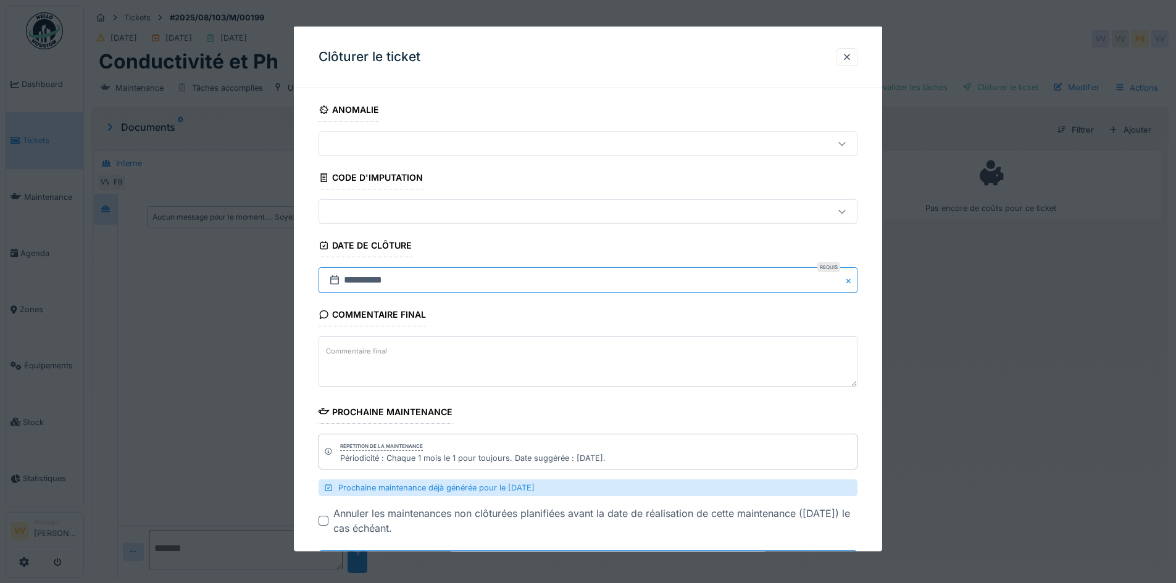
click at [472, 282] on input "**********" at bounding box center [588, 280] width 539 height 26
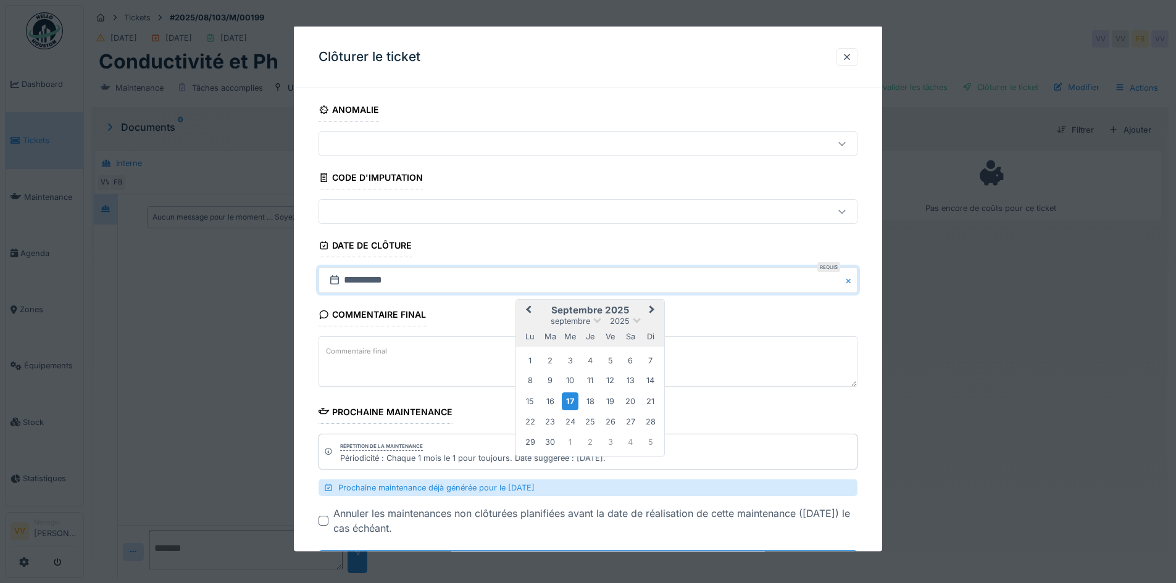
click at [525, 312] on button "Previous Month" at bounding box center [527, 311] width 20 height 20
click at [573, 377] on div "6" at bounding box center [570, 380] width 17 height 17
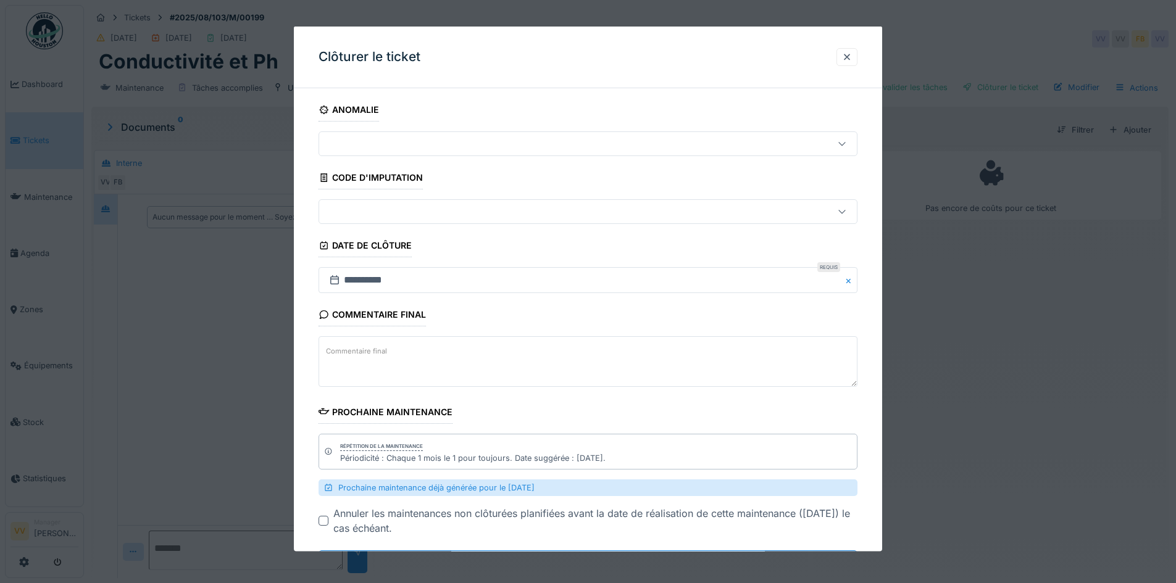
click at [698, 311] on div "Commentaire final Commentaire final" at bounding box center [588, 346] width 539 height 87
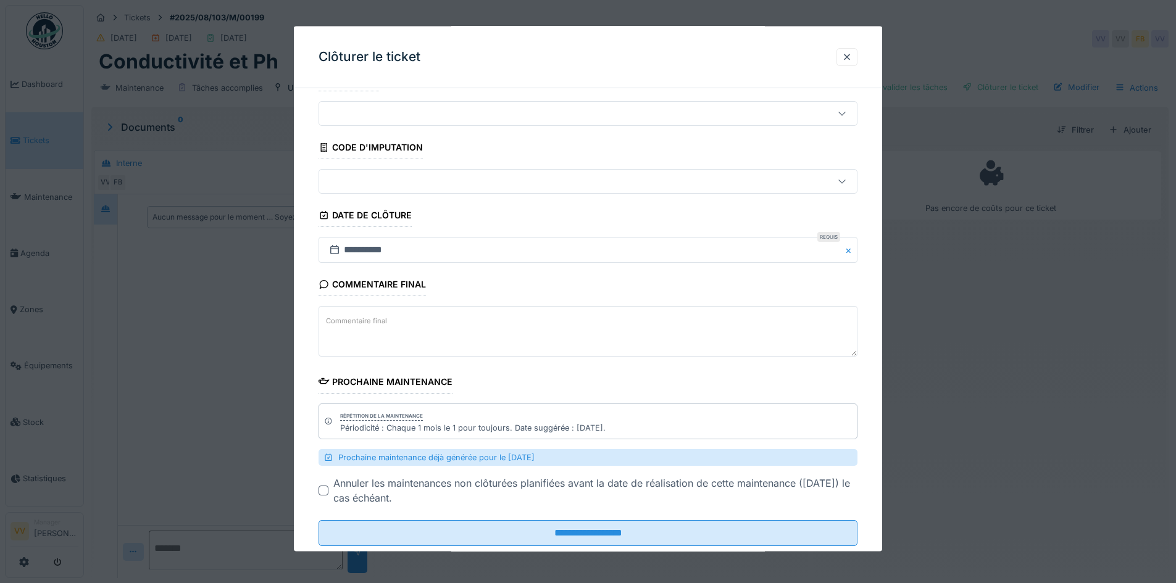
scroll to position [59, 0]
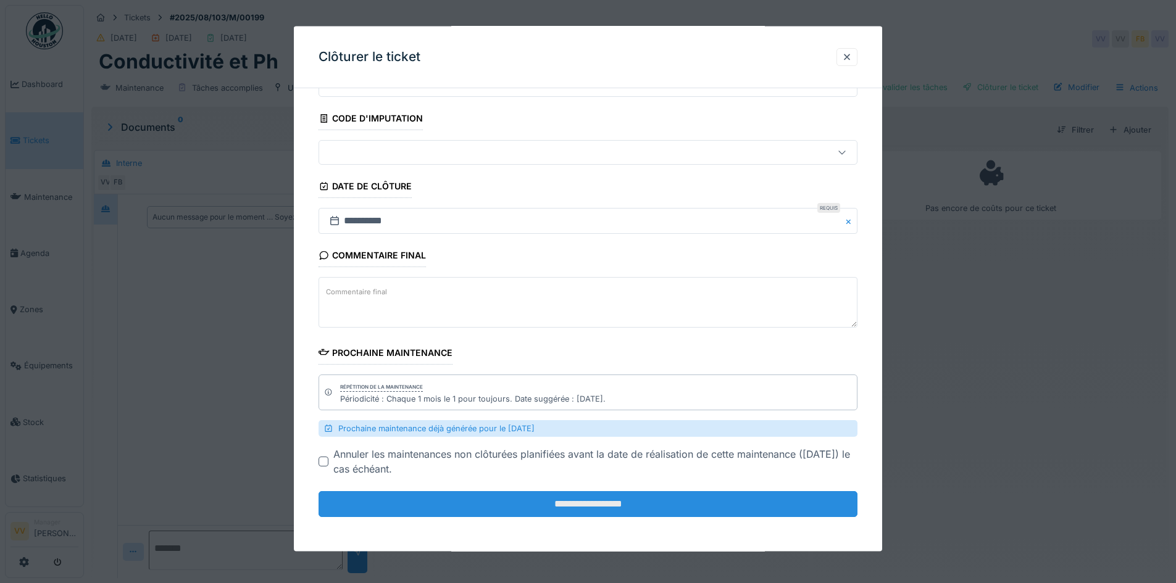
click at [622, 505] on input "**********" at bounding box center [588, 504] width 539 height 26
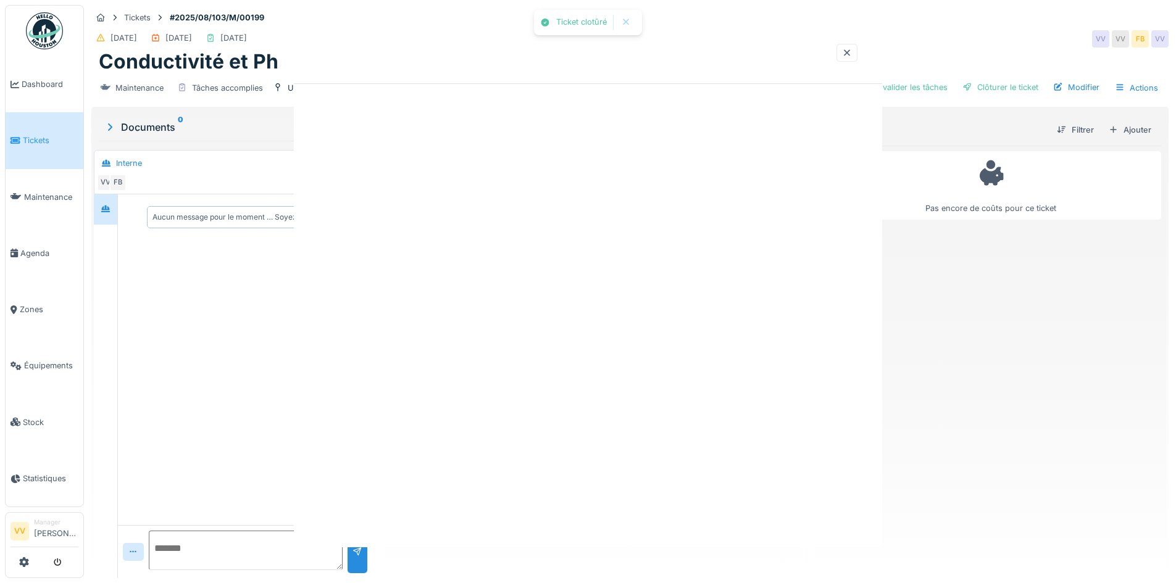
scroll to position [0, 0]
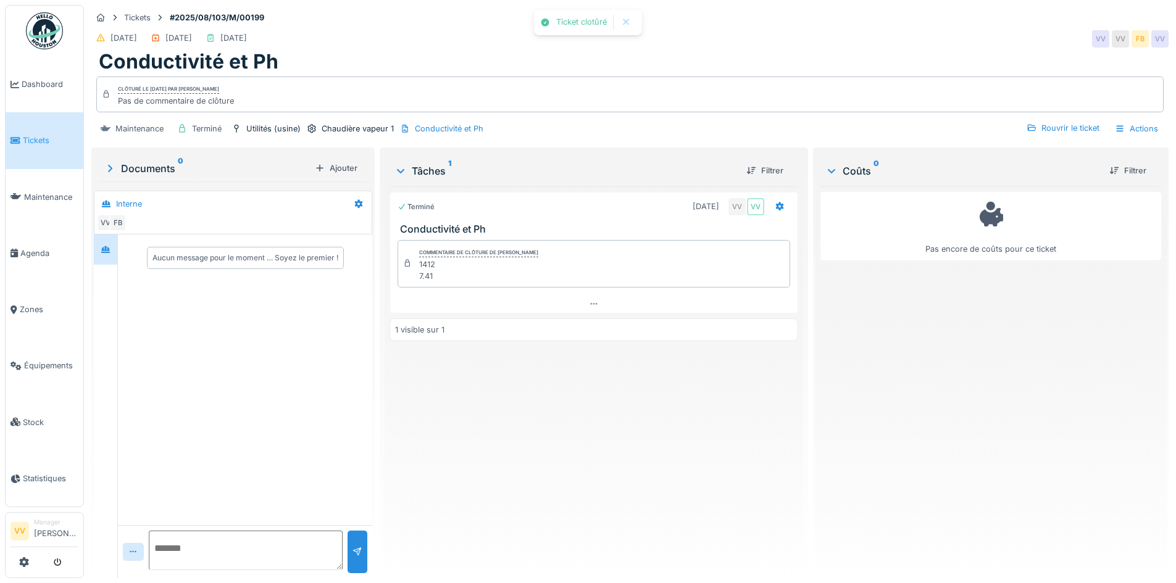
click at [959, 392] on div "Pas encore de coûts pour ce ticket" at bounding box center [990, 377] width 341 height 382
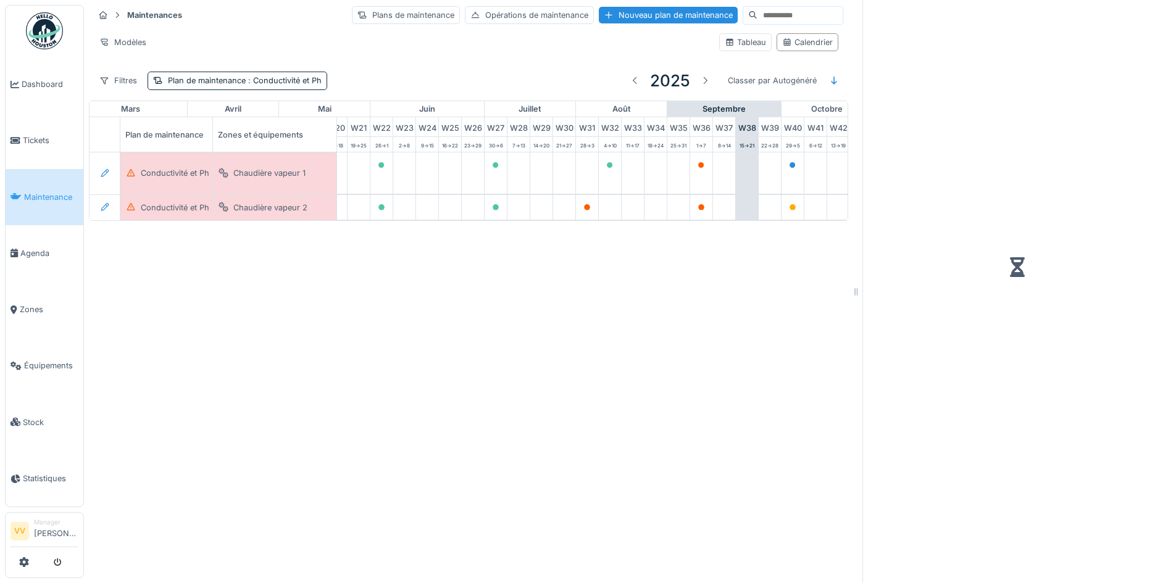
scroll to position [0, 388]
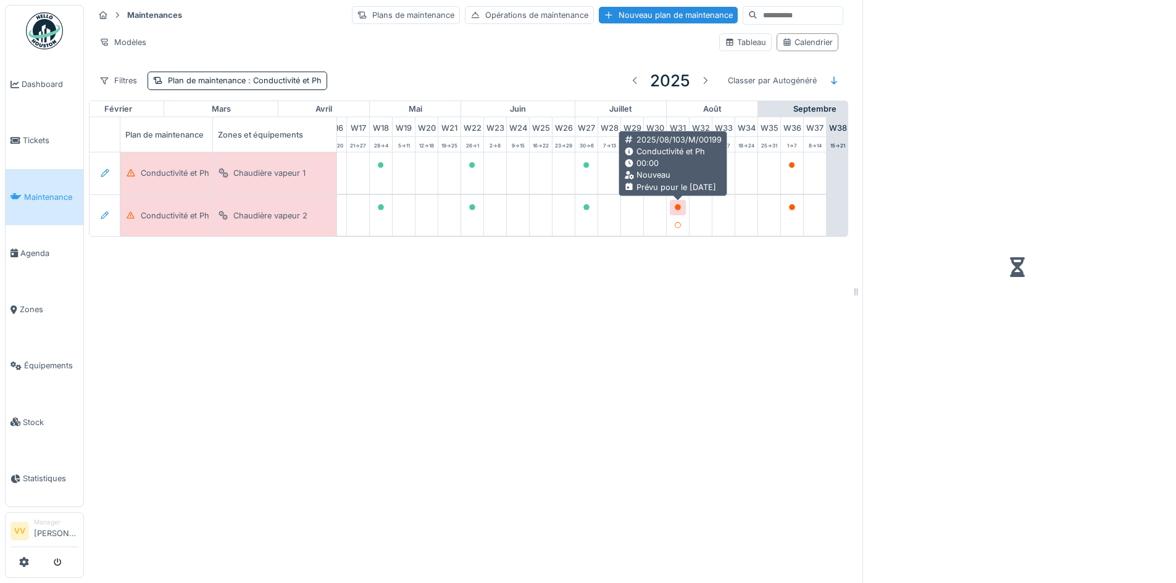
click at [675, 209] on icon at bounding box center [677, 207] width 7 height 6
click at [678, 207] on icon at bounding box center [678, 207] width 6 height 6
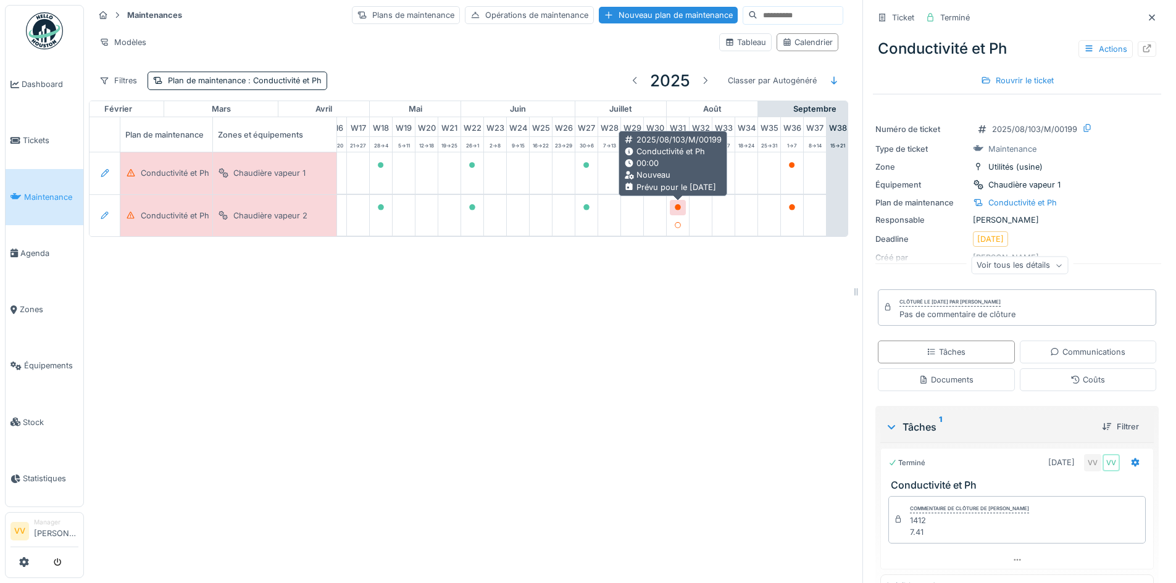
click at [681, 206] on icon at bounding box center [677, 207] width 7 height 6
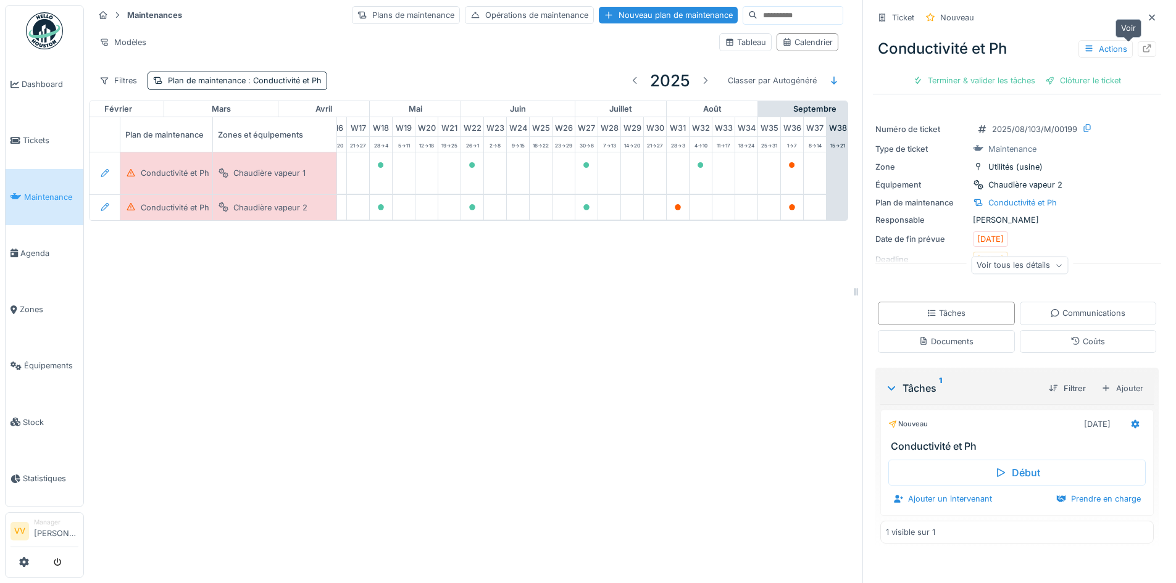
click at [1142, 52] on icon at bounding box center [1147, 48] width 10 height 8
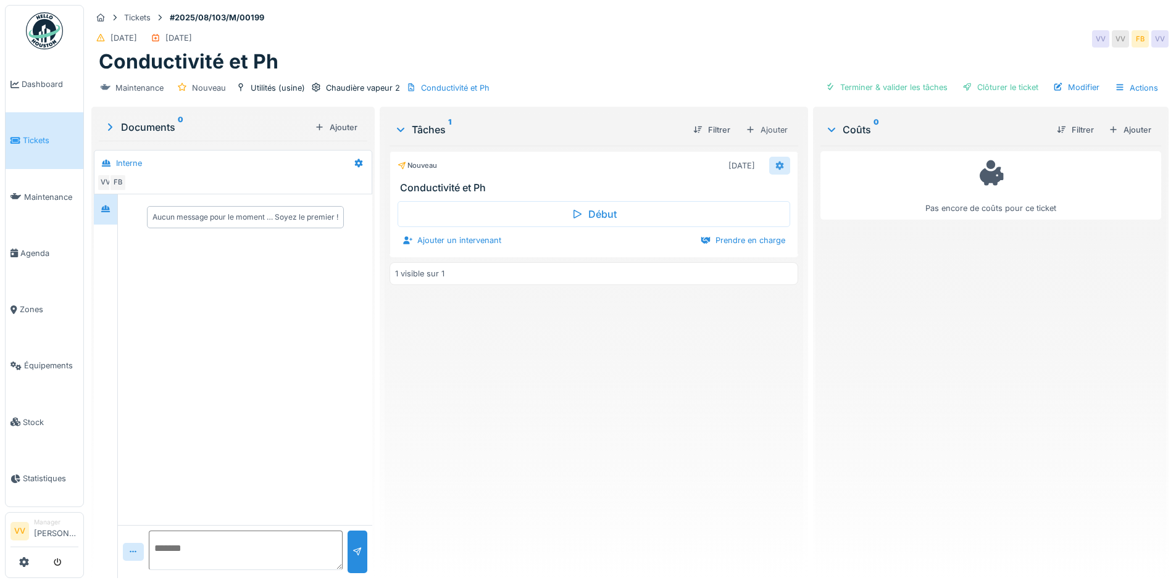
click at [776, 162] on icon at bounding box center [780, 166] width 10 height 8
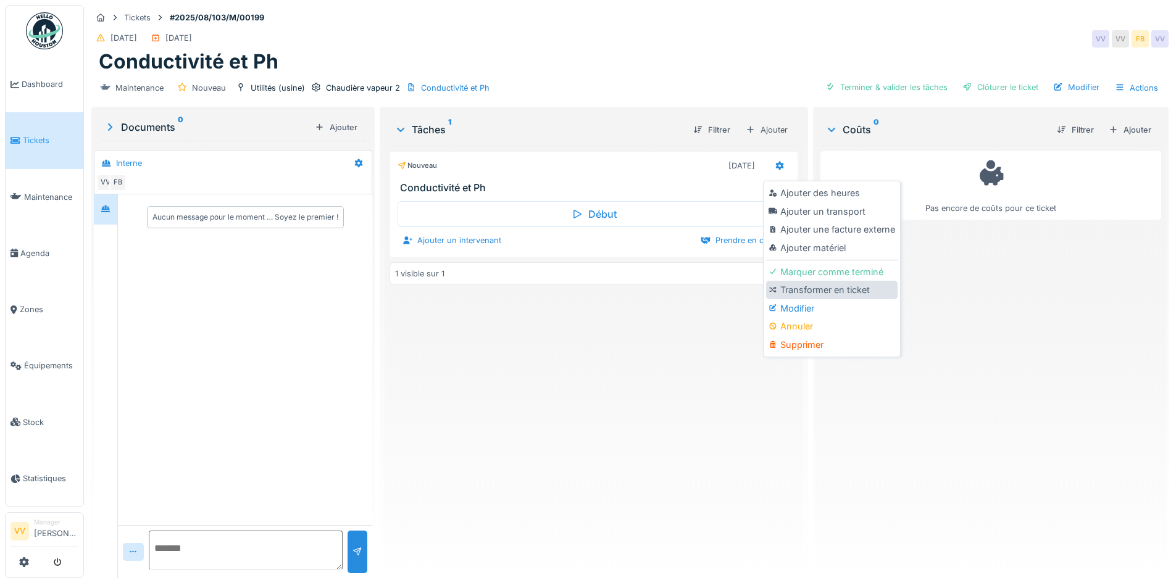
click at [840, 289] on div "Transformer en ticket" at bounding box center [831, 290] width 131 height 19
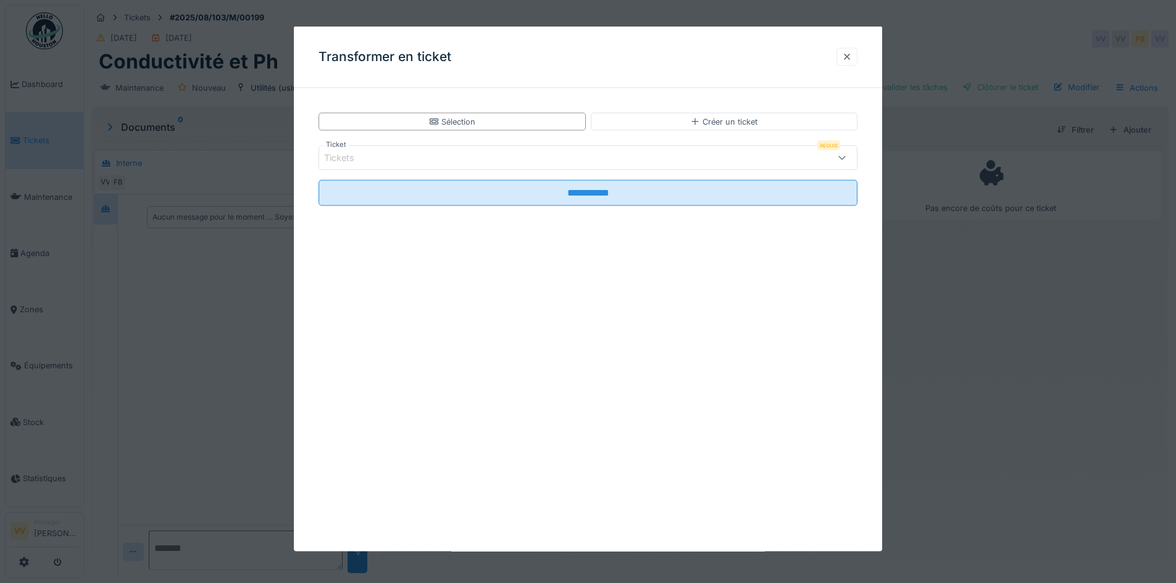
click at [851, 60] on div at bounding box center [847, 57] width 10 height 12
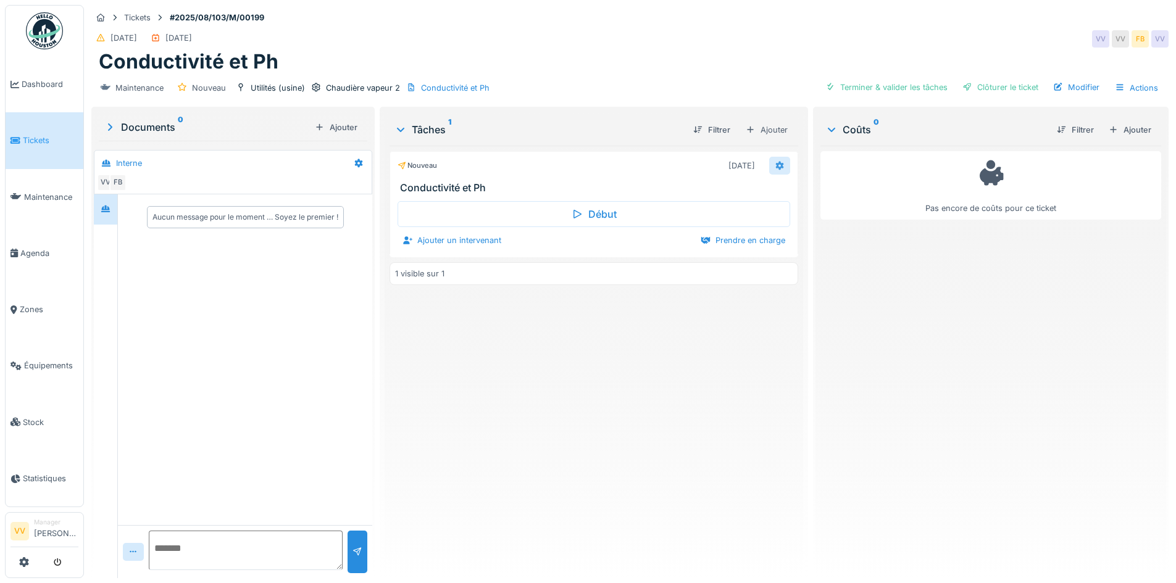
click at [777, 167] on icon at bounding box center [779, 165] width 8 height 9
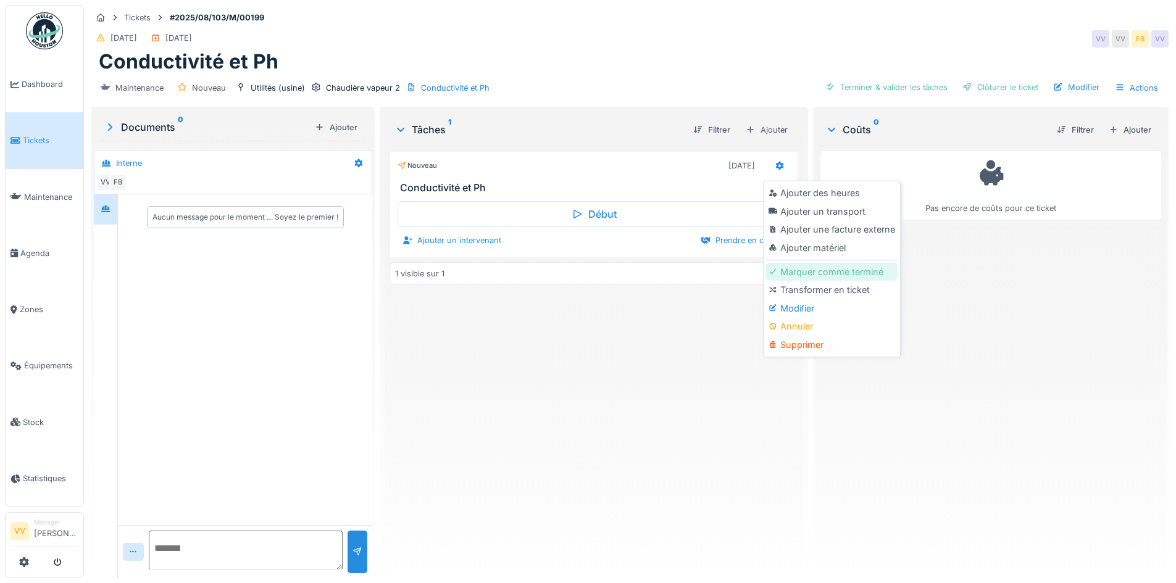
click at [803, 273] on div "Marquer comme terminé" at bounding box center [831, 272] width 131 height 19
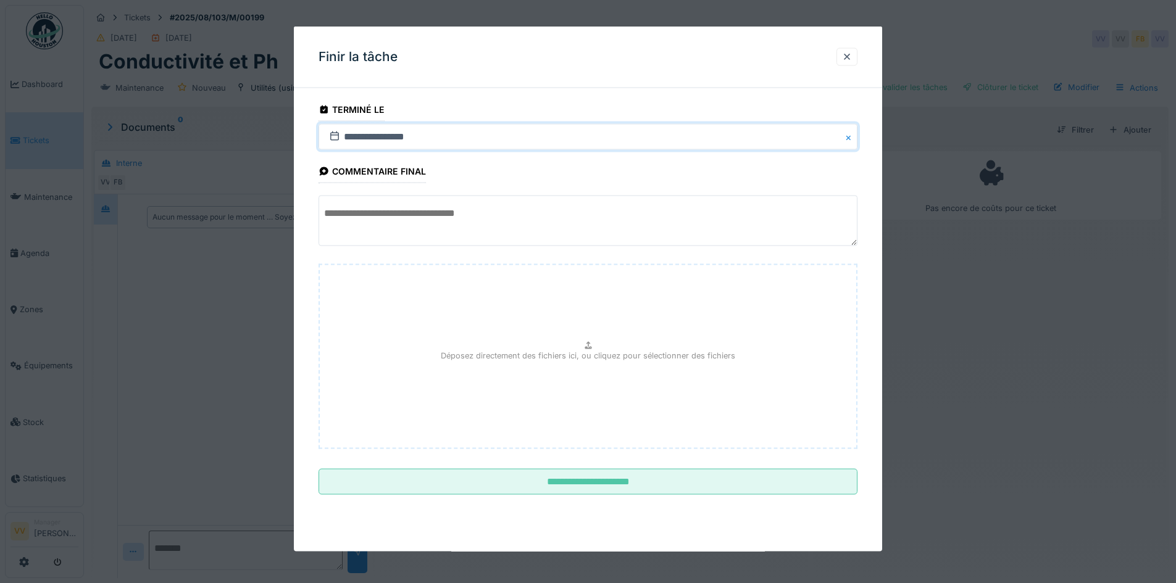
click at [441, 135] on input "**********" at bounding box center [588, 137] width 539 height 26
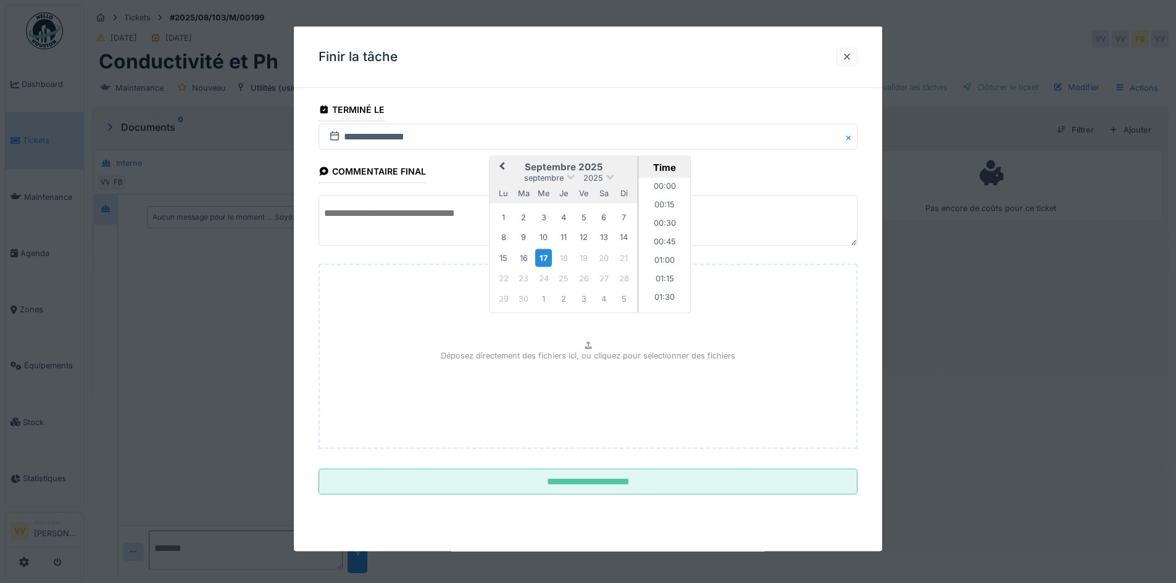
scroll to position [979, 0]
click at [501, 163] on button "Previous Month" at bounding box center [501, 168] width 20 height 20
click at [544, 240] on div "6" at bounding box center [543, 237] width 17 height 17
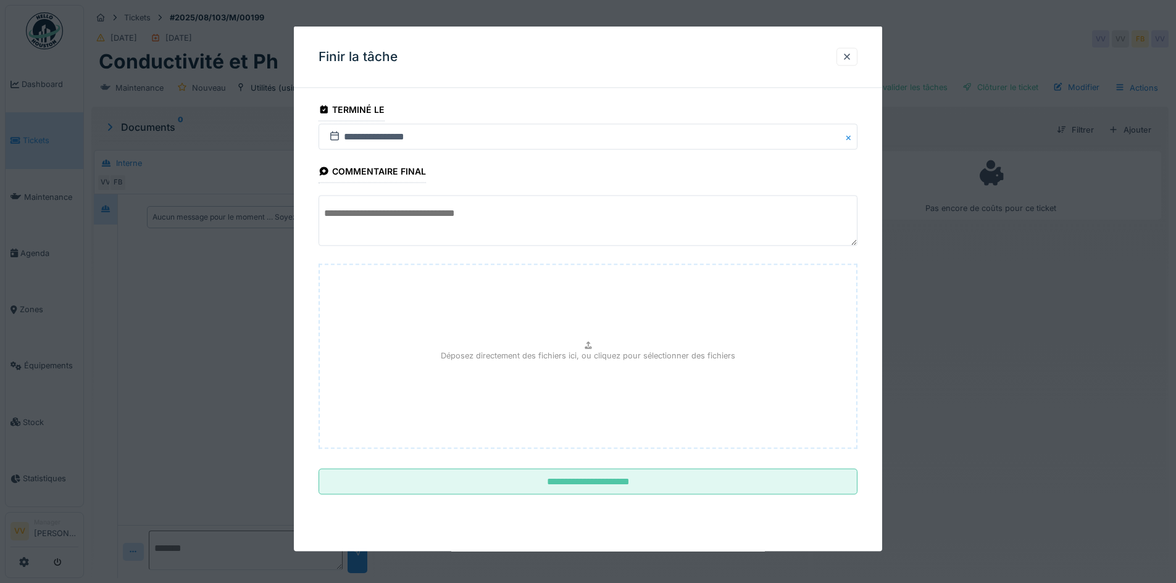
click at [421, 228] on textarea at bounding box center [588, 221] width 539 height 51
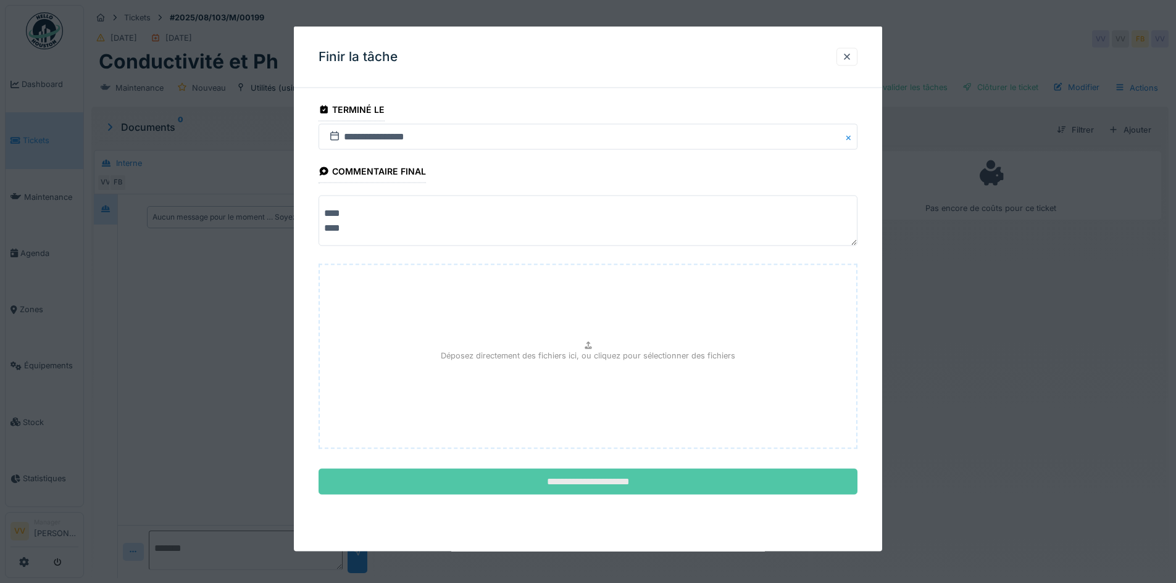
type textarea "**** ****"
click at [672, 490] on input "**********" at bounding box center [588, 482] width 539 height 26
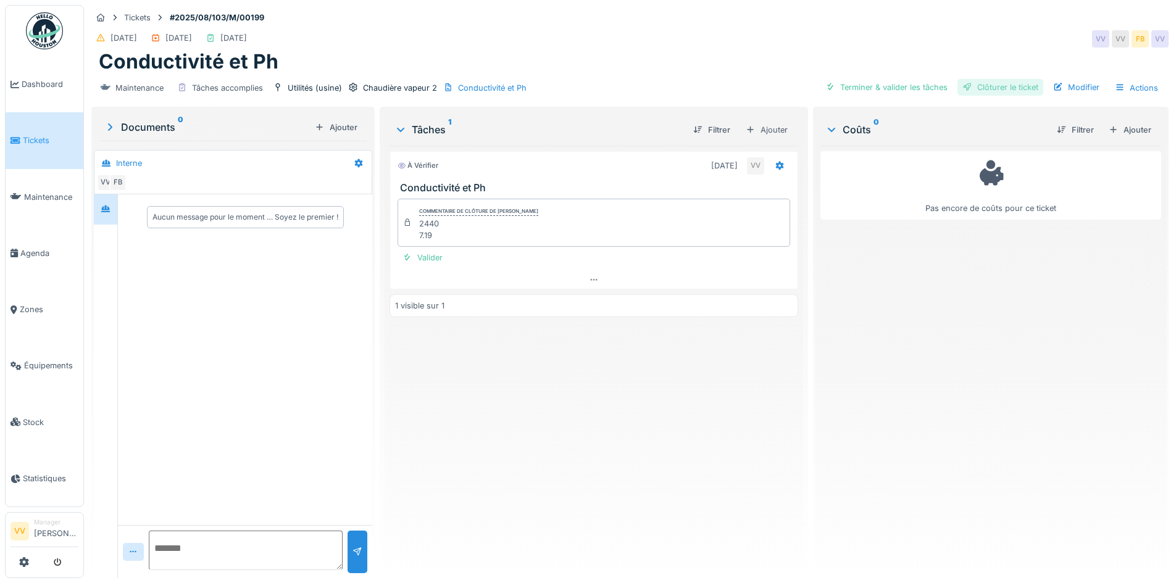
click at [1012, 83] on div "Clôturer le ticket" at bounding box center [1000, 87] width 86 height 17
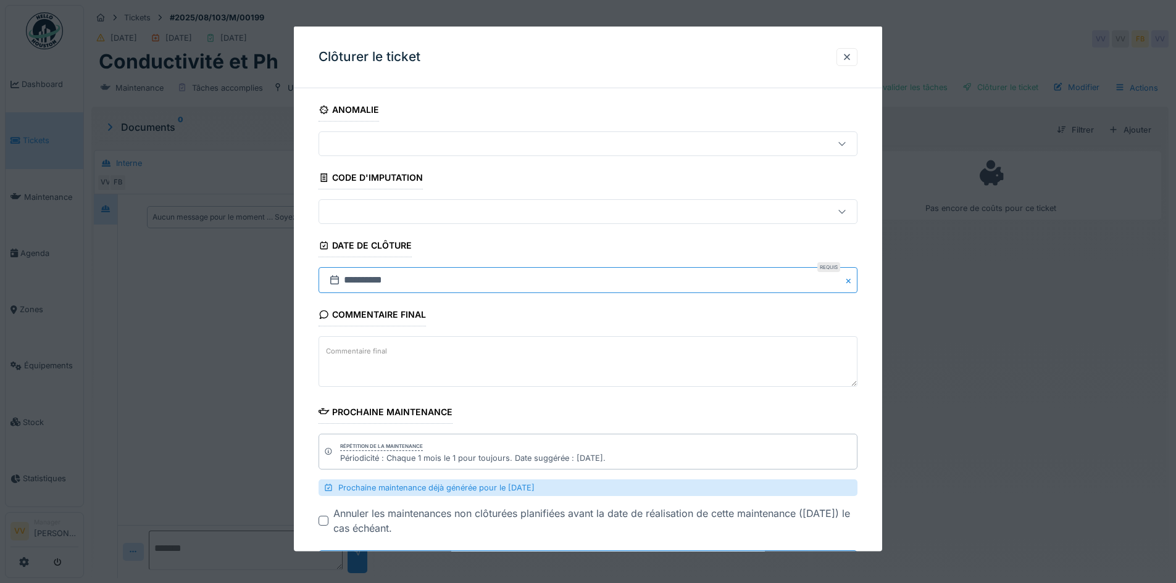
click at [390, 281] on input "**********" at bounding box center [588, 280] width 539 height 26
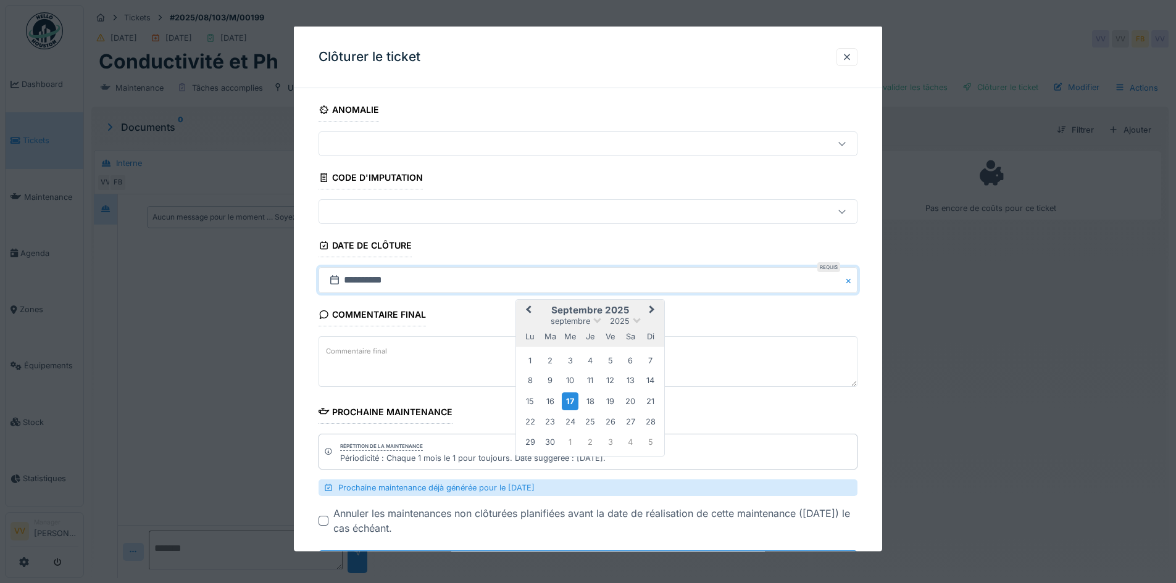
click at [528, 304] on button "Previous Month" at bounding box center [527, 311] width 20 height 20
click at [580, 399] on div "11 12 13 14 15 16 17" at bounding box center [590, 401] width 140 height 20
click at [570, 383] on div "6" at bounding box center [570, 380] width 17 height 17
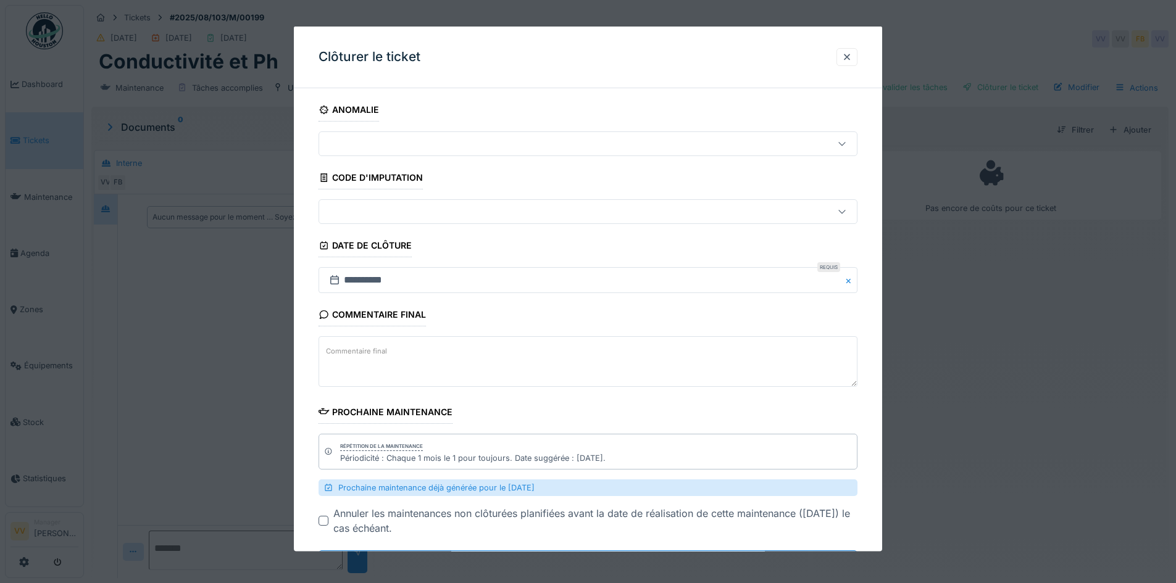
click at [624, 367] on textarea "Commentaire final" at bounding box center [588, 361] width 539 height 51
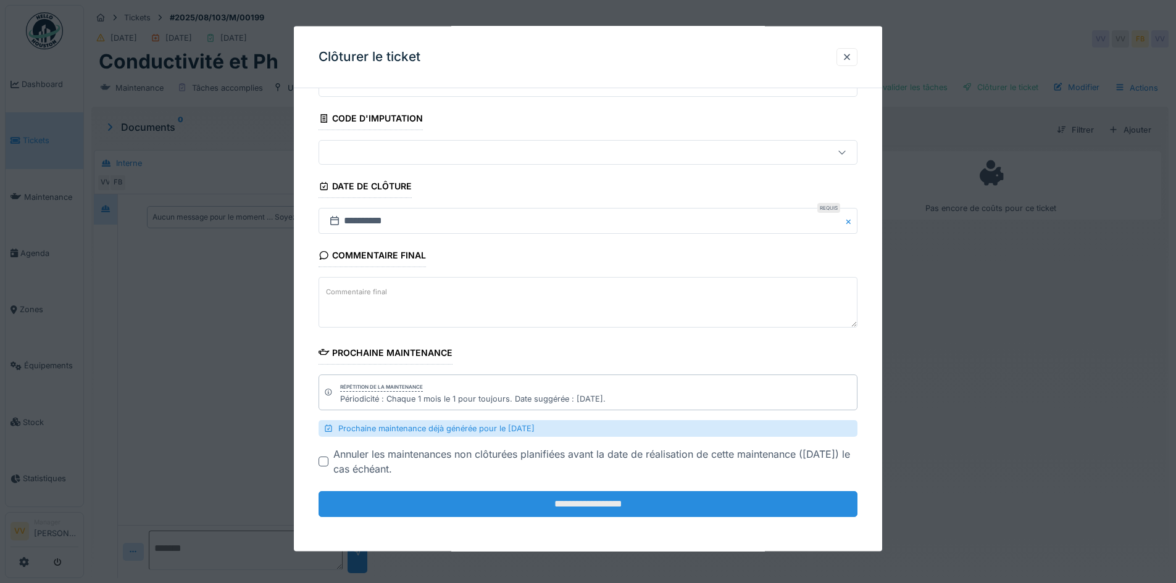
click at [572, 506] on input "**********" at bounding box center [588, 504] width 539 height 26
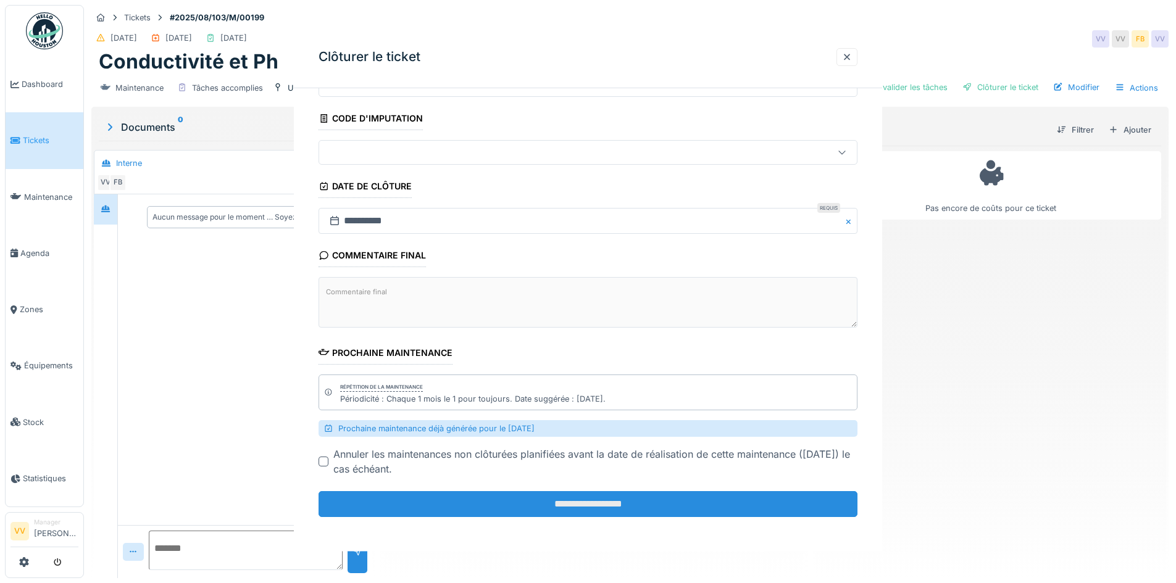
scroll to position [0, 0]
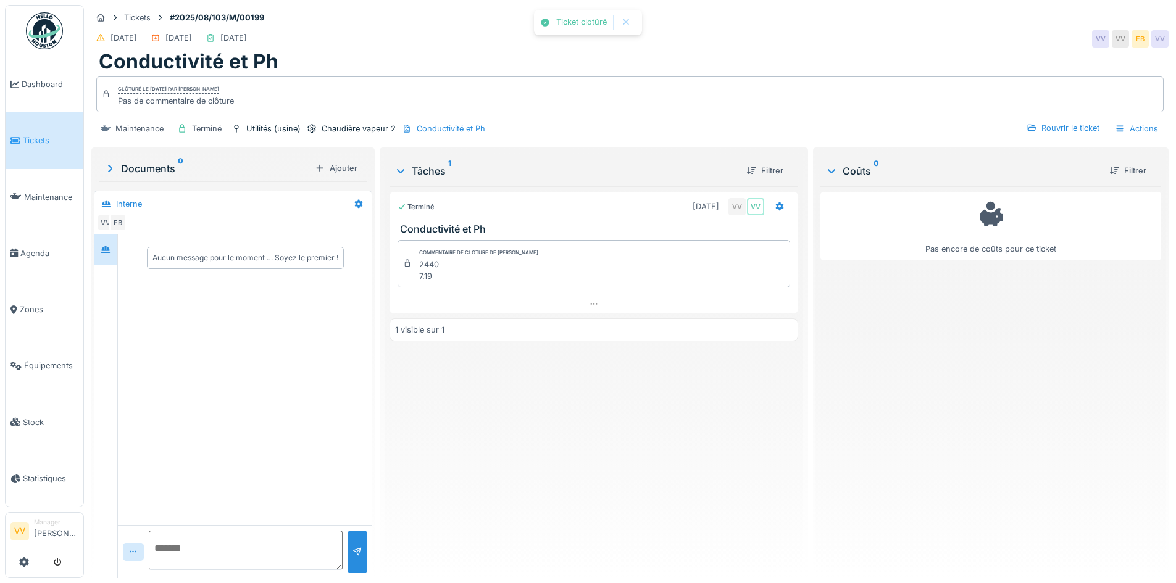
click at [1051, 437] on div "Pas encore de coûts pour ce ticket" at bounding box center [990, 377] width 341 height 382
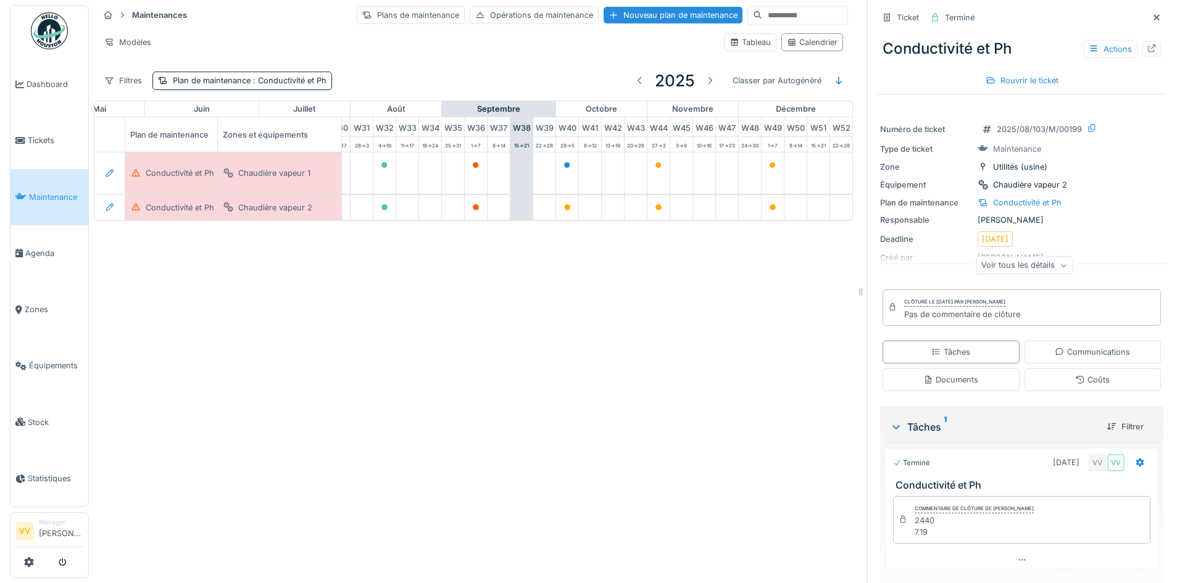
scroll to position [0, 736]
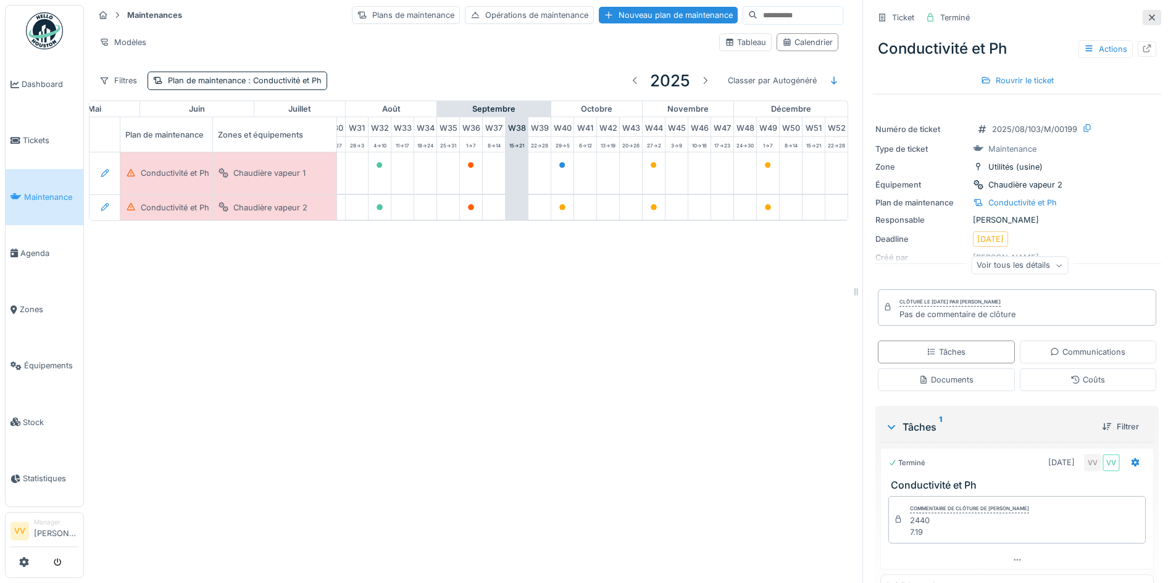
click at [1147, 20] on icon at bounding box center [1152, 18] width 10 height 8
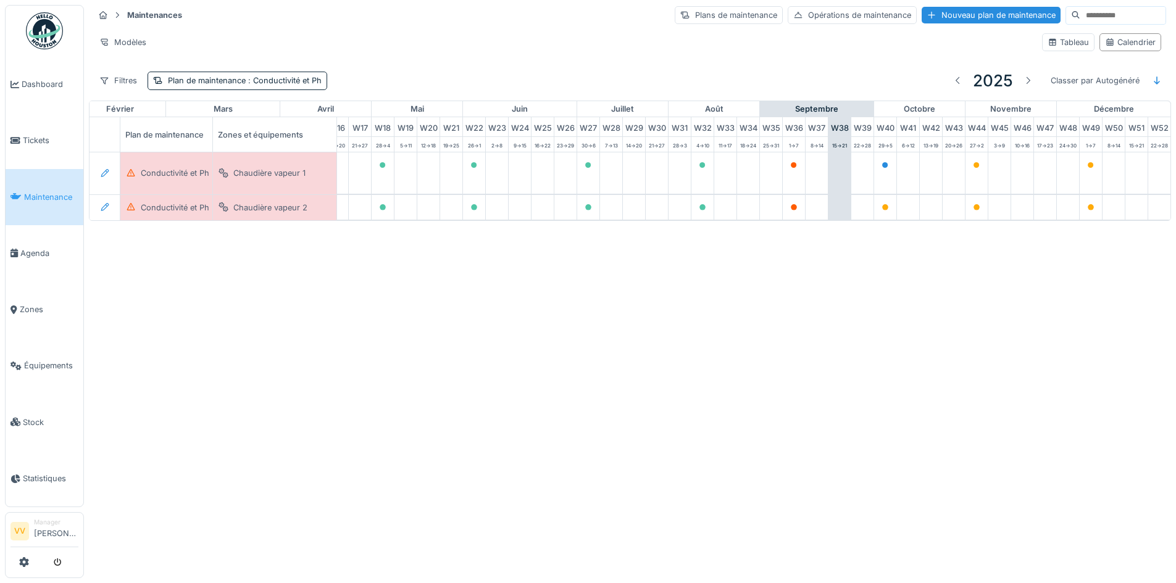
scroll to position [0, 404]
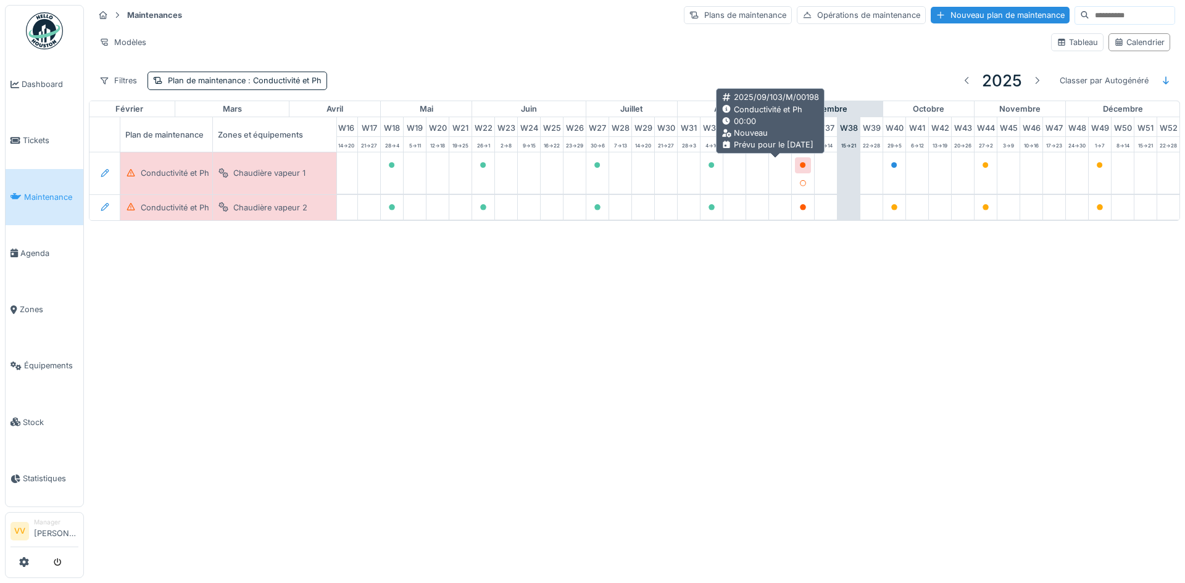
click at [799, 161] on div at bounding box center [802, 165] width 7 height 12
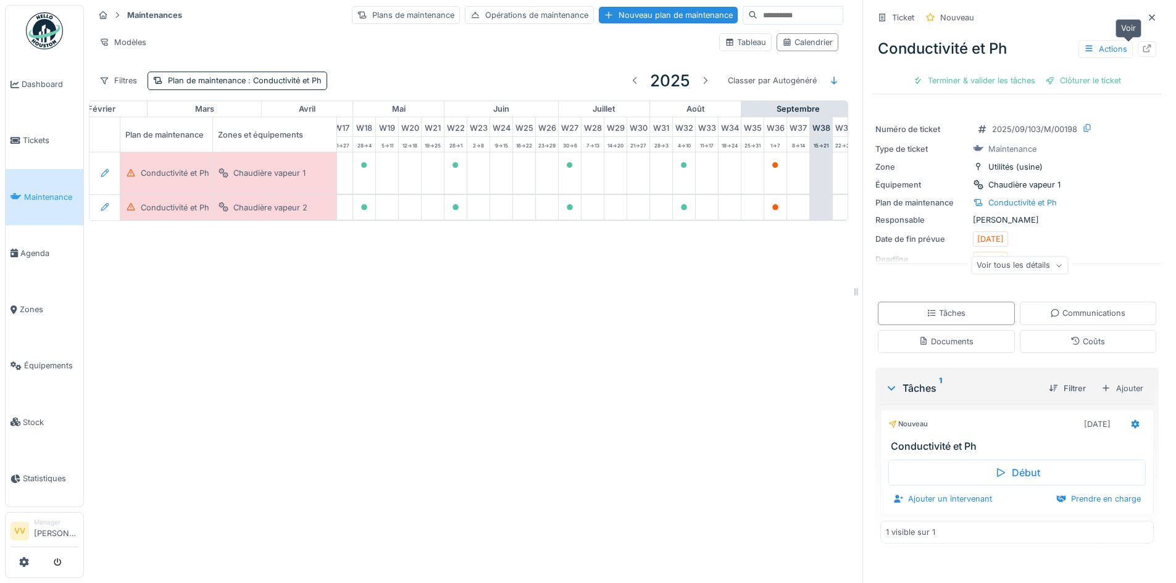
click at [1142, 49] on icon at bounding box center [1147, 48] width 10 height 8
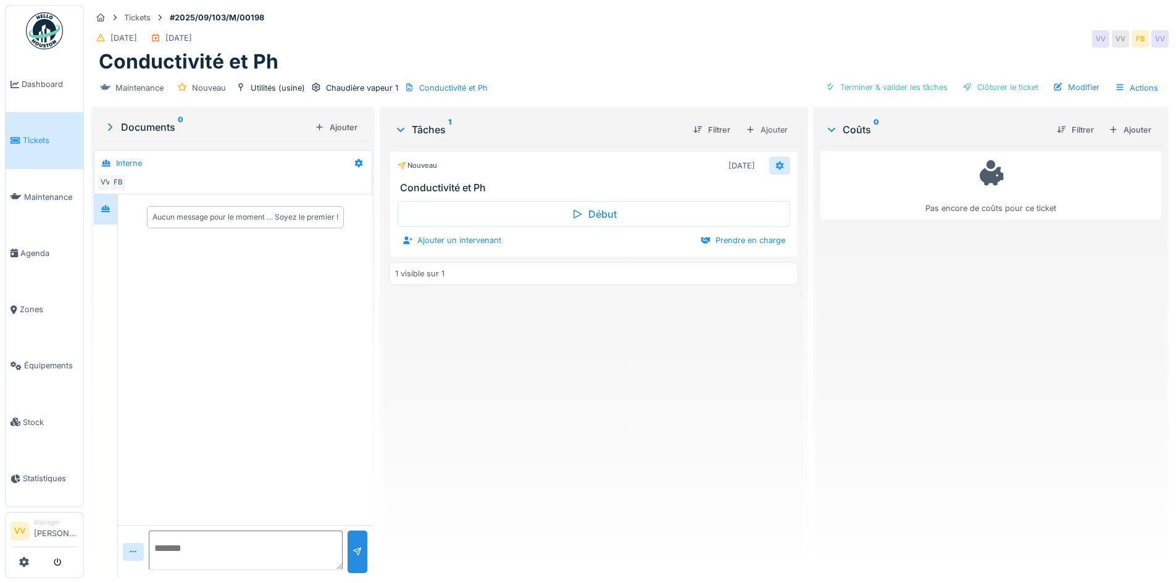
click at [775, 163] on icon at bounding box center [779, 165] width 8 height 9
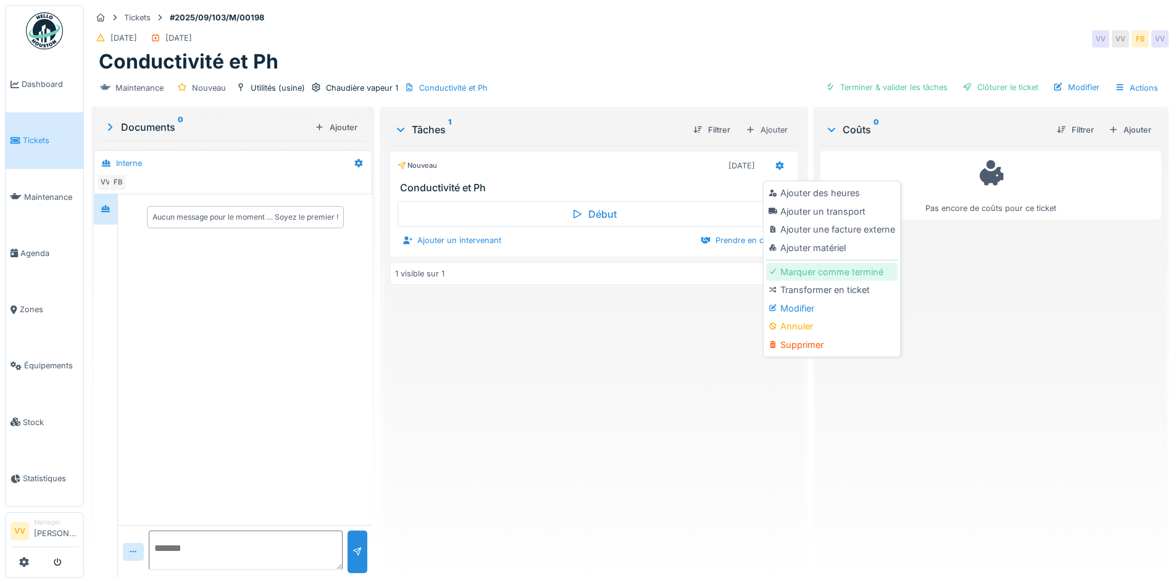
click at [808, 275] on div "Marquer comme terminé" at bounding box center [831, 272] width 131 height 19
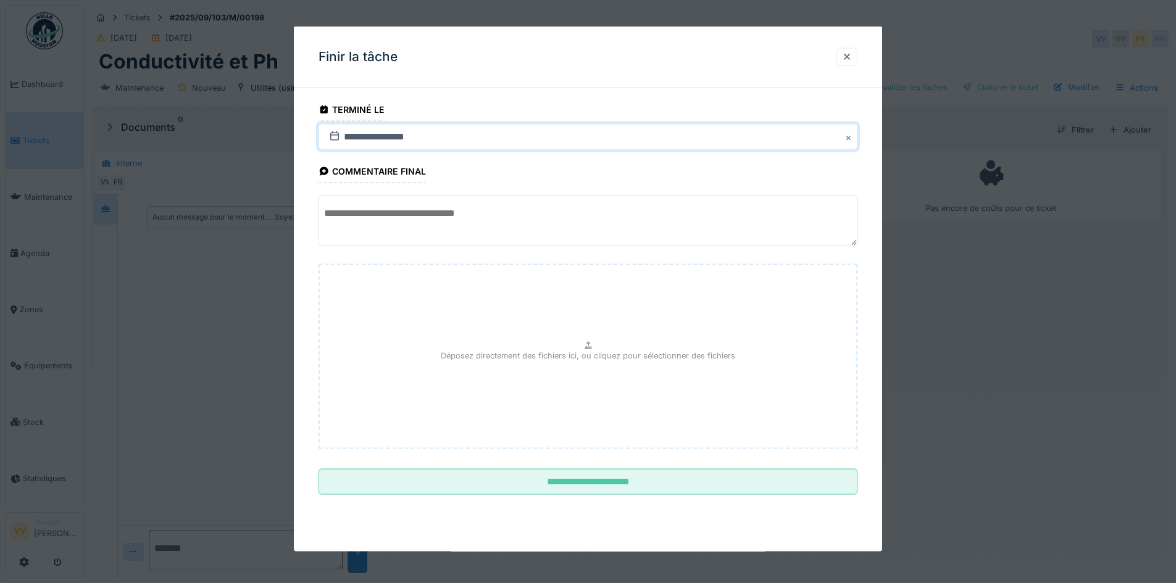
drag, startPoint x: 407, startPoint y: 152, endPoint x: 379, endPoint y: 123, distance: 40.2
click at [348, 138] on input "**********" at bounding box center [588, 137] width 539 height 26
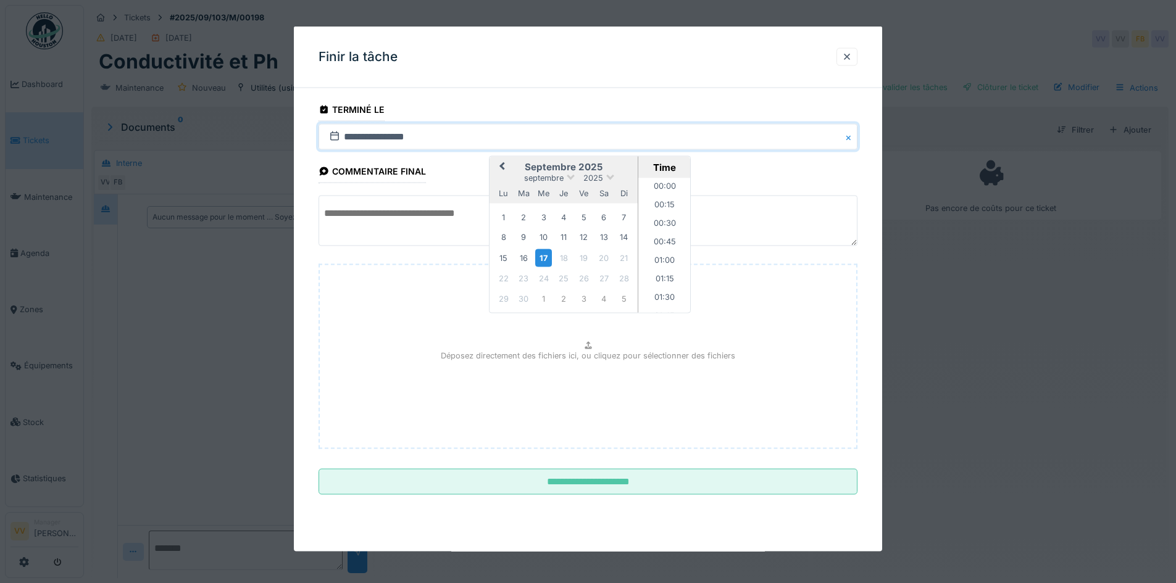
scroll to position [979, 0]
click at [585, 215] on div "5" at bounding box center [583, 217] width 17 height 17
click at [362, 217] on textarea at bounding box center [588, 221] width 539 height 51
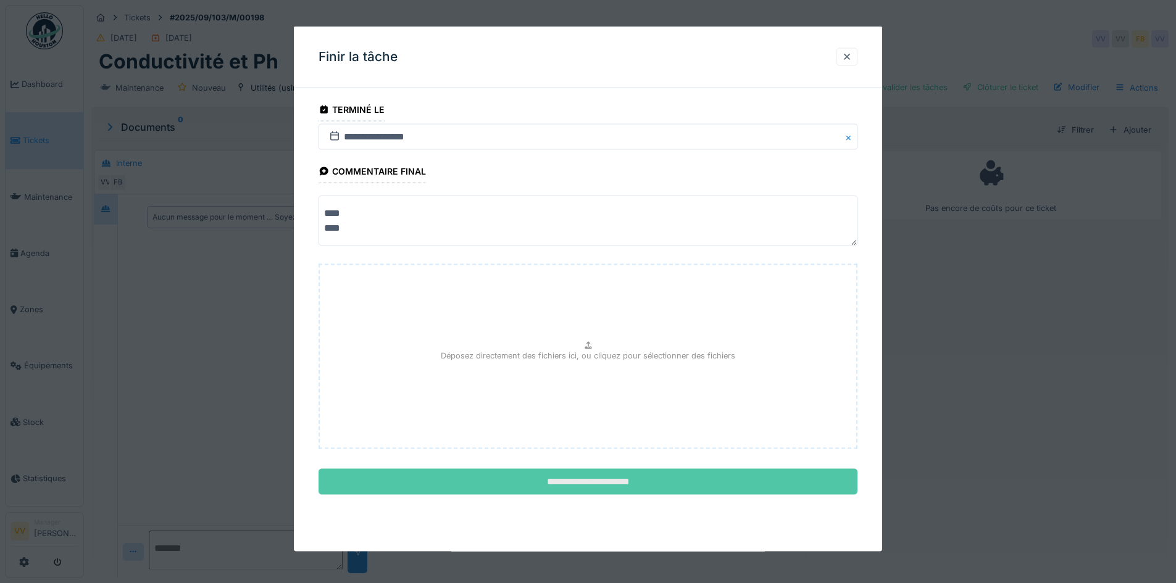
type textarea "**** ****"
click at [772, 489] on input "**********" at bounding box center [588, 482] width 539 height 26
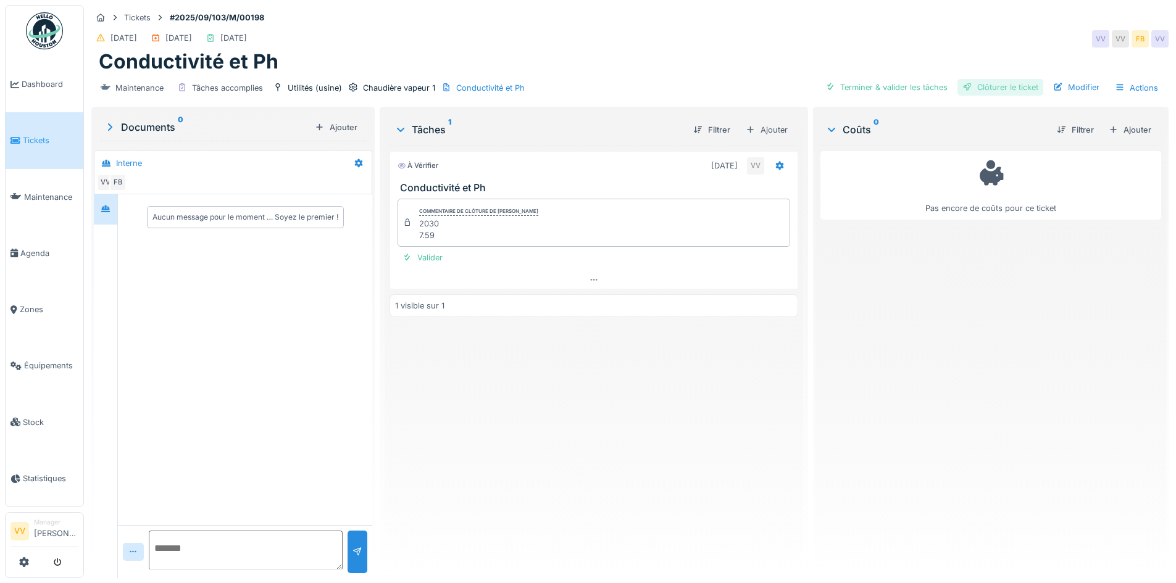
click at [1009, 83] on div "Clôturer le ticket" at bounding box center [1000, 87] width 86 height 17
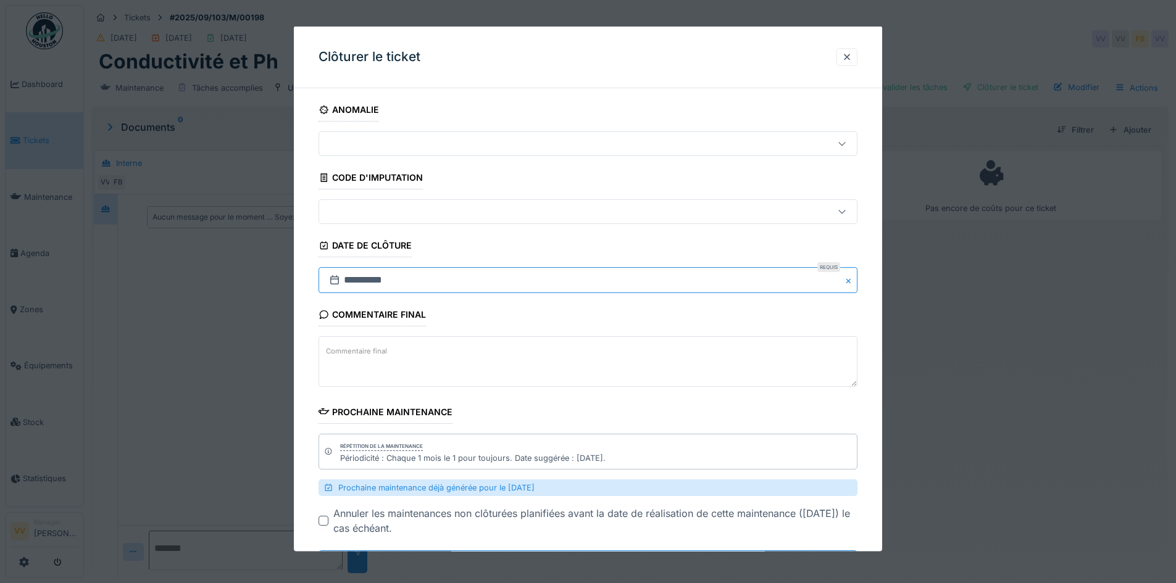
click at [374, 285] on input "**********" at bounding box center [588, 280] width 539 height 26
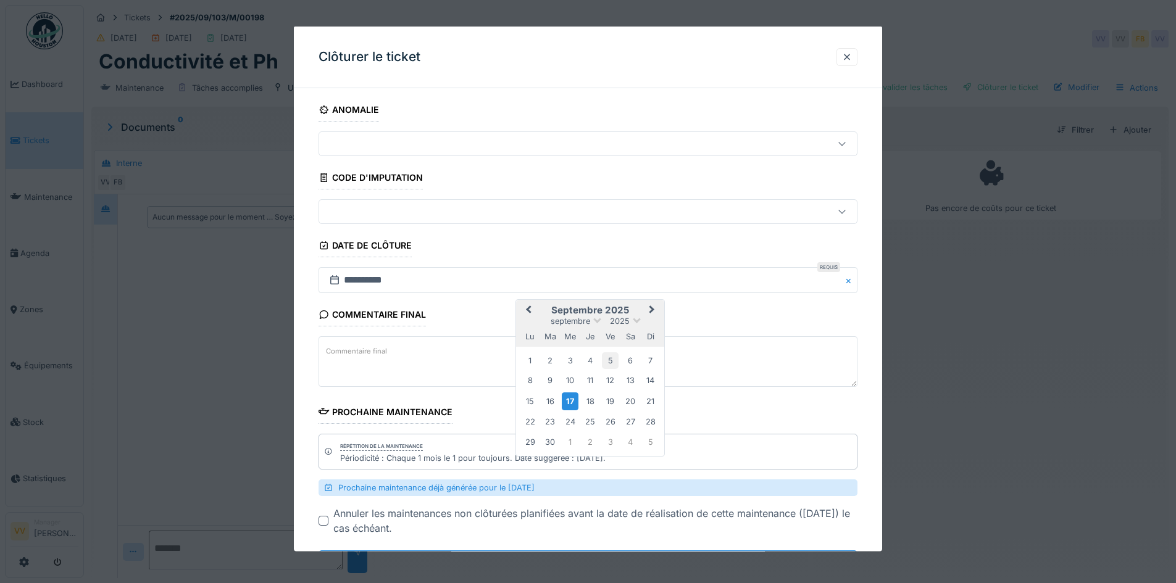
click at [607, 359] on div "5" at bounding box center [610, 360] width 17 height 17
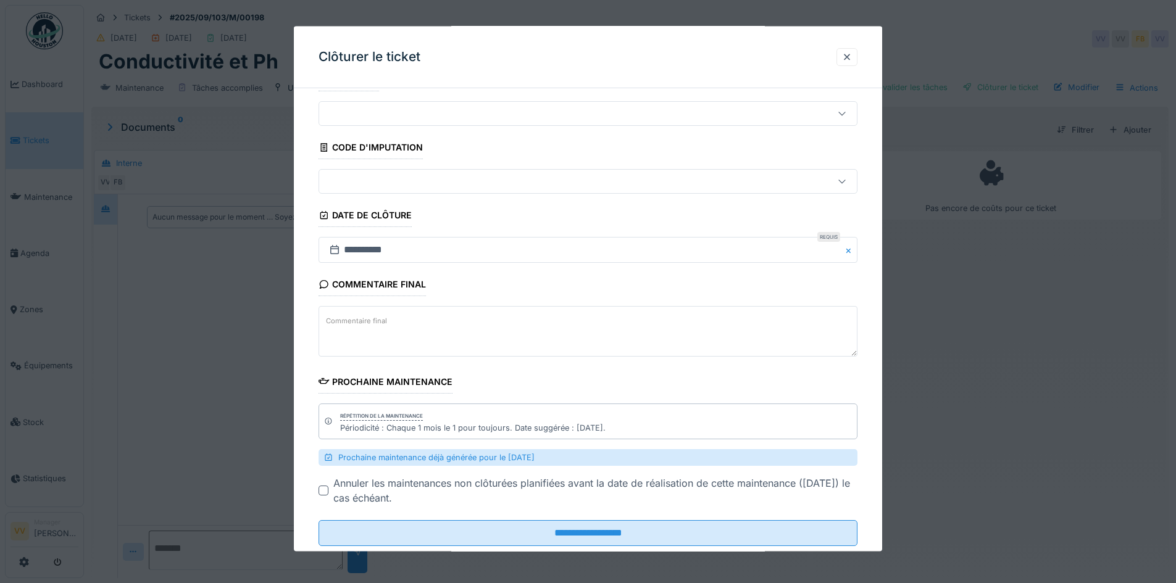
scroll to position [59, 0]
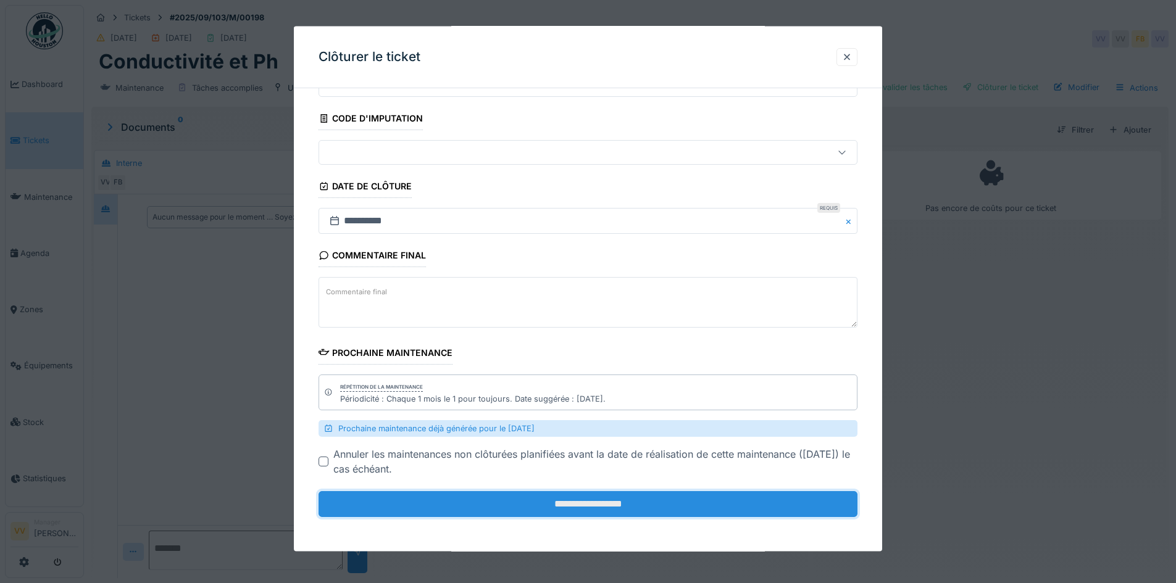
click at [569, 502] on input "**********" at bounding box center [588, 504] width 539 height 26
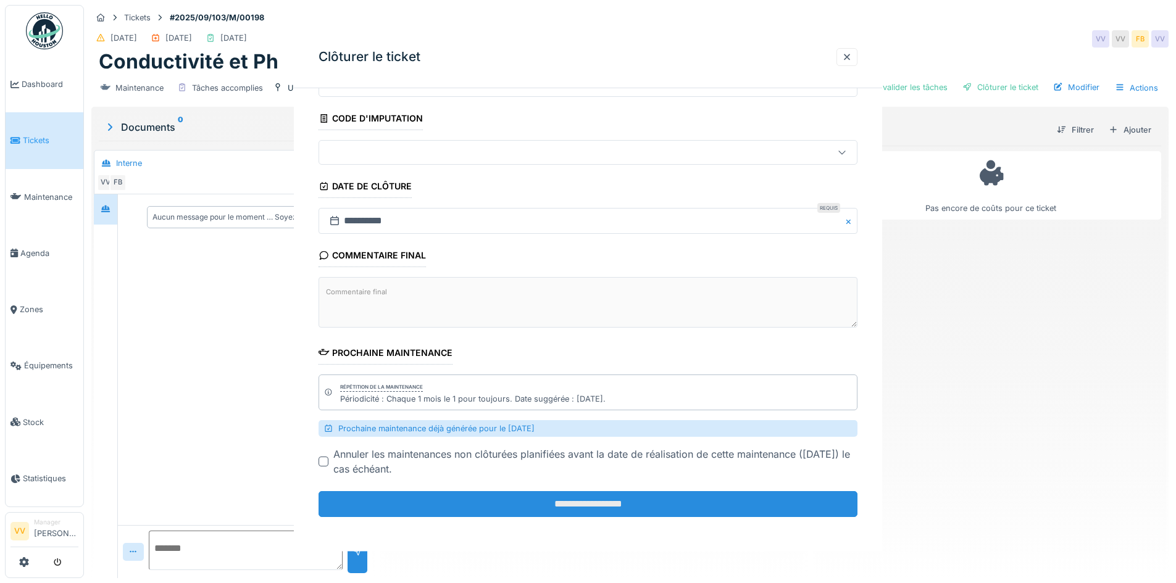
scroll to position [0, 0]
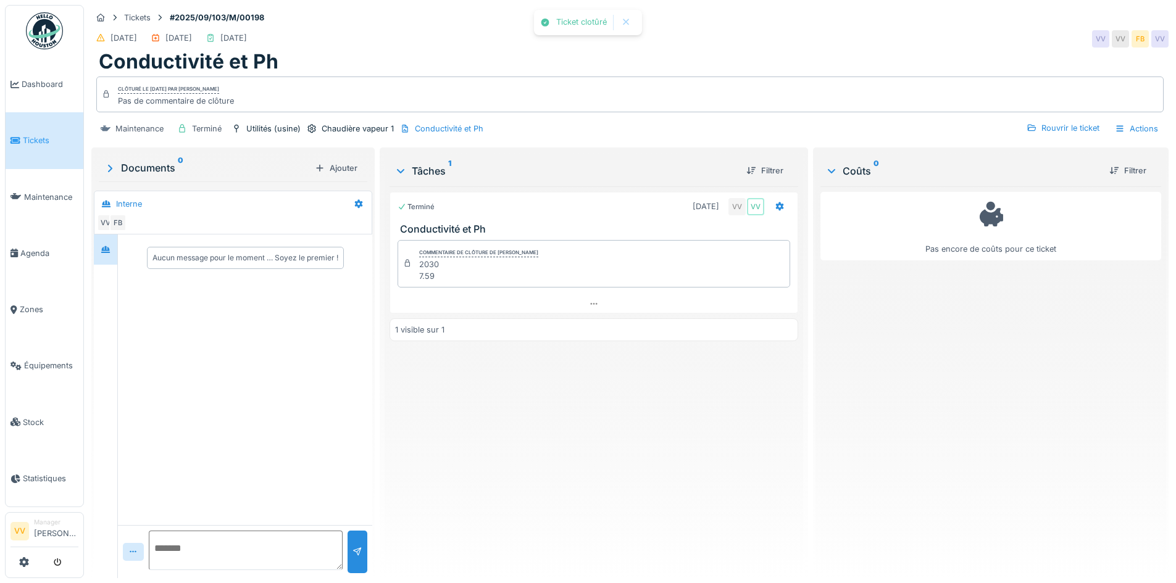
click at [569, 499] on div "Terminé 01/09/2025 VV VV Conductivité et Ph Commentaire de clôture de Vincent V…" at bounding box center [594, 377] width 408 height 382
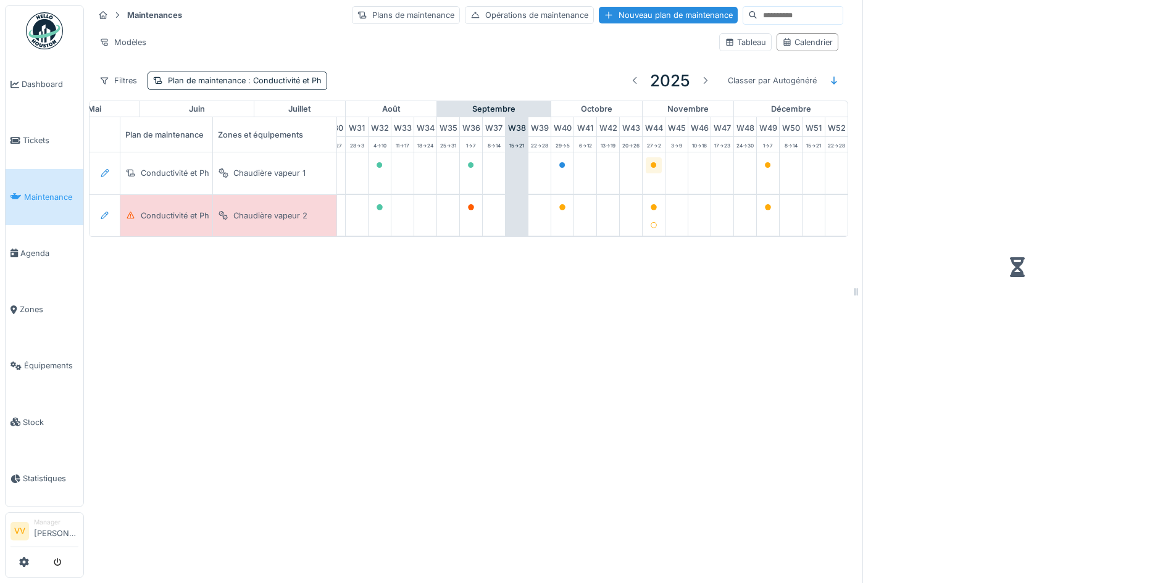
scroll to position [0, 736]
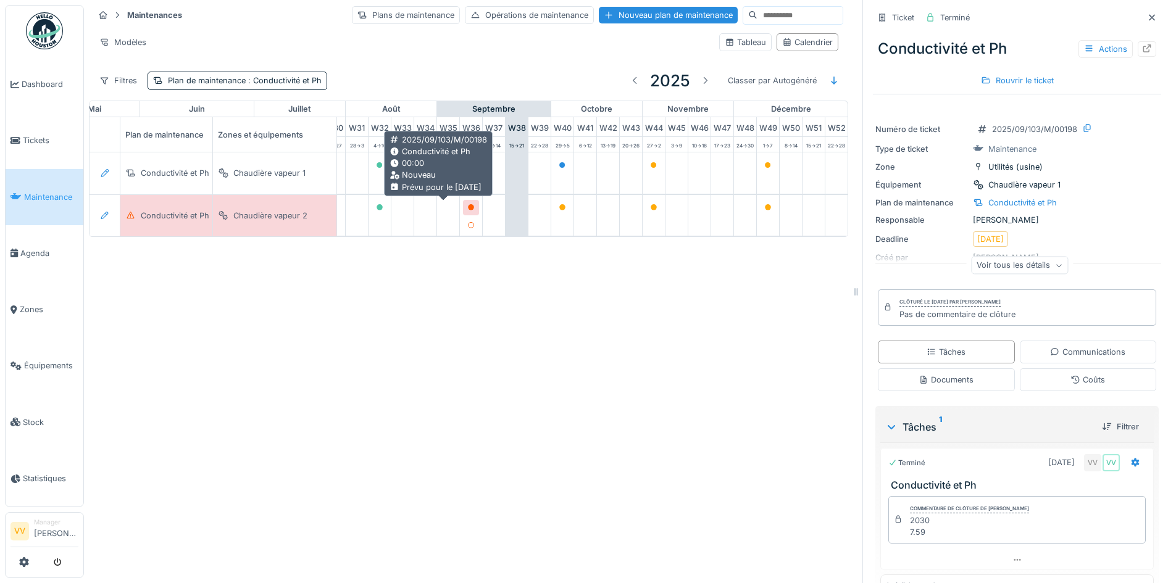
click at [467, 209] on icon at bounding box center [470, 207] width 7 height 6
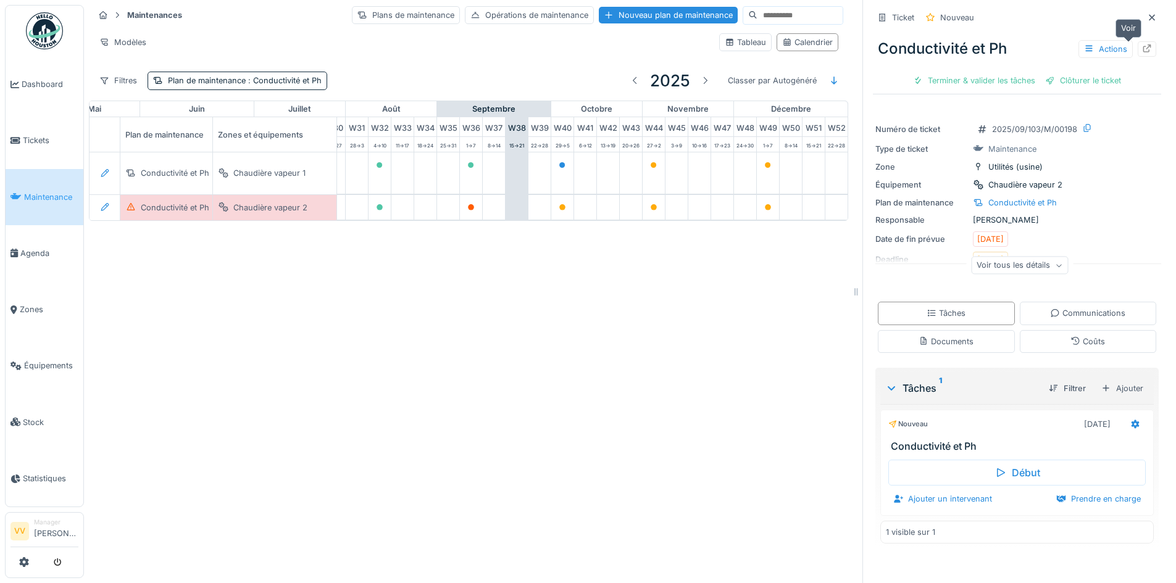
click at [1142, 49] on icon at bounding box center [1147, 48] width 10 height 8
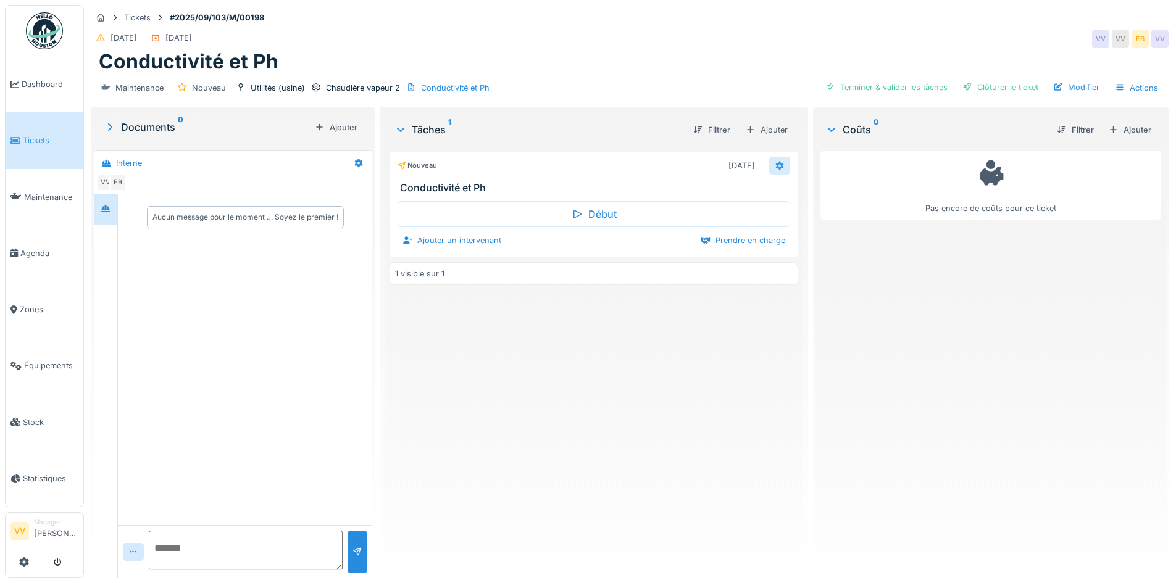
click at [775, 171] on div at bounding box center [780, 166] width 10 height 12
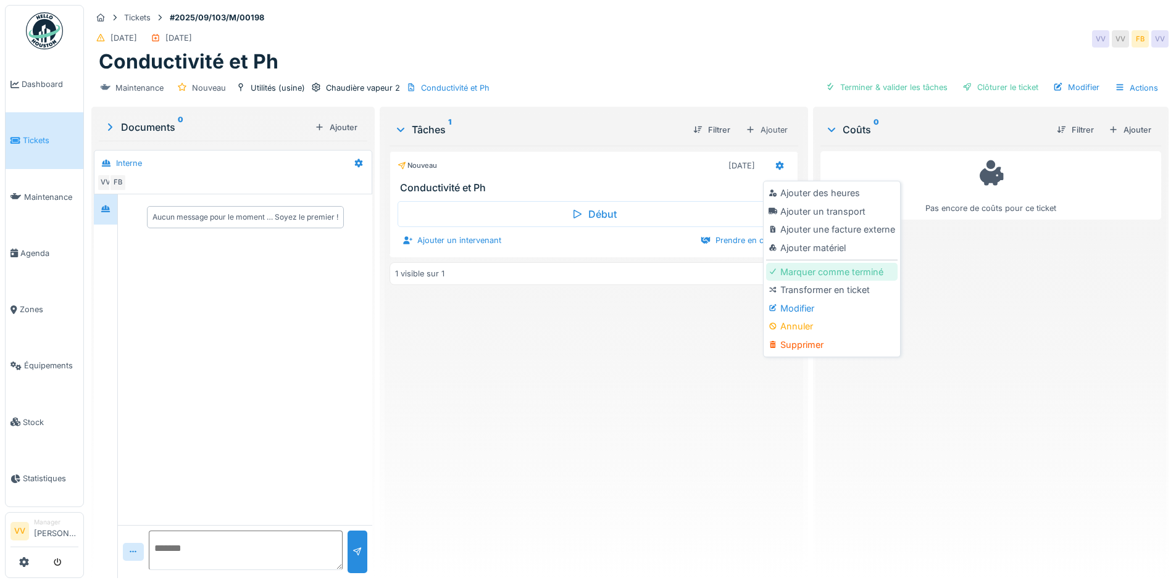
click at [791, 277] on div "Marquer comme terminé" at bounding box center [831, 272] width 131 height 19
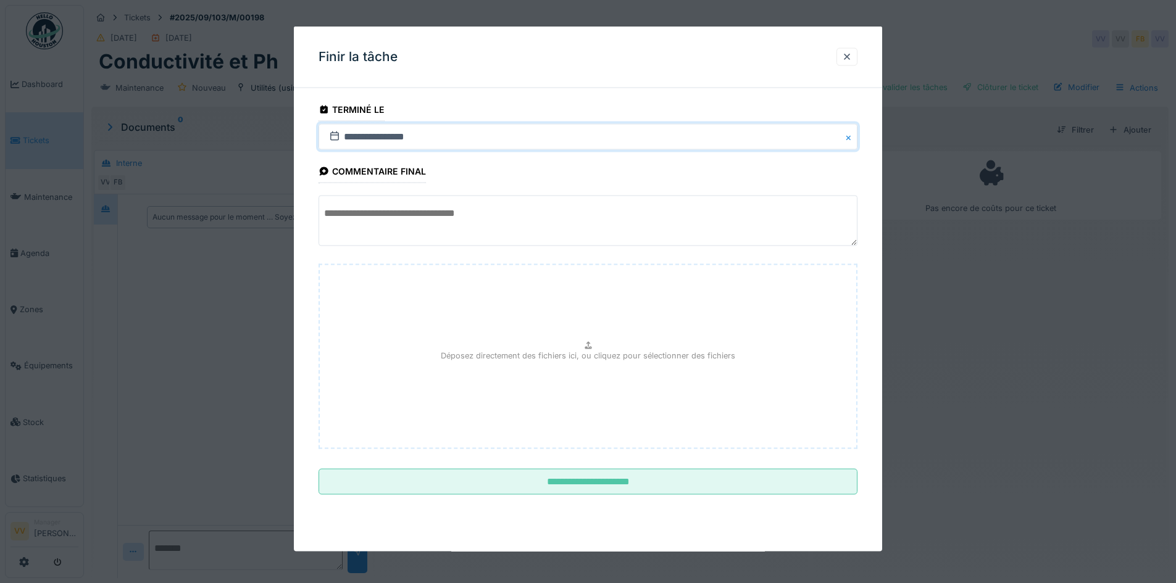
click at [386, 135] on input "**********" at bounding box center [588, 137] width 539 height 26
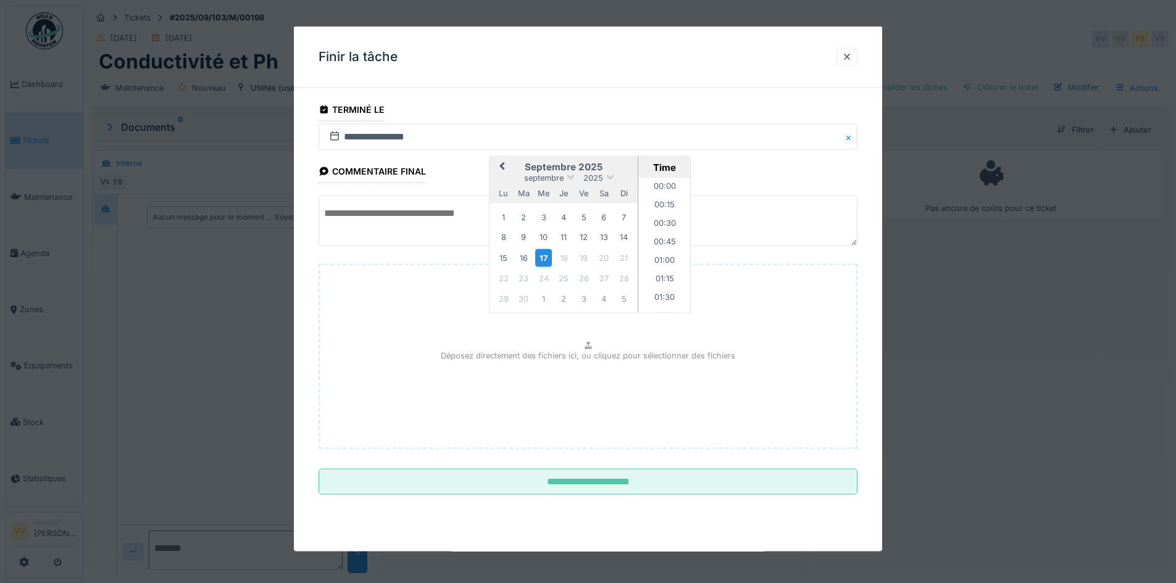
scroll to position [979, 0]
click at [577, 219] on div "5" at bounding box center [583, 217] width 17 height 17
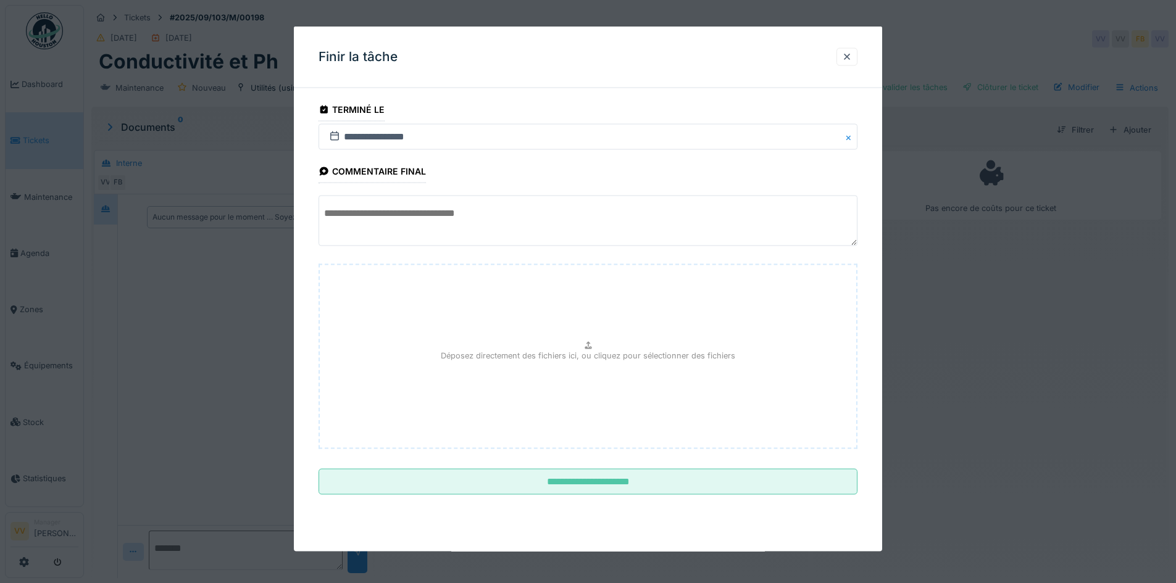
click at [426, 218] on textarea at bounding box center [588, 221] width 539 height 51
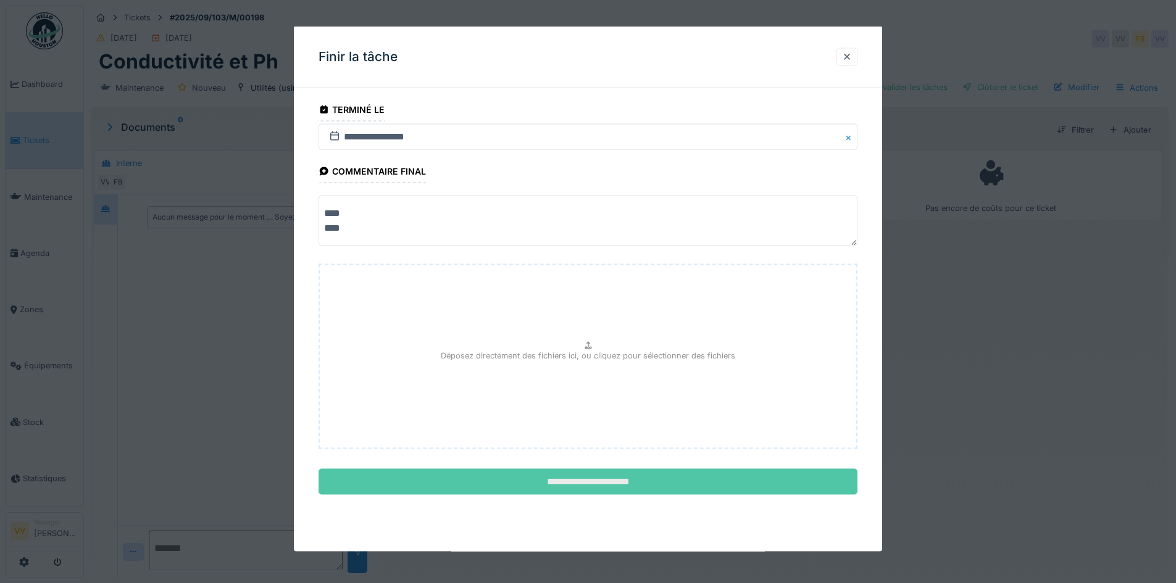
type textarea "**** ****"
click at [715, 488] on input "**********" at bounding box center [588, 482] width 539 height 26
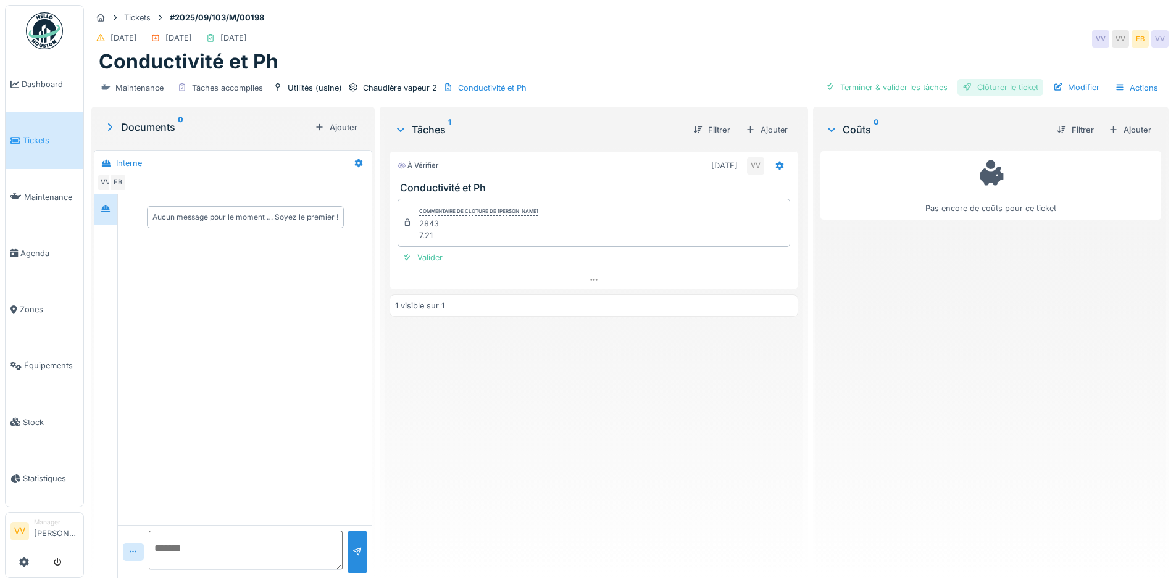
click at [1022, 93] on div "Clôturer le ticket" at bounding box center [1000, 87] width 86 height 17
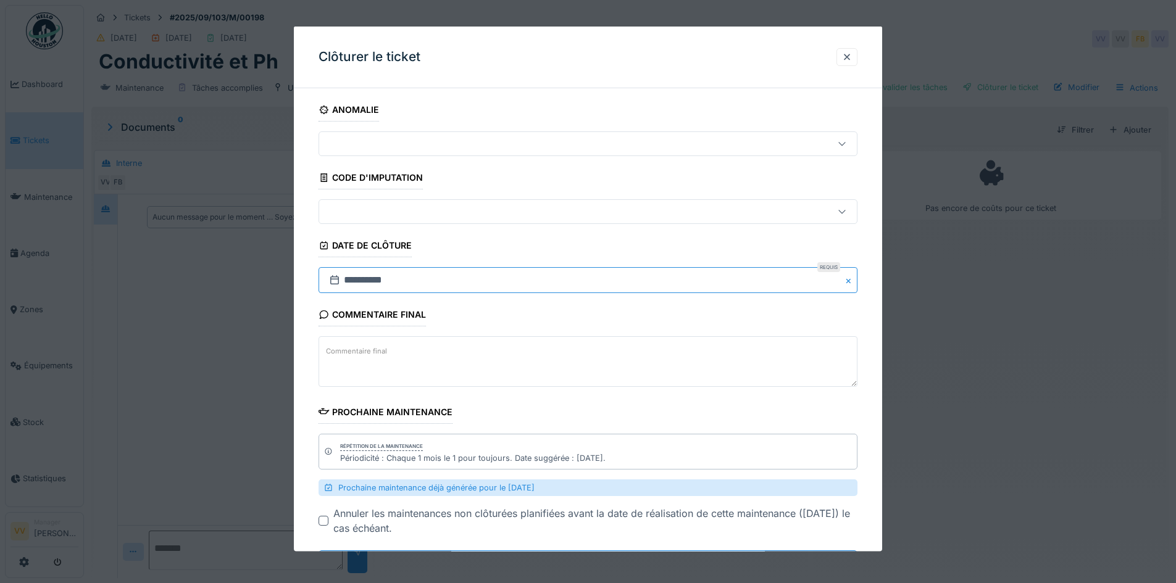
click at [353, 279] on input "**********" at bounding box center [588, 280] width 539 height 26
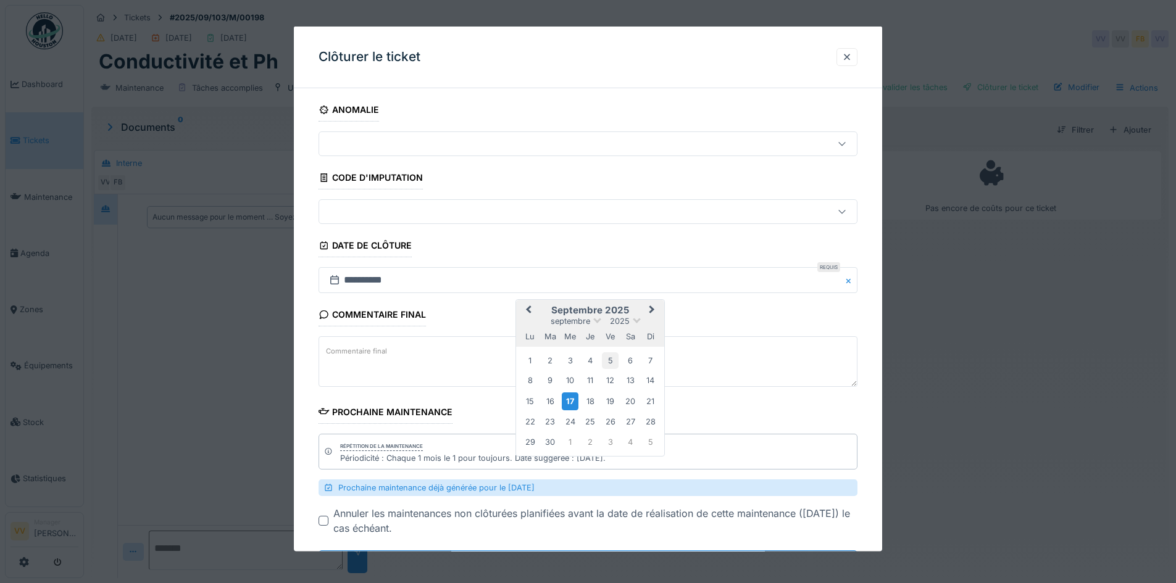
click at [608, 361] on div "5" at bounding box center [610, 360] width 17 height 17
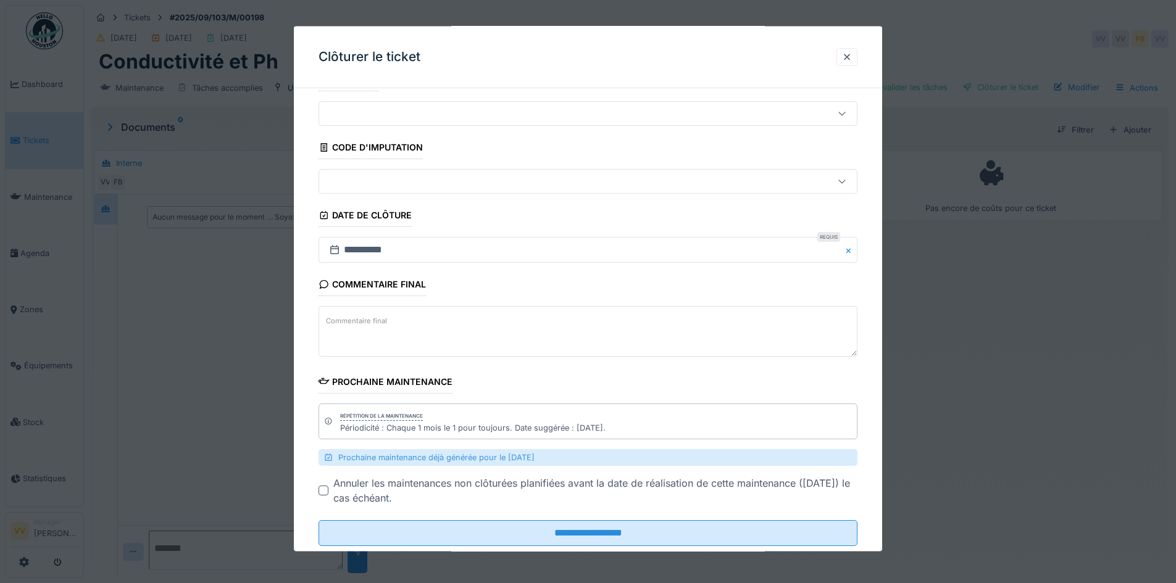
scroll to position [59, 0]
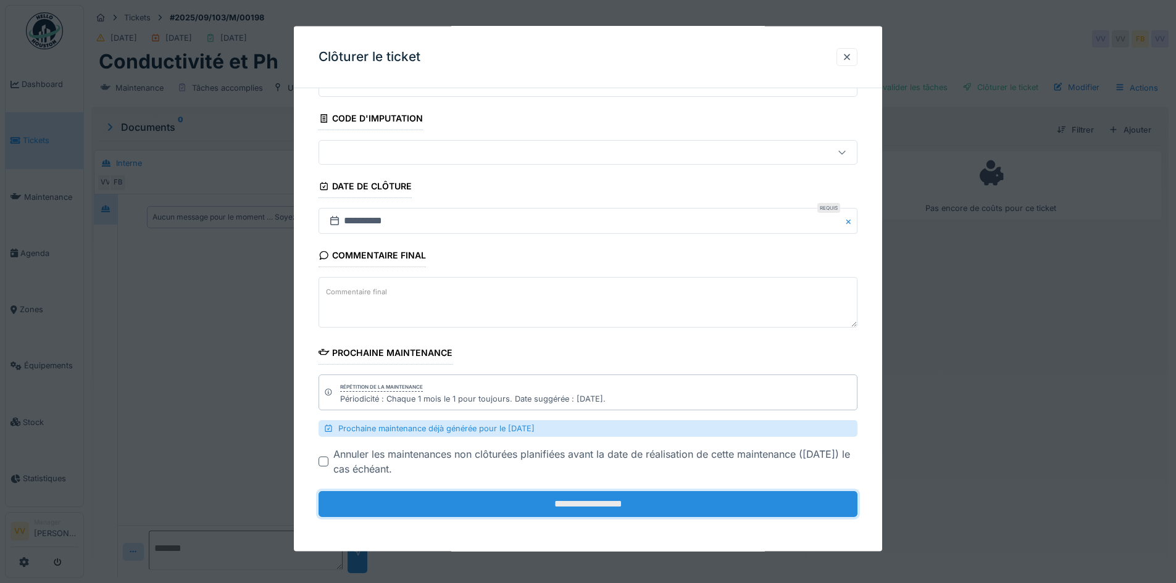
click at [580, 499] on input "**********" at bounding box center [588, 504] width 539 height 26
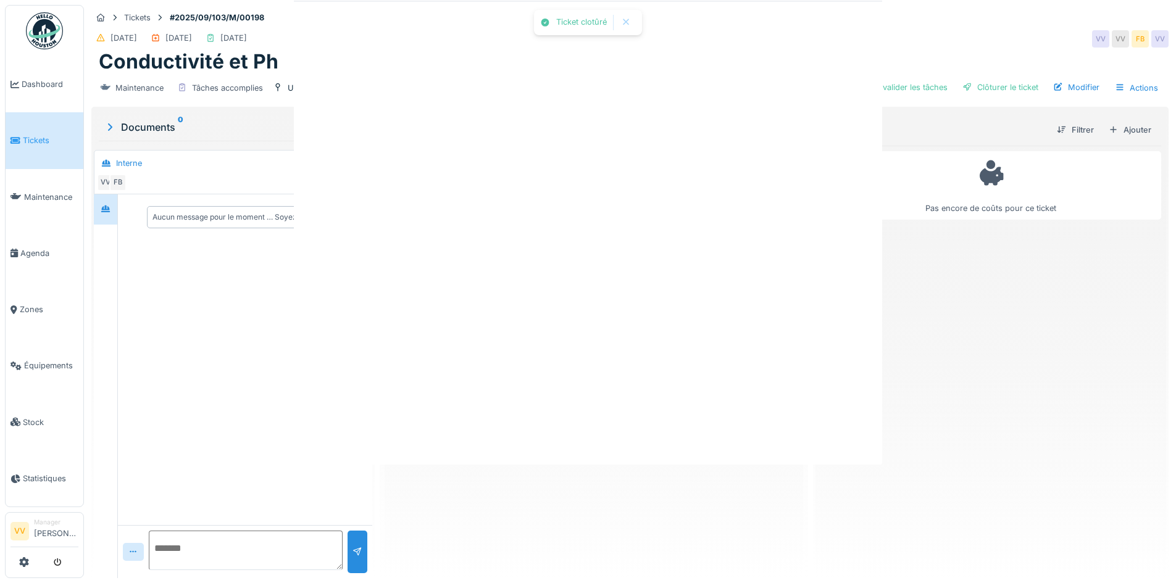
scroll to position [0, 0]
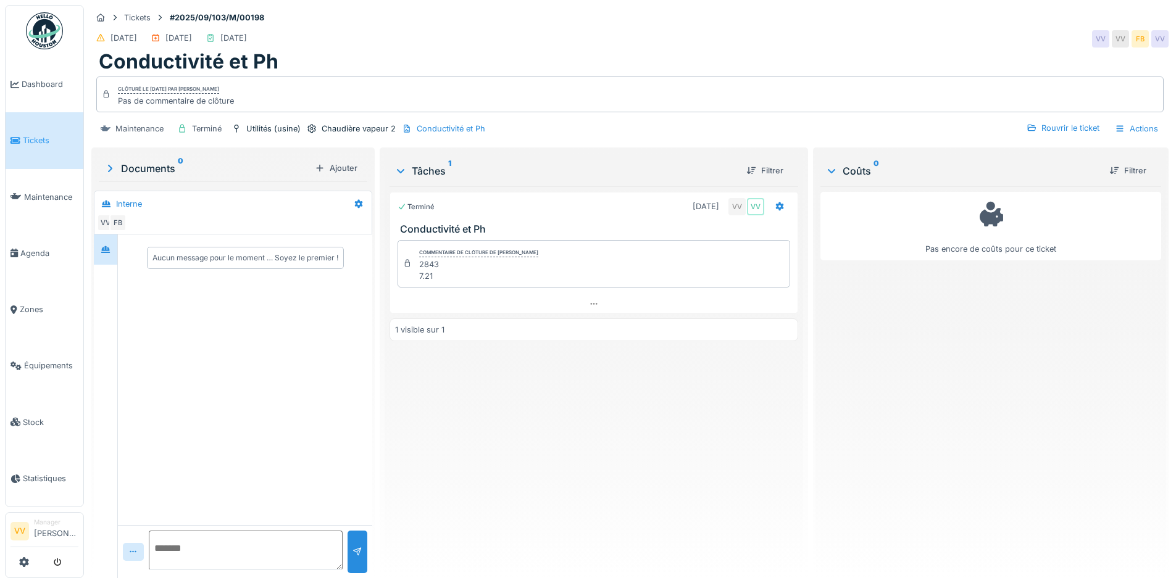
click at [941, 409] on div "Pas encore de coûts pour ce ticket" at bounding box center [990, 377] width 341 height 382
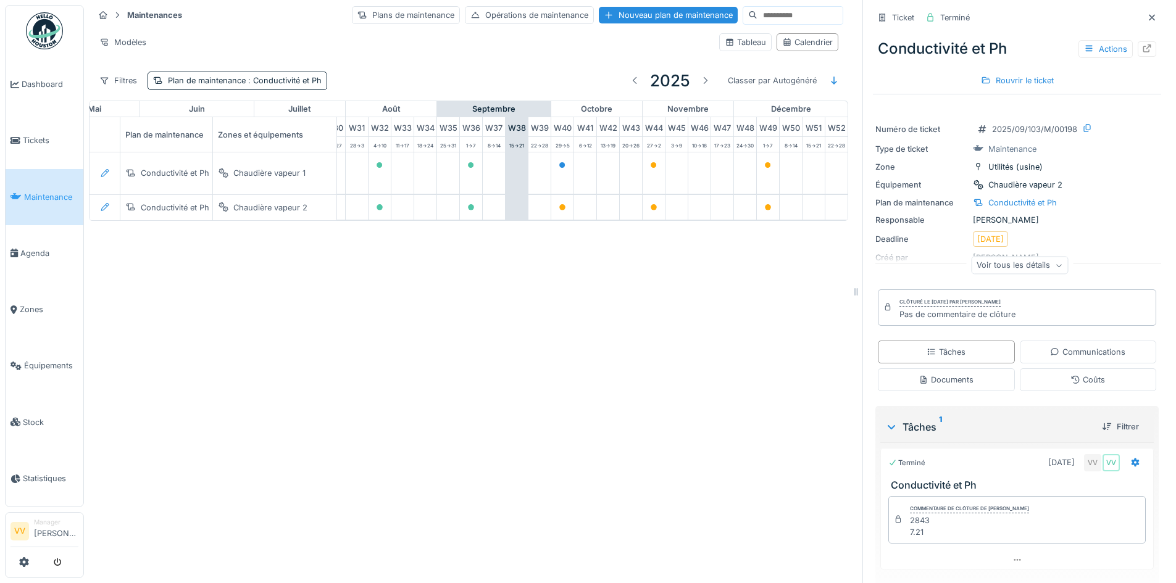
scroll to position [0, 736]
click at [559, 166] on icon at bounding box center [562, 165] width 7 height 6
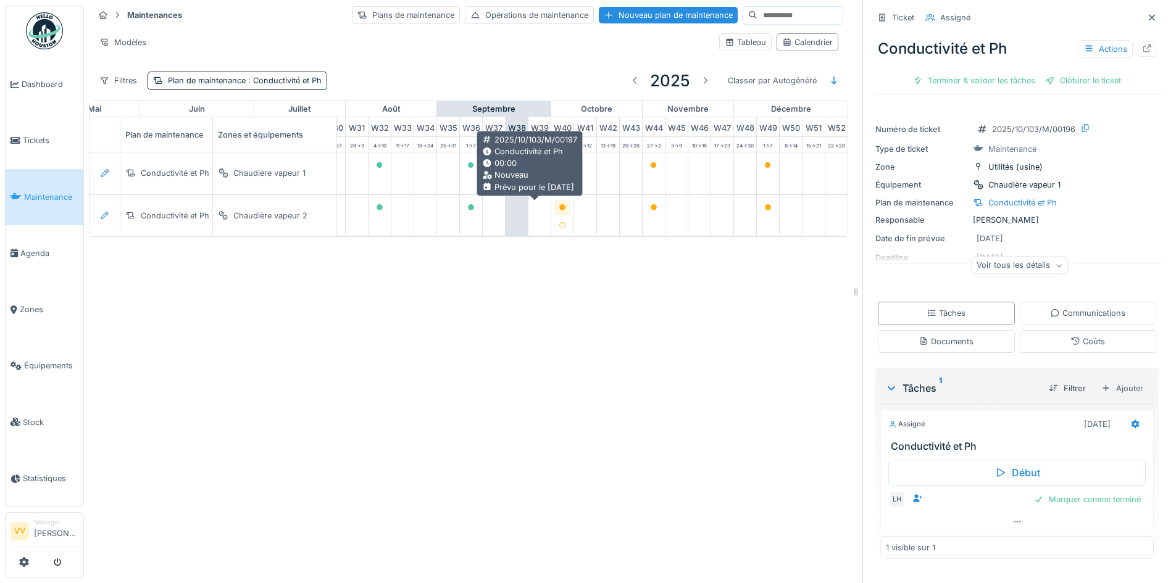
click at [559, 202] on div at bounding box center [562, 208] width 7 height 12
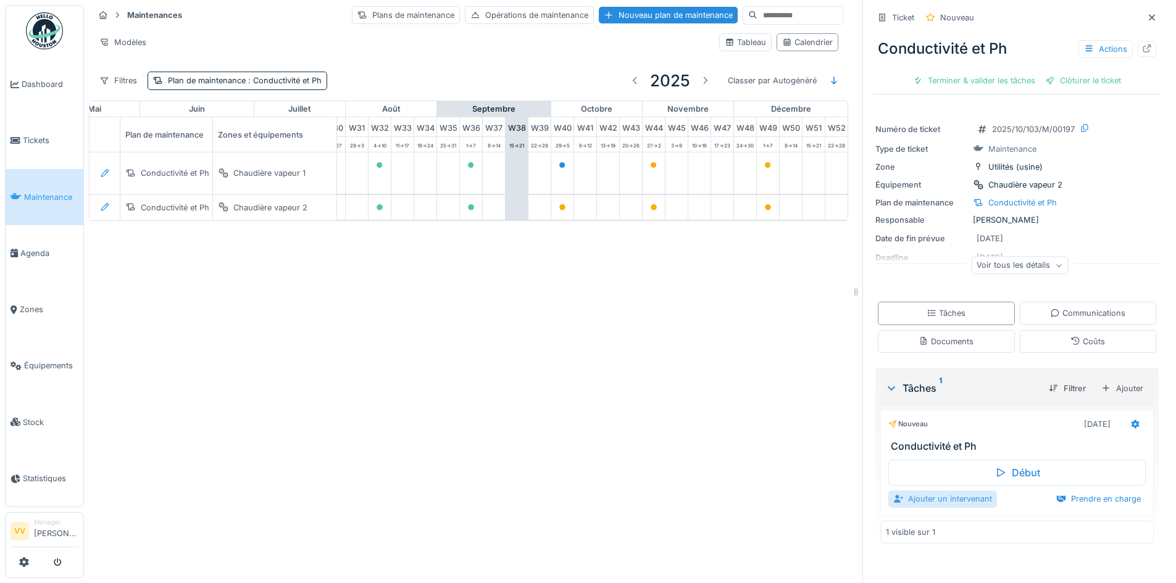
click at [954, 504] on div "Ajouter un intervenant" at bounding box center [942, 499] width 109 height 17
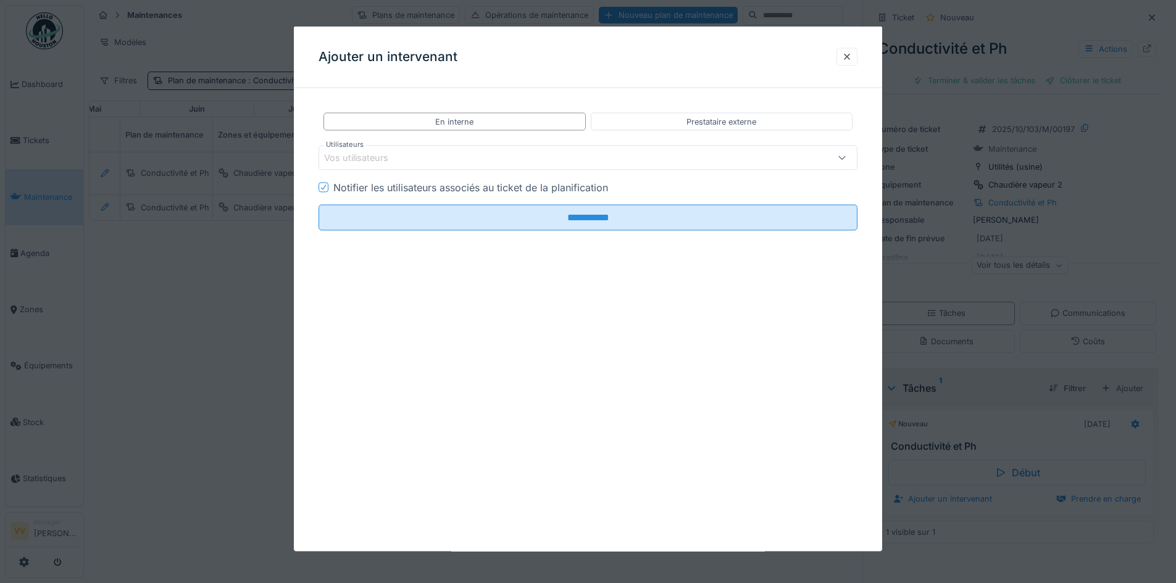
click at [438, 157] on div "Vos utilisateurs" at bounding box center [556, 158] width 465 height 14
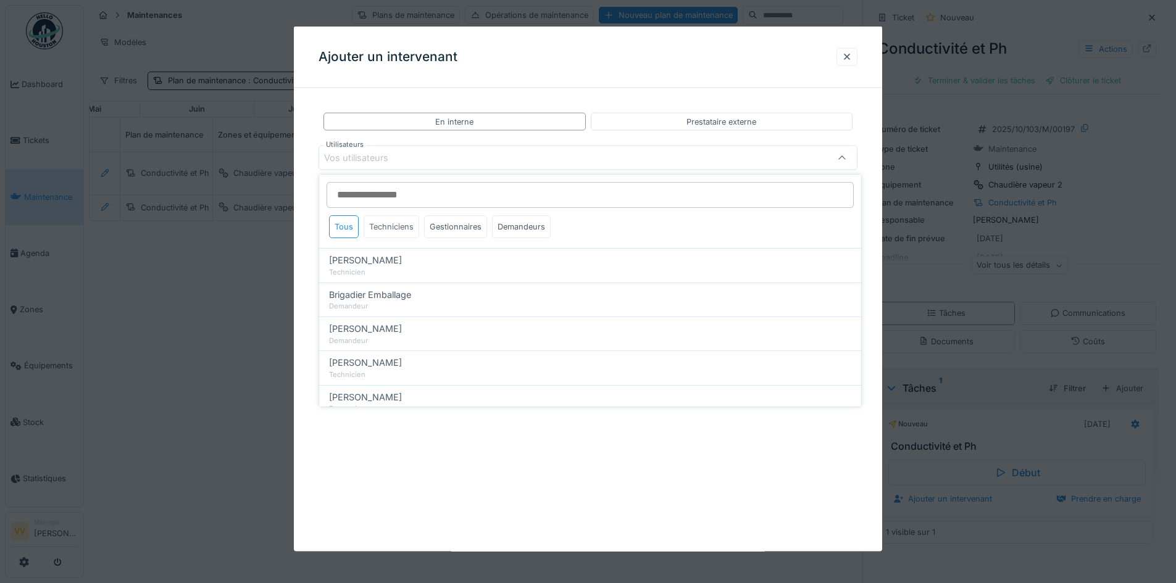
click at [380, 225] on div "Techniciens" at bounding box center [392, 226] width 56 height 23
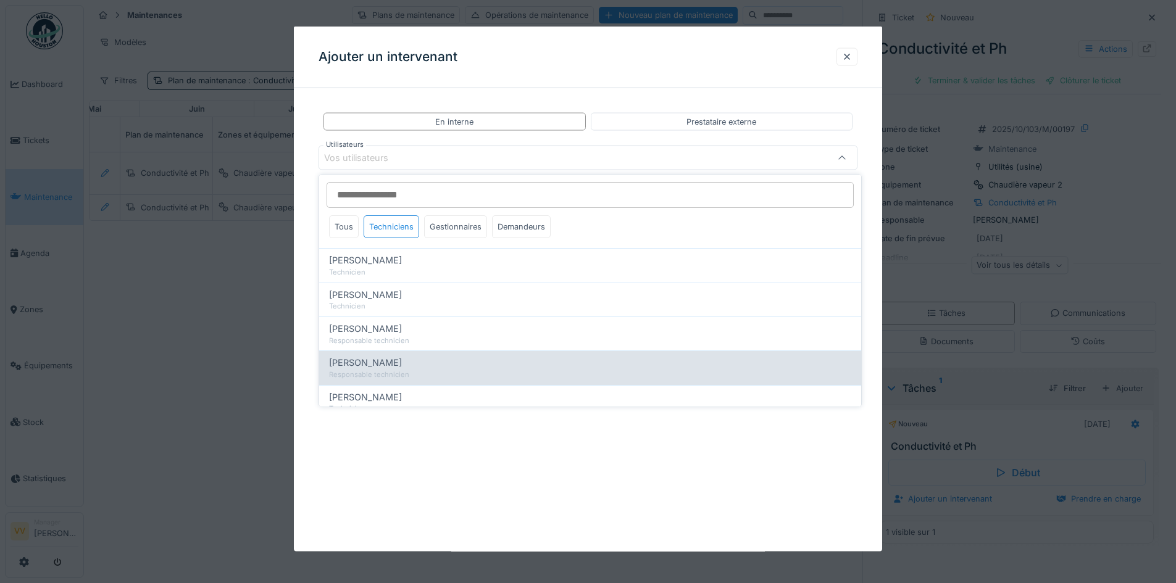
click at [396, 370] on div "Responsable technicien" at bounding box center [590, 375] width 522 height 10
type input "*****"
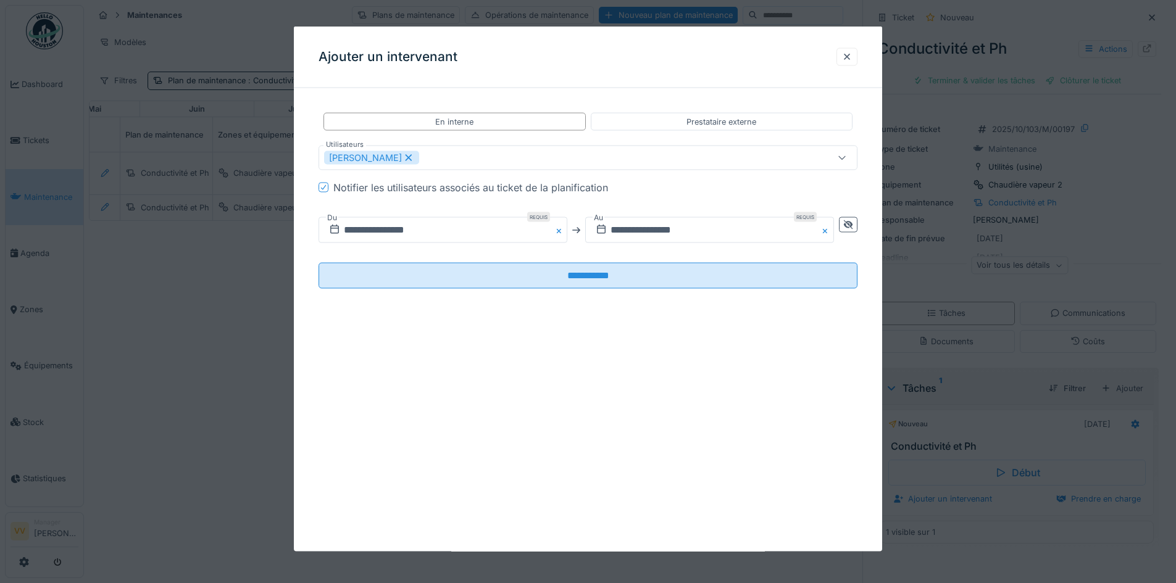
click at [174, 470] on div at bounding box center [588, 291] width 1176 height 583
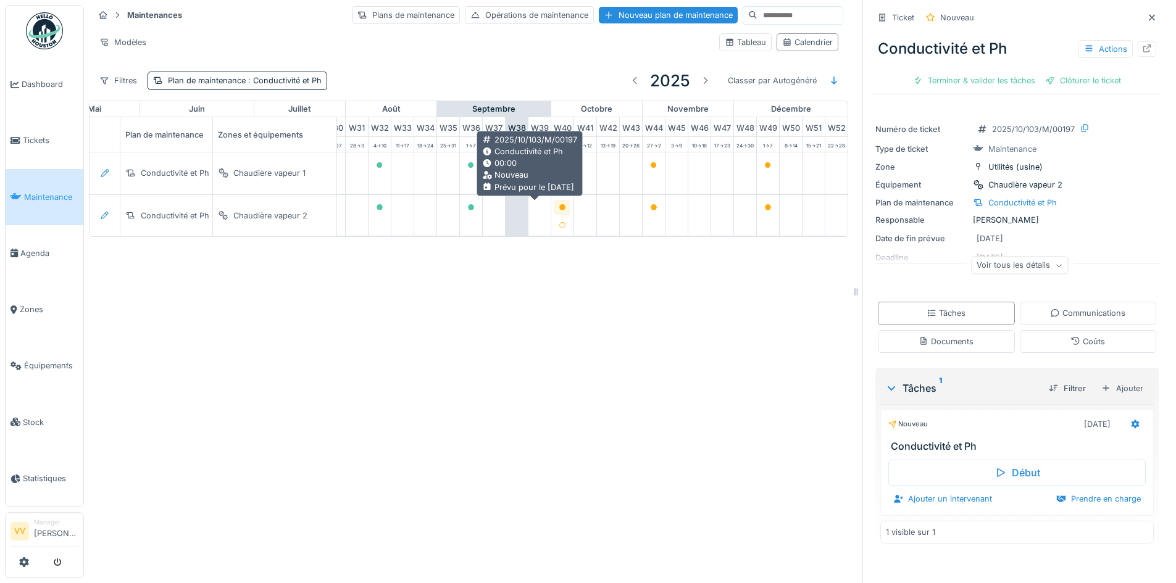
click at [559, 204] on icon at bounding box center [562, 207] width 7 height 6
click at [559, 206] on icon at bounding box center [562, 207] width 6 height 6
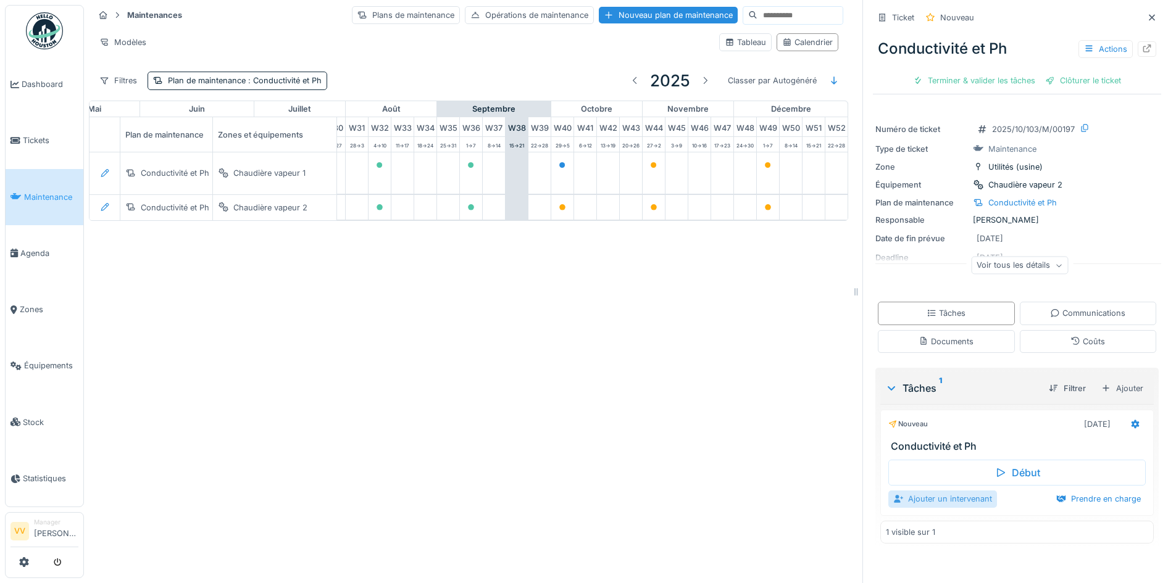
click at [958, 496] on div "Ajouter un intervenant" at bounding box center [942, 499] width 109 height 17
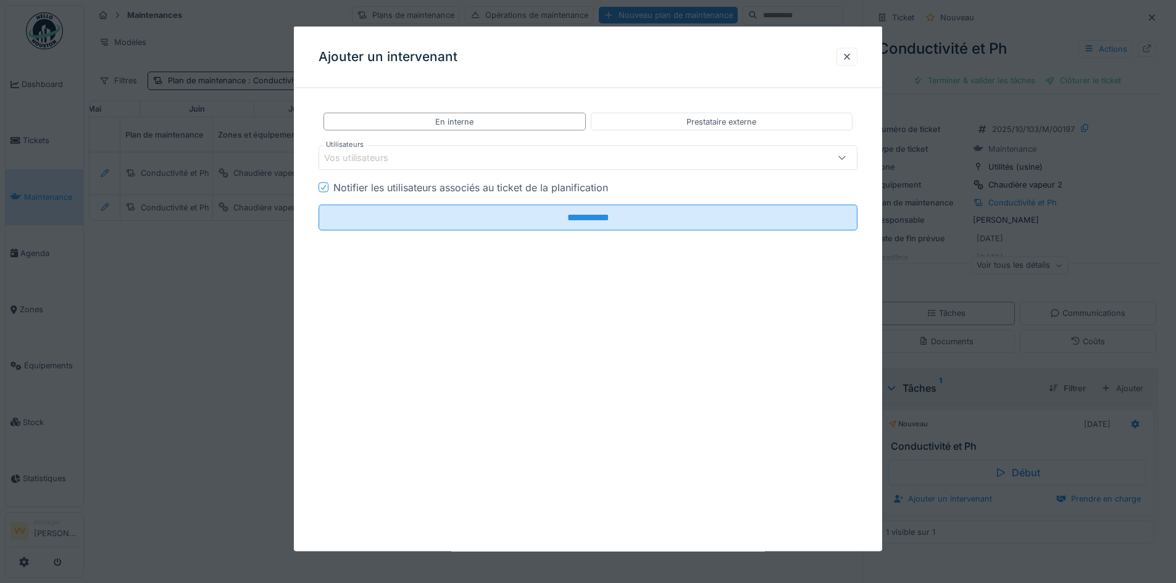
click at [444, 160] on div "Vos utilisateurs" at bounding box center [556, 158] width 465 height 14
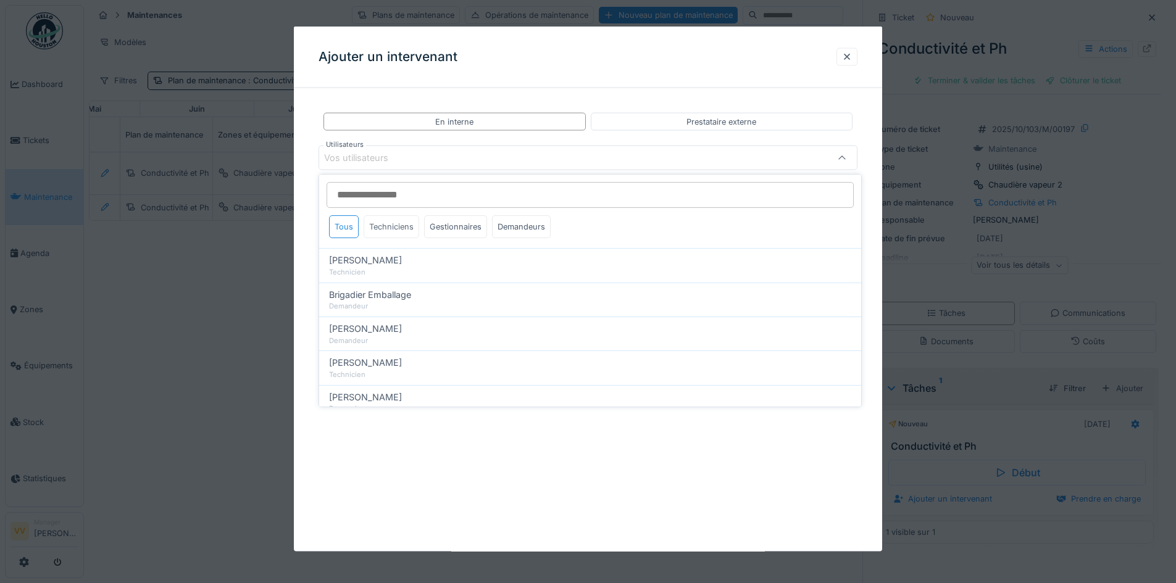
click at [400, 231] on div "Techniciens" at bounding box center [392, 226] width 56 height 23
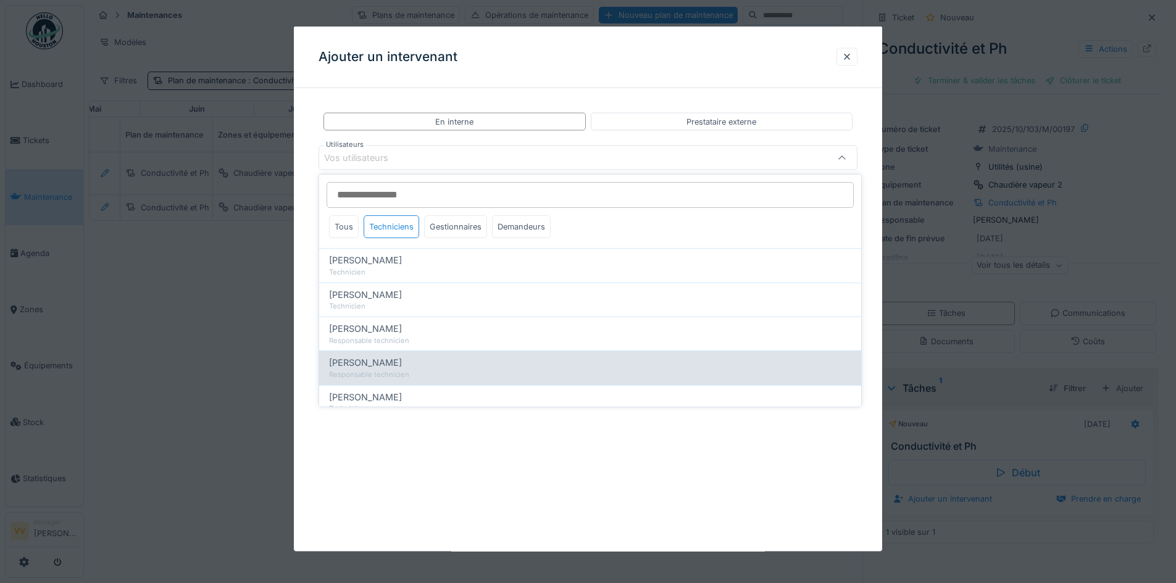
click at [407, 362] on div "Lucas Herbet" at bounding box center [590, 363] width 522 height 14
type input "*****"
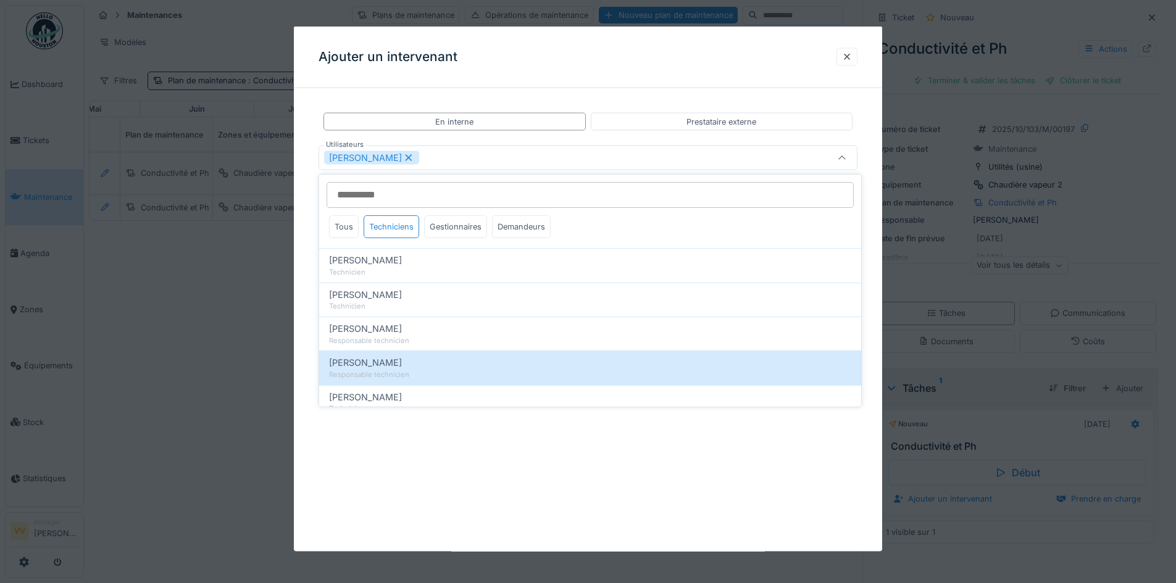
click at [769, 496] on div "**********" at bounding box center [588, 289] width 588 height 525
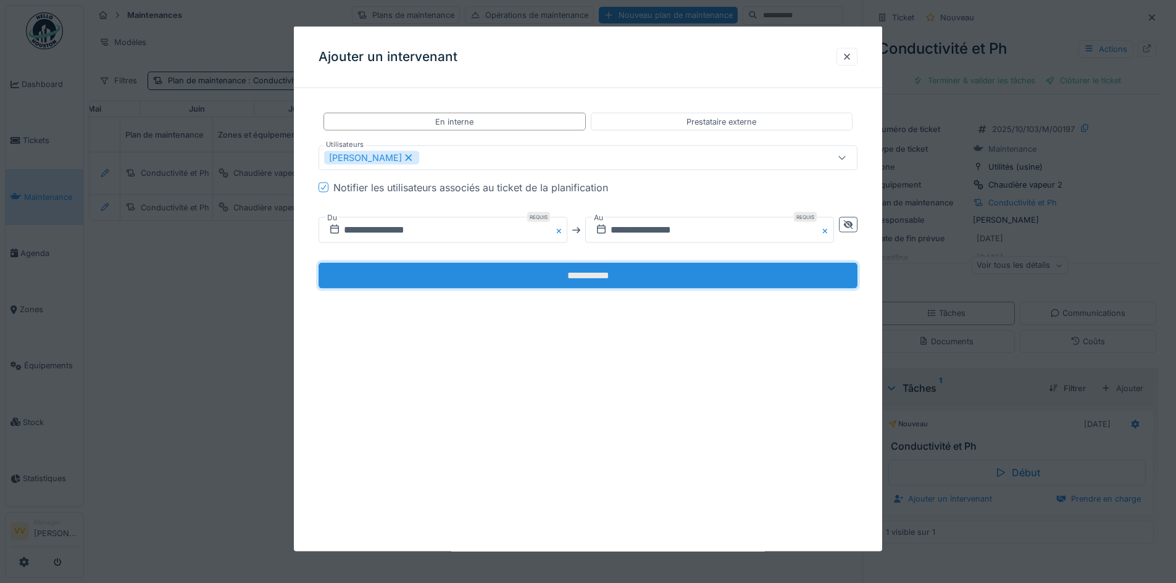
click at [637, 280] on input "**********" at bounding box center [588, 276] width 539 height 26
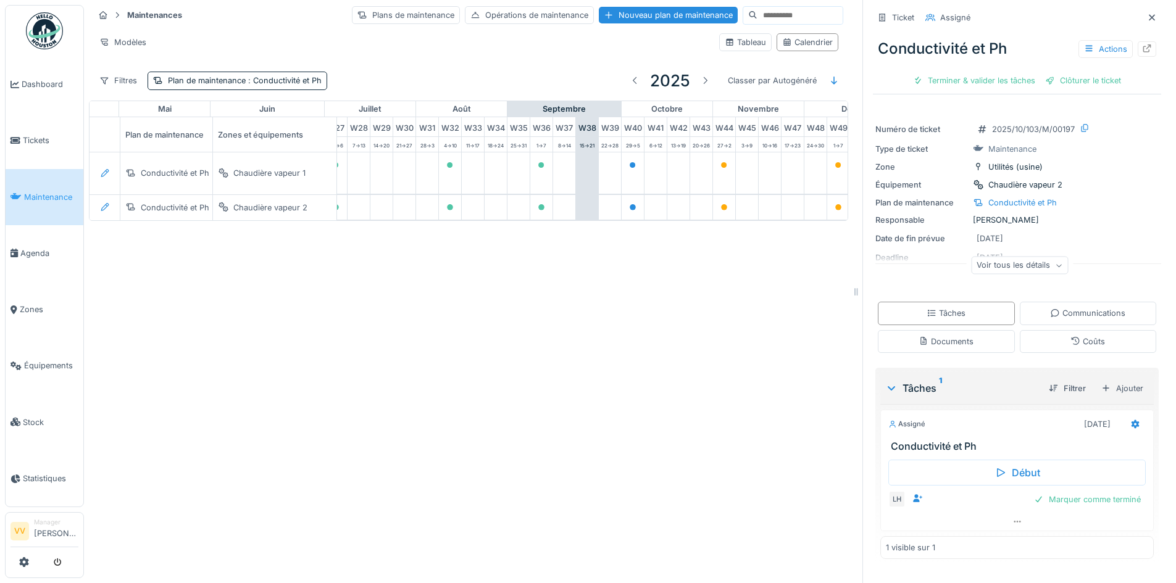
scroll to position [0, 736]
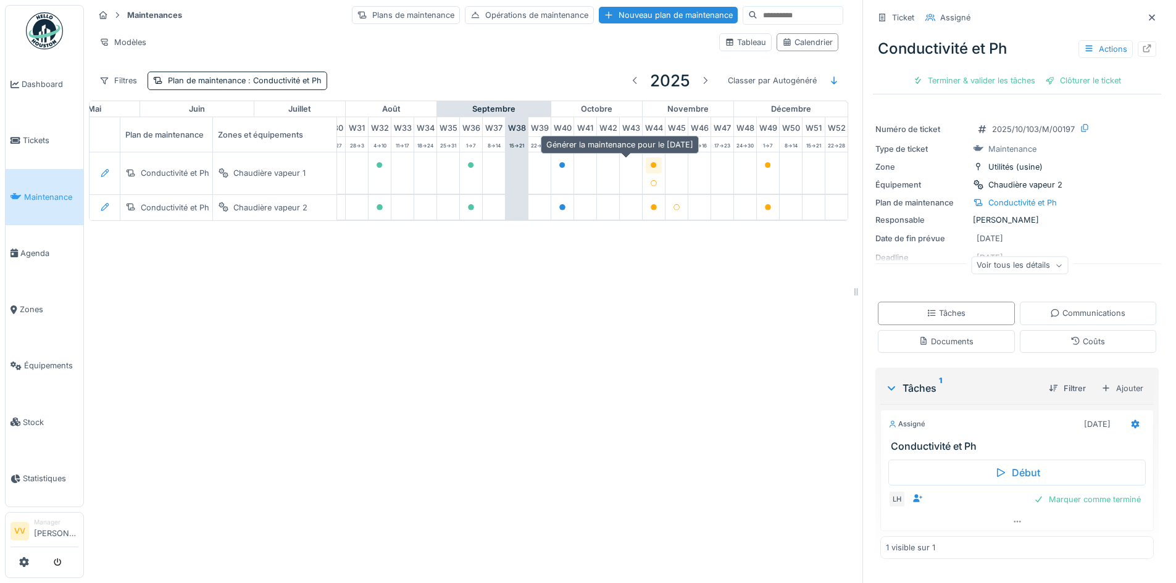
click at [651, 163] on icon at bounding box center [654, 165] width 6 height 6
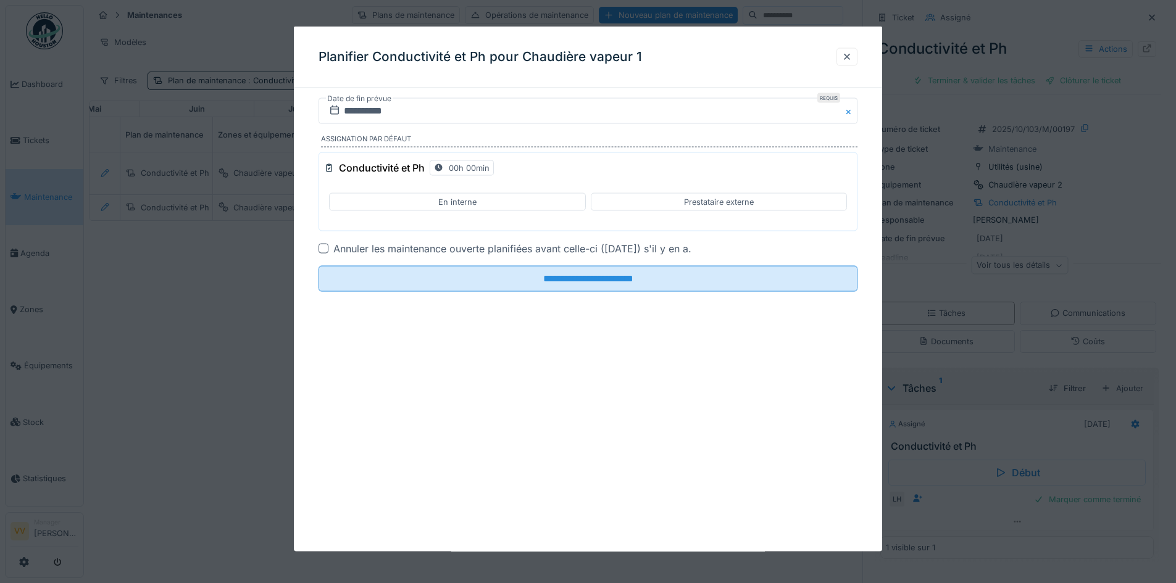
click at [393, 224] on div "Conductivité et Ph 00h 00min En interne Prestataire externe" at bounding box center [588, 191] width 539 height 79
click at [397, 197] on div "En interne" at bounding box center [457, 202] width 256 height 18
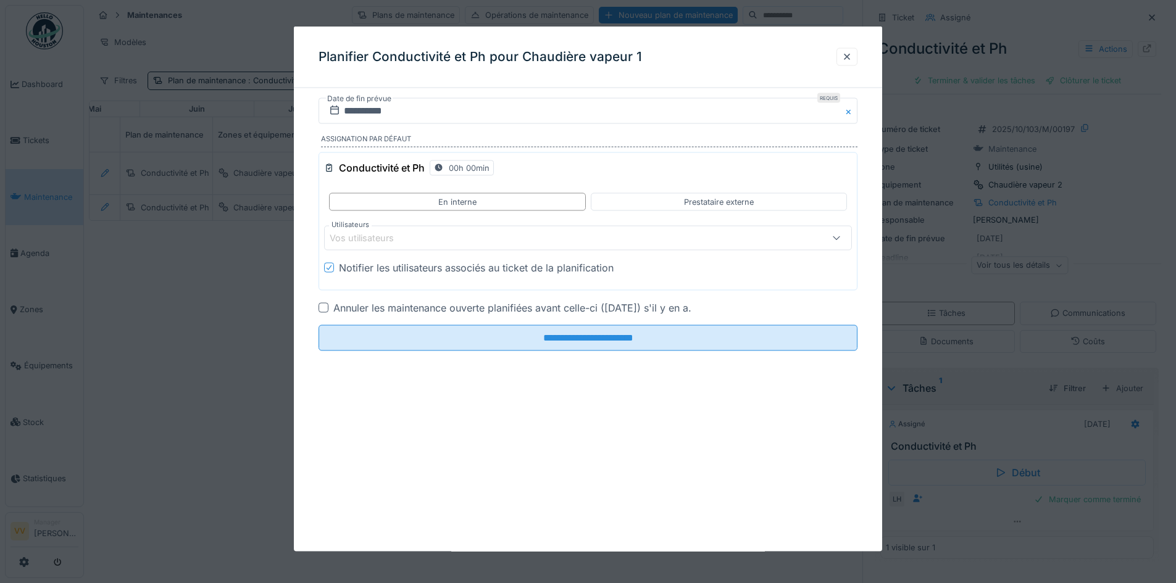
click at [401, 233] on div "Vos utilisateurs" at bounding box center [370, 238] width 81 height 14
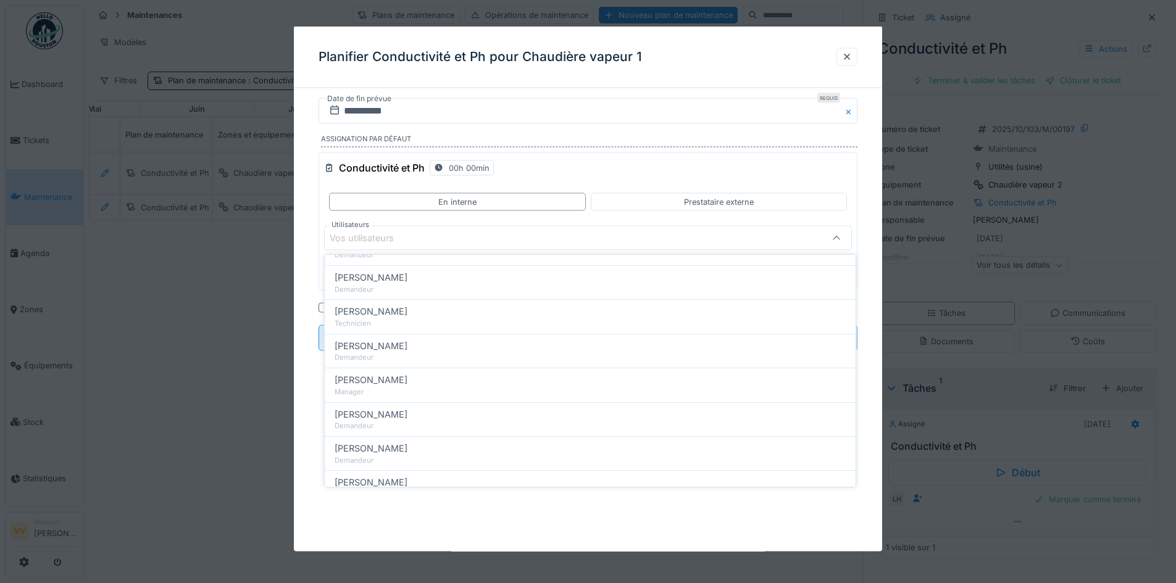
scroll to position [0, 0]
click at [383, 313] on div "Techniciens" at bounding box center [397, 307] width 56 height 23
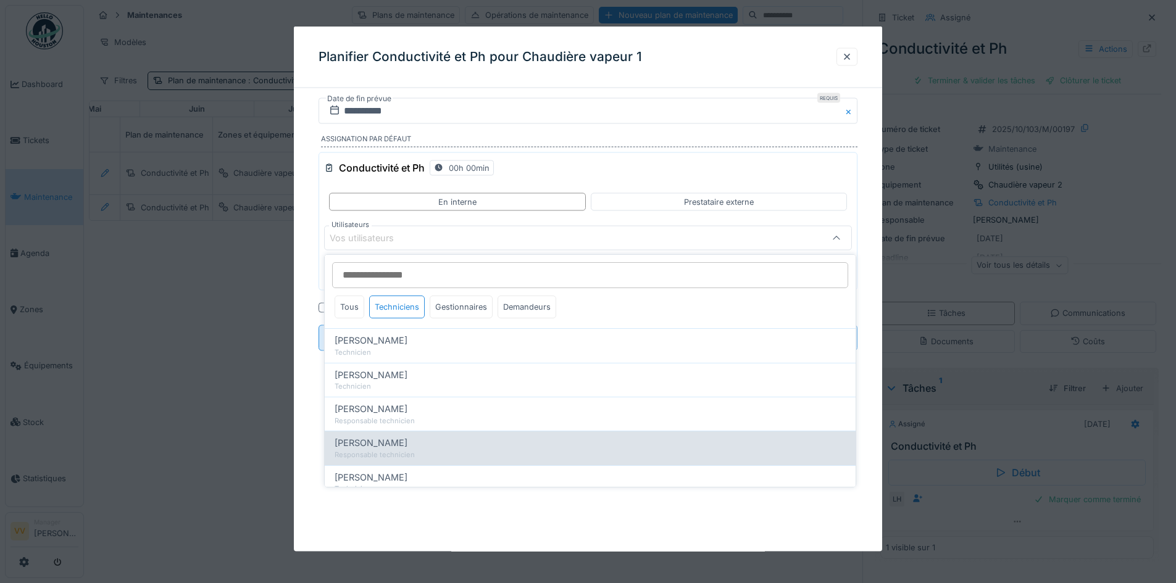
click at [400, 449] on div "[PERSON_NAME]" at bounding box center [590, 443] width 511 height 14
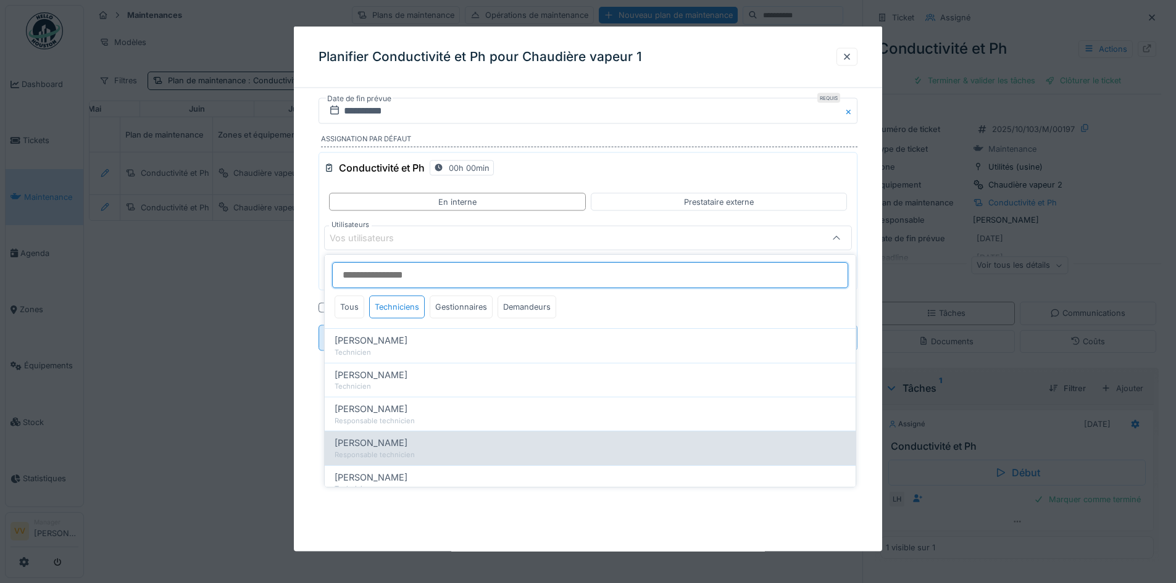
type input "*****"
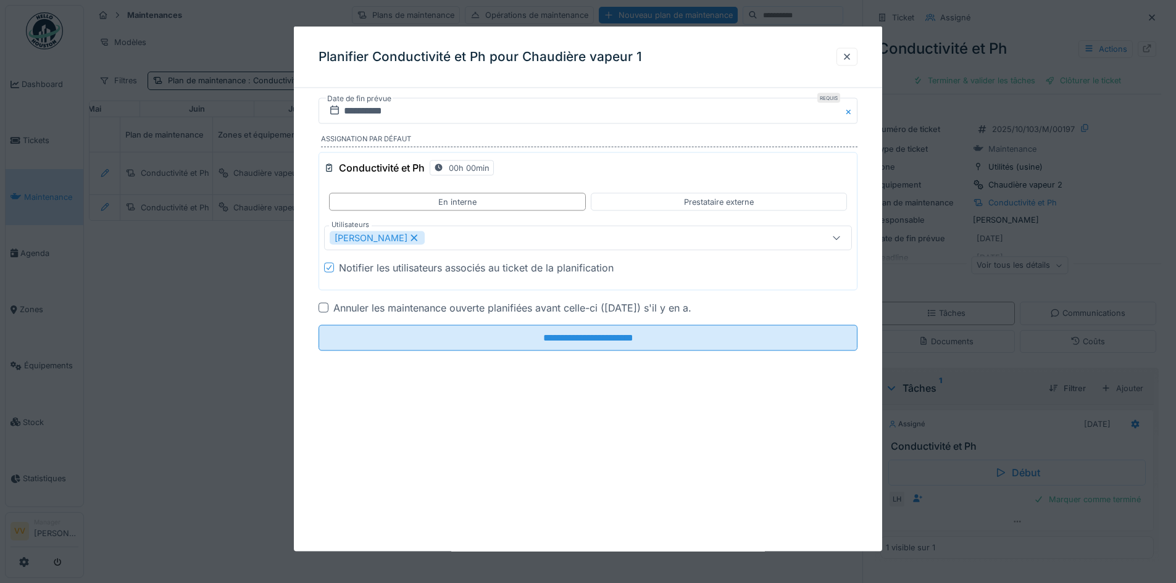
click at [485, 518] on div "**********" at bounding box center [588, 289] width 588 height 525
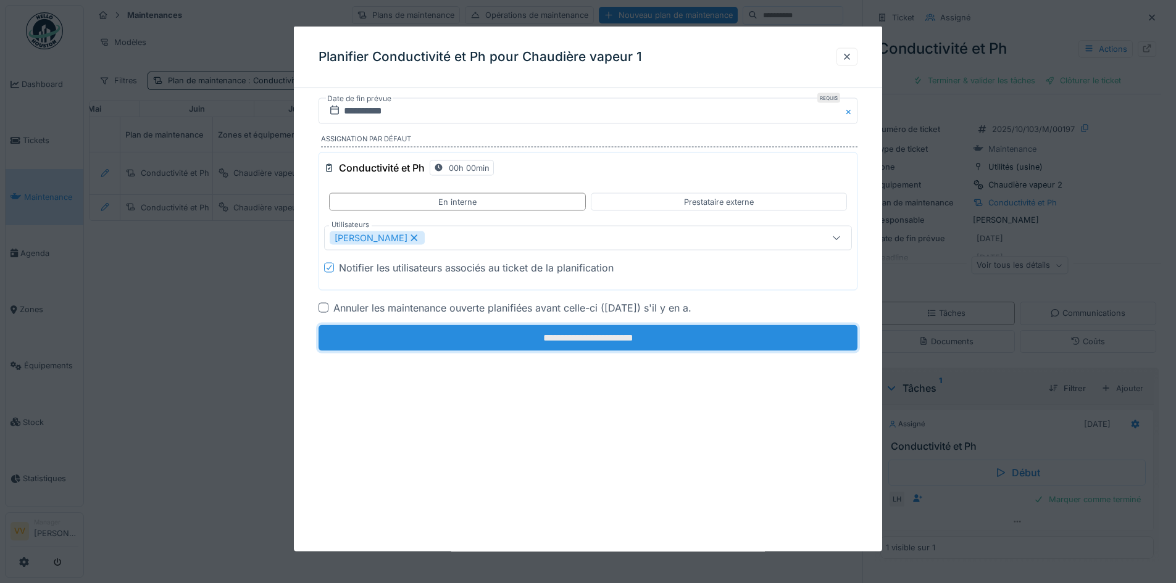
click at [517, 335] on input "**********" at bounding box center [588, 338] width 539 height 26
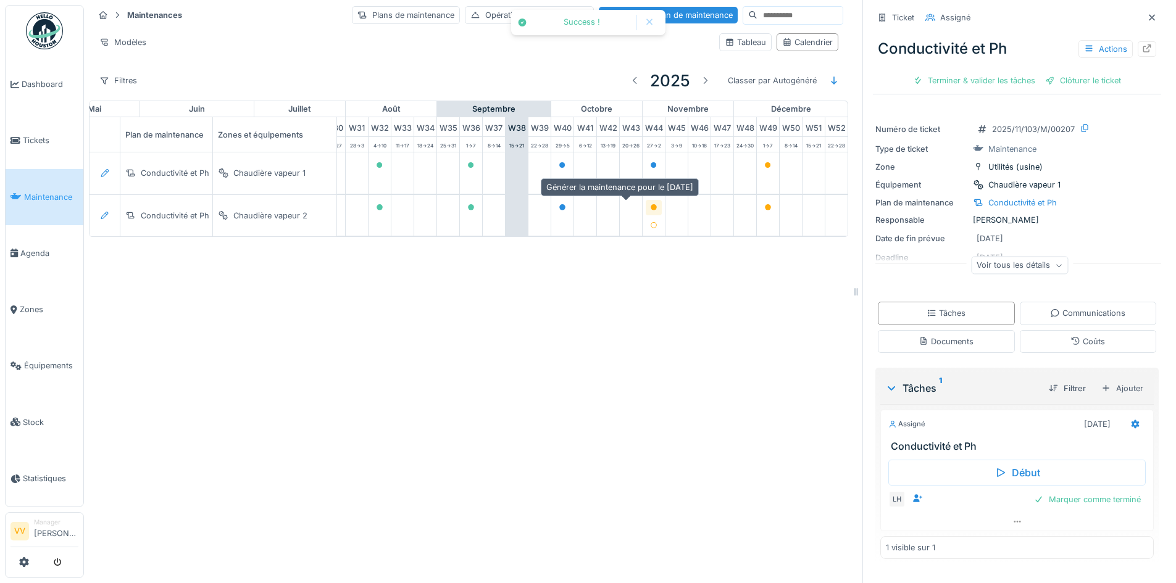
click at [650, 206] on icon at bounding box center [653, 207] width 7 height 6
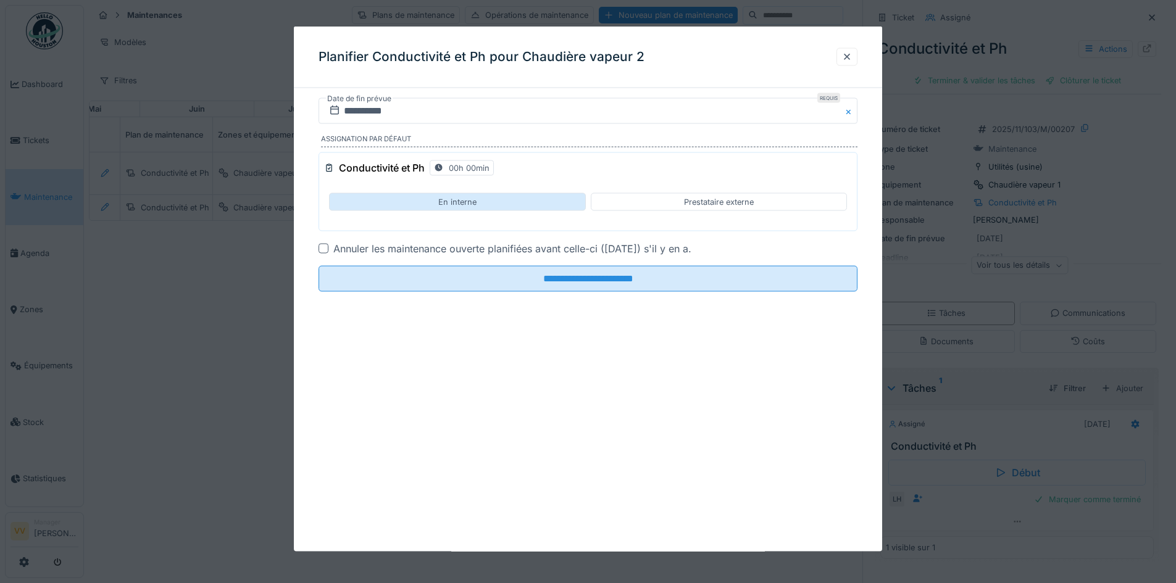
click at [375, 201] on div "En interne" at bounding box center [457, 202] width 256 height 18
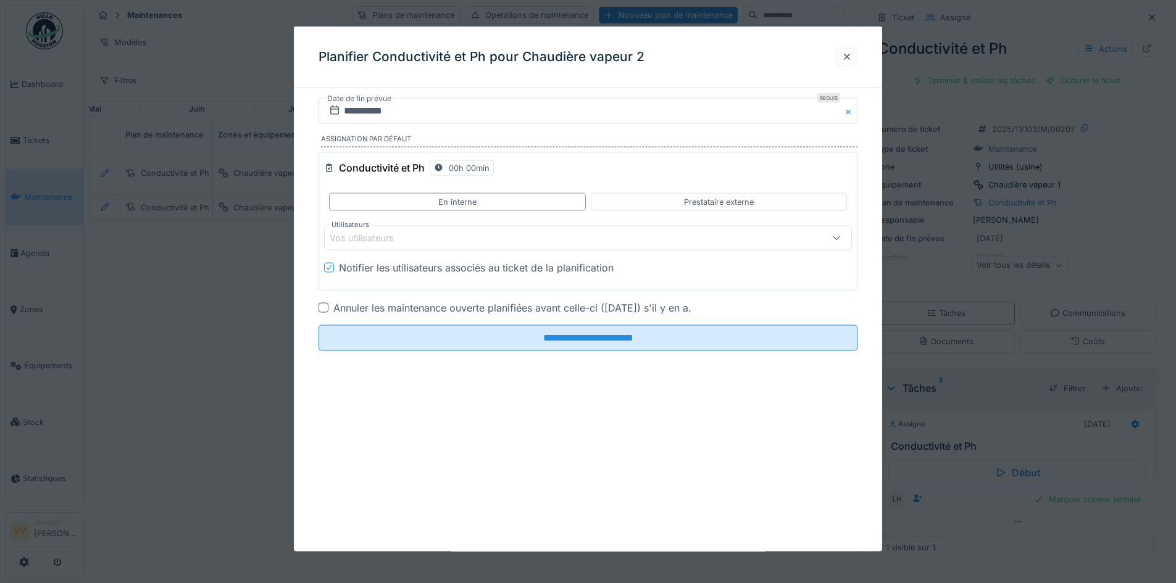
click at [410, 241] on div "Vos utilisateurs" at bounding box center [370, 238] width 81 height 14
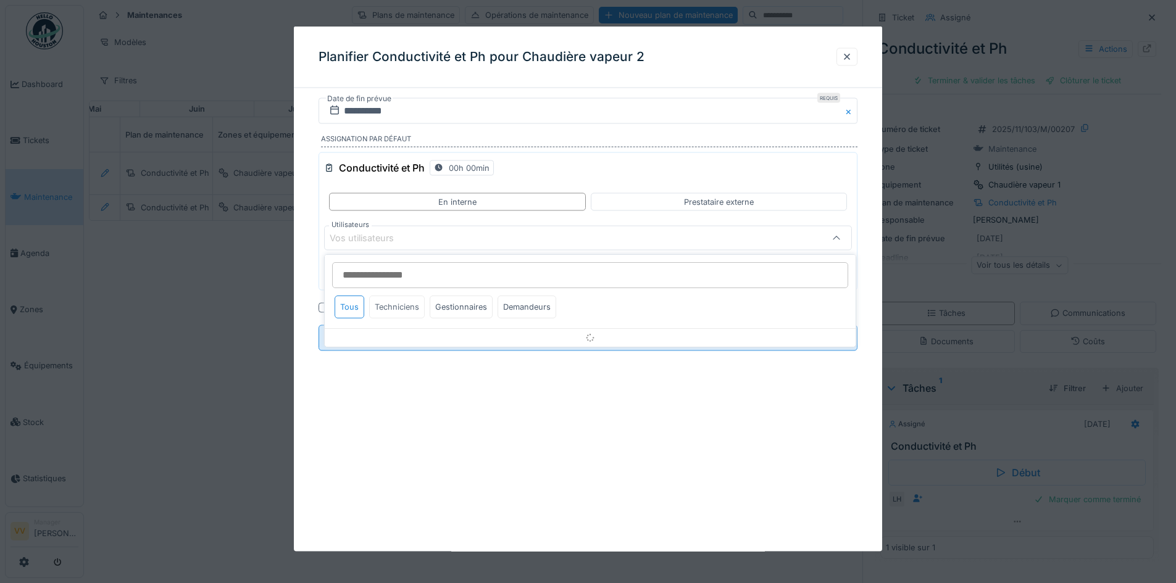
click at [404, 305] on div "Techniciens" at bounding box center [397, 307] width 56 height 23
click at [399, 307] on div "Techniciens" at bounding box center [397, 307] width 56 height 23
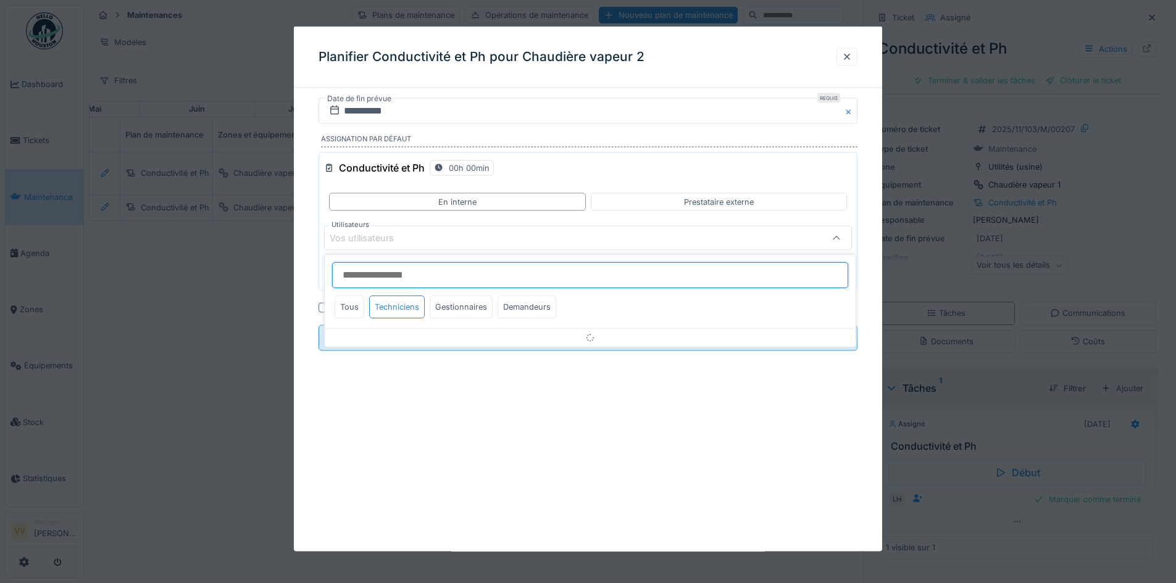
click at [403, 275] on input "Utilisateurs" at bounding box center [590, 275] width 516 height 26
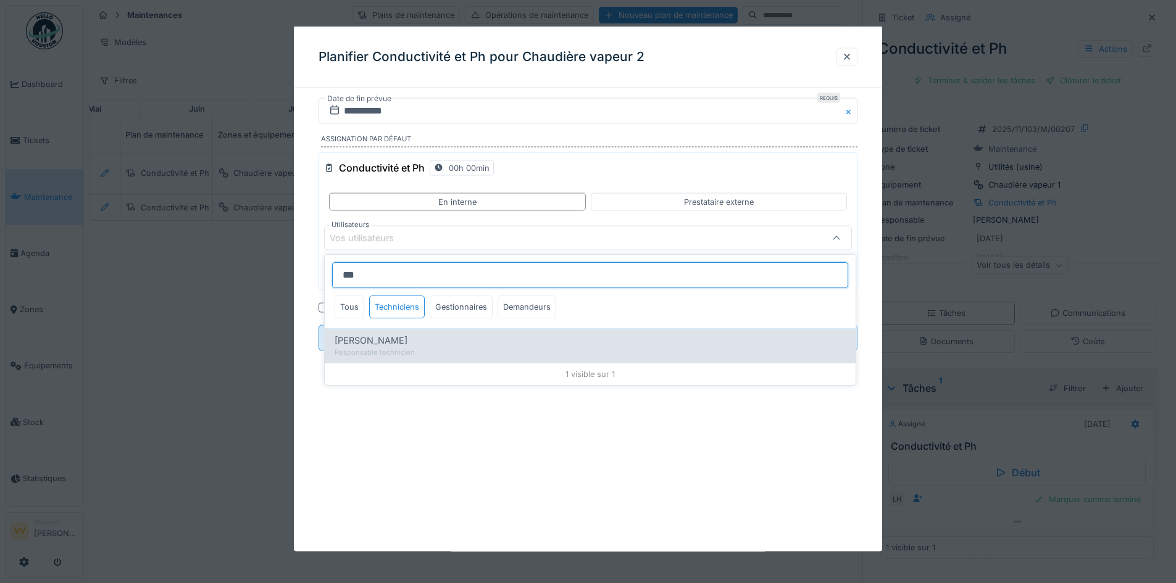
type input "***"
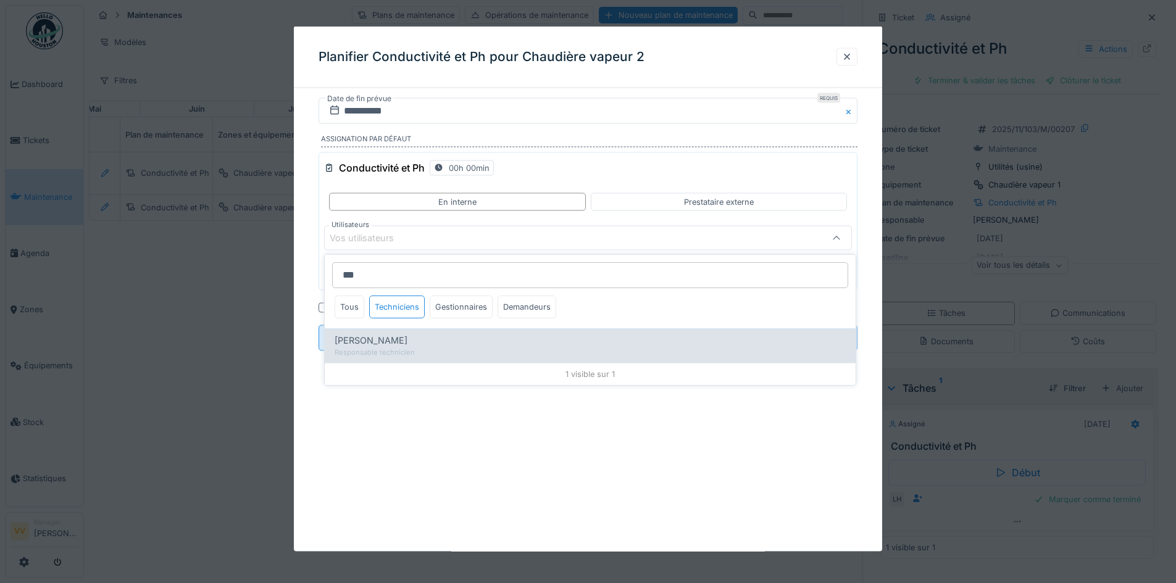
click at [415, 349] on div "Responsable technicien" at bounding box center [590, 353] width 511 height 10
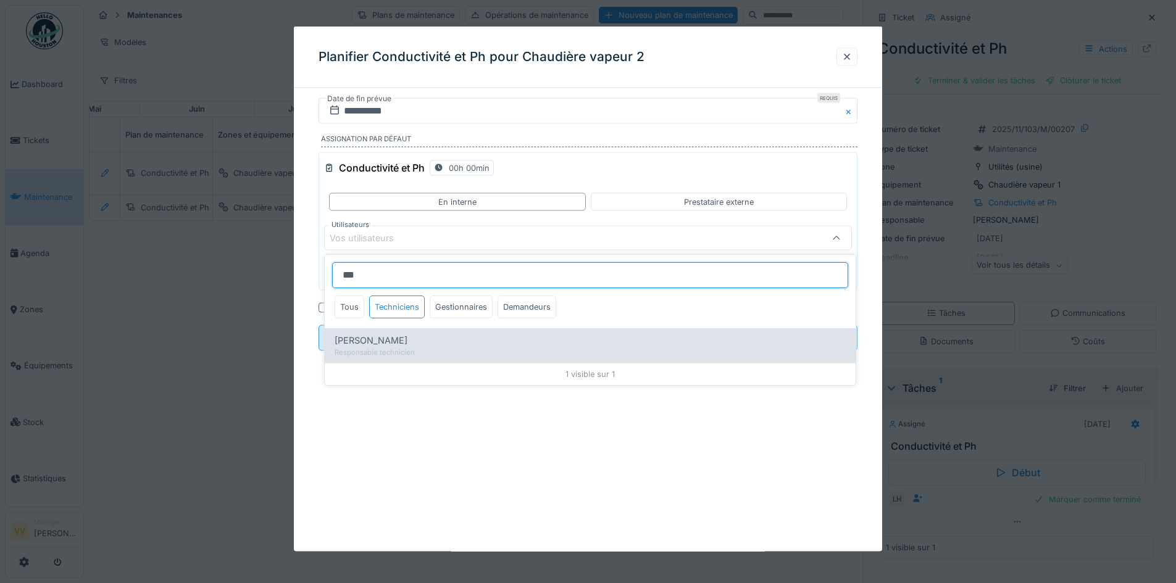
type input "*****"
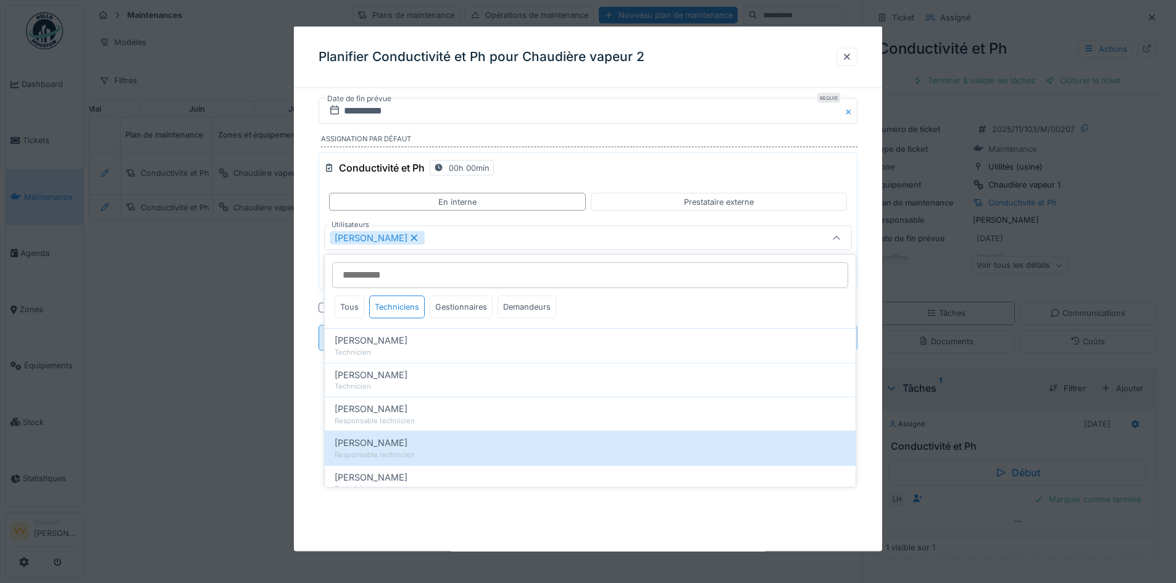
click at [582, 525] on div "**********" at bounding box center [588, 289] width 588 height 525
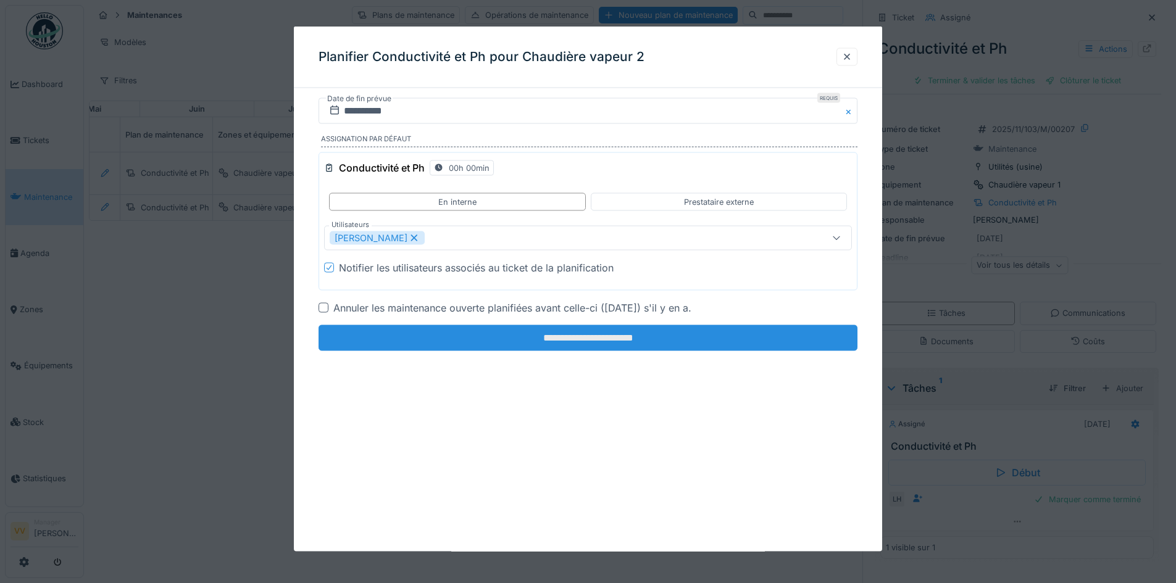
click at [545, 340] on input "**********" at bounding box center [588, 338] width 539 height 26
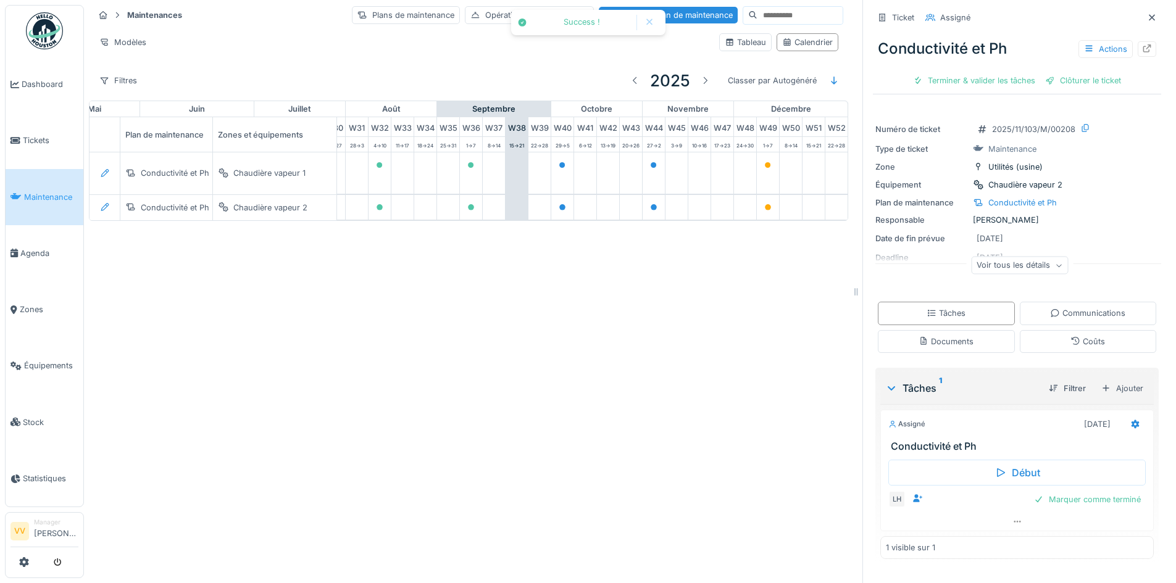
click at [584, 372] on div "Maintenances Plans de maintenance Opérations de maintenance Nouveau plan de mai…" at bounding box center [630, 291] width 1092 height 583
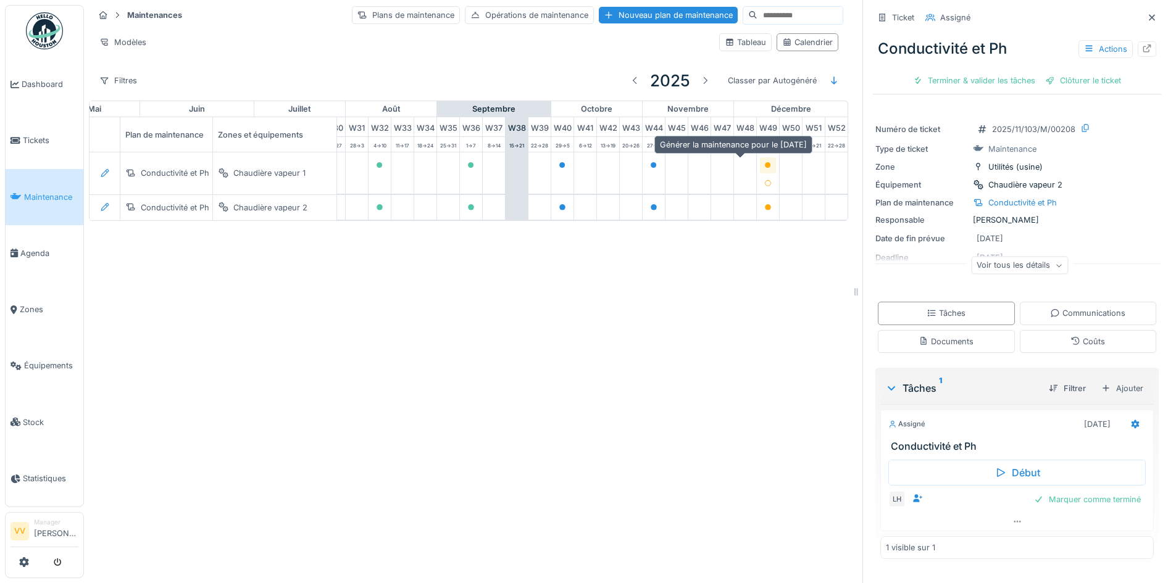
click at [764, 168] on icon at bounding box center [767, 165] width 7 height 6
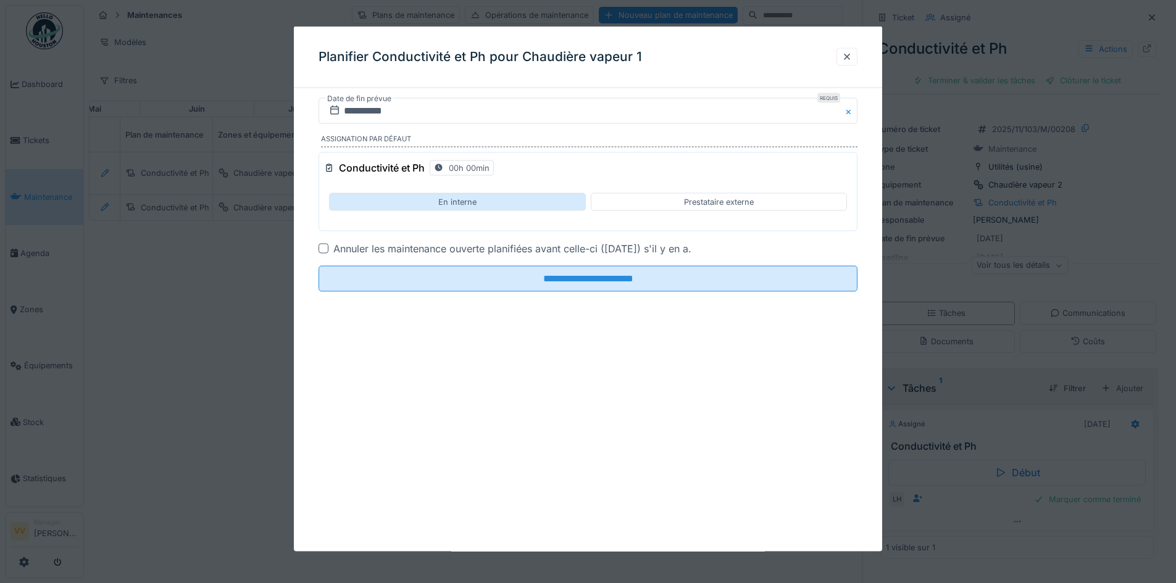
click at [456, 200] on div "En interne" at bounding box center [457, 202] width 38 height 12
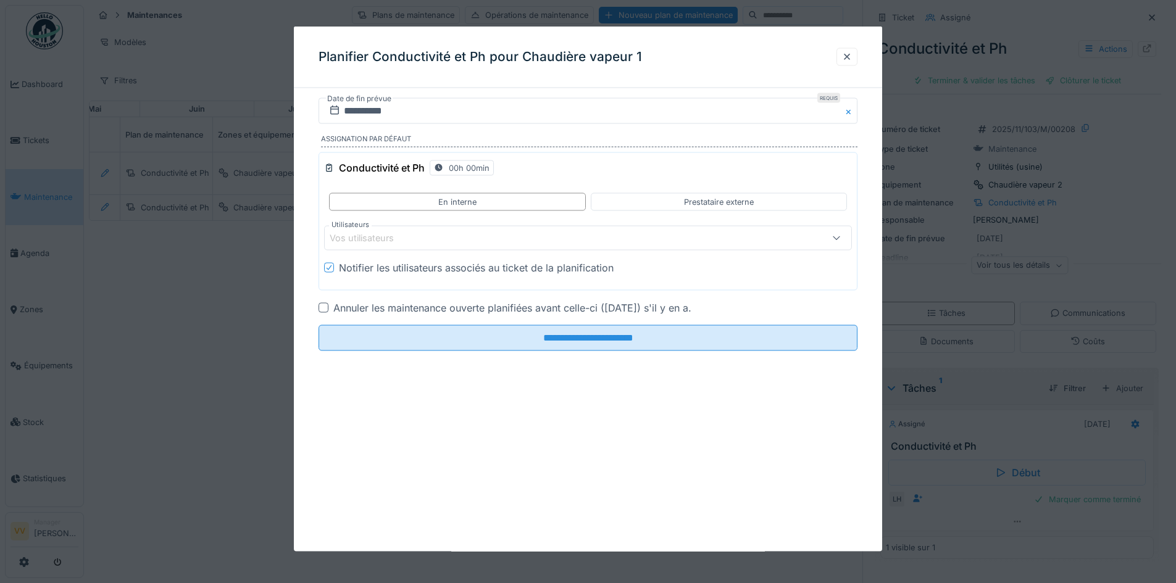
click at [430, 236] on div "Vos utilisateurs" at bounding box center [557, 238] width 455 height 14
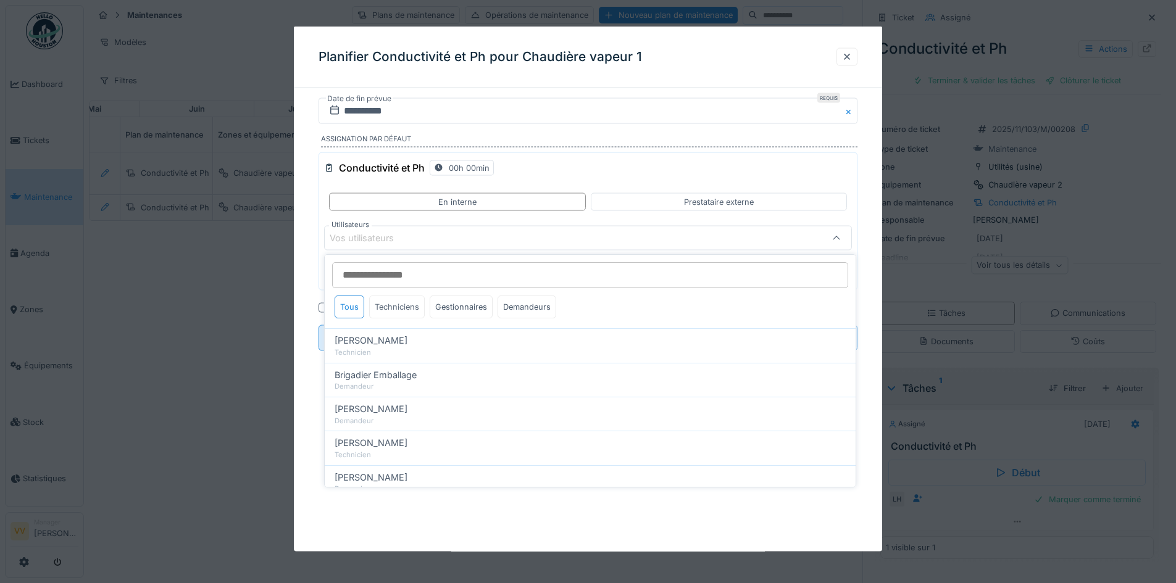
click at [402, 301] on div "Techniciens" at bounding box center [397, 307] width 56 height 23
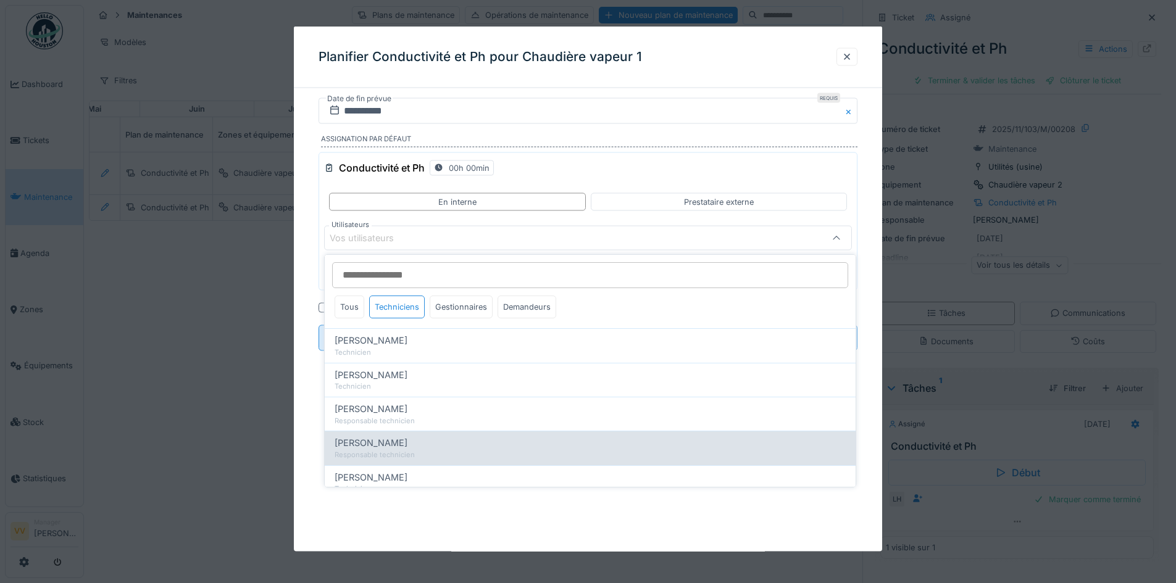
click at [379, 438] on span "[PERSON_NAME]" at bounding box center [371, 443] width 73 height 14
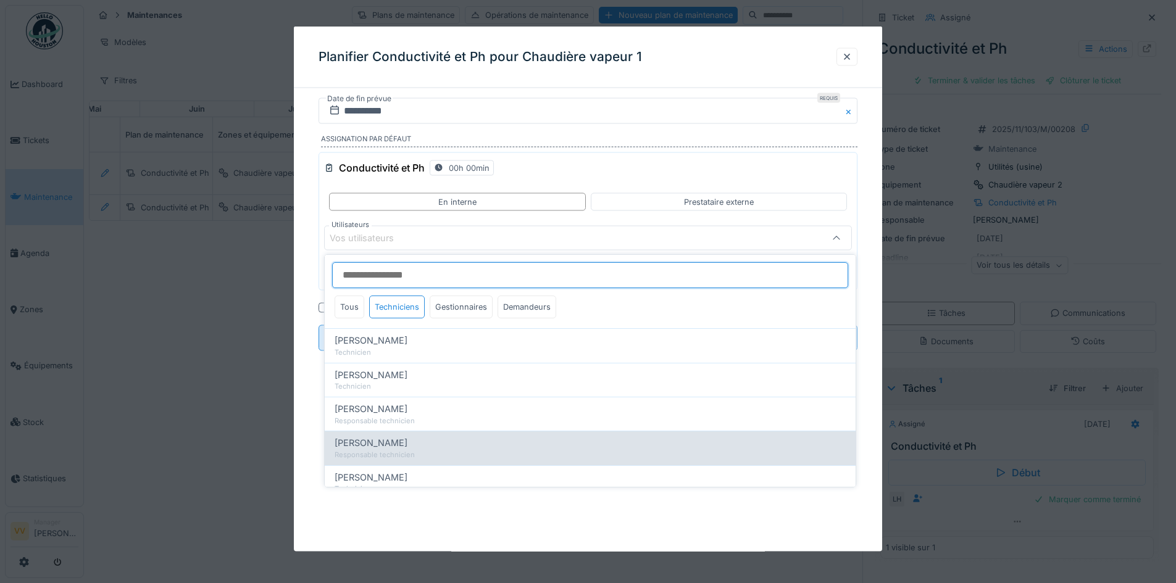
type input "*****"
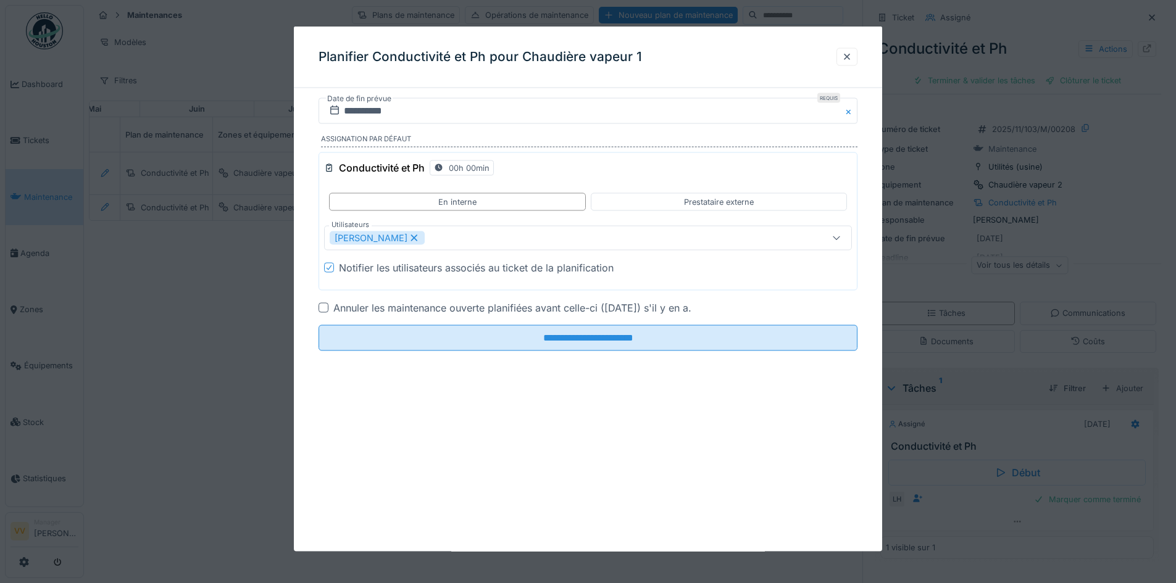
click at [588, 528] on div "**********" at bounding box center [588, 289] width 588 height 525
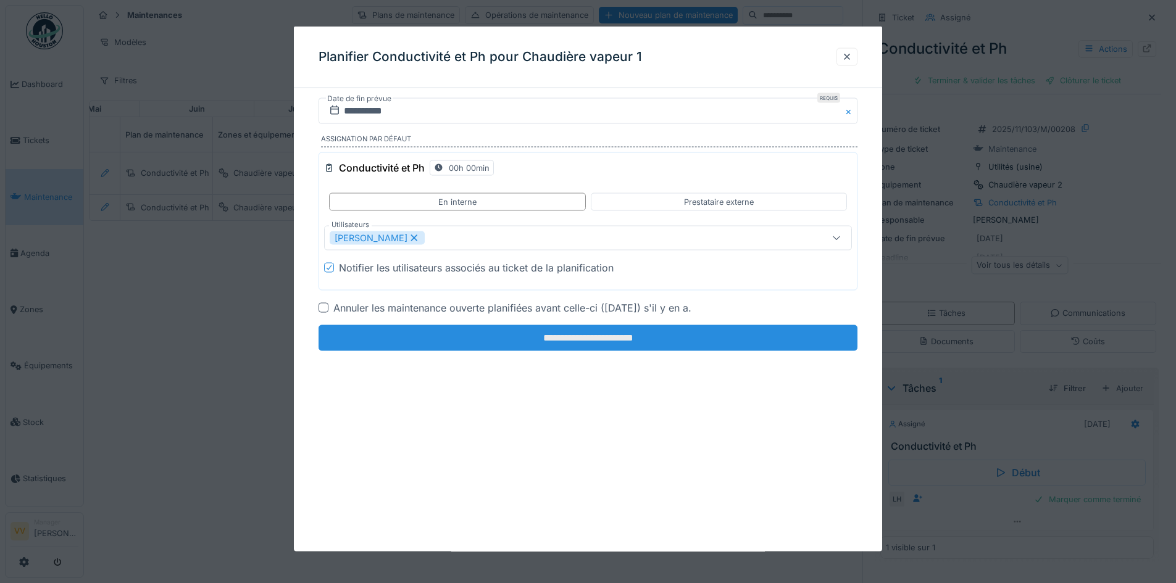
click at [583, 341] on input "**********" at bounding box center [588, 338] width 539 height 26
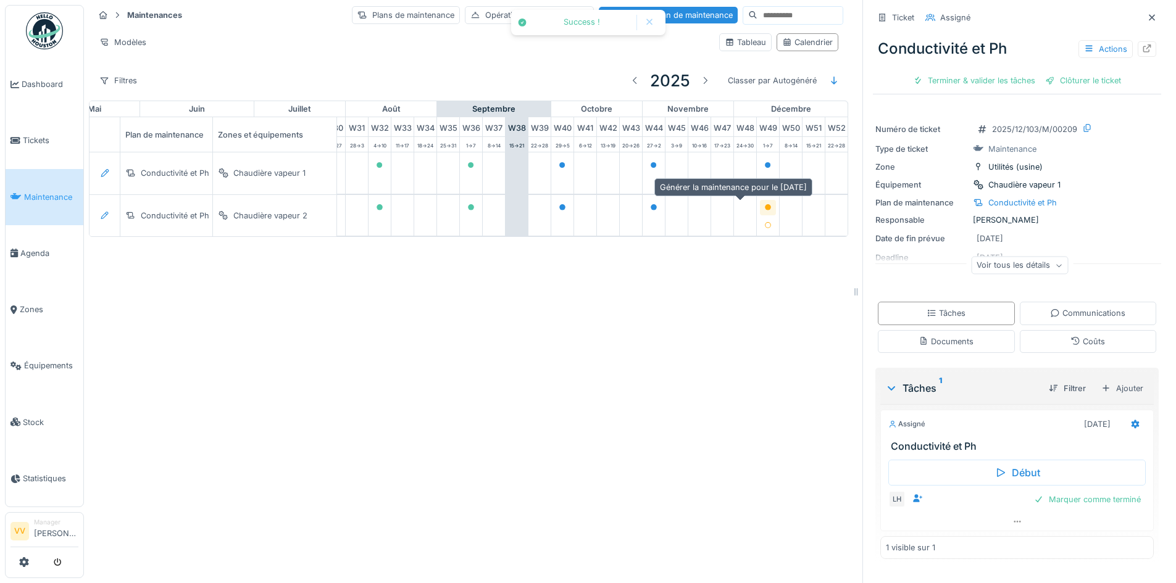
click at [765, 205] on icon at bounding box center [768, 207] width 6 height 6
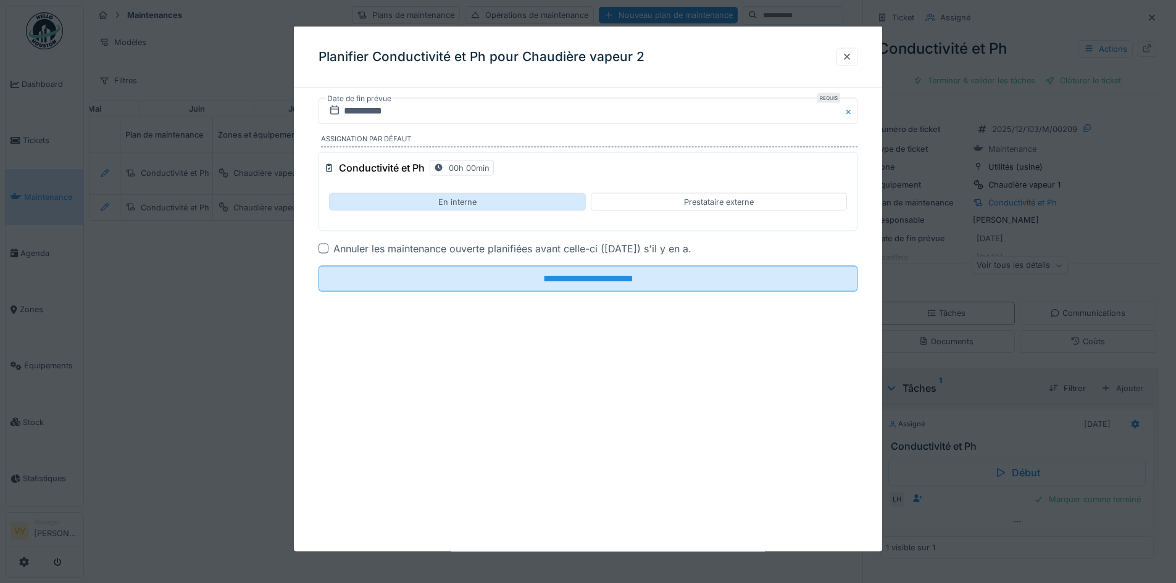
click at [420, 201] on div "En interne" at bounding box center [457, 202] width 256 height 18
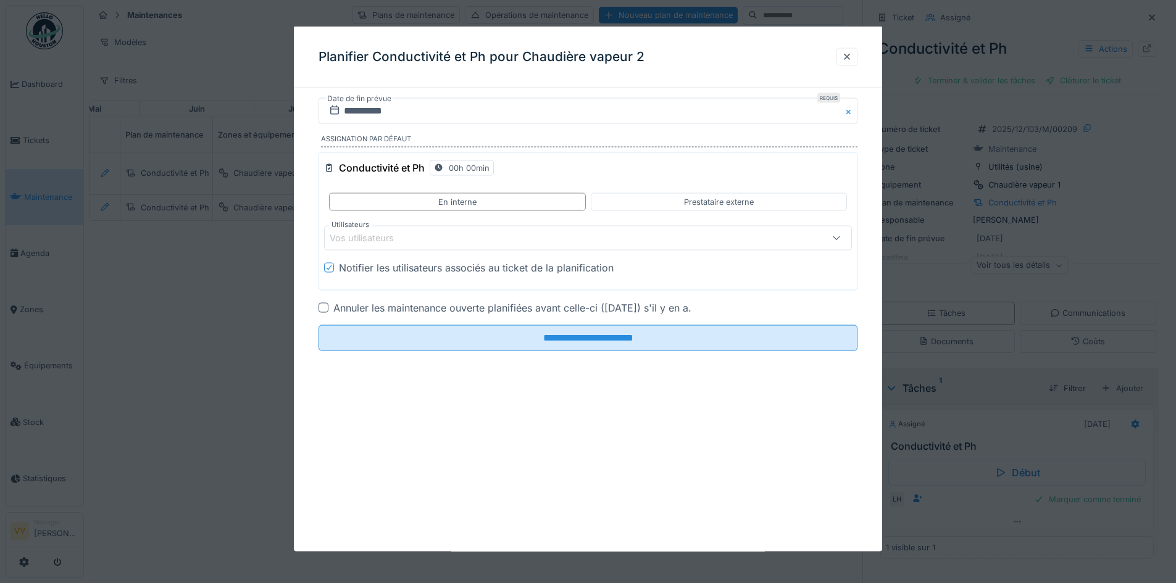
click at [425, 231] on div "Vos utilisateurs" at bounding box center [557, 238] width 455 height 14
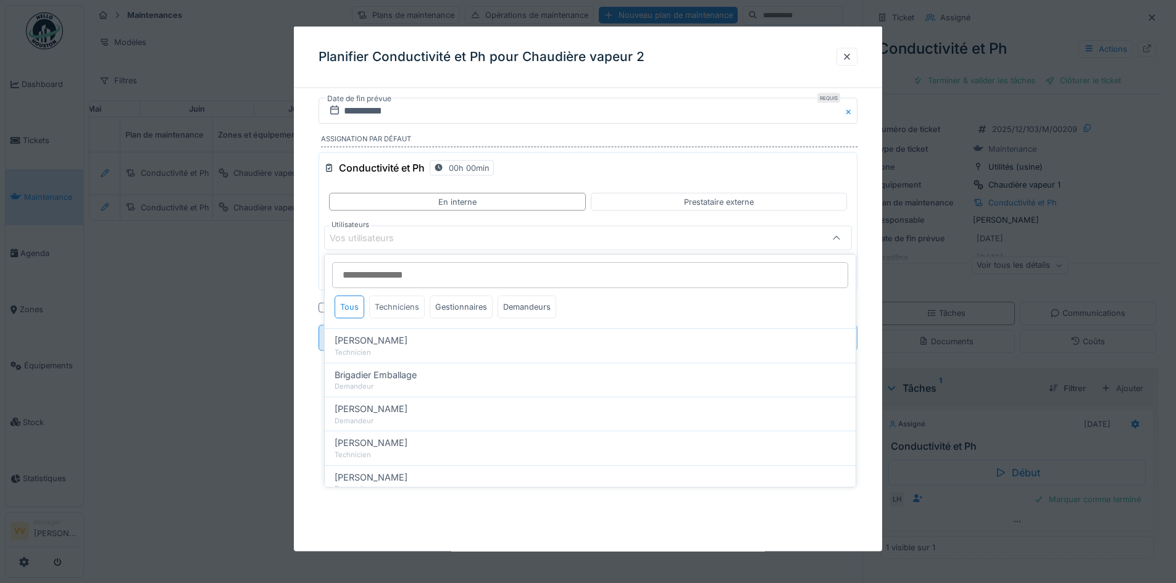
click at [403, 304] on div "Techniciens" at bounding box center [397, 307] width 56 height 23
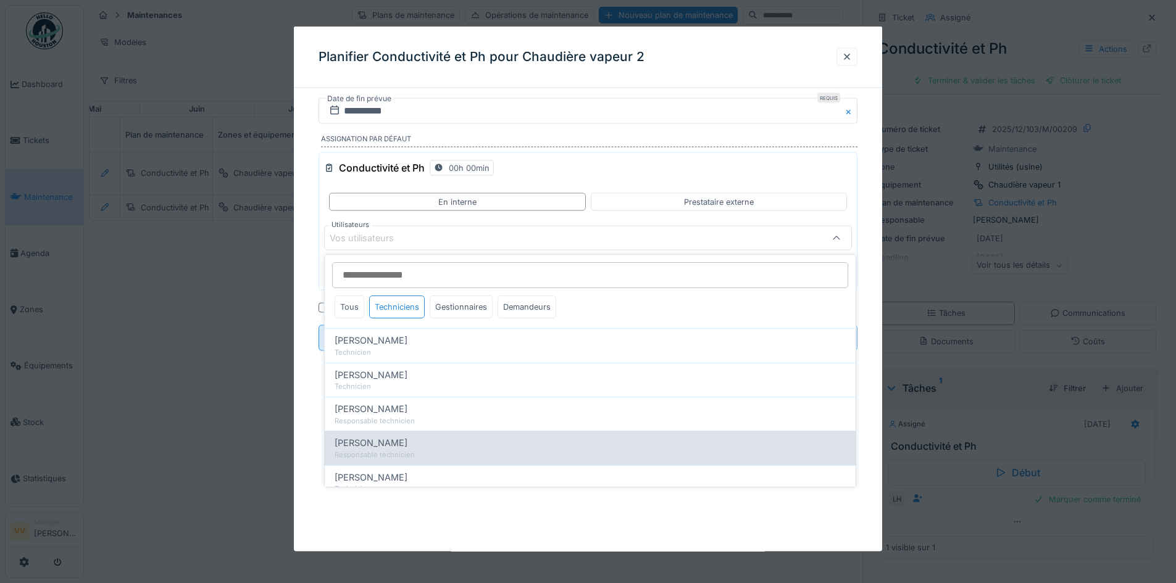
click at [408, 451] on div "Responsable technicien" at bounding box center [590, 455] width 511 height 10
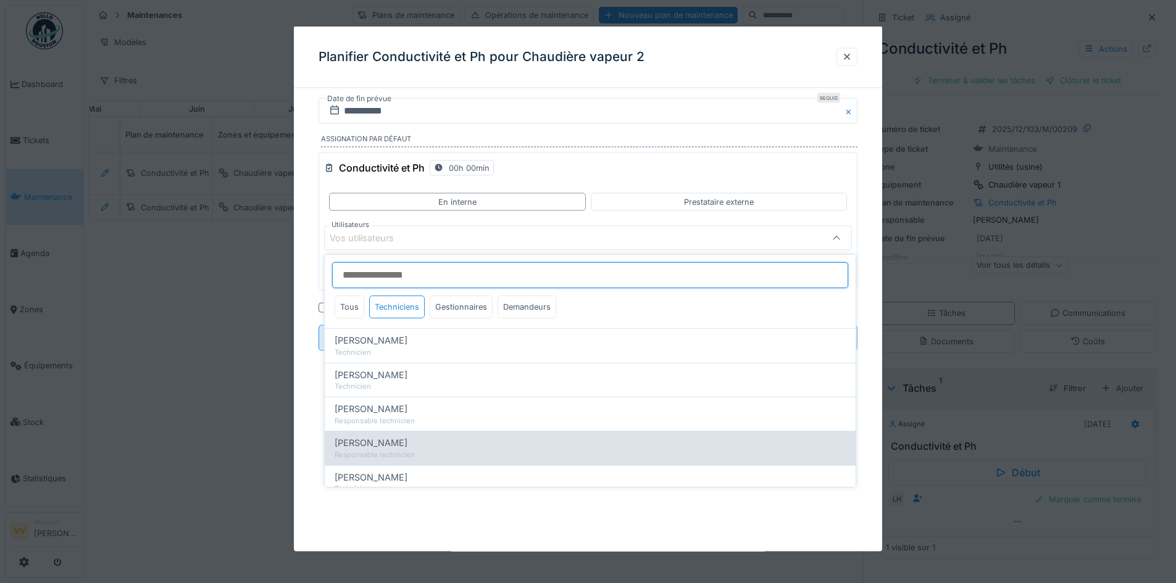
type input "*****"
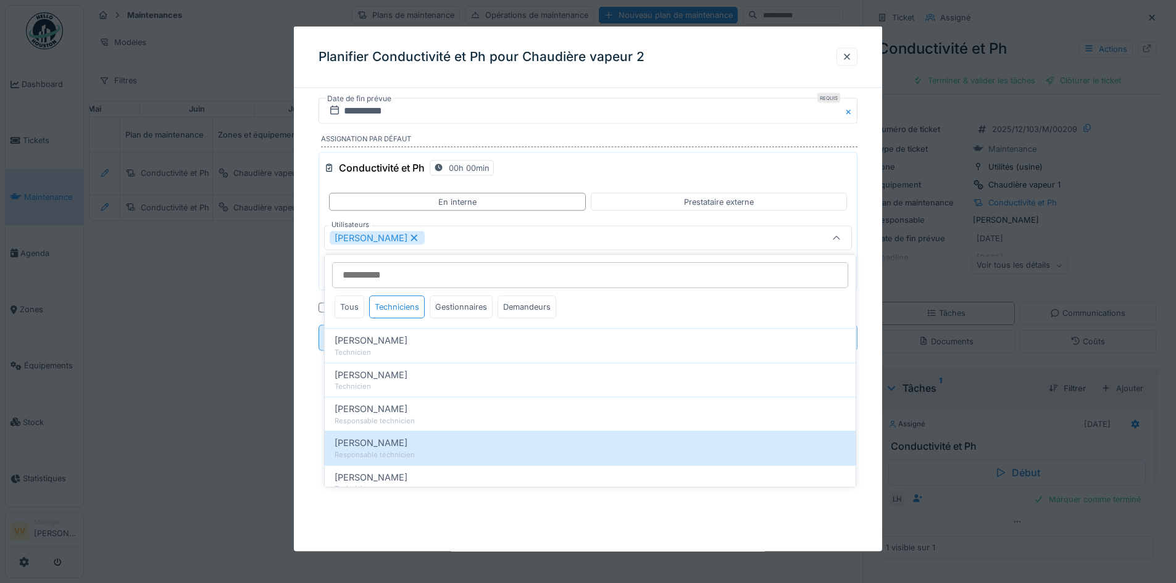
click at [557, 523] on div "**********" at bounding box center [588, 289] width 588 height 525
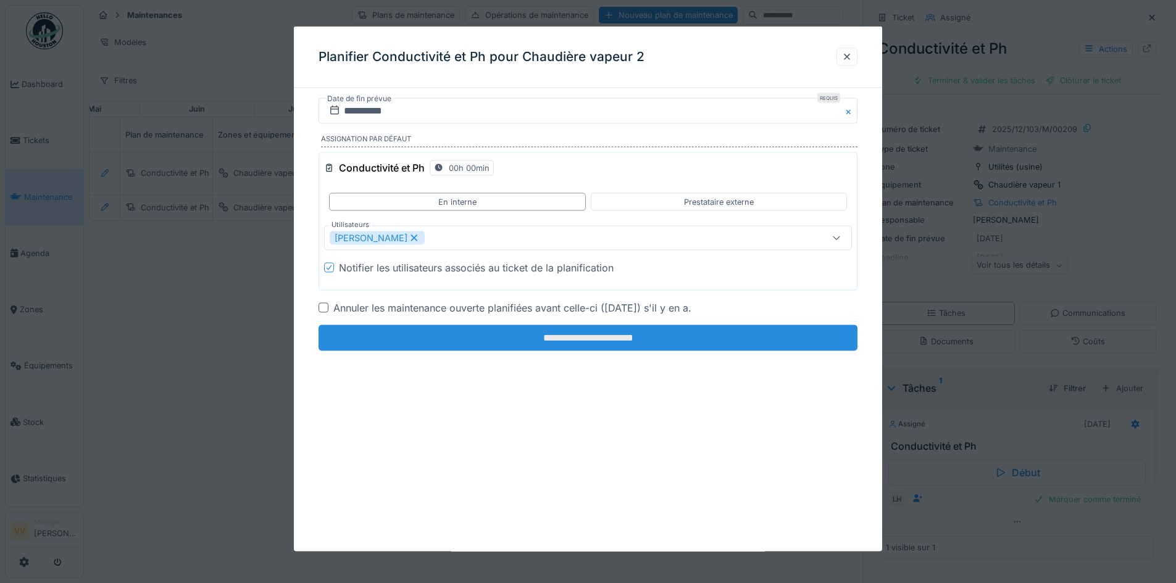
click at [549, 336] on input "**********" at bounding box center [588, 338] width 539 height 26
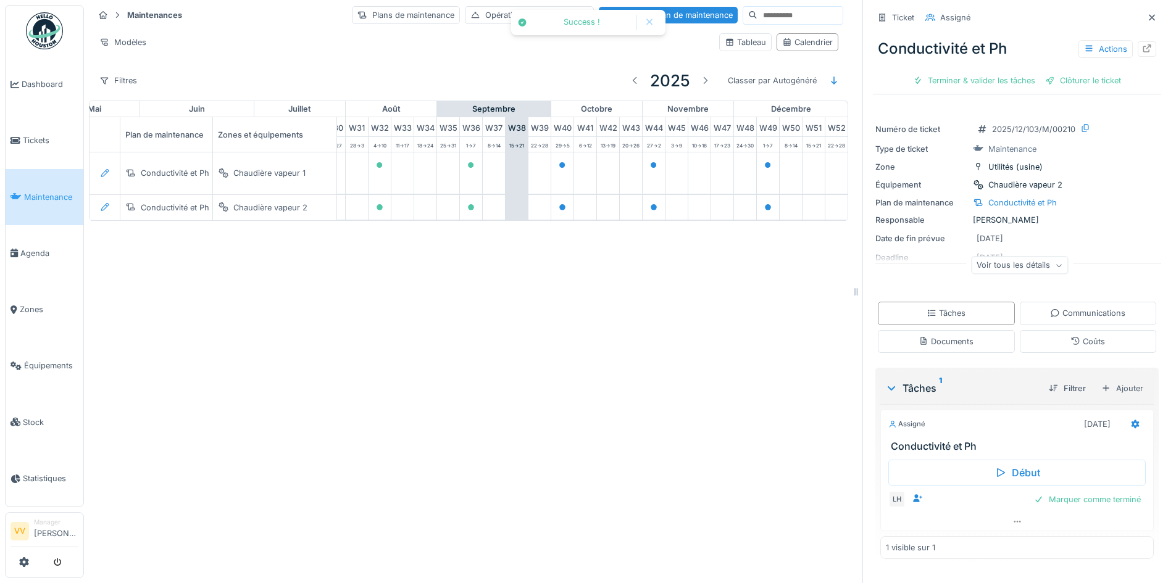
drag, startPoint x: 614, startPoint y: 403, endPoint x: 627, endPoint y: 377, distance: 29.3
click at [614, 403] on div "Maintenances Plans de maintenance Opérations de maintenance Nouveau plan de mai…" at bounding box center [630, 291] width 1092 height 583
click at [131, 84] on div "Filtres" at bounding box center [118, 81] width 49 height 18
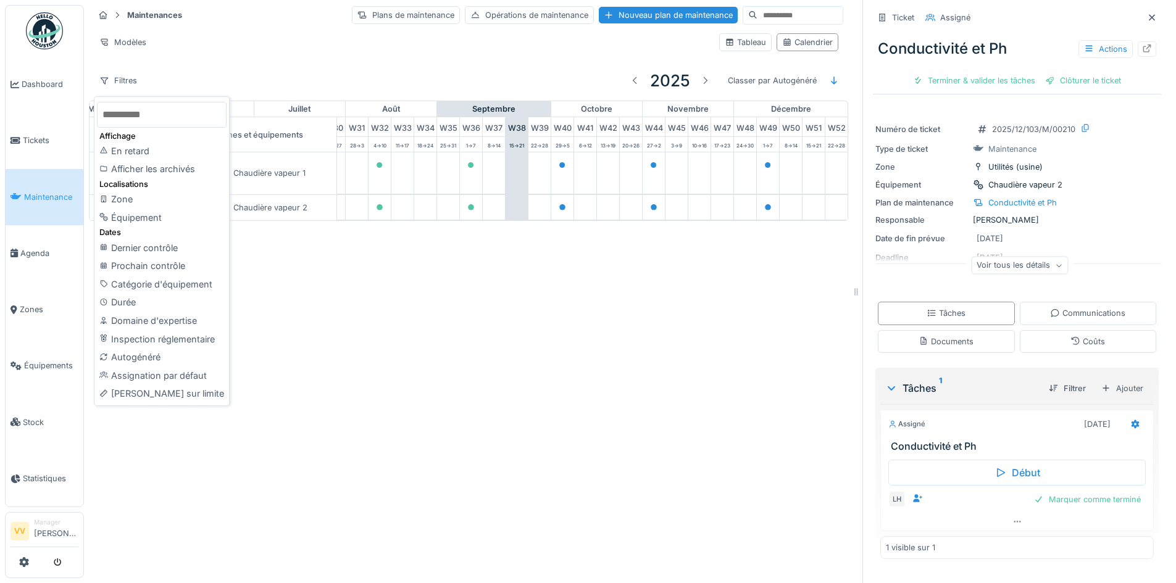
click at [211, 81] on div "Filtres 2025 Classer par Autogénéré" at bounding box center [468, 80] width 749 height 29
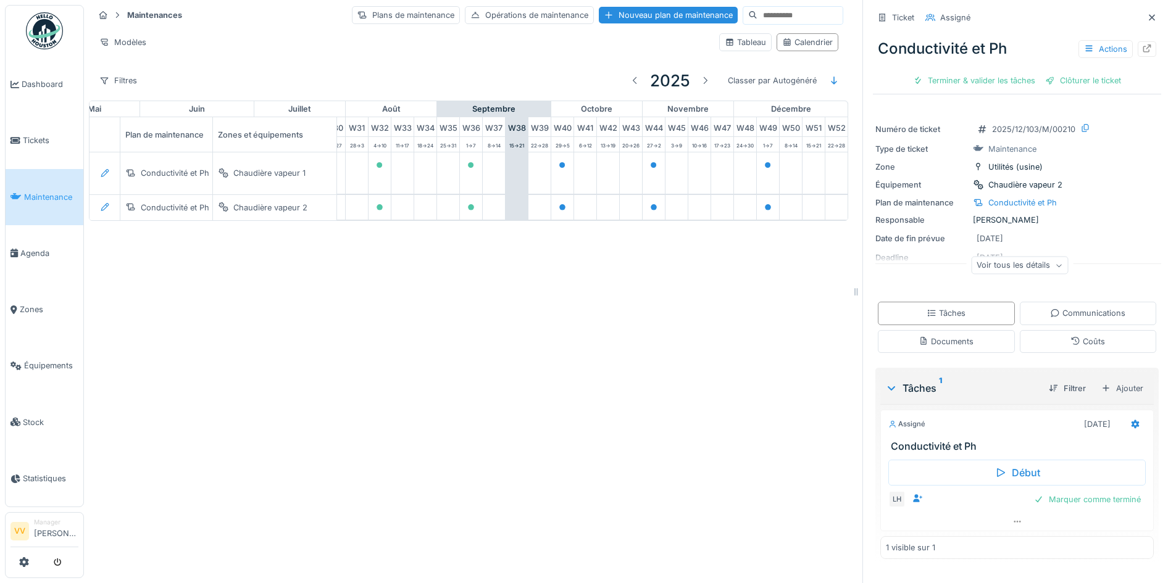
click at [40, 209] on link "Maintenance" at bounding box center [45, 197] width 78 height 56
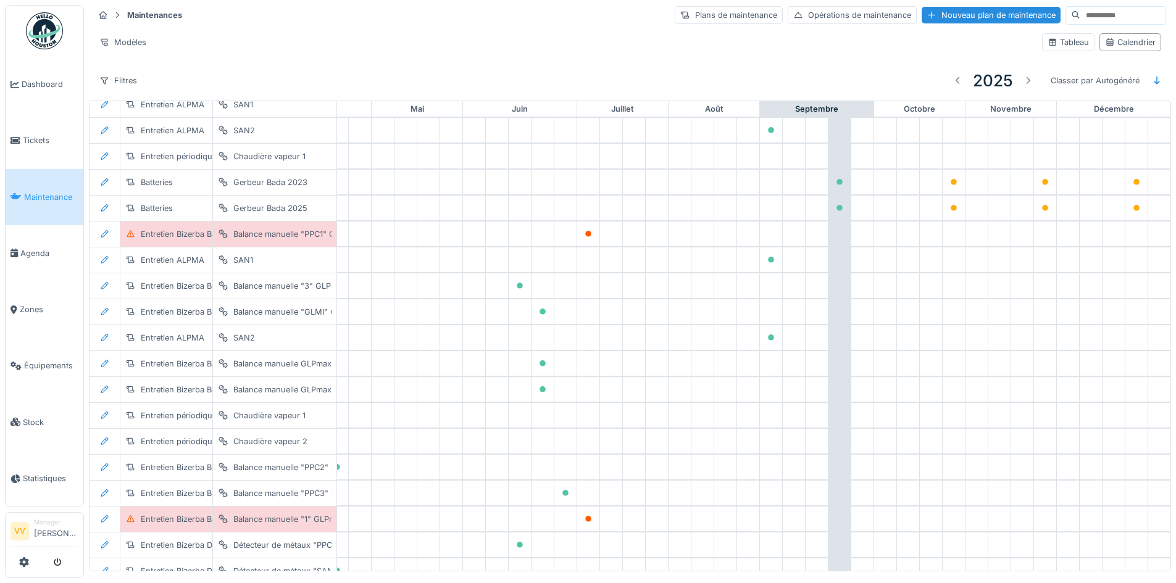
scroll to position [1808, 404]
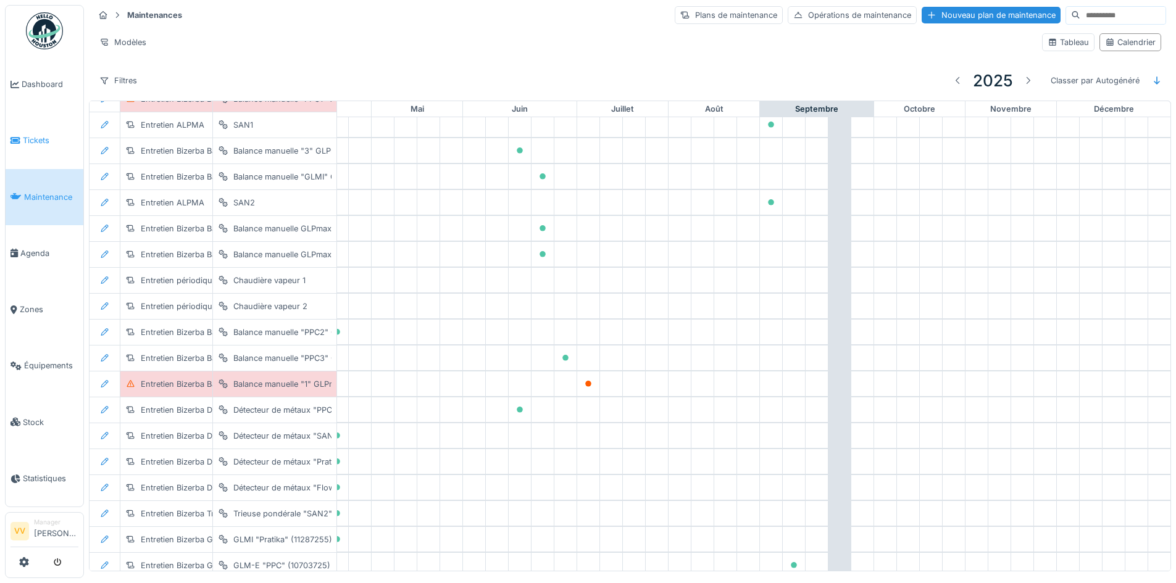
click at [20, 141] on li "Tickets" at bounding box center [44, 141] width 68 height 12
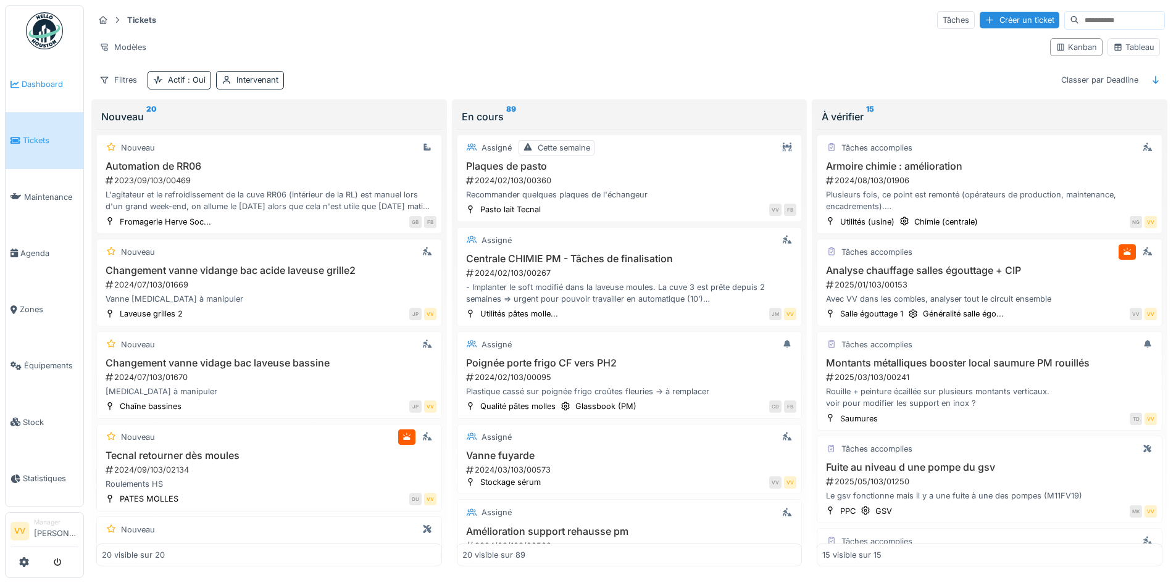
click at [36, 84] on span "Dashboard" at bounding box center [50, 84] width 57 height 12
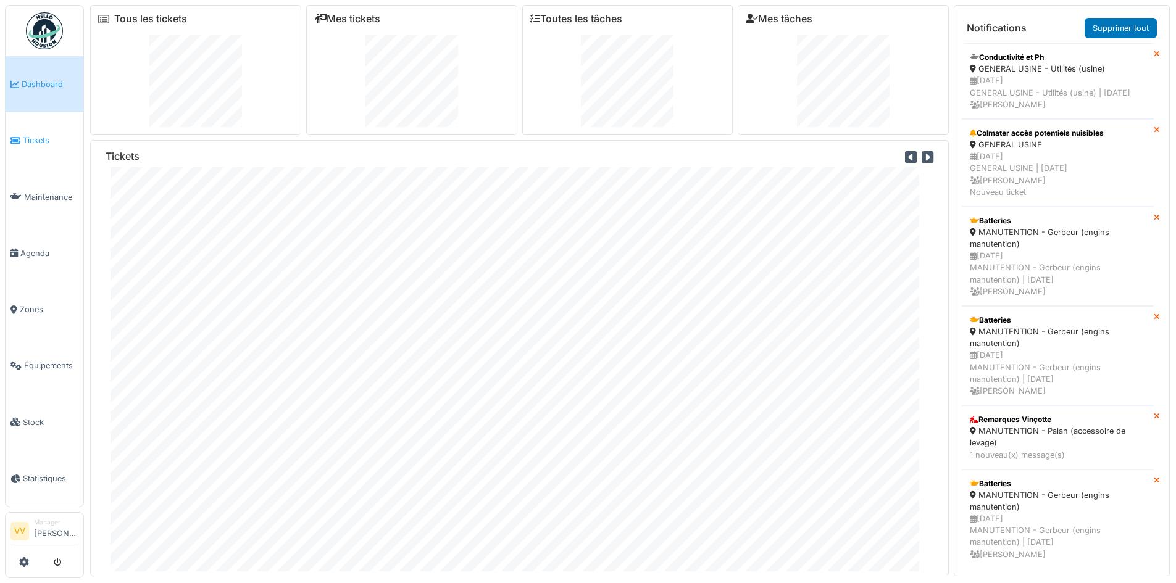
click at [41, 136] on span "Tickets" at bounding box center [51, 141] width 56 height 12
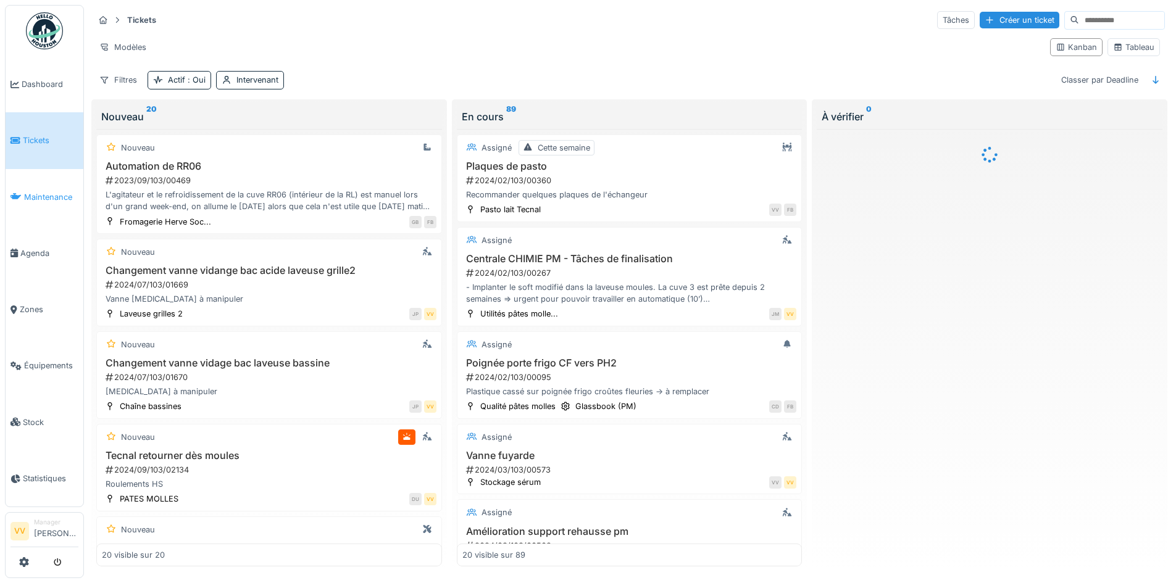
click at [57, 198] on span "Maintenance" at bounding box center [51, 197] width 54 height 12
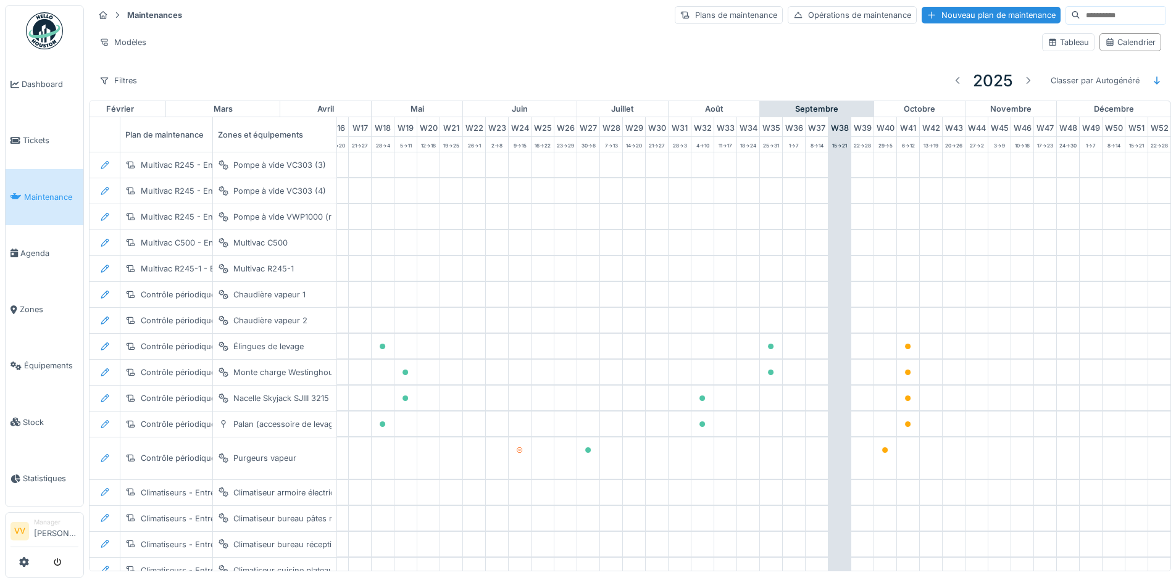
scroll to position [0, 404]
click at [122, 78] on div "Filtres" at bounding box center [118, 81] width 49 height 18
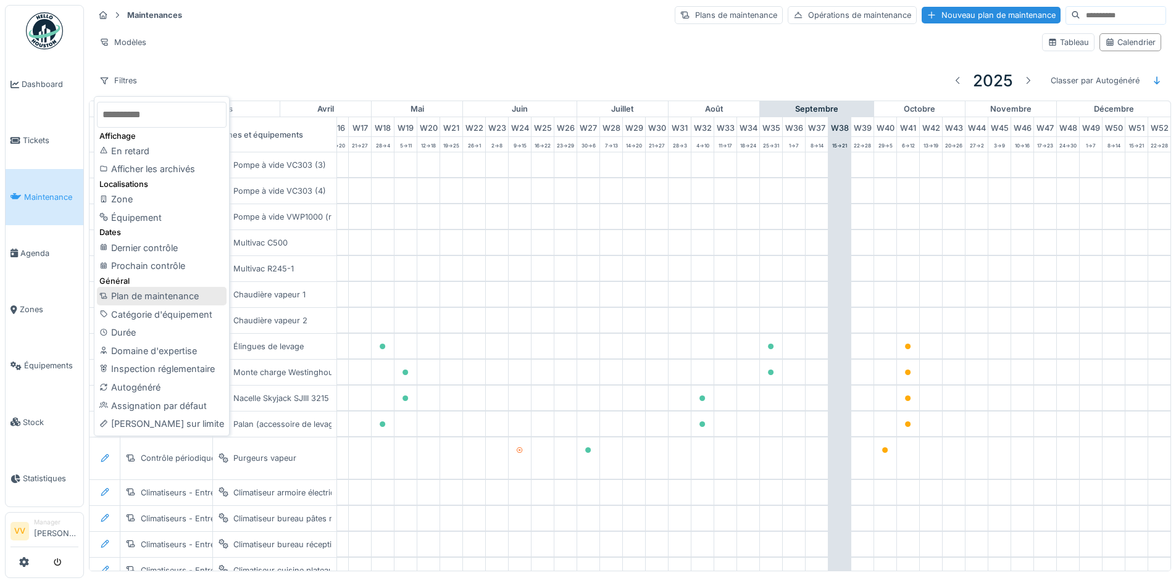
click at [157, 296] on div "Plan de maintenance" at bounding box center [162, 296] width 130 height 19
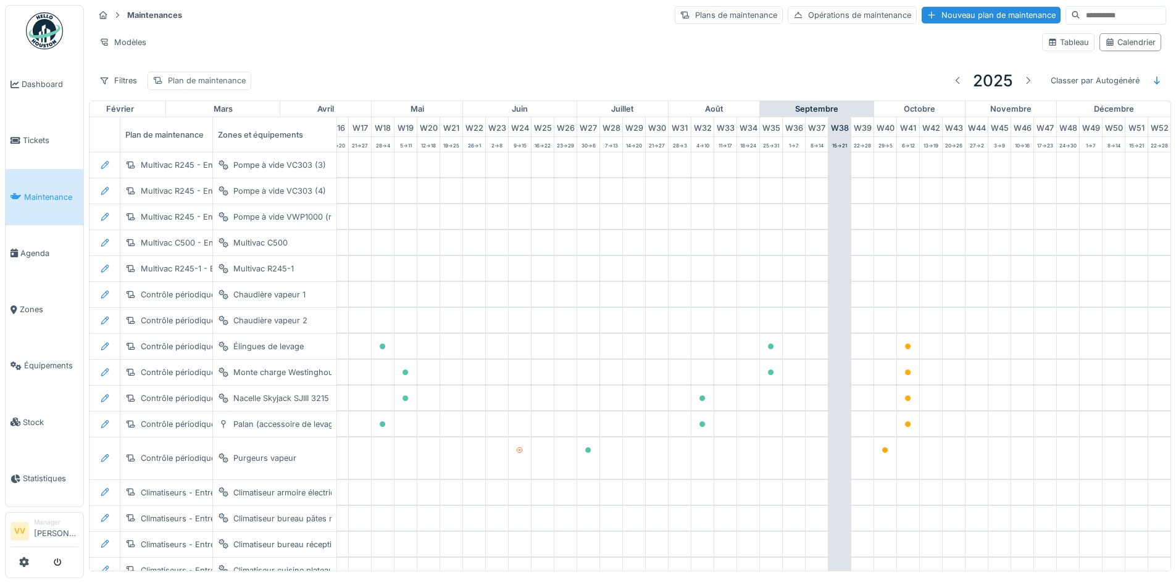
click at [206, 80] on div "Plan de maintenance" at bounding box center [207, 81] width 78 height 12
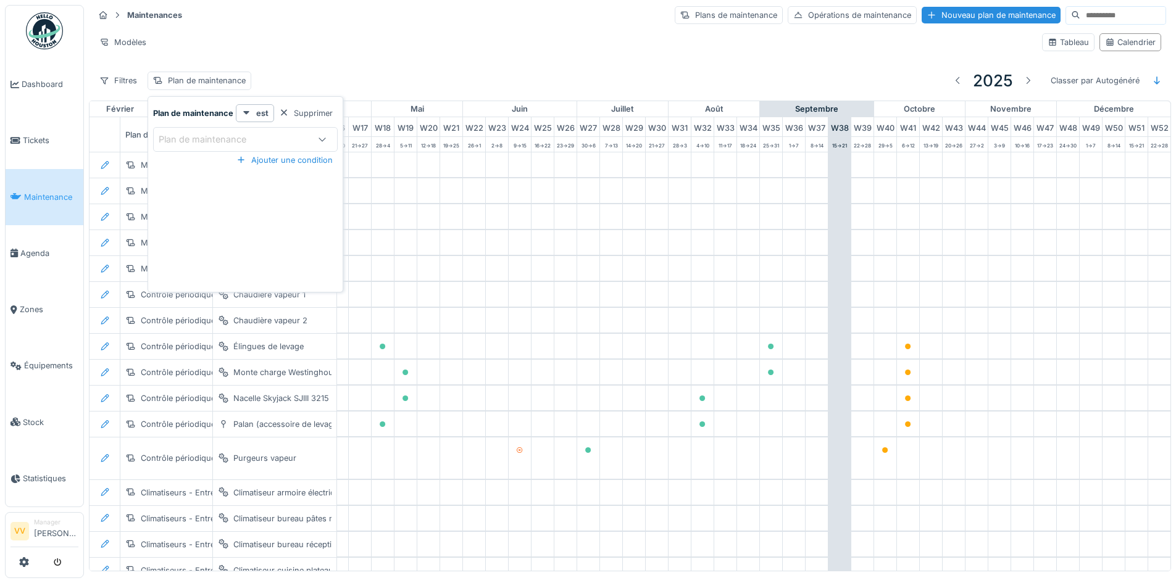
click at [215, 136] on div "Plan de maintenance" at bounding box center [211, 140] width 105 height 14
type maintenance_I5MTQ "*****"
click at [221, 229] on span "Entretien Bizerba Balances" at bounding box center [219, 234] width 111 height 14
type input "*****"
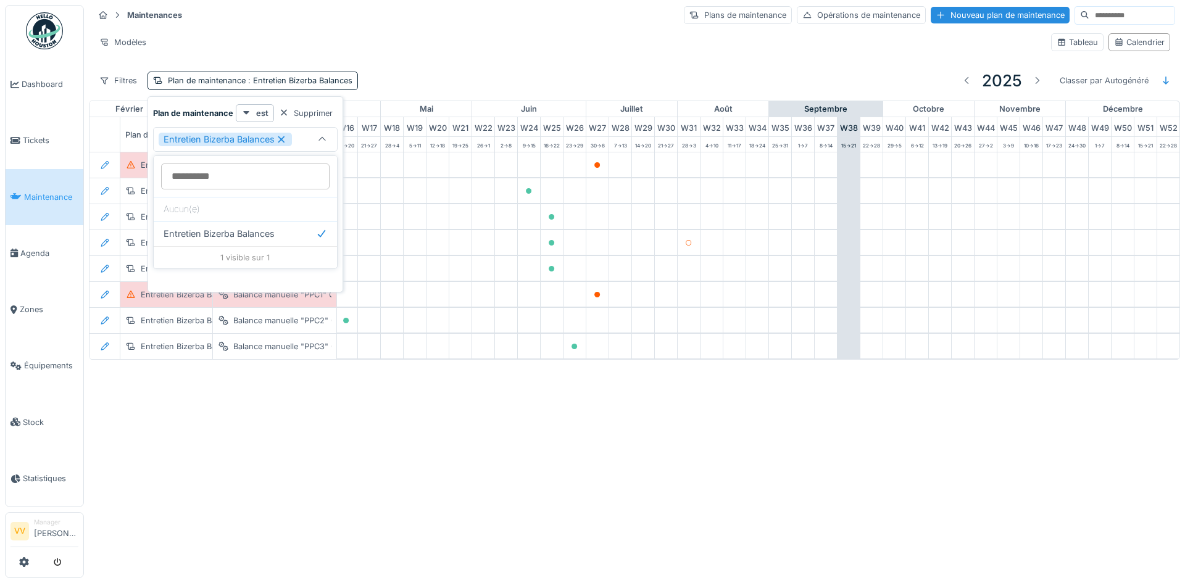
click at [434, 536] on div "Annuler Maintenances Plans de maintenance Opérations de maintenance Nouveau pla…" at bounding box center [592, 291] width 1185 height 583
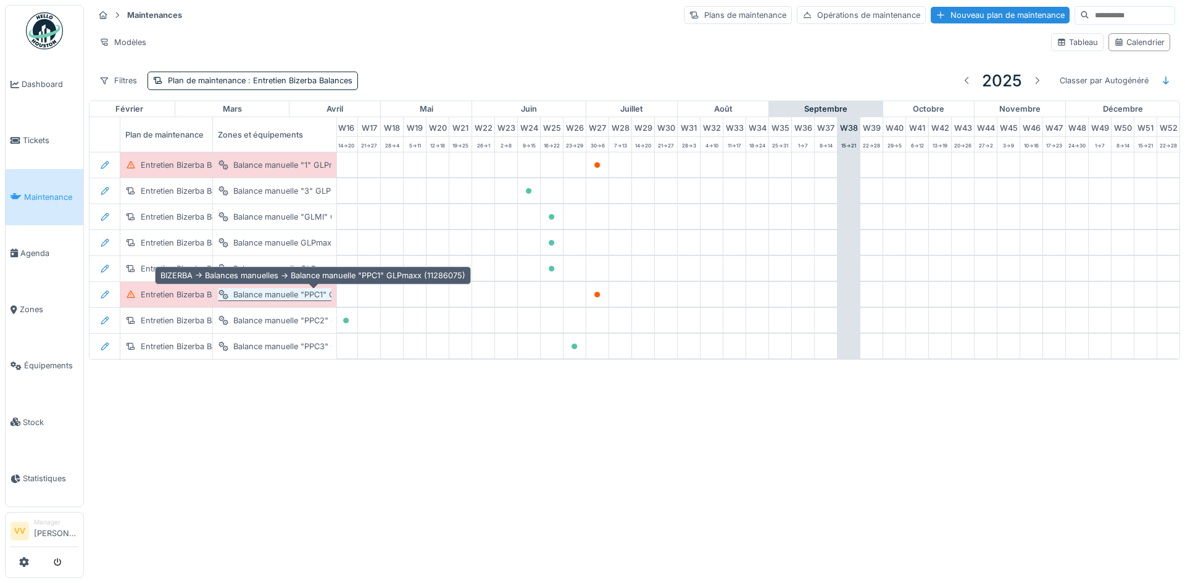
click at [317, 299] on div "Balance manuelle "PPC1" GLPmaxx (11286075)" at bounding box center [320, 295] width 175 height 12
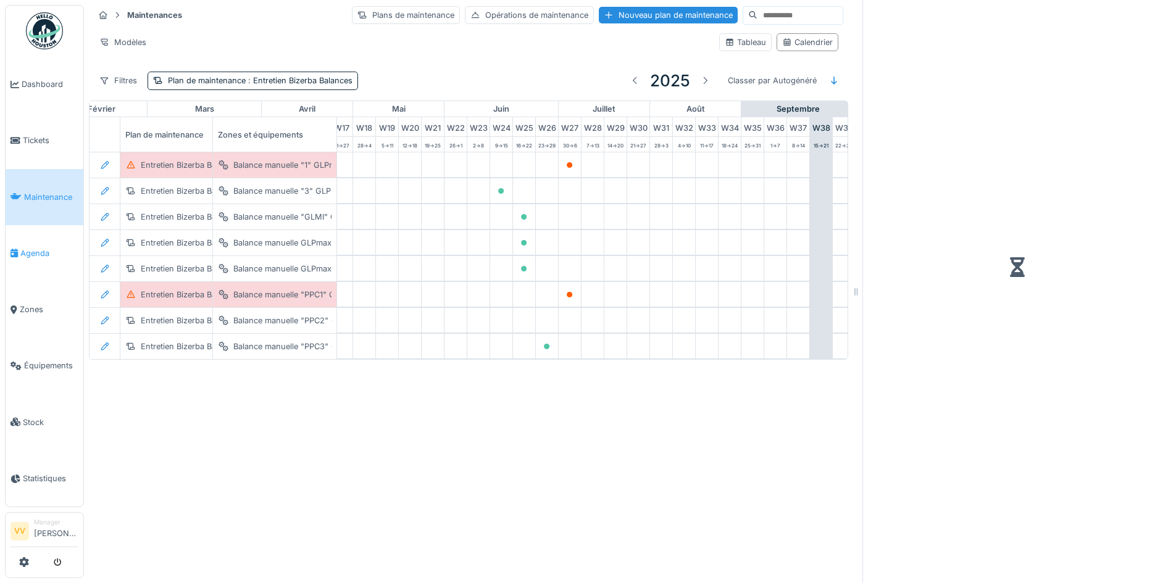
click at [32, 248] on span "Agenda" at bounding box center [49, 254] width 58 height 12
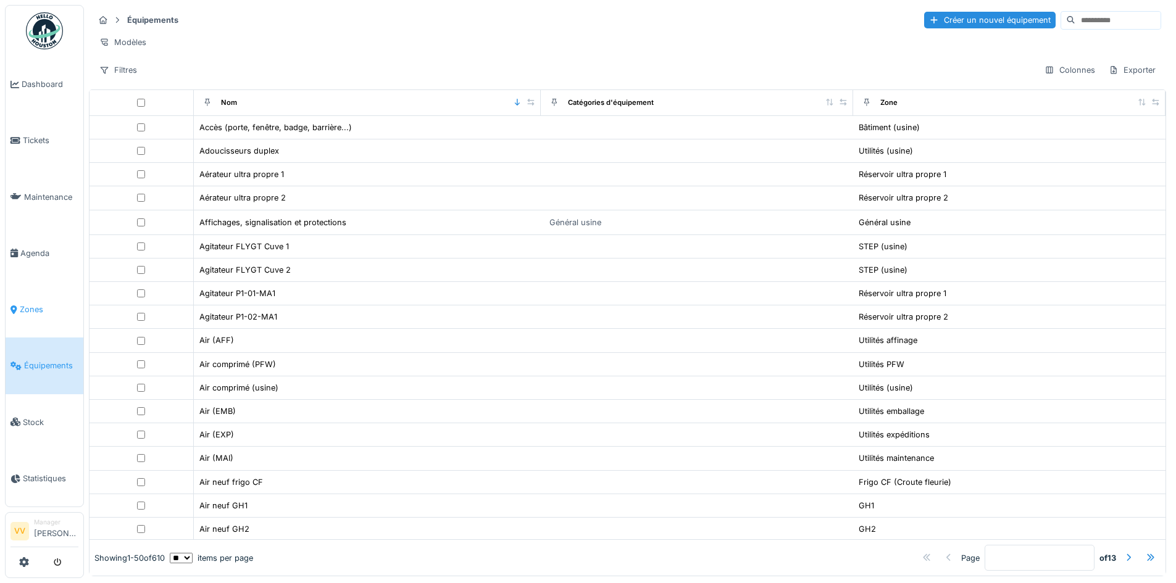
click at [44, 291] on link "Zones" at bounding box center [45, 309] width 78 height 56
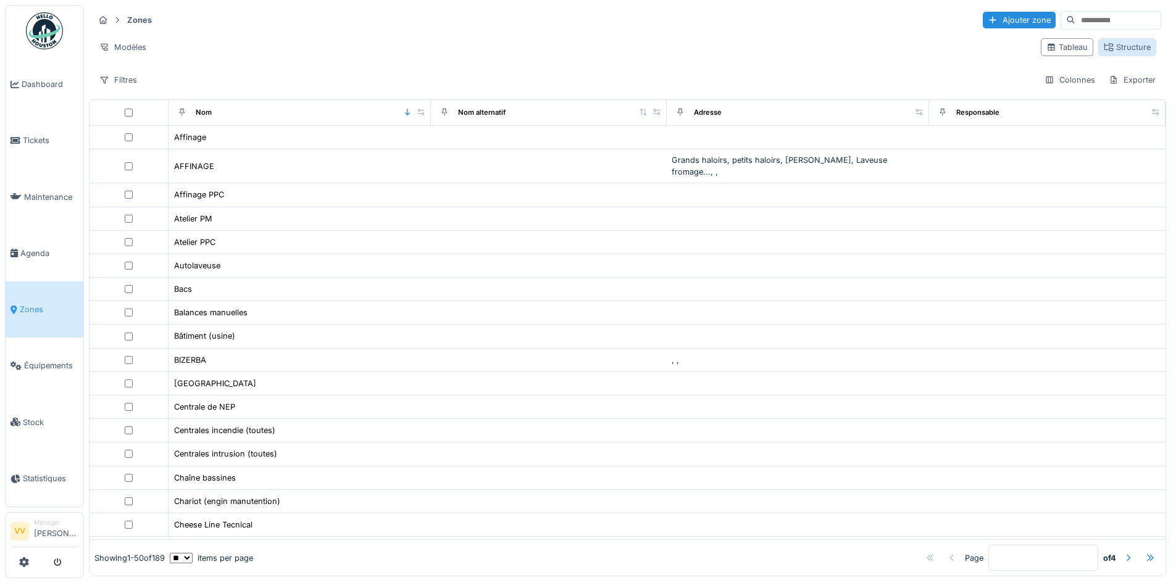
click at [1105, 44] on div "Structure" at bounding box center [1127, 47] width 47 height 12
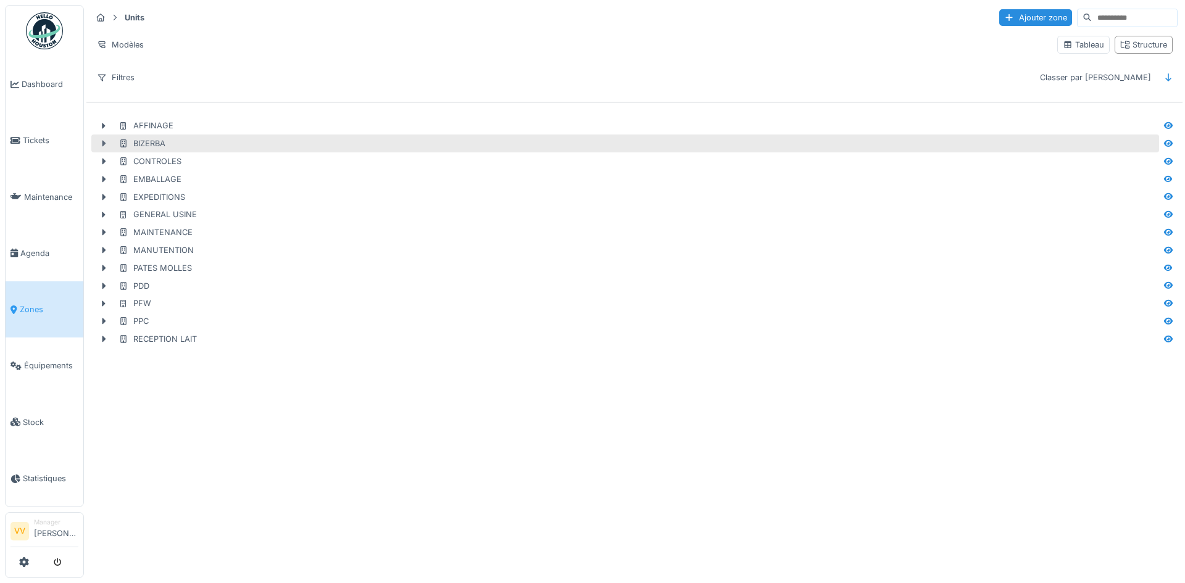
click at [106, 144] on icon at bounding box center [104, 144] width 4 height 6
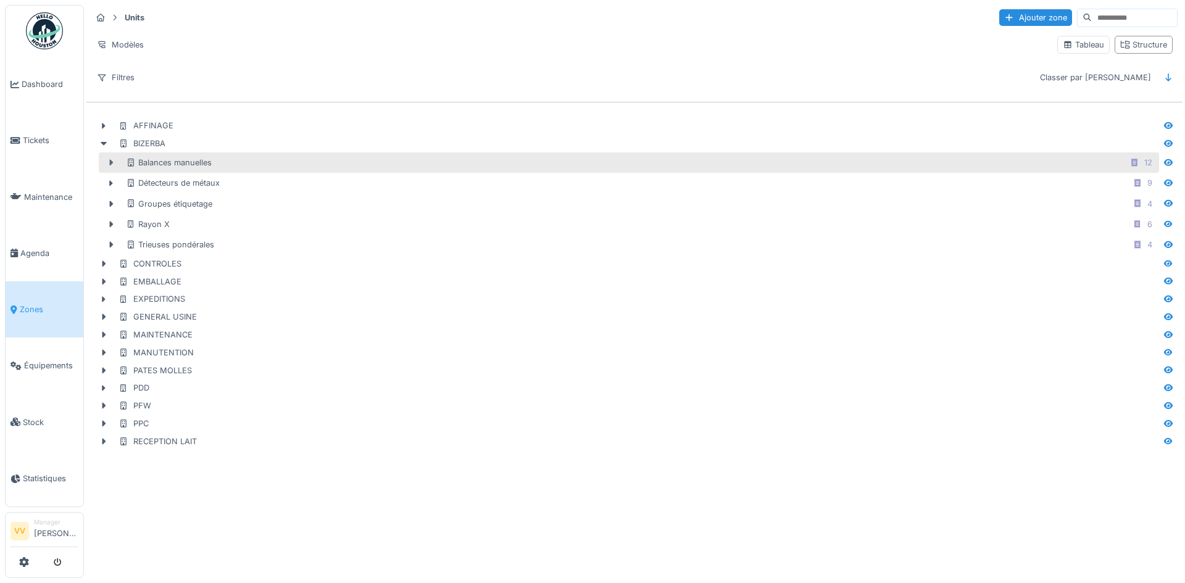
click at [110, 165] on icon at bounding box center [112, 163] width 4 height 6
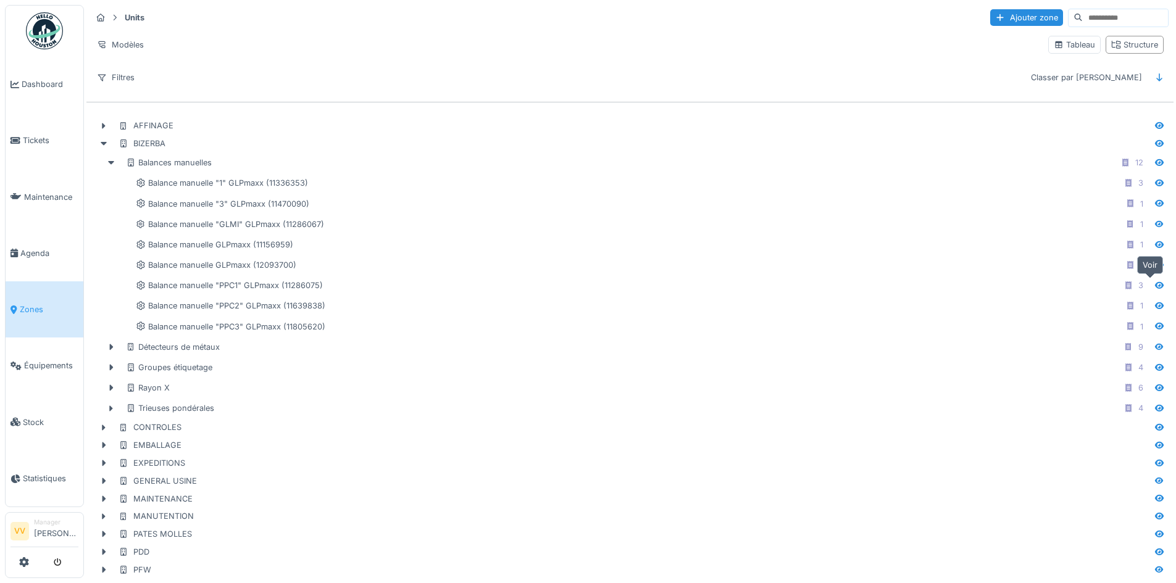
click at [1155, 286] on icon at bounding box center [1159, 285] width 9 height 7
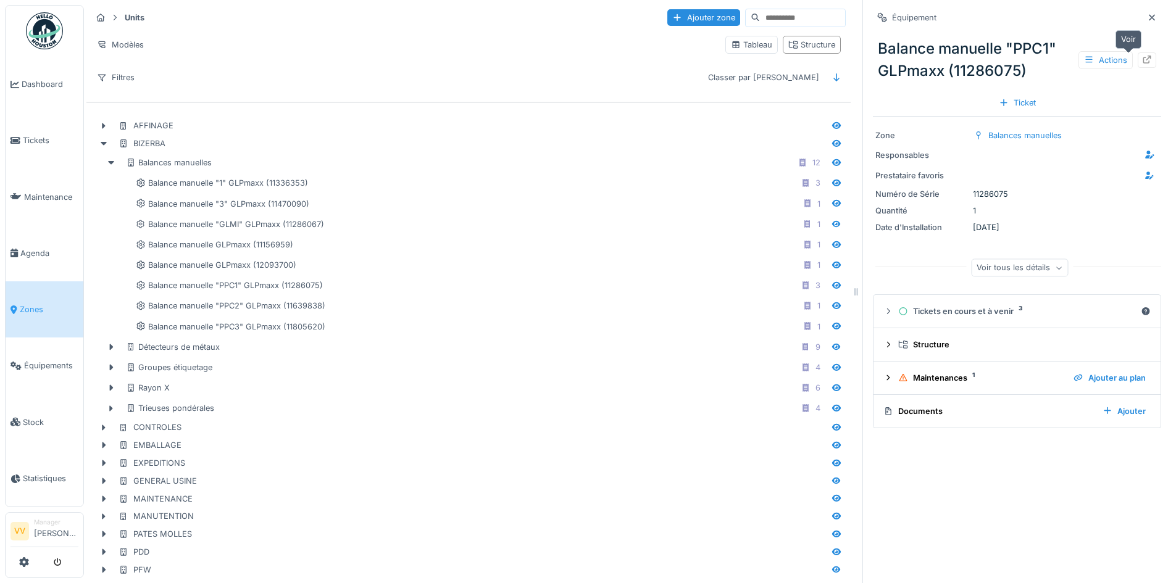
click at [1142, 63] on icon at bounding box center [1147, 60] width 10 height 8
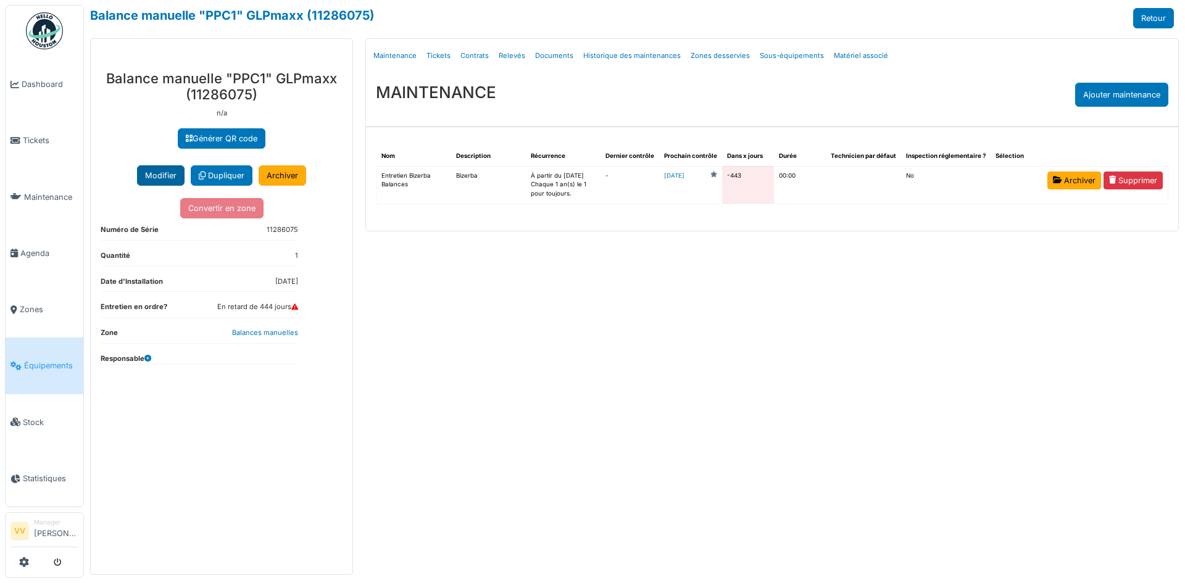
click at [167, 183] on button "Modifier" at bounding box center [161, 175] width 48 height 20
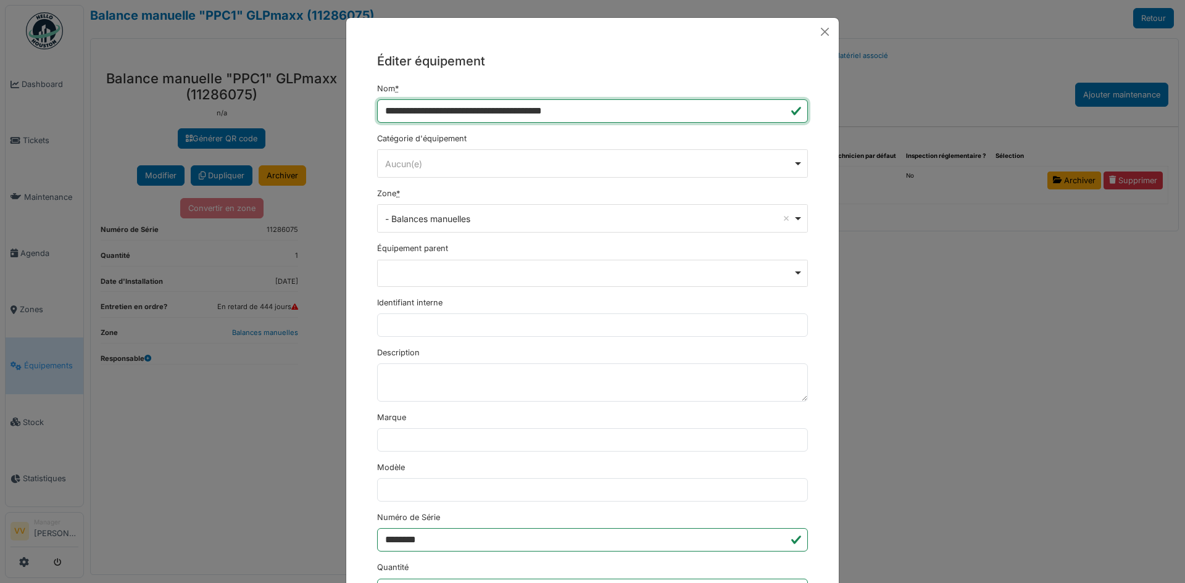
click at [491, 109] on input "**********" at bounding box center [592, 110] width 431 height 23
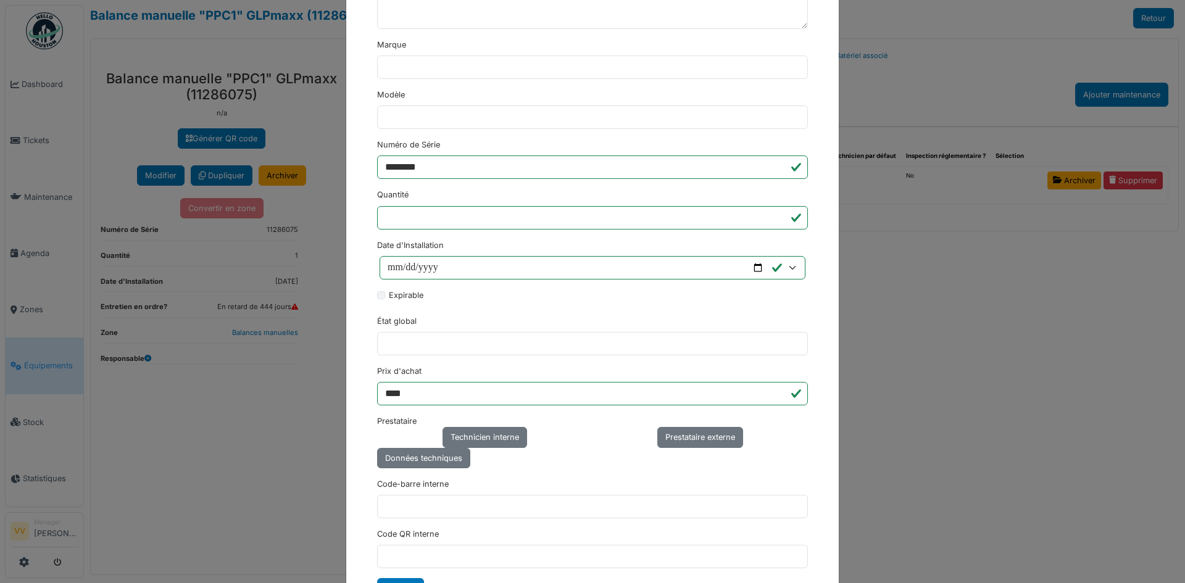
scroll to position [430, 0]
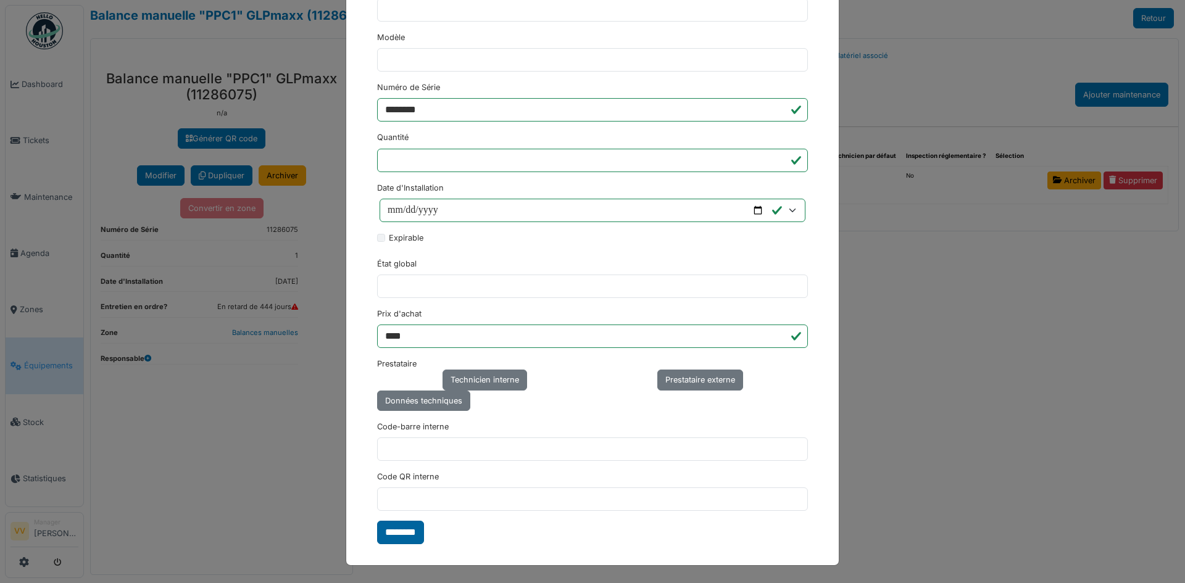
type input "**********"
click at [401, 528] on input "********" at bounding box center [400, 532] width 47 height 23
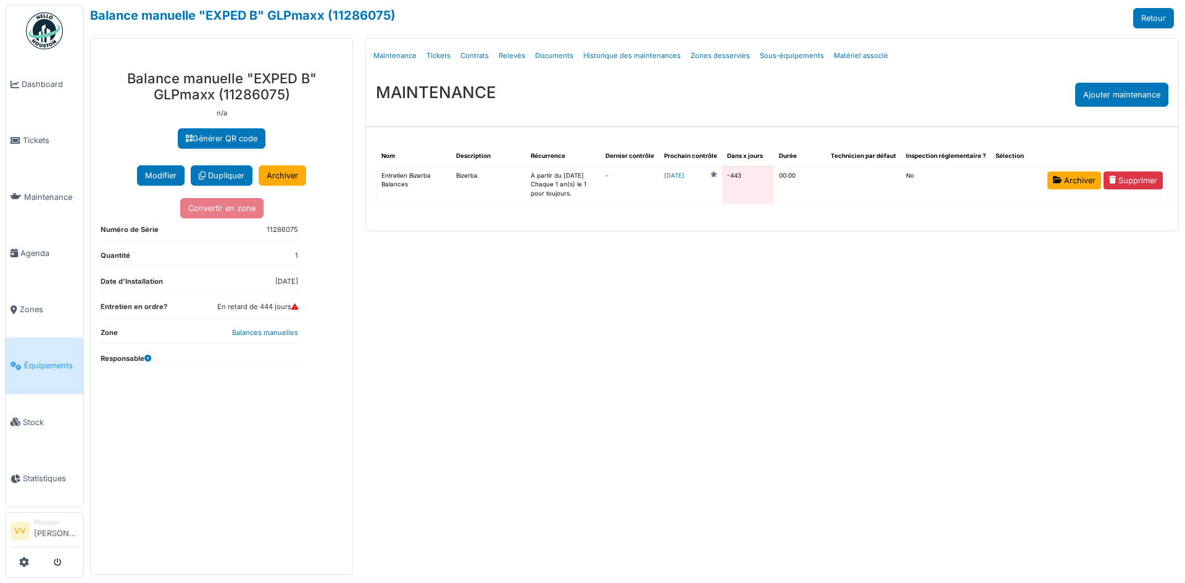
click at [920, 264] on div "Menu Détails Maintenance Tickets Contrats Relevés Documents Historique des main…" at bounding box center [772, 306] width 826 height 537
click at [52, 194] on span "Maintenance" at bounding box center [51, 197] width 54 height 12
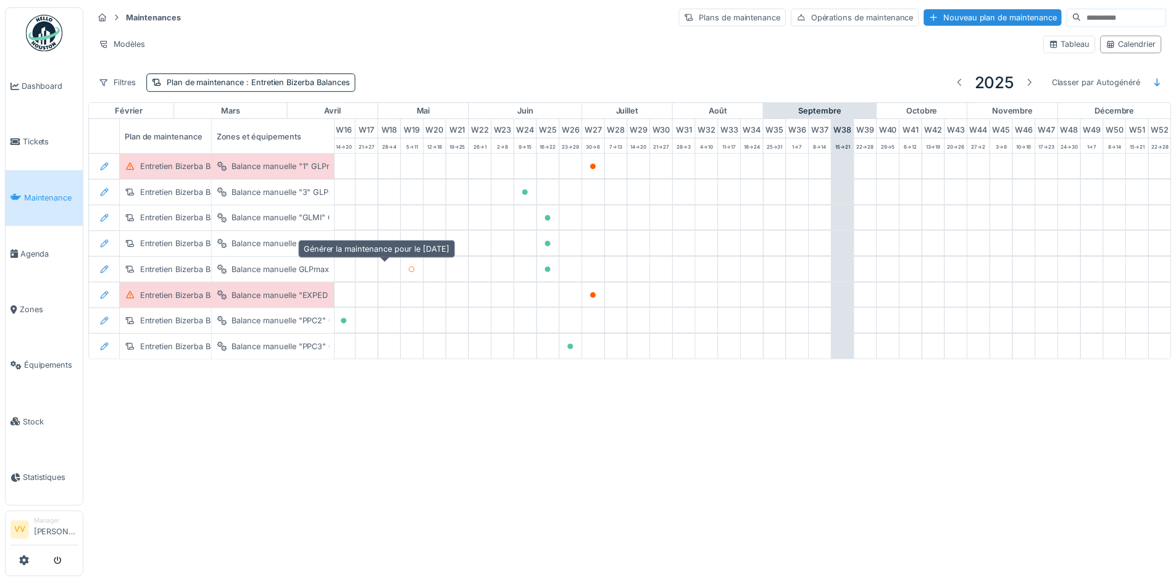
scroll to position [0, 404]
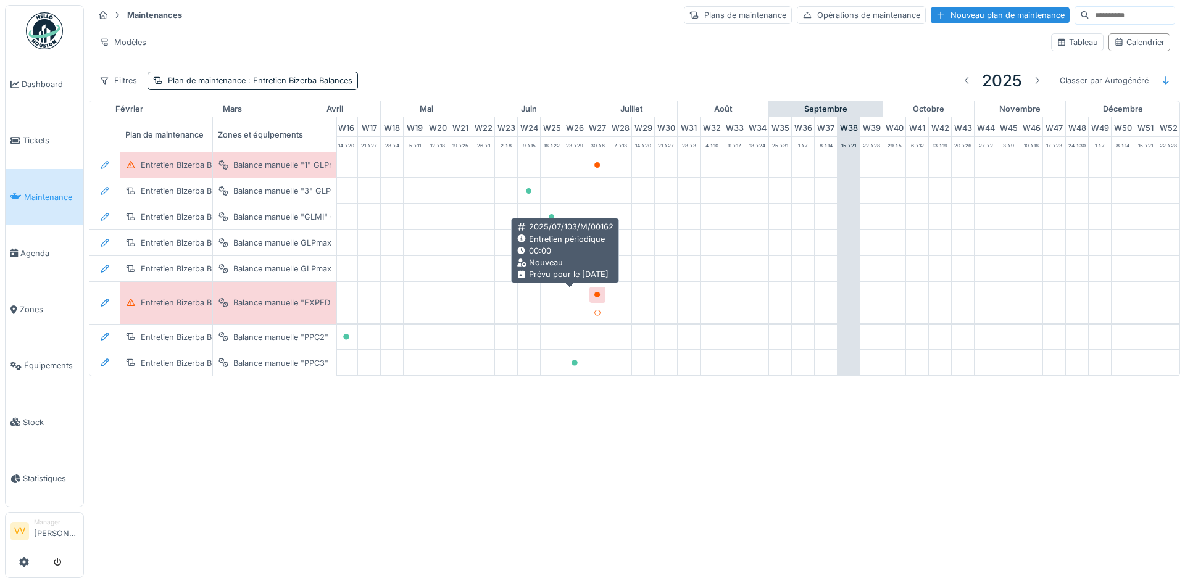
click at [594, 294] on icon at bounding box center [597, 295] width 6 height 6
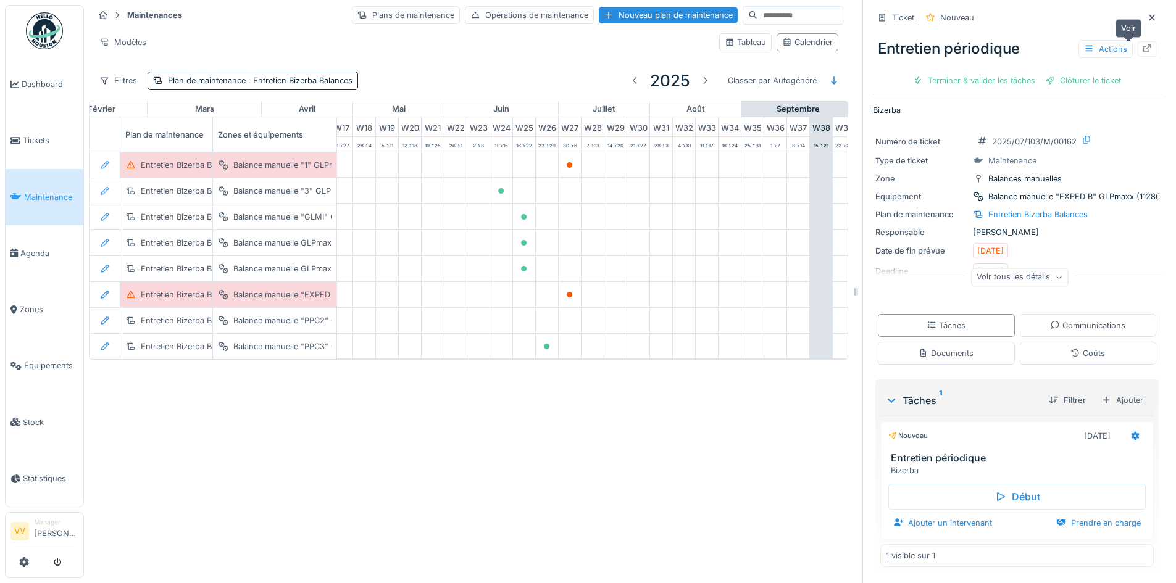
click at [1138, 53] on div at bounding box center [1147, 48] width 19 height 15
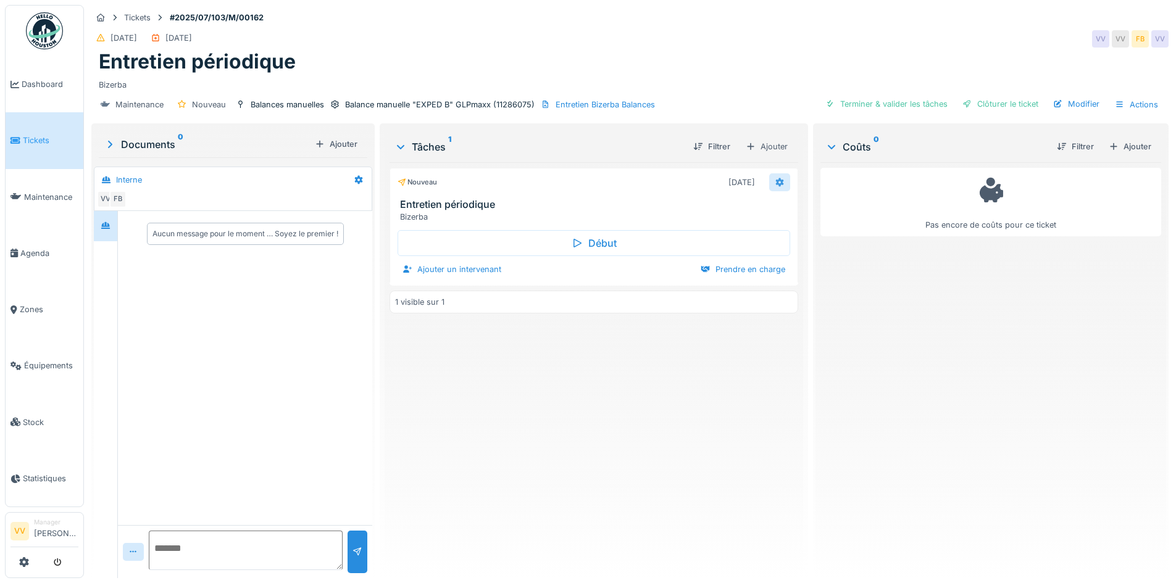
click at [775, 180] on icon at bounding box center [779, 182] width 8 height 9
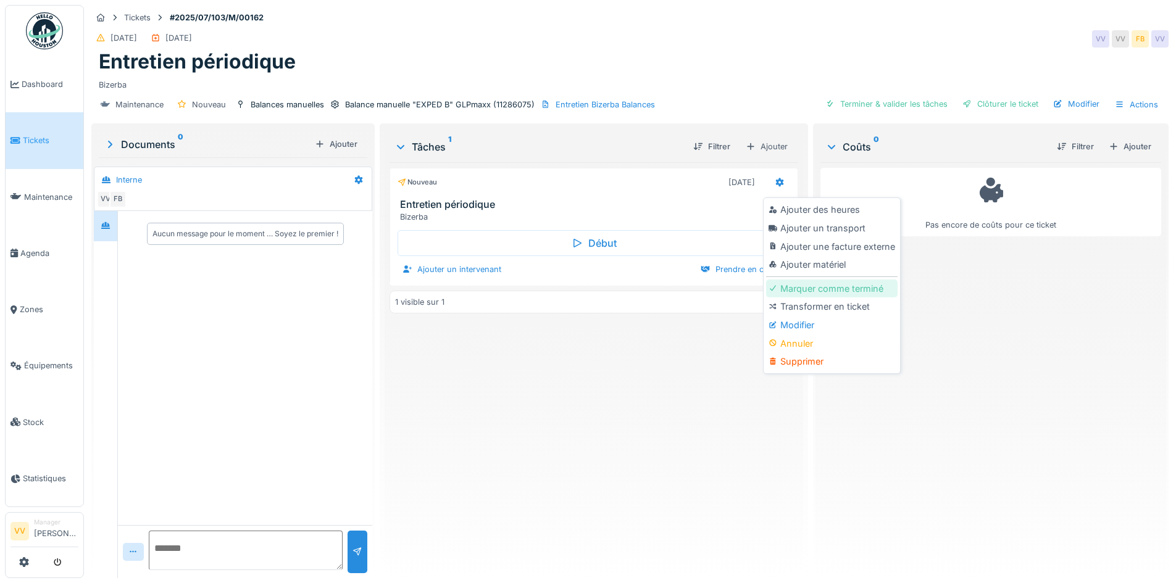
click at [830, 293] on div "Marquer comme terminé" at bounding box center [831, 289] width 131 height 19
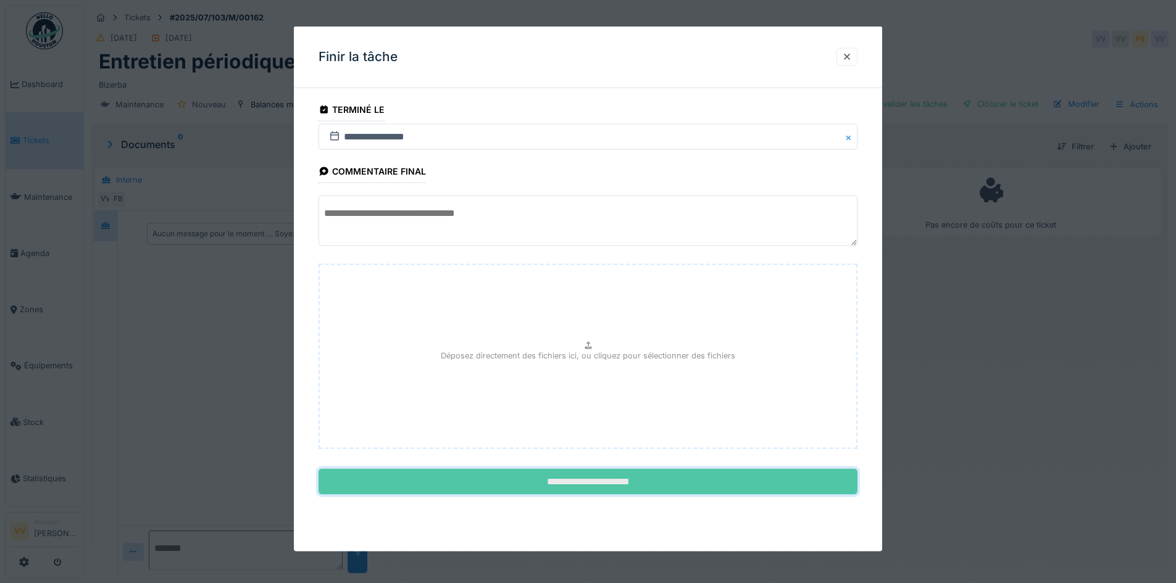
click at [668, 478] on input "**********" at bounding box center [588, 482] width 539 height 26
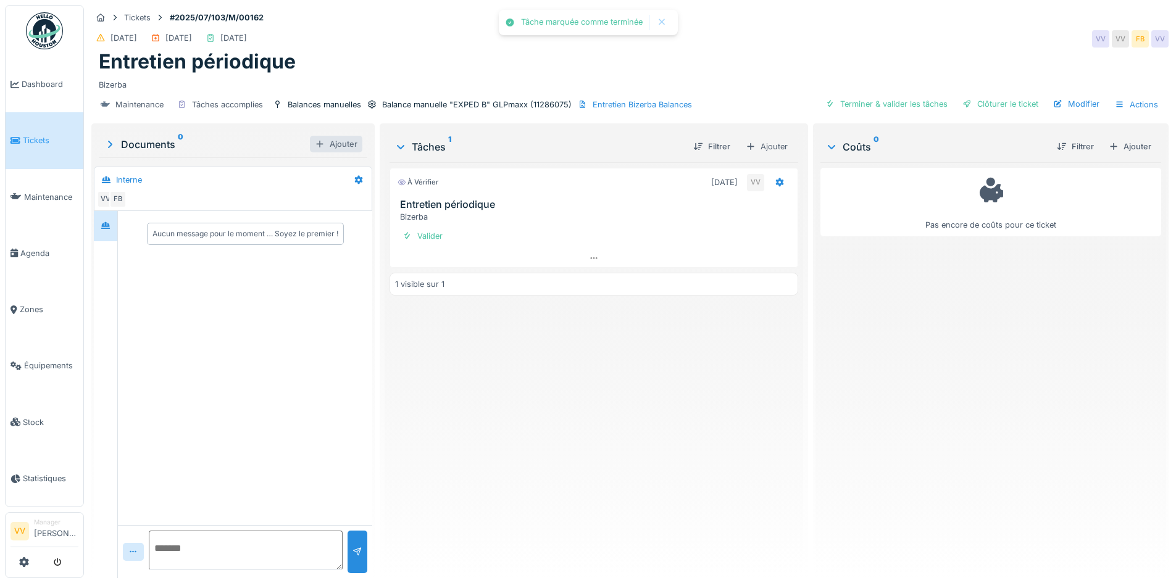
click at [328, 146] on div "Ajouter" at bounding box center [336, 144] width 52 height 17
click at [891, 314] on div "Pas encore de coûts pour ce ticket" at bounding box center [990, 365] width 341 height 406
click at [1015, 102] on div "Clôturer le ticket" at bounding box center [1000, 104] width 86 height 17
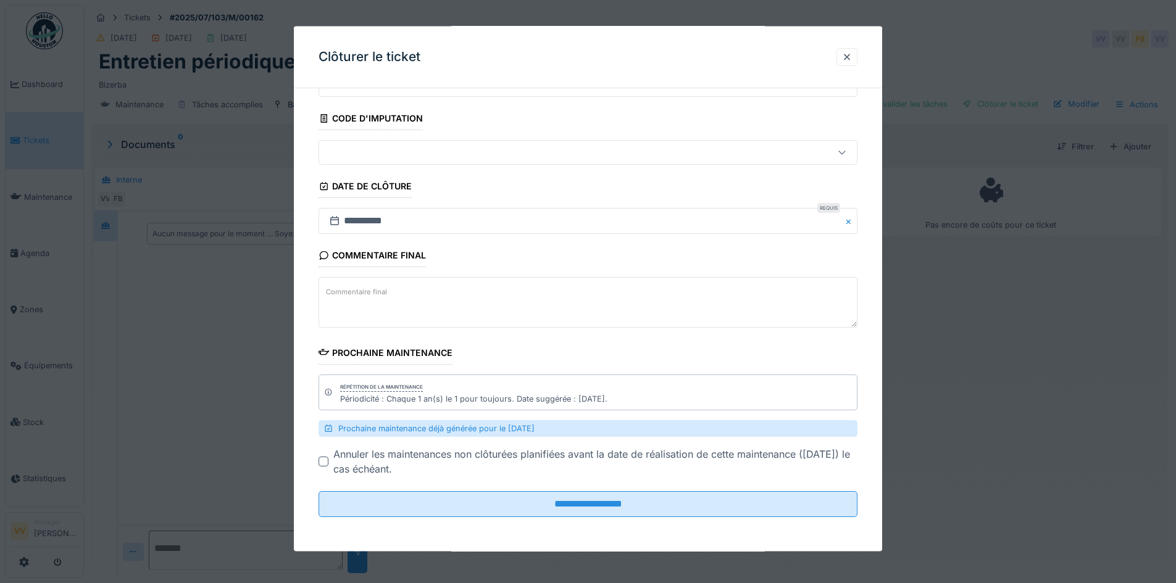
scroll to position [9, 0]
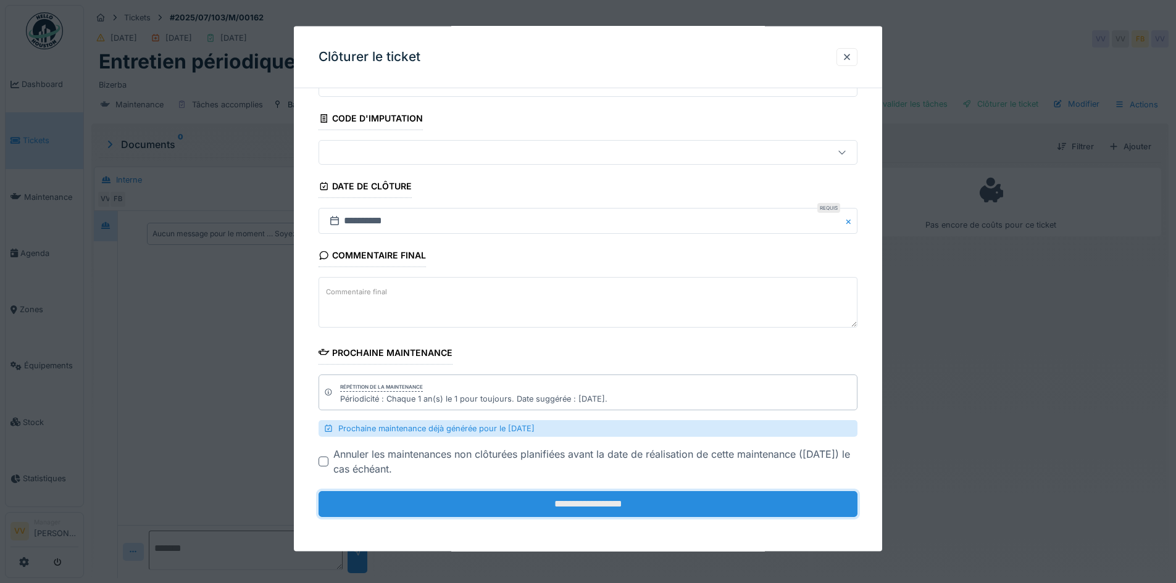
click at [667, 509] on input "**********" at bounding box center [588, 504] width 539 height 26
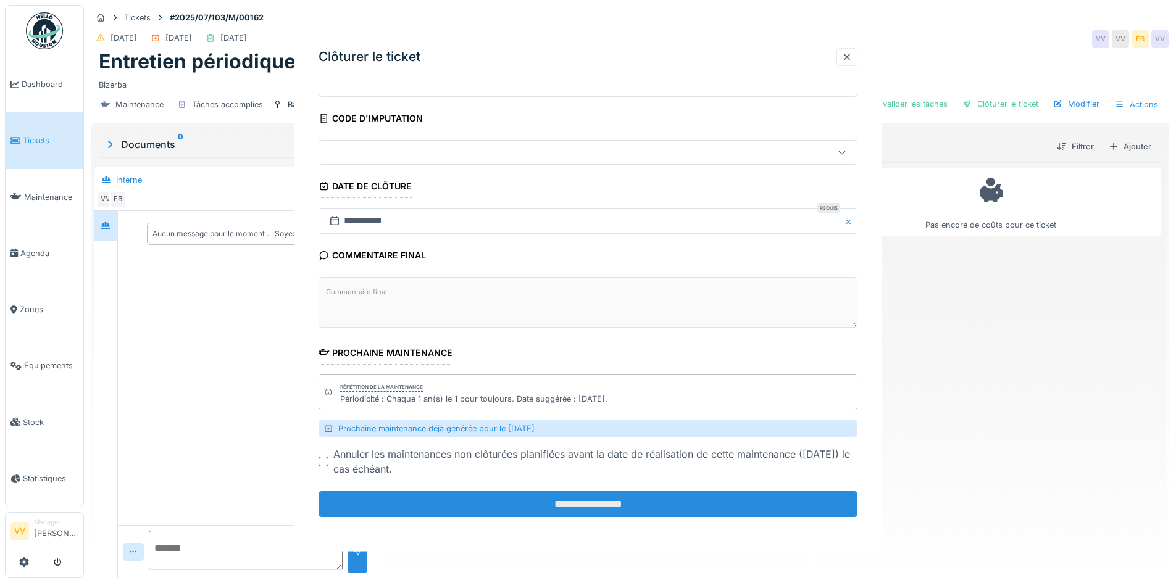
scroll to position [0, 0]
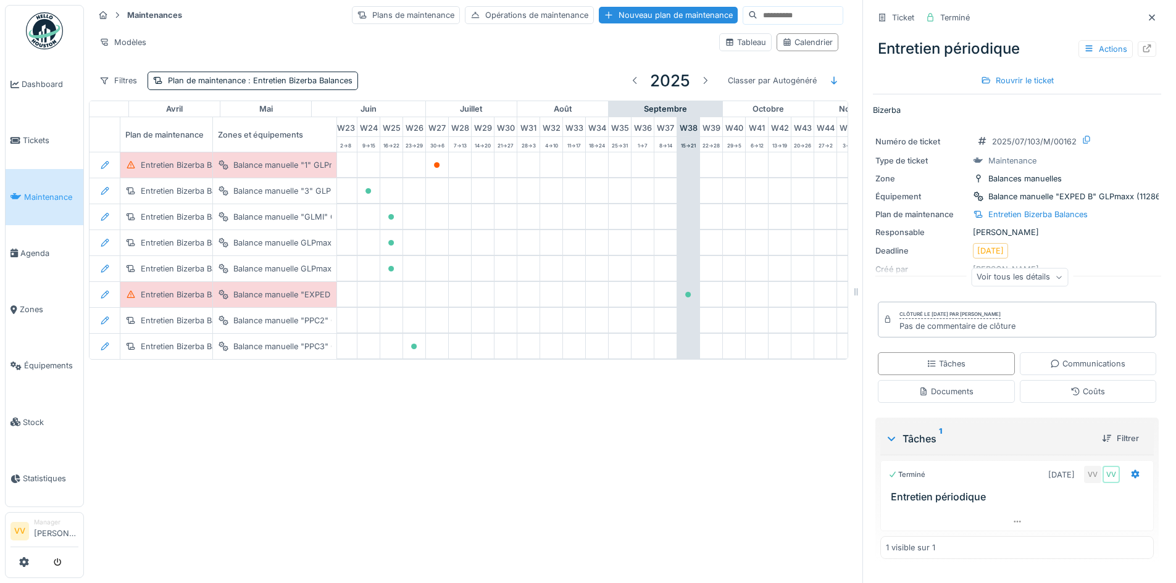
scroll to position [0, 538]
click at [180, 296] on div "Entretien Bizerba Balances" at bounding box center [190, 295] width 99 height 12
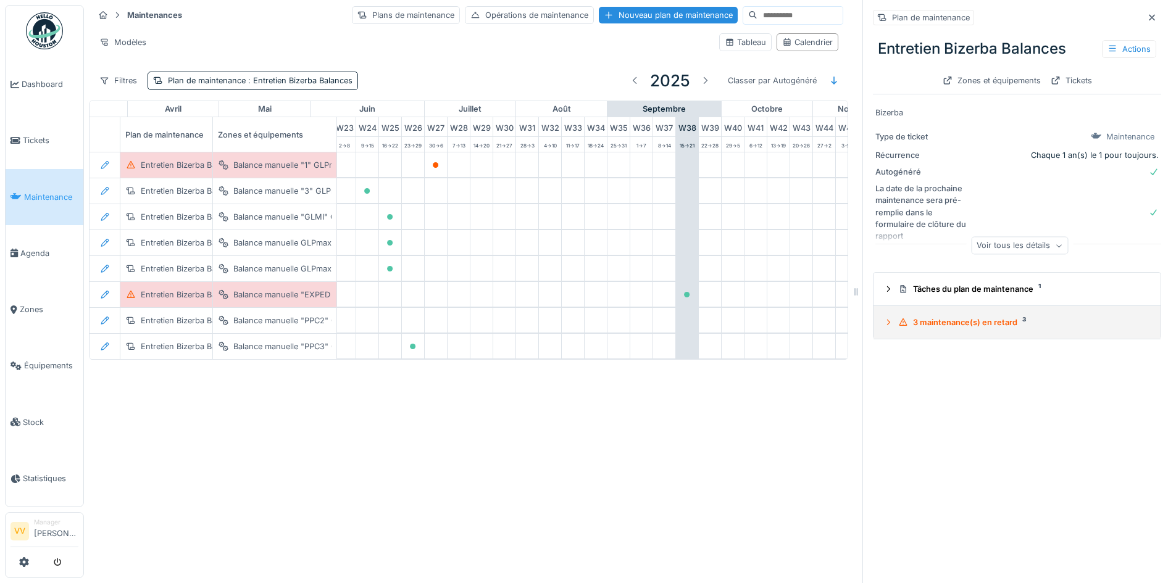
click at [883, 322] on icon at bounding box center [888, 323] width 10 height 8
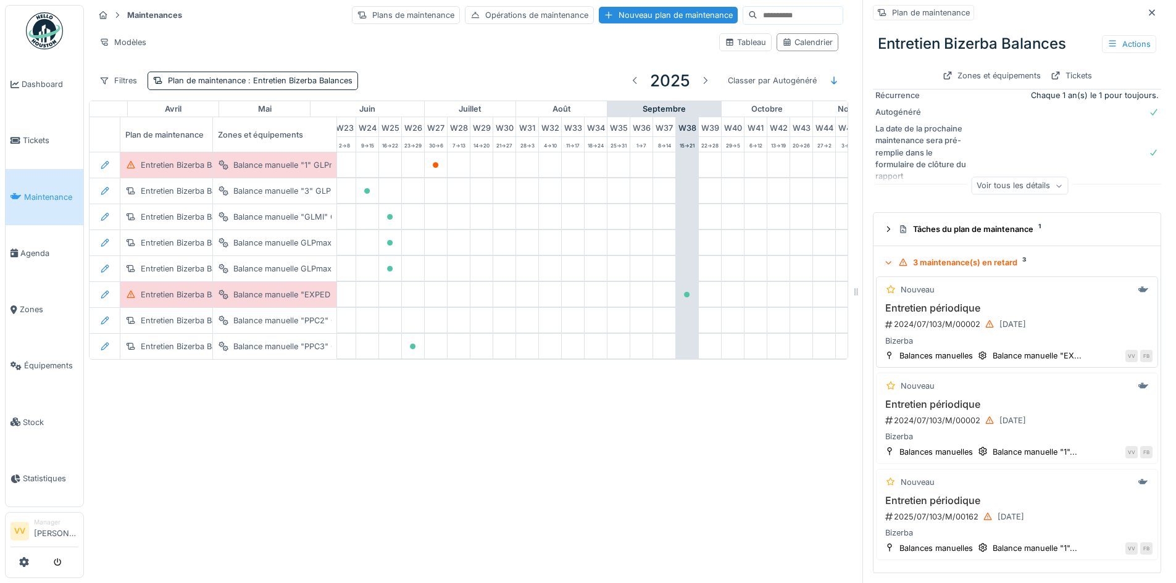
scroll to position [9, 0]
click at [1044, 495] on h3 "Entretien périodique" at bounding box center [1017, 501] width 271 height 12
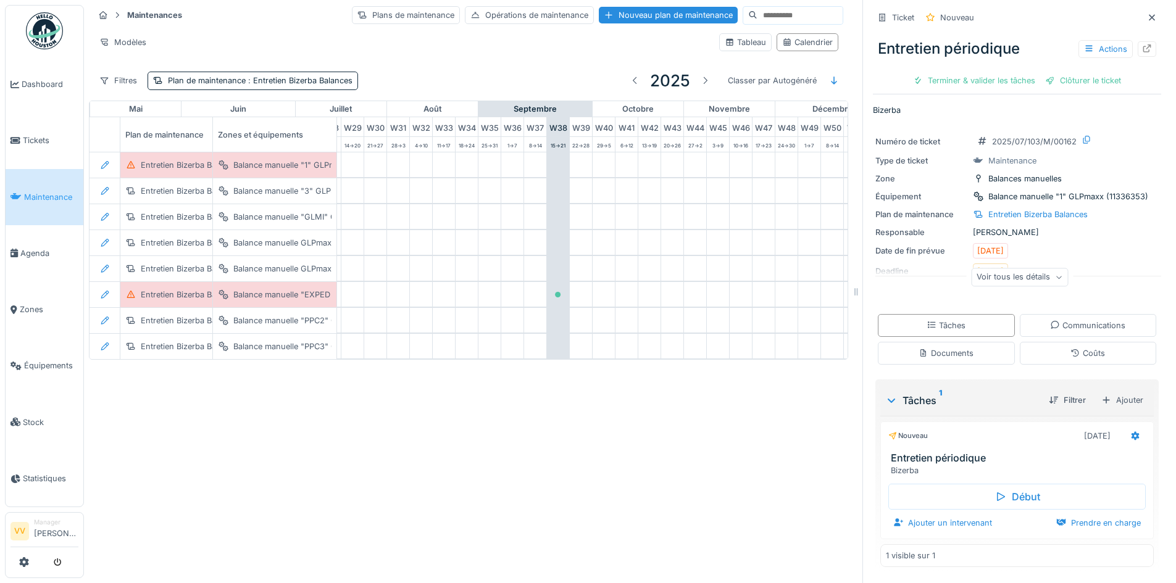
scroll to position [0, 736]
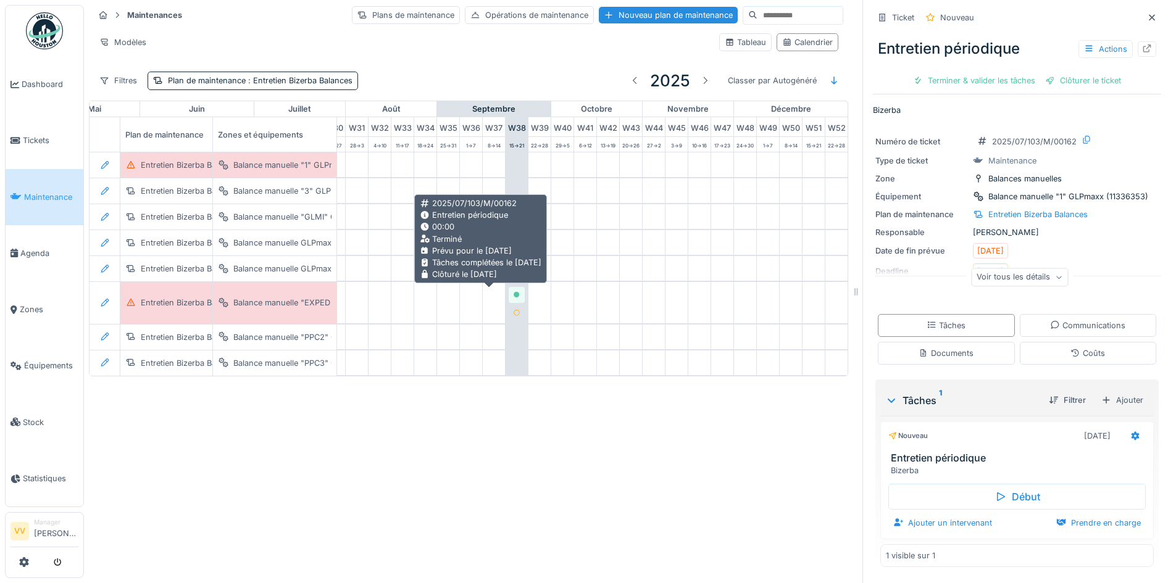
click at [513, 291] on div at bounding box center [516, 295] width 7 height 12
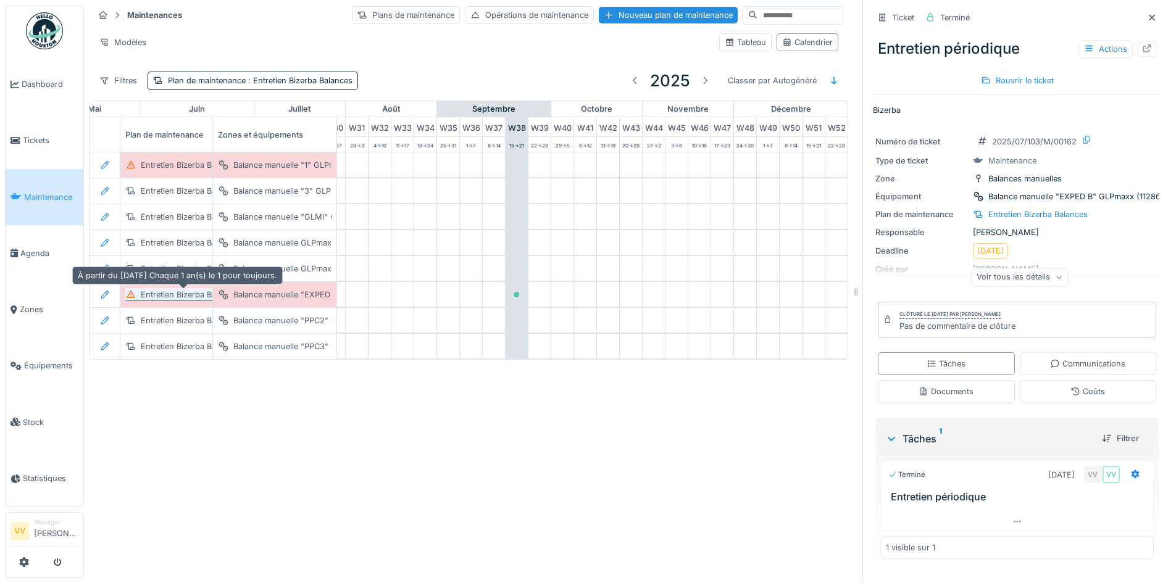
click at [182, 289] on div "Entretien Bizerba Balances" at bounding box center [190, 295] width 99 height 12
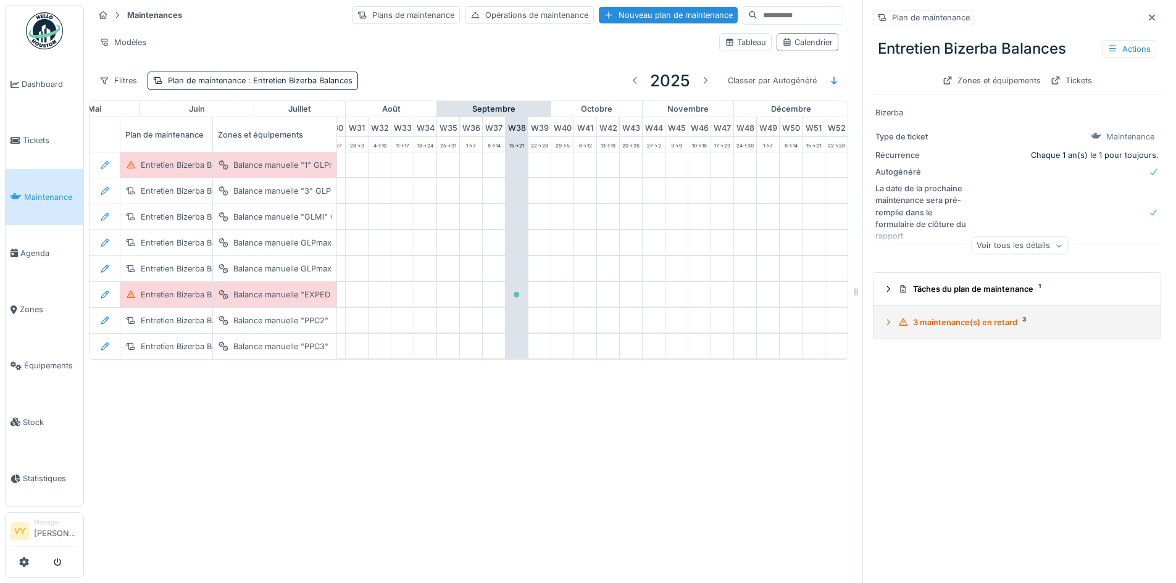
click at [899, 319] on icon at bounding box center [903, 322] width 8 height 7
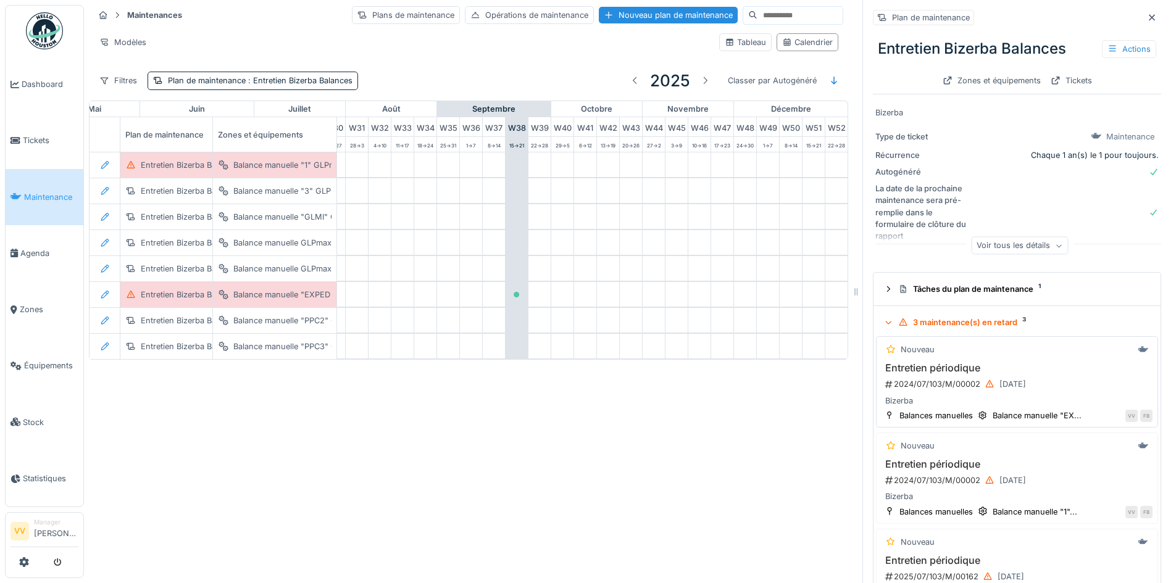
click at [1097, 349] on div "Nouveau" at bounding box center [1017, 349] width 271 height 15
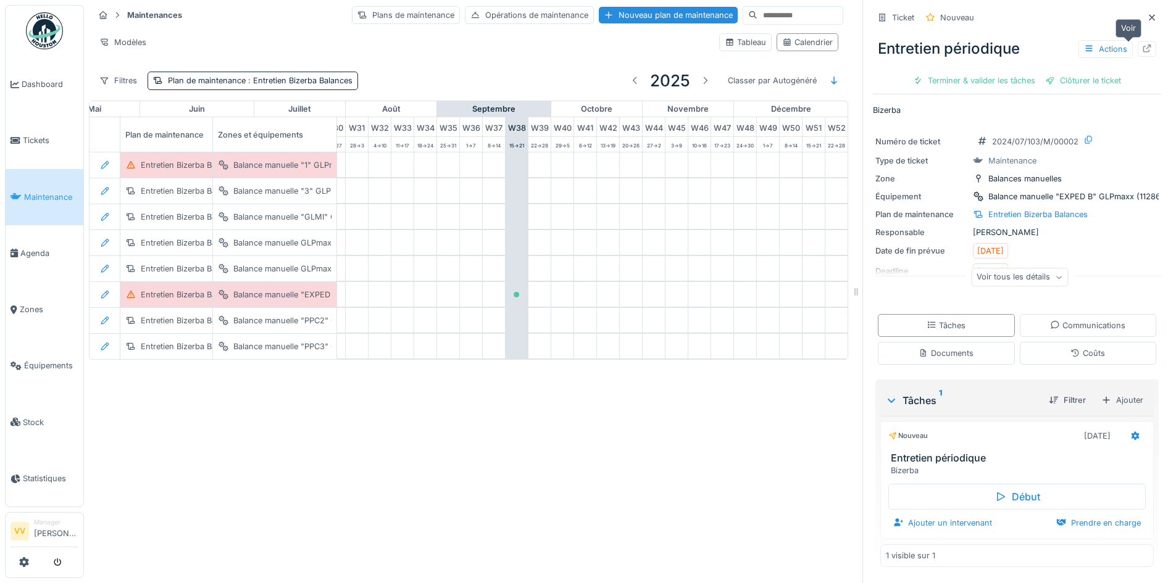
click at [1142, 44] on icon at bounding box center [1147, 48] width 10 height 8
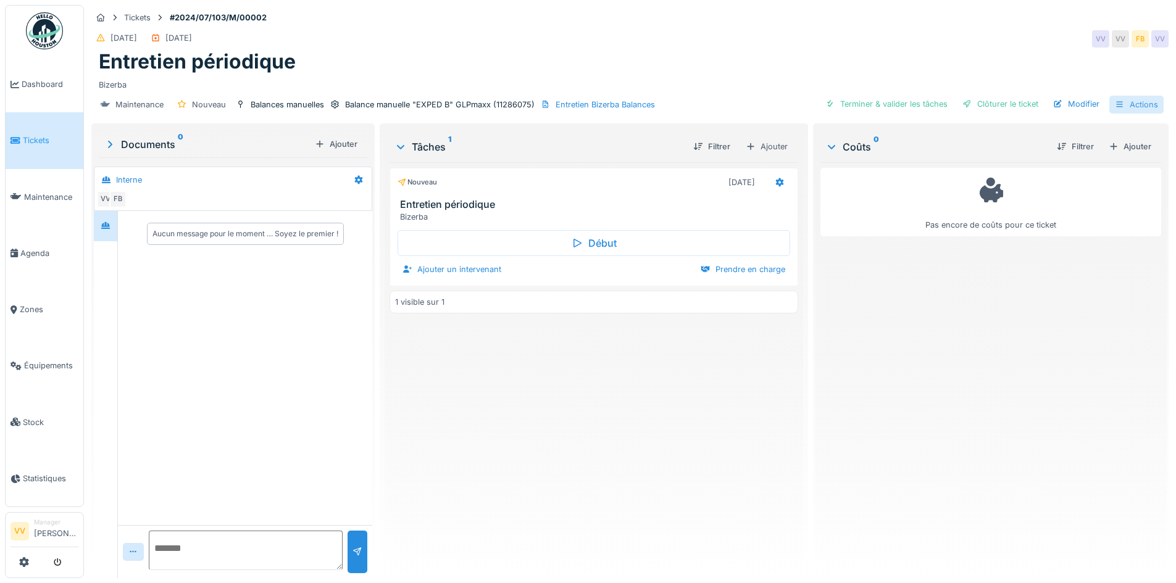
click at [1130, 106] on div "Actions" at bounding box center [1136, 105] width 54 height 18
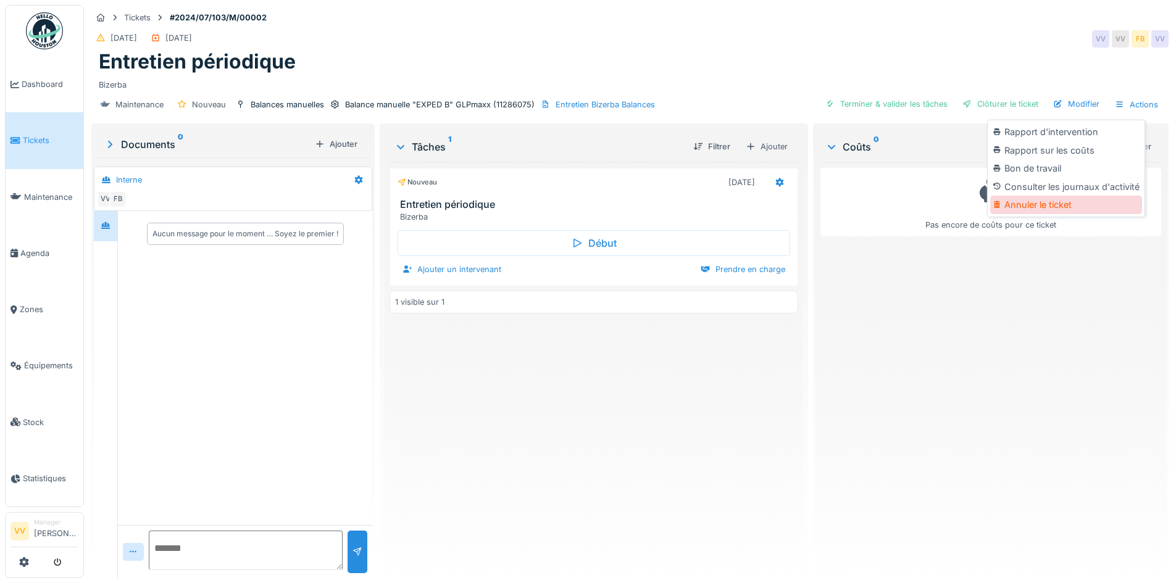
click at [1050, 201] on div "Annuler le ticket" at bounding box center [1066, 205] width 152 height 19
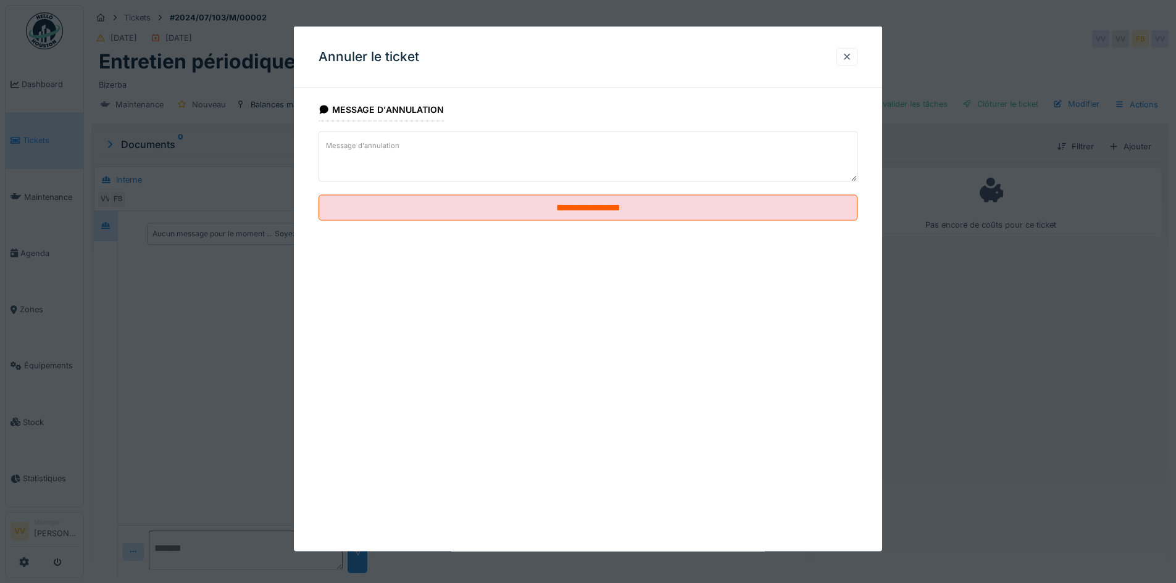
click at [490, 138] on textarea "Message d'annulation" at bounding box center [588, 156] width 539 height 51
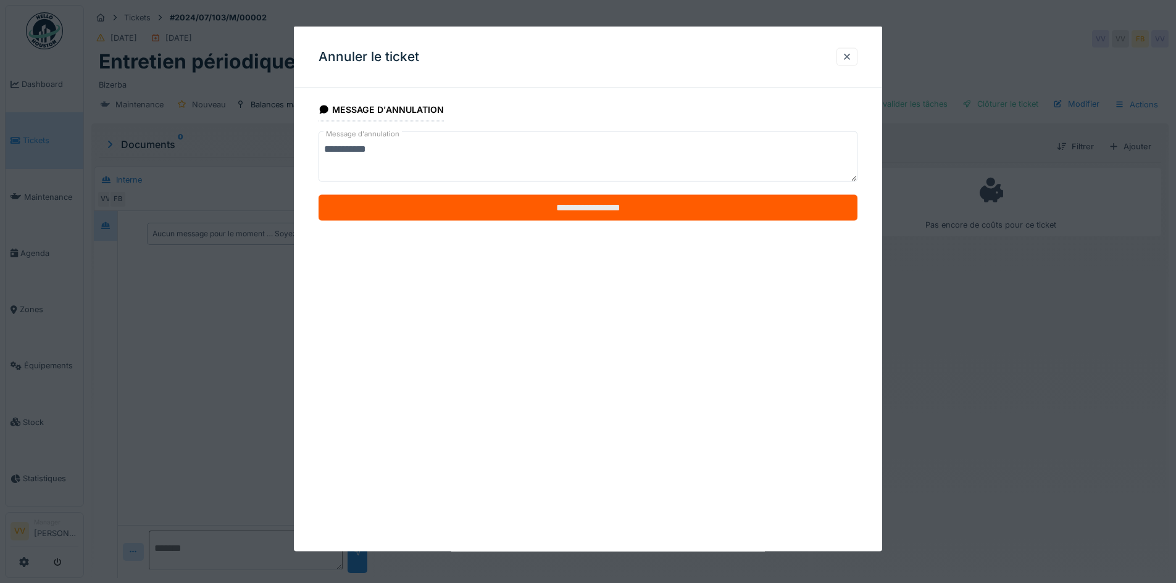
type textarea "**********"
click at [455, 212] on input "**********" at bounding box center [588, 208] width 539 height 26
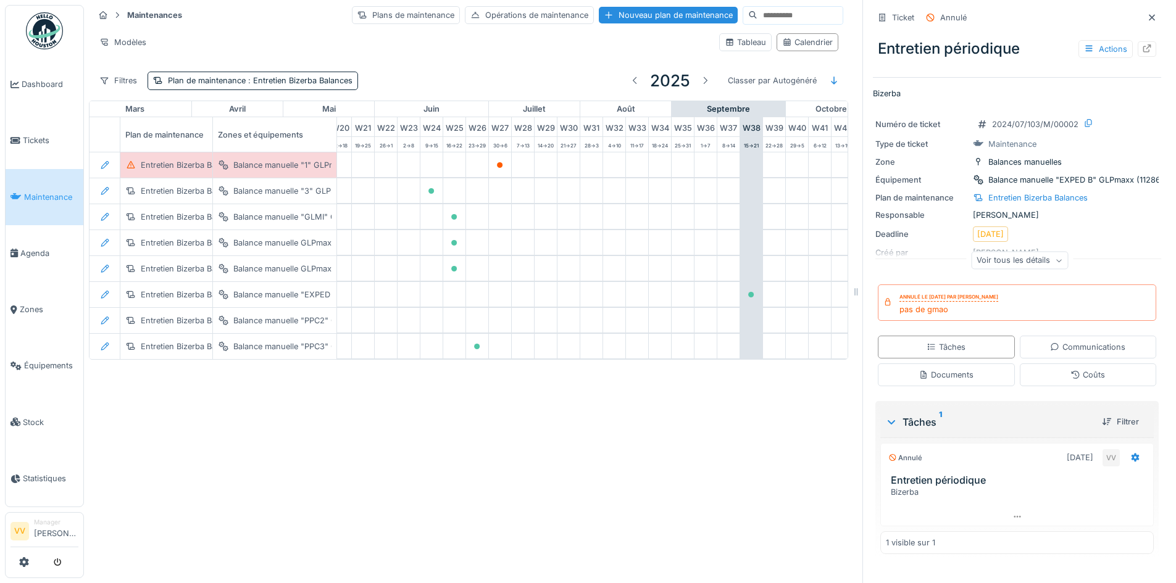
scroll to position [0, 515]
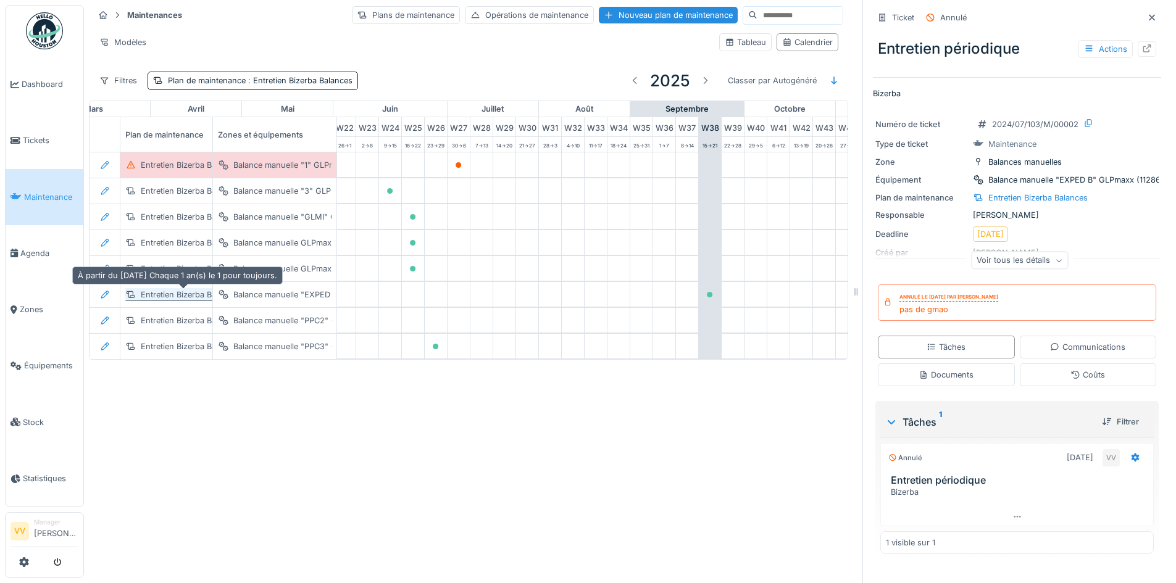
click at [171, 289] on div "Entretien Bizerba Balances" at bounding box center [190, 295] width 99 height 12
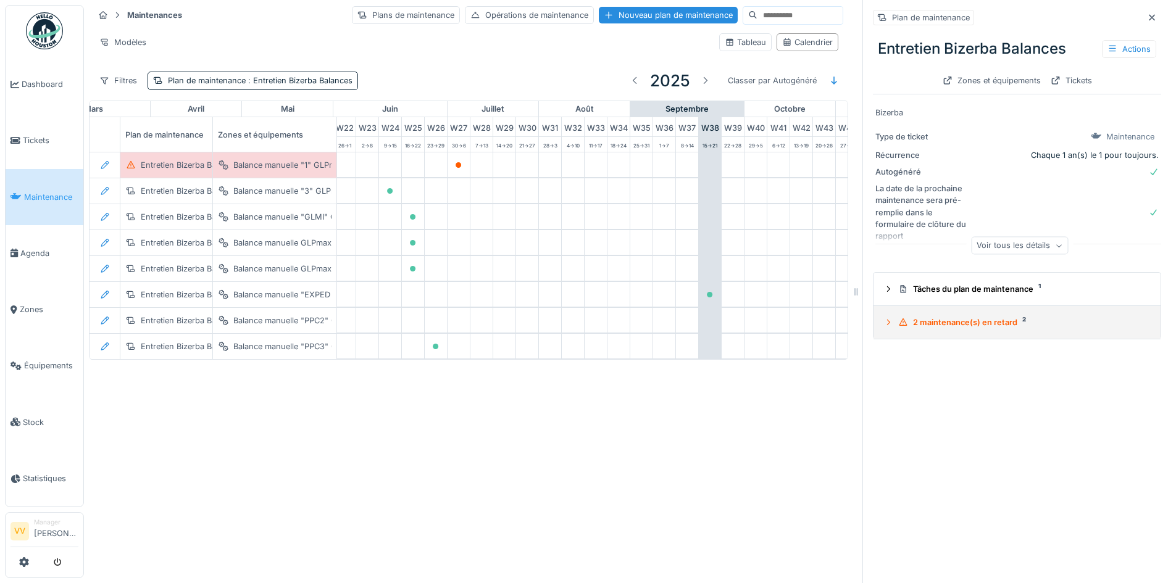
click at [899, 319] on icon at bounding box center [903, 322] width 8 height 7
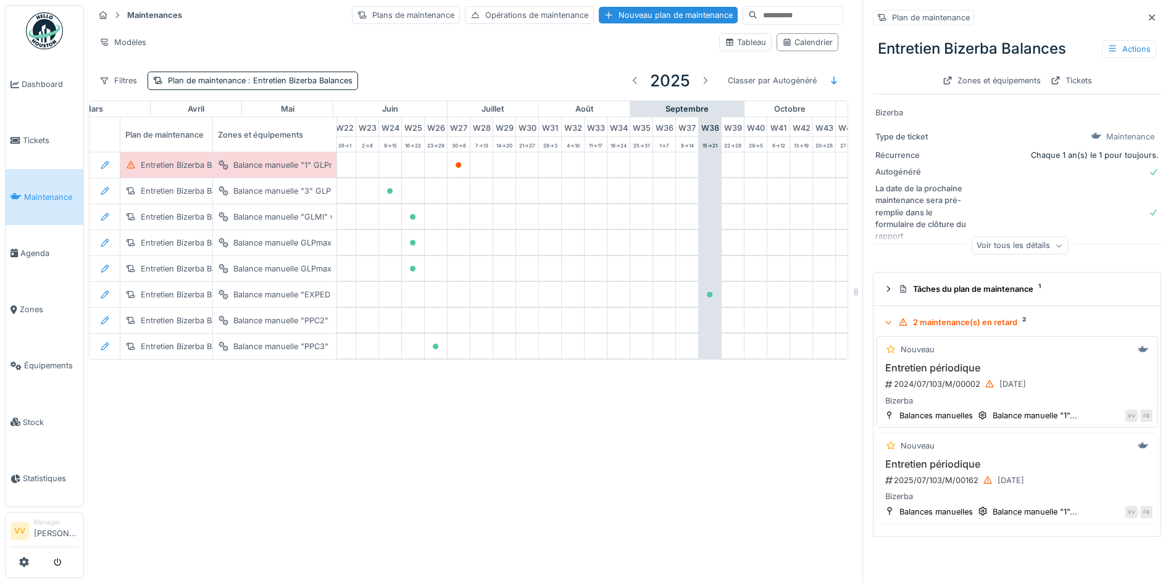
click at [949, 395] on div "Bizerba" at bounding box center [1017, 401] width 271 height 12
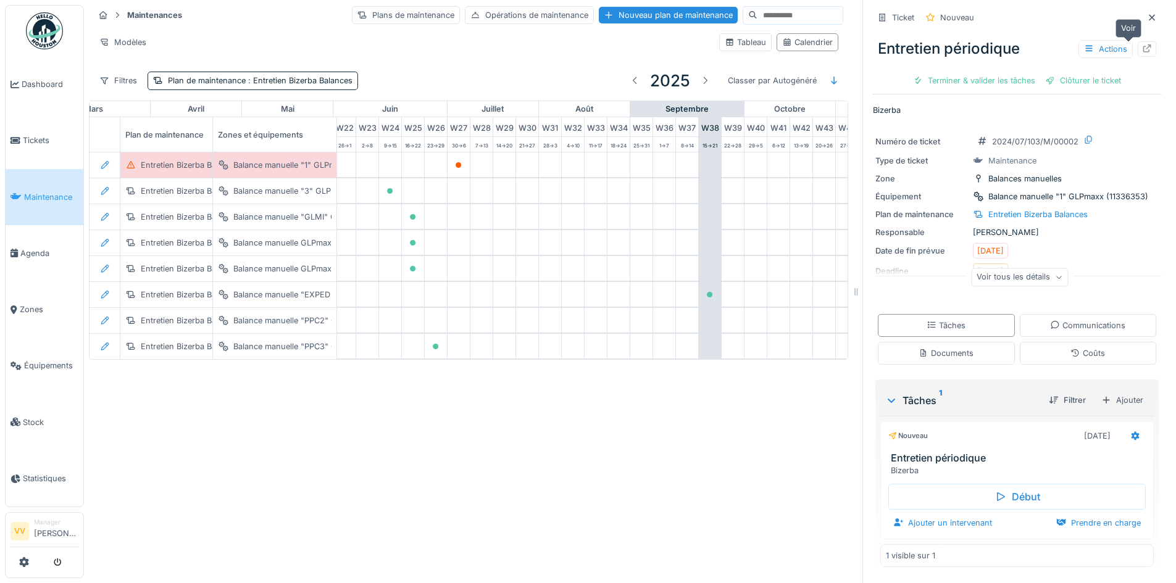
click at [1142, 44] on icon at bounding box center [1147, 48] width 10 height 8
click at [178, 159] on div "Entretien Bizerba Balances" at bounding box center [190, 165] width 99 height 12
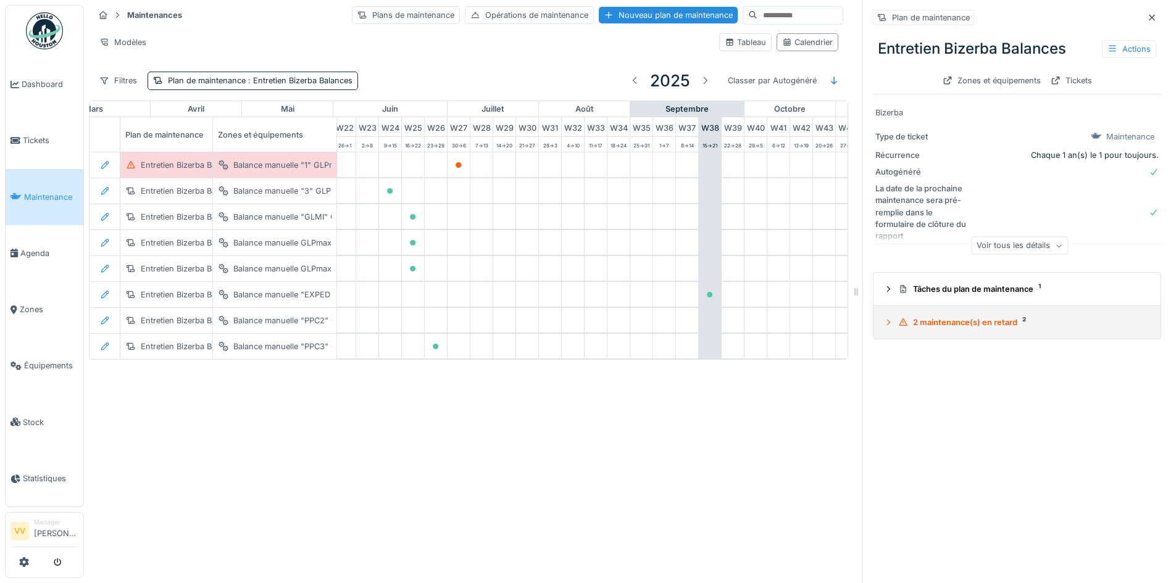
click at [887, 320] on icon at bounding box center [888, 323] width 3 height 6
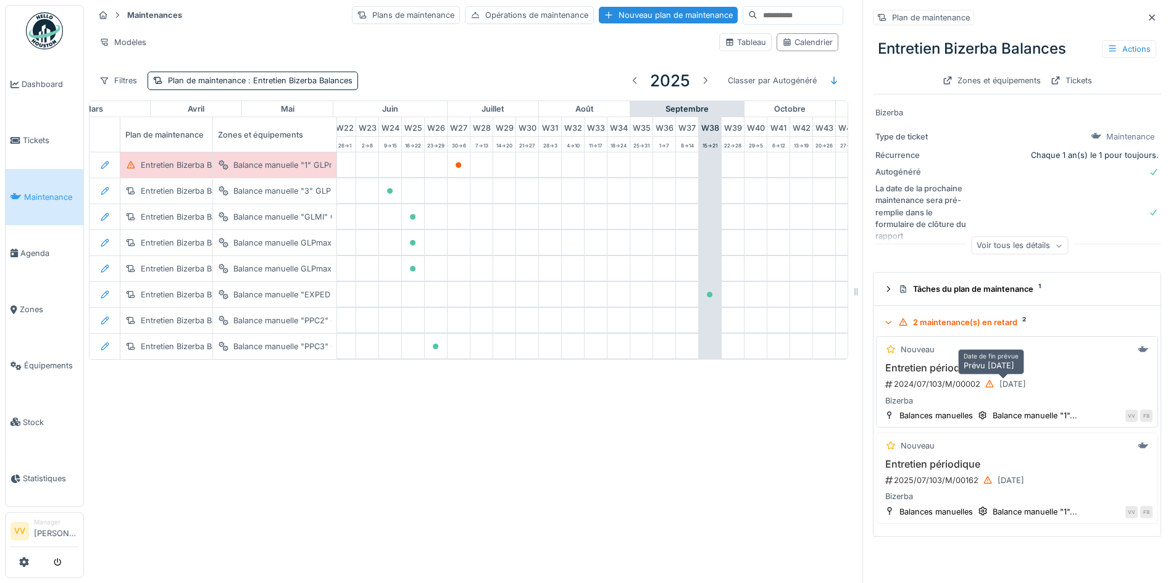
click at [1030, 377] on div "01/07/2024" at bounding box center [1005, 384] width 50 height 15
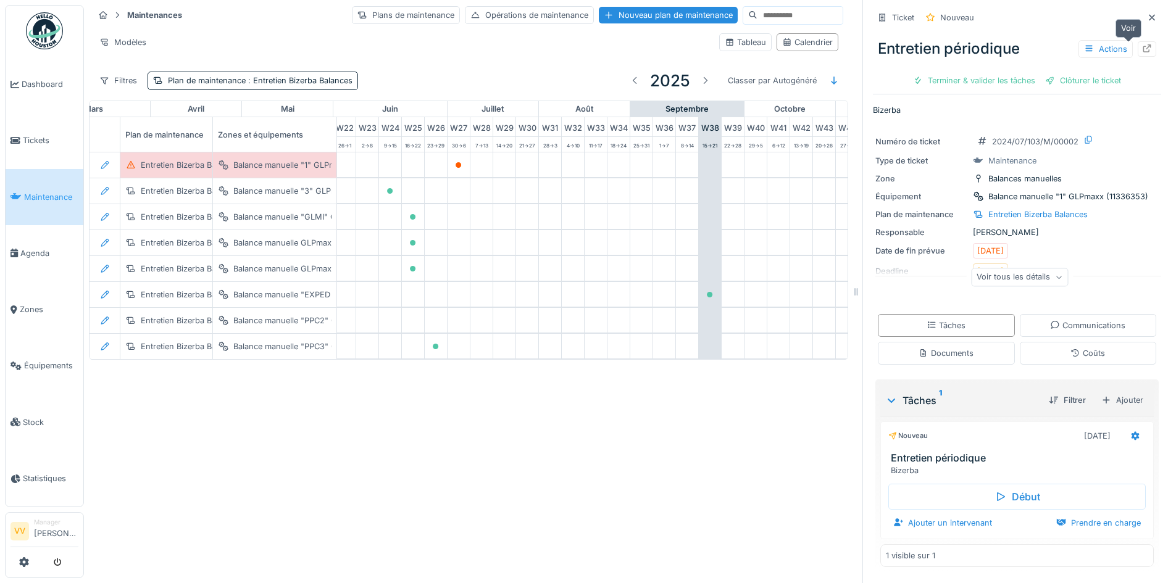
click at [1142, 44] on icon at bounding box center [1147, 48] width 10 height 8
click at [33, 196] on span "Maintenance" at bounding box center [51, 197] width 54 height 12
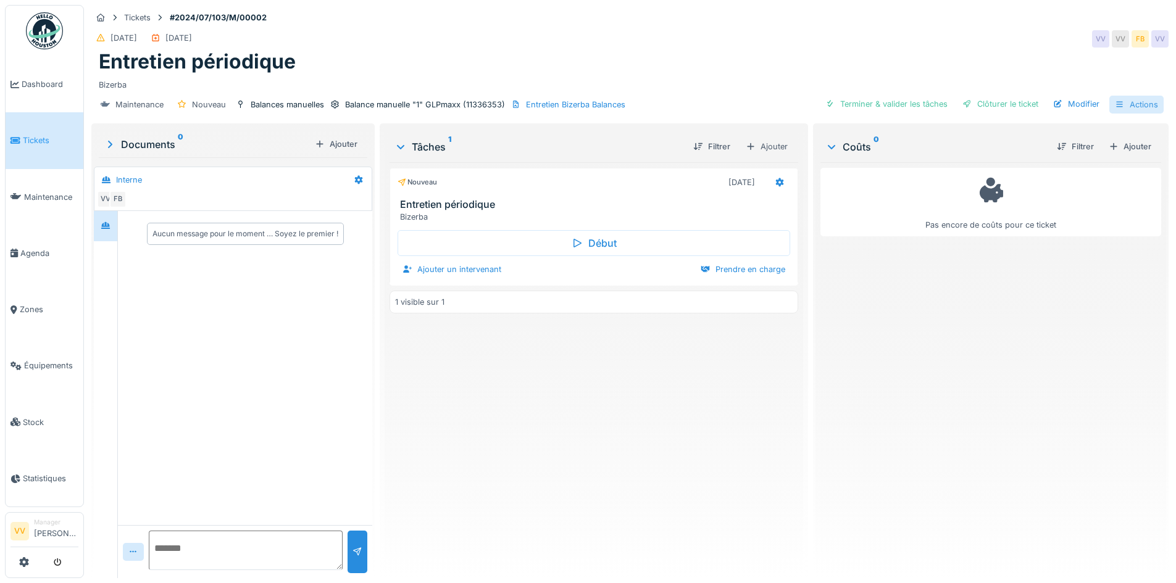
click at [1133, 100] on div "Actions" at bounding box center [1136, 105] width 54 height 18
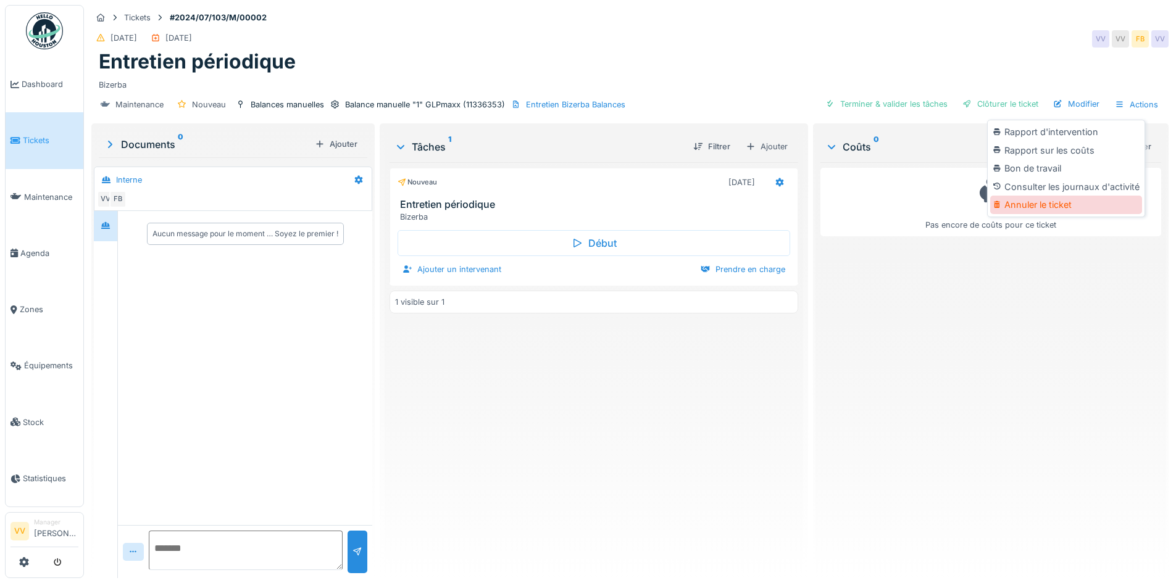
click at [1065, 209] on div "Annuler le ticket" at bounding box center [1066, 205] width 152 height 19
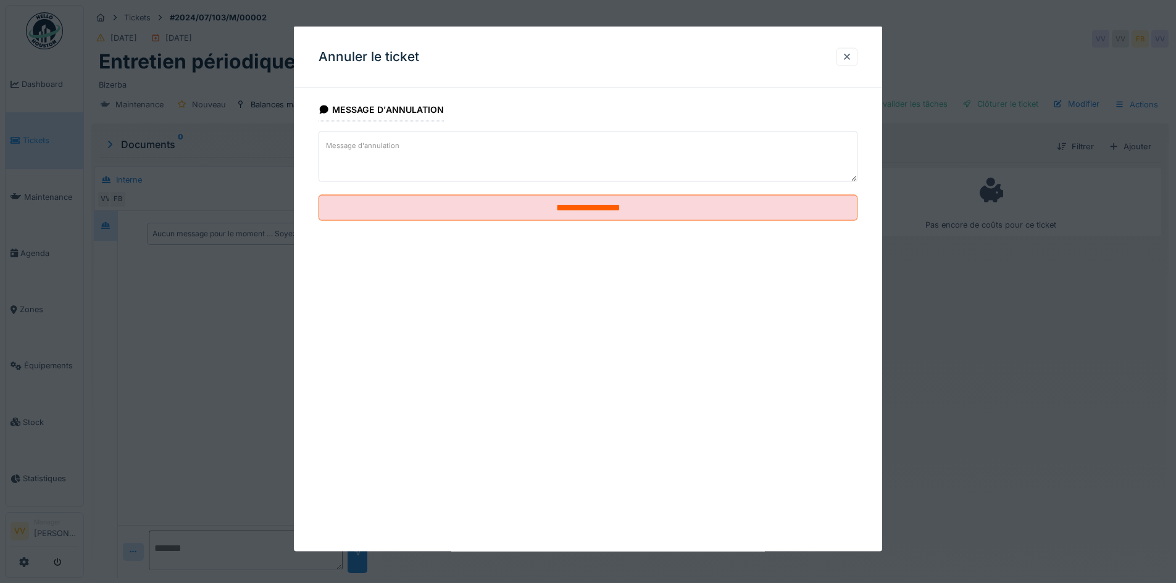
click at [442, 156] on textarea "Message d'annulation" at bounding box center [588, 156] width 539 height 51
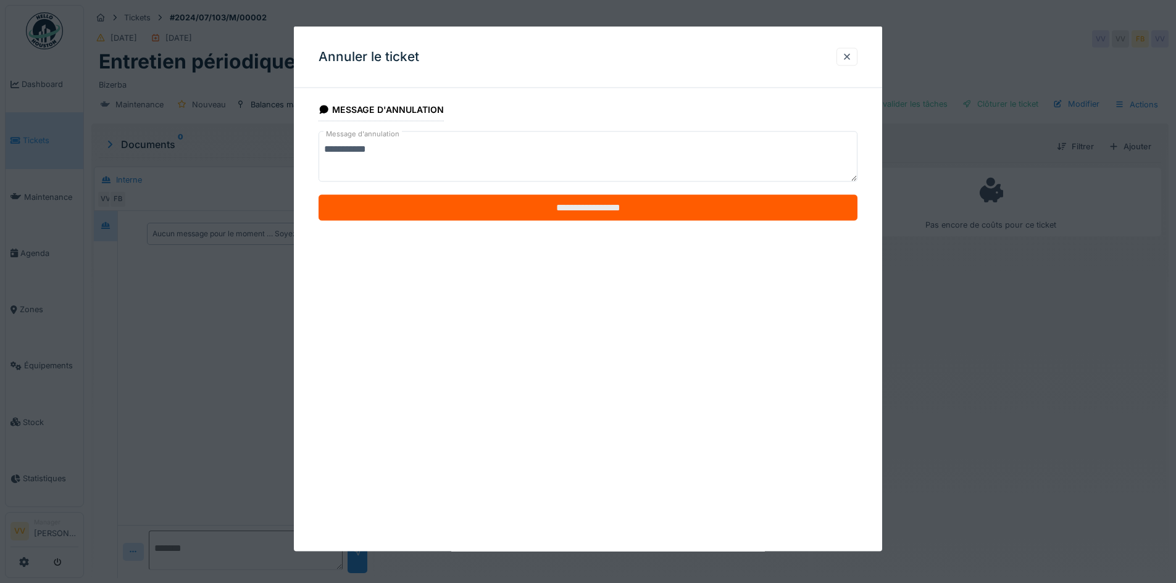
type textarea "**********"
click at [556, 207] on input "**********" at bounding box center [588, 208] width 539 height 26
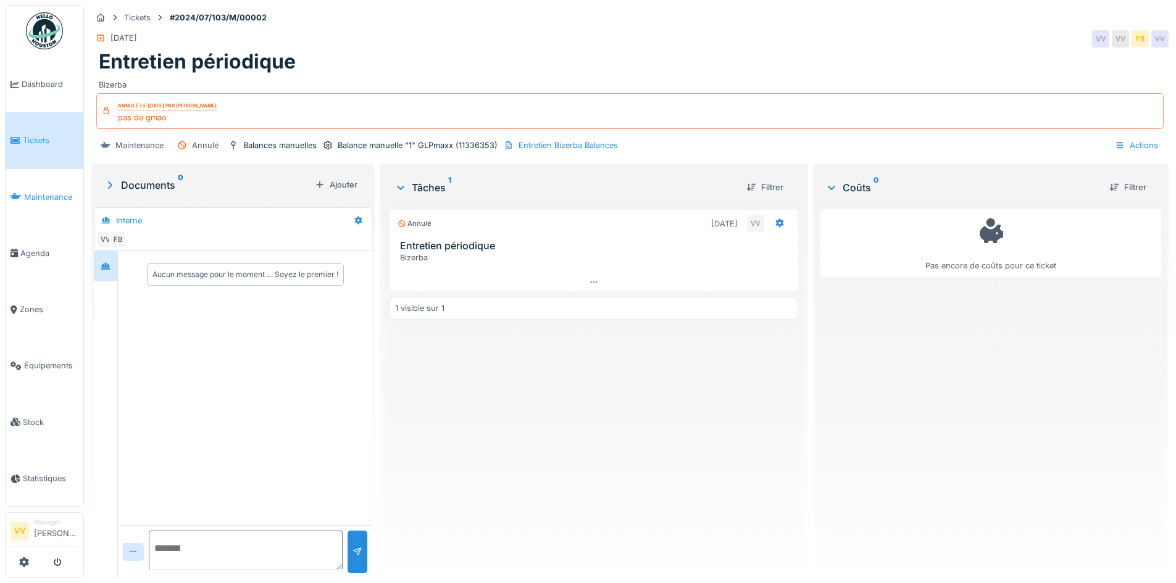
click at [43, 204] on link "Maintenance" at bounding box center [45, 197] width 78 height 56
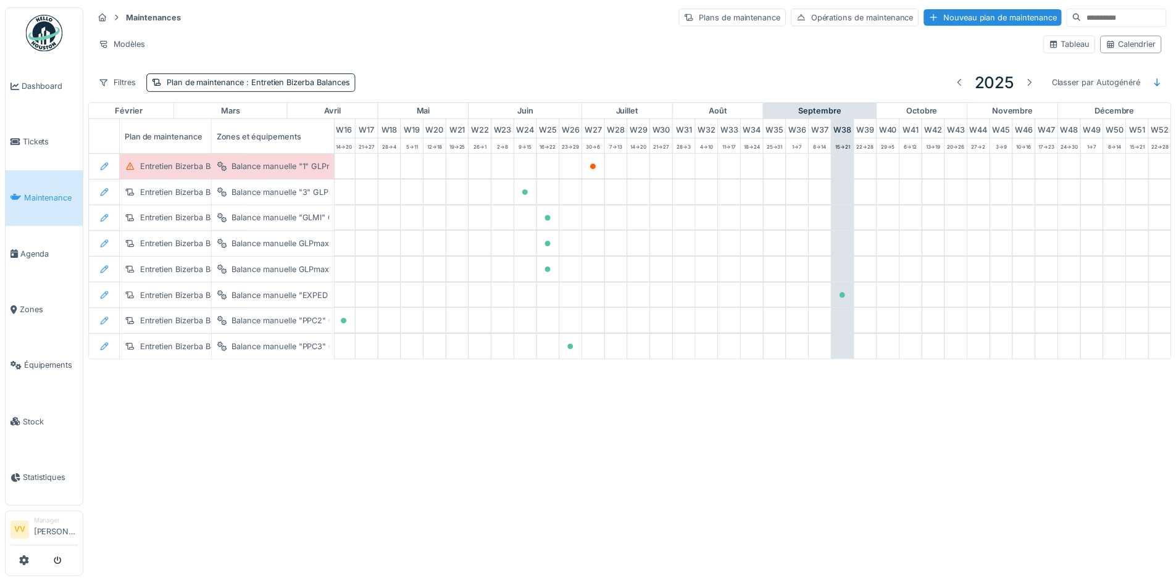
scroll to position [0, 404]
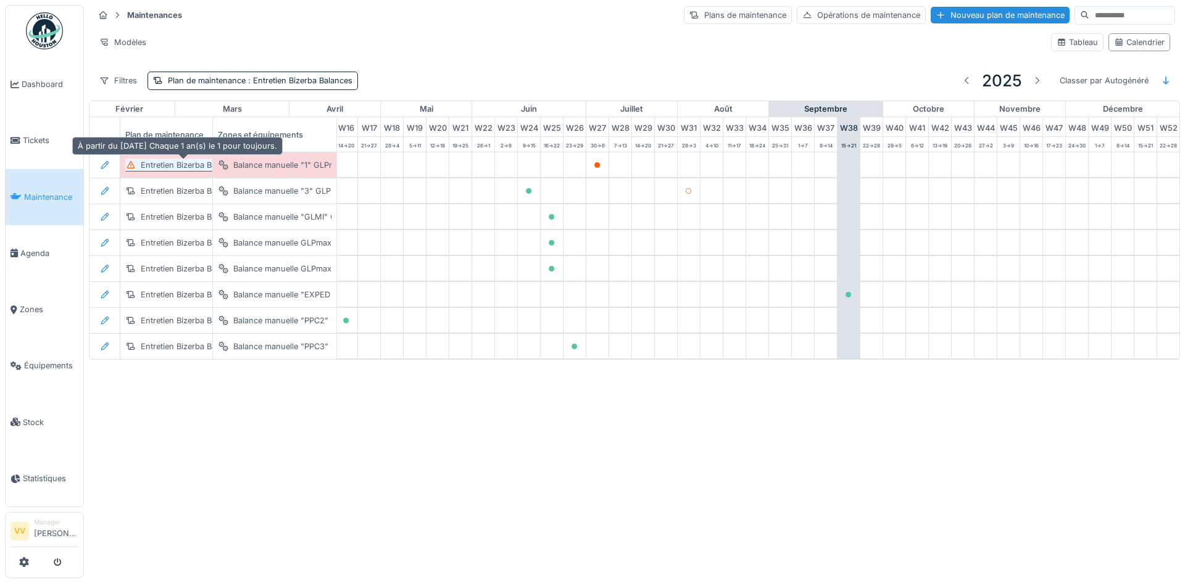
click at [162, 170] on div "Entretien Bizerba Balances" at bounding box center [190, 165] width 99 height 12
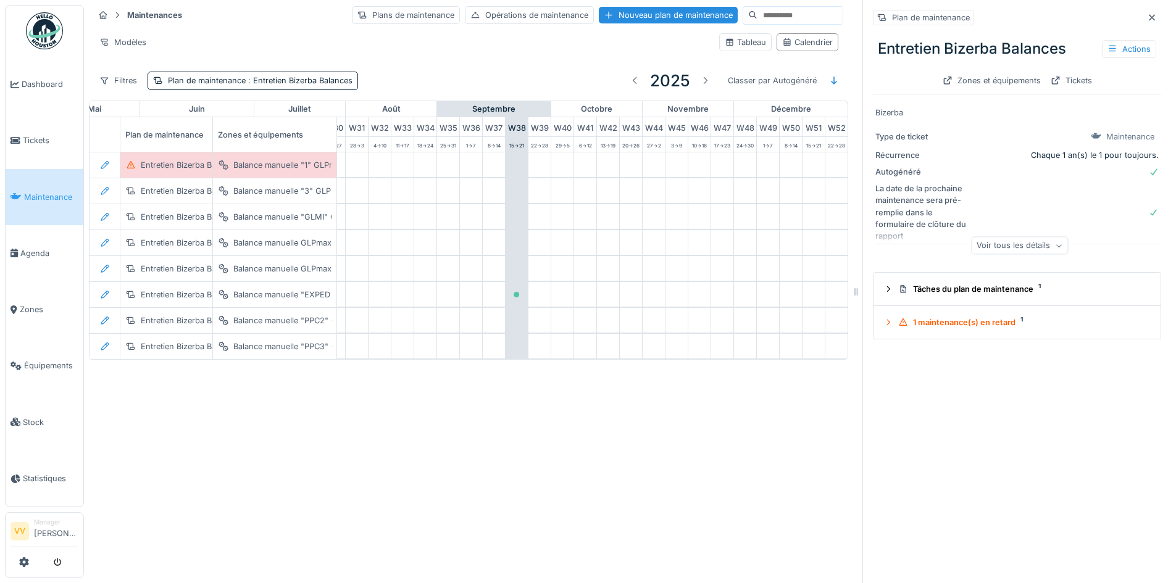
scroll to position [0, 736]
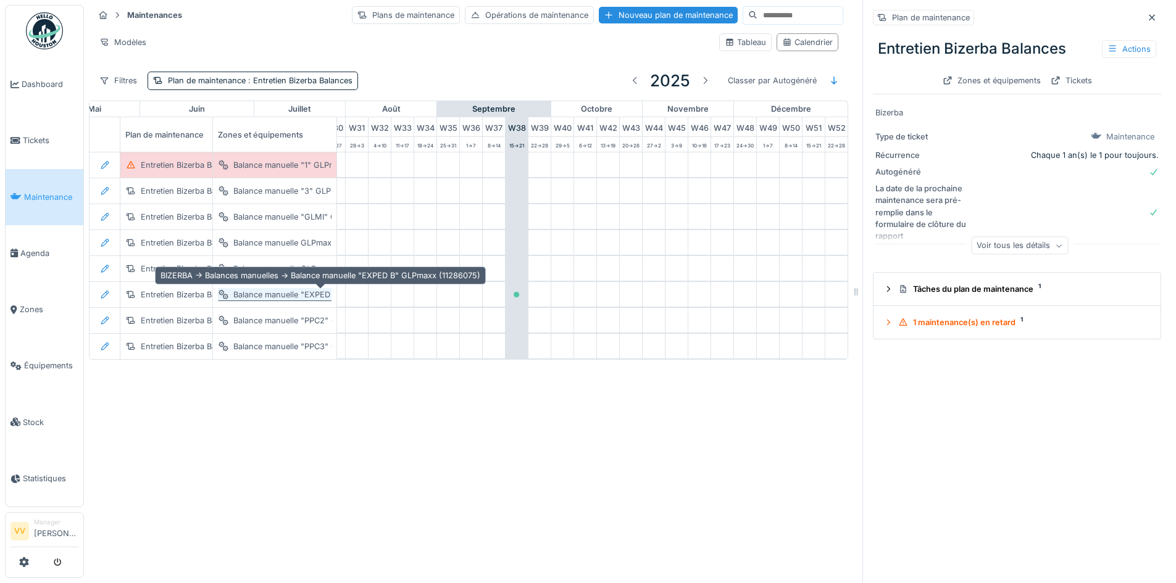
click at [252, 295] on div "Balance manuelle "EXPED B" GLPmaxx (11286075)" at bounding box center [328, 295] width 190 height 12
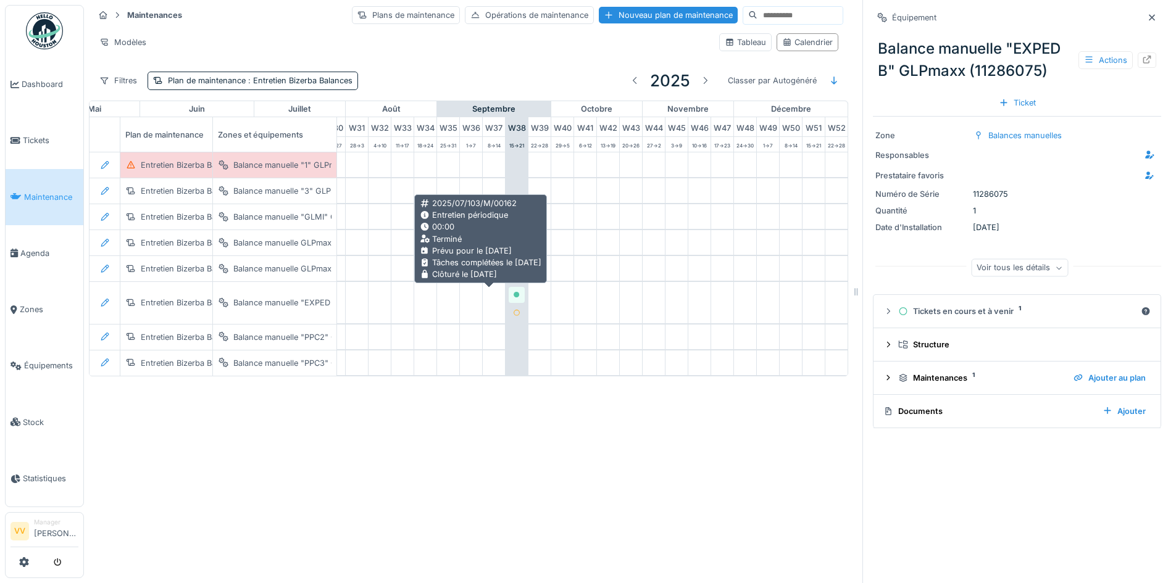
click at [513, 298] on div at bounding box center [516, 295] width 7 height 12
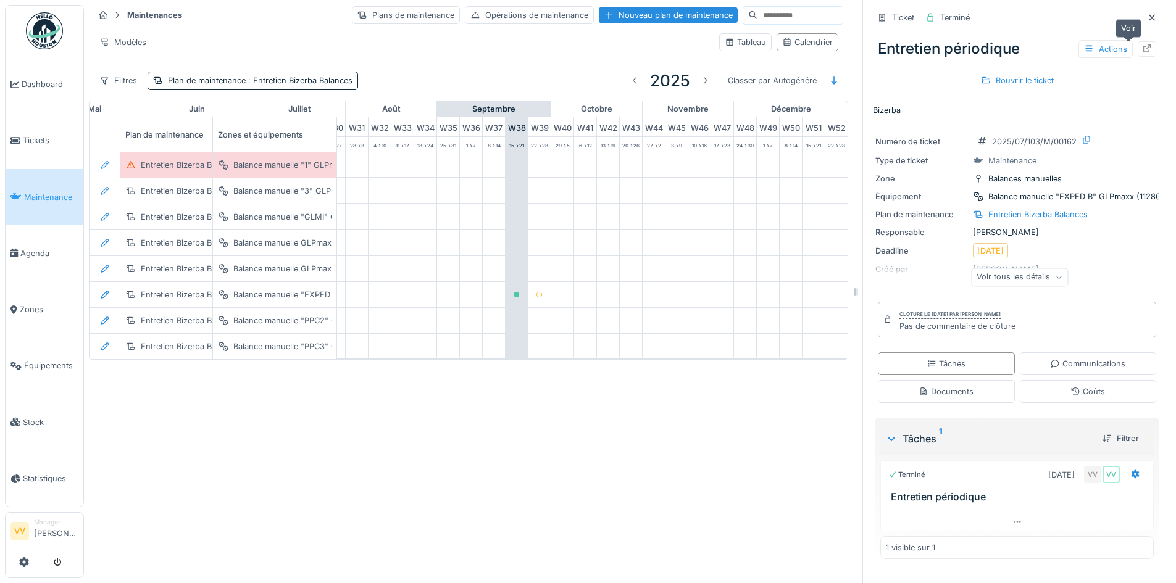
click at [1142, 51] on icon at bounding box center [1147, 48] width 10 height 8
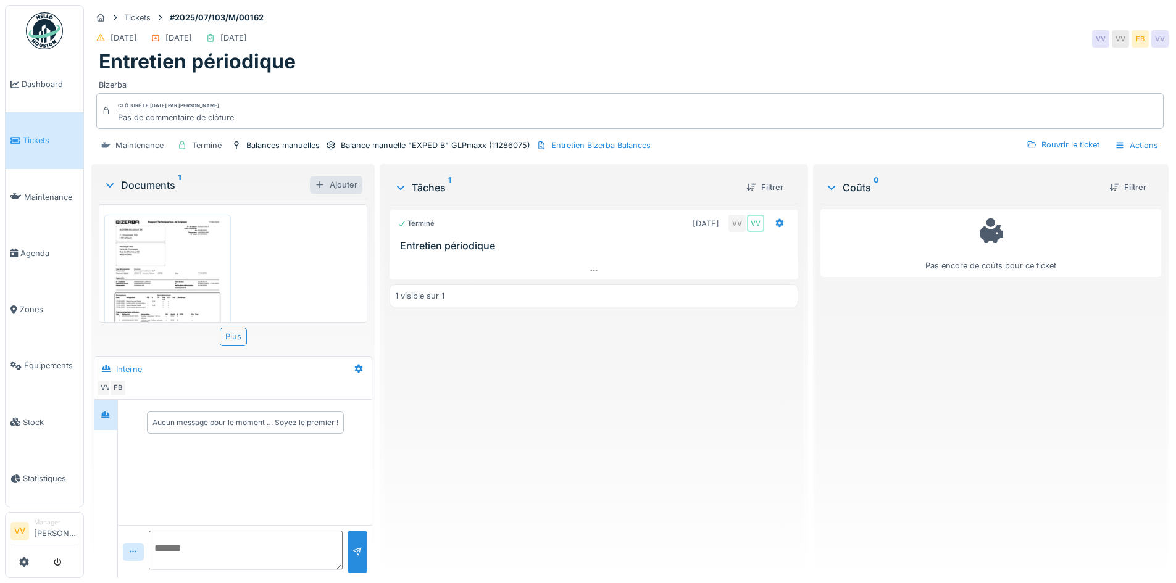
click at [332, 180] on div "Ajouter" at bounding box center [336, 185] width 52 height 17
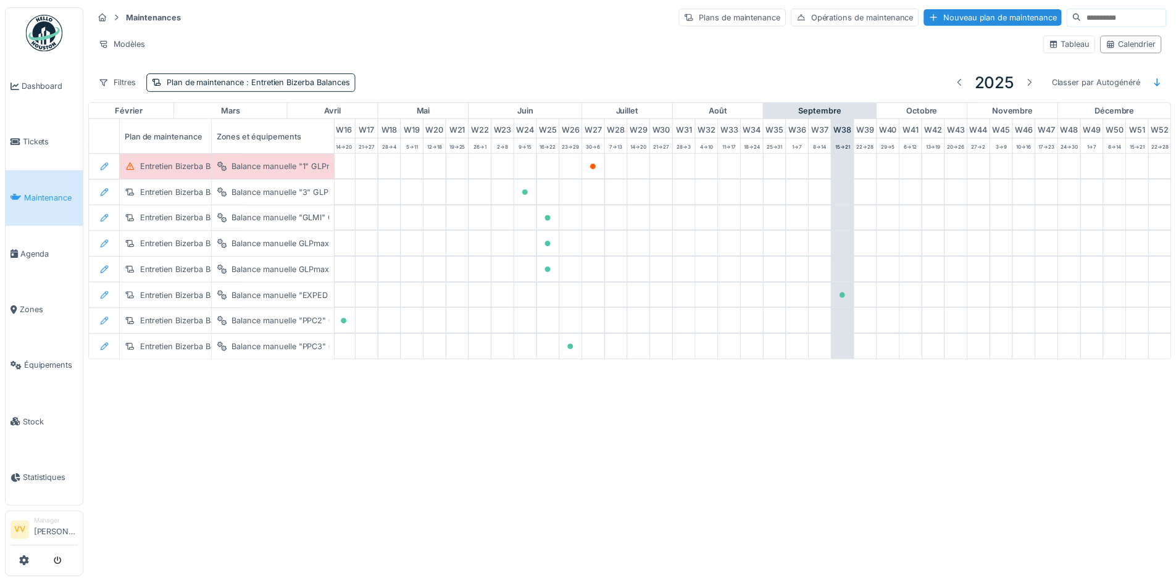
scroll to position [0, 404]
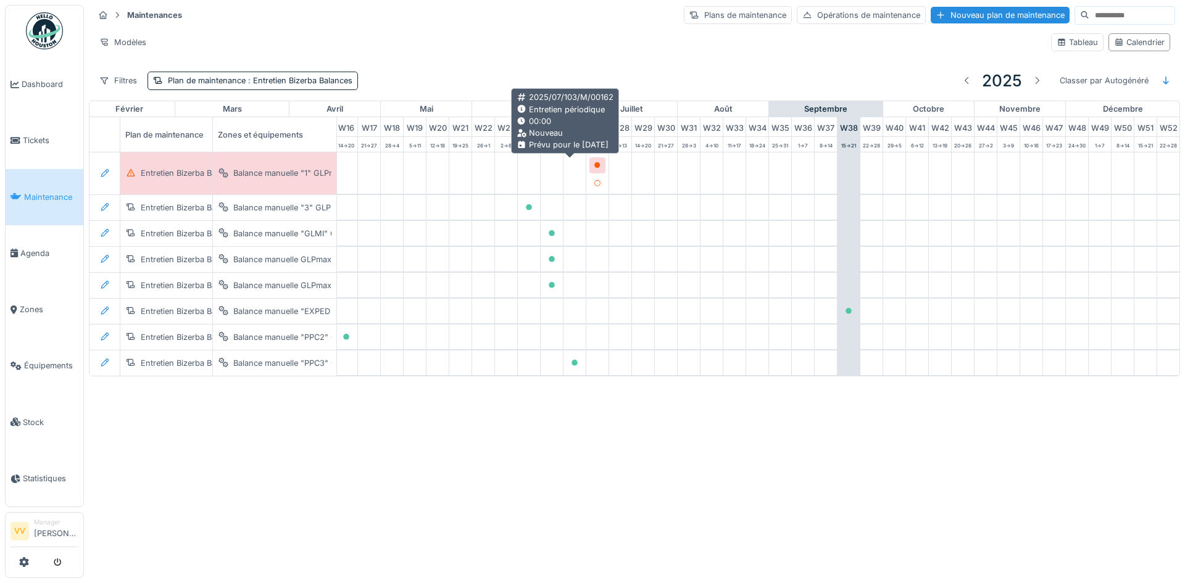
click at [594, 167] on icon at bounding box center [597, 165] width 6 height 6
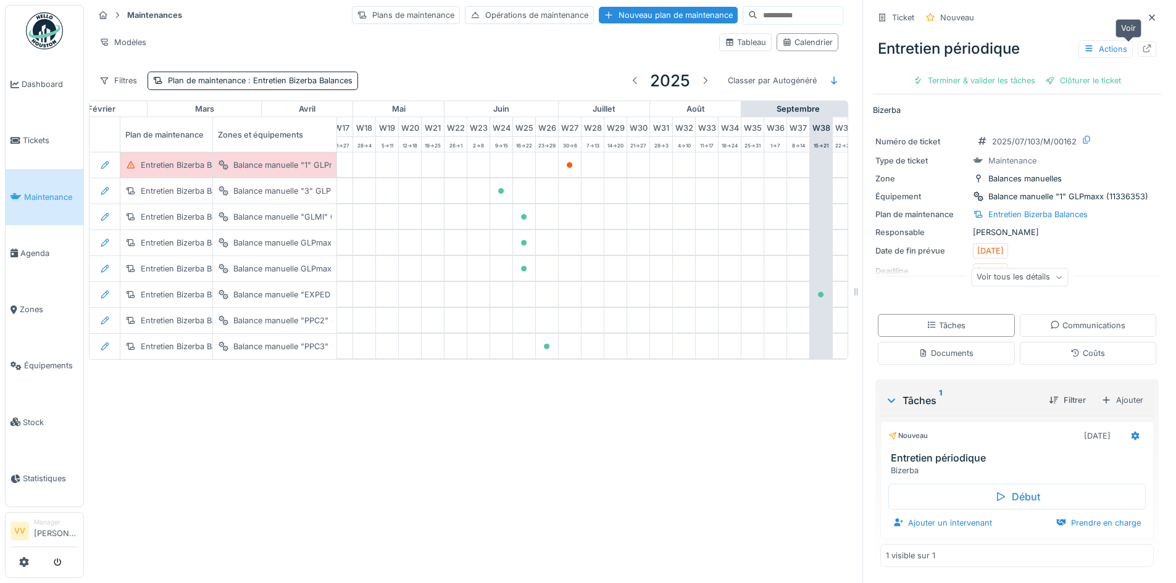
click at [1138, 48] on div at bounding box center [1147, 48] width 19 height 15
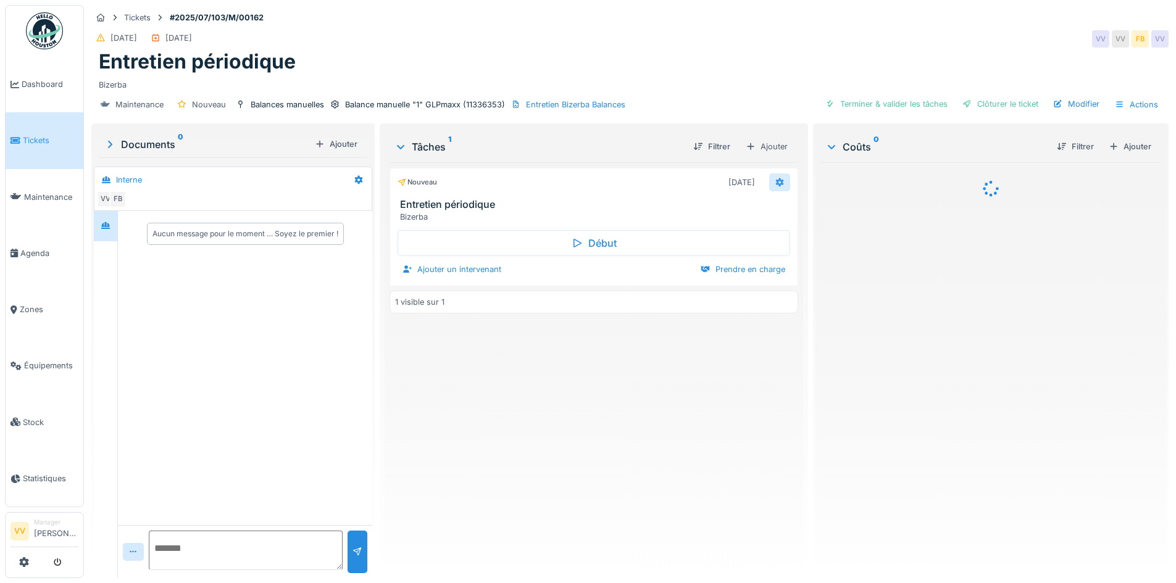
click at [776, 181] on icon at bounding box center [779, 182] width 8 height 9
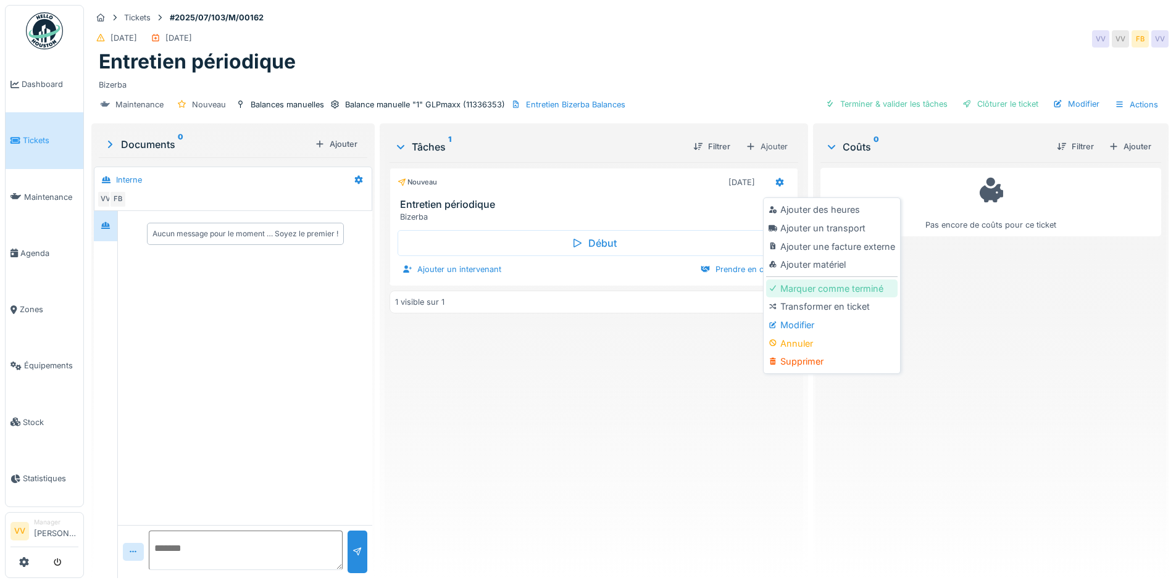
click at [842, 287] on div "Marquer comme terminé" at bounding box center [831, 289] width 131 height 19
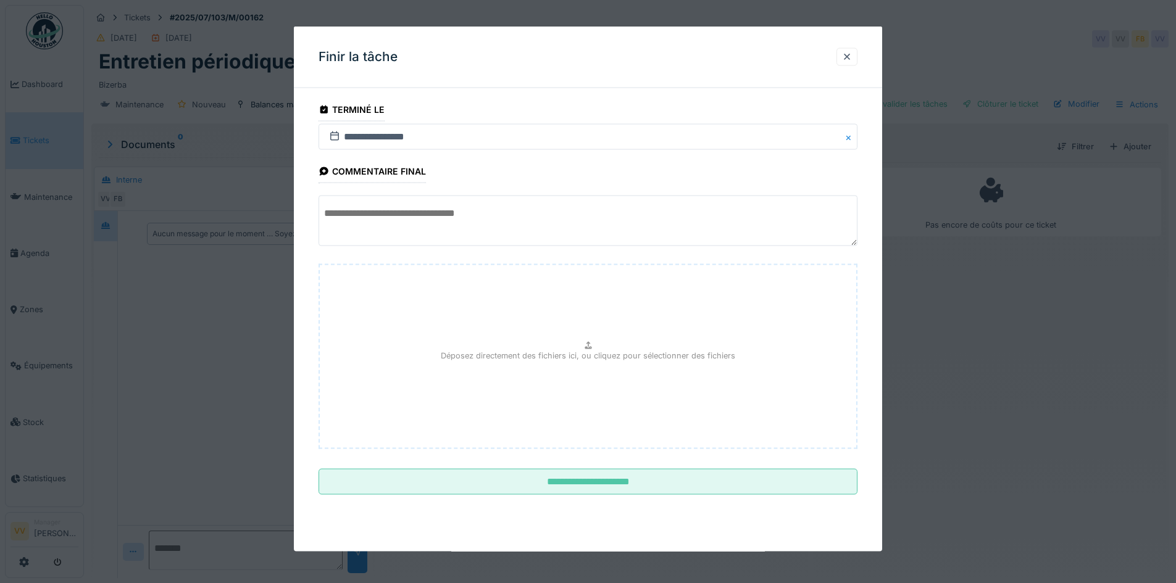
click at [552, 223] on textarea at bounding box center [588, 221] width 539 height 51
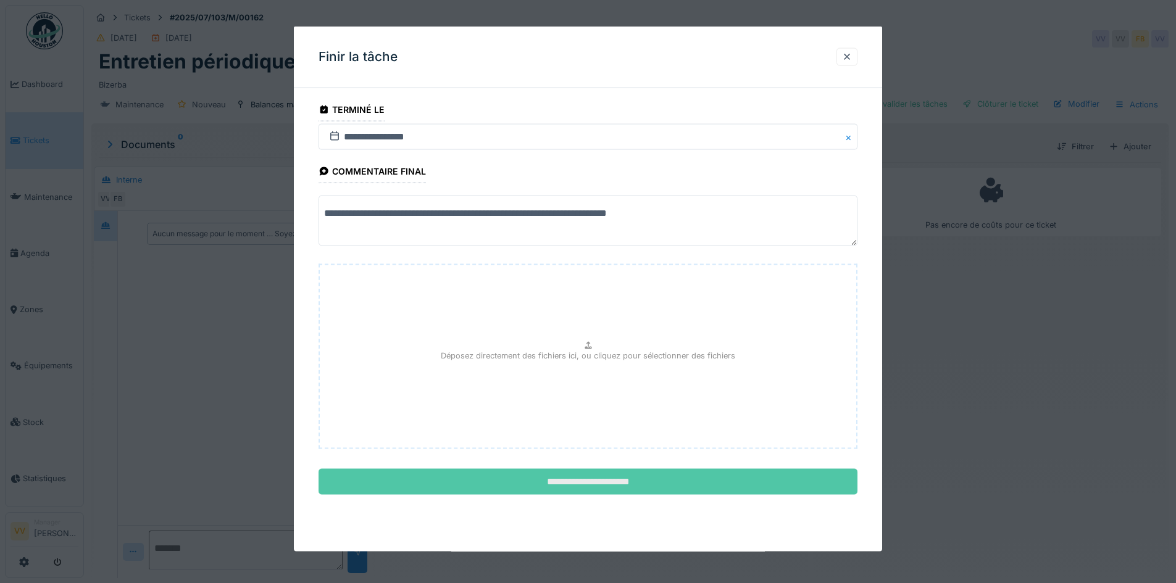
type textarea "**********"
click at [682, 488] on input "**********" at bounding box center [588, 482] width 539 height 26
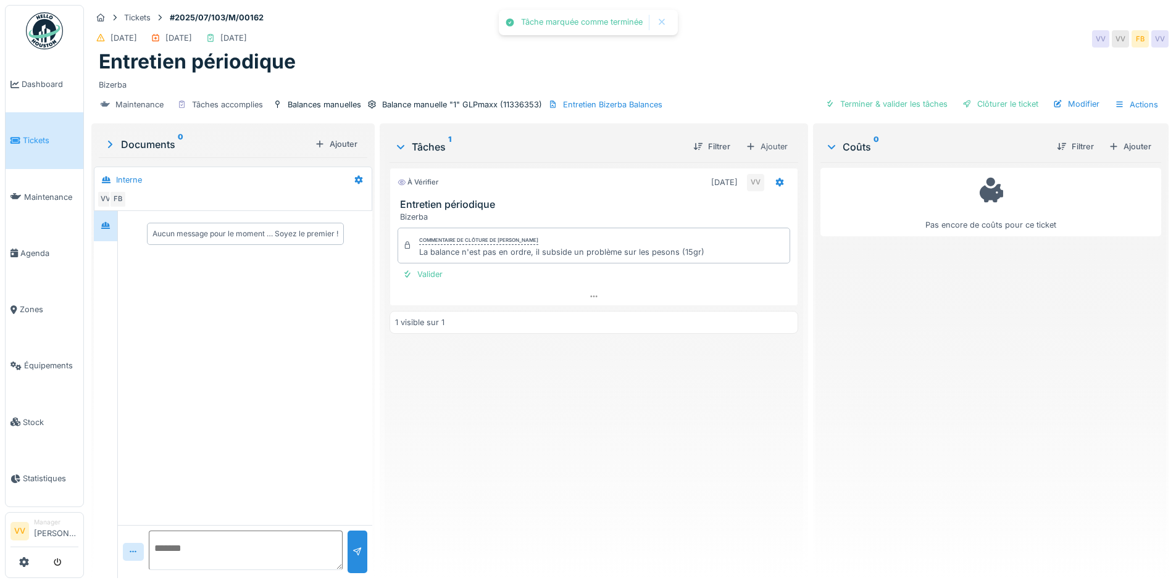
click at [682, 488] on div "À vérifier 01/07/2025 VV Entretien périodique Bizerba Commentaire de clôture de…" at bounding box center [594, 365] width 408 height 406
click at [39, 88] on span "Dashboard" at bounding box center [50, 84] width 57 height 12
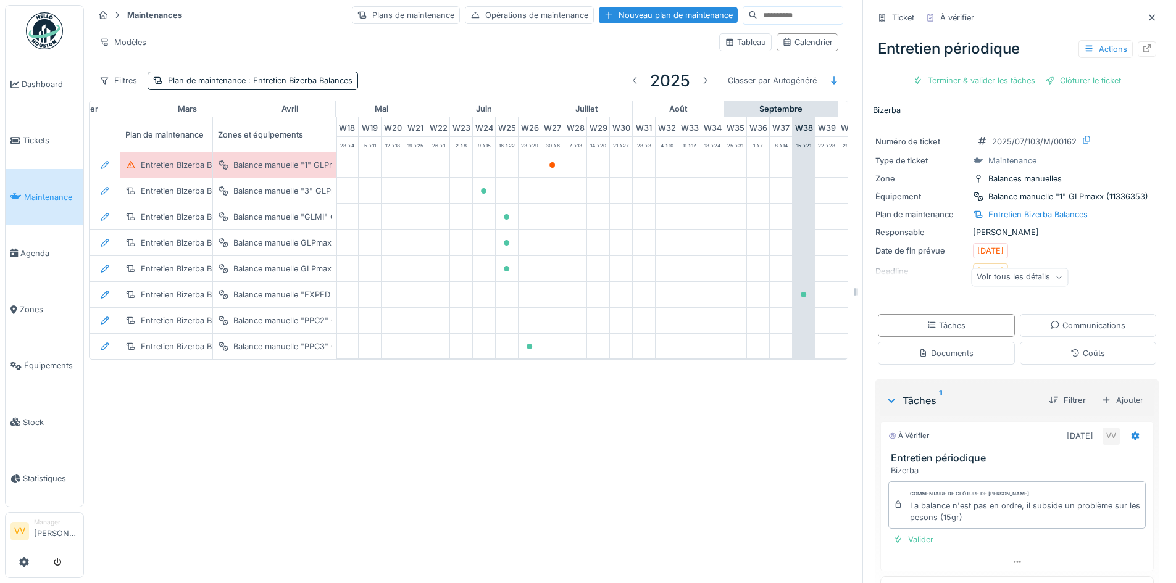
scroll to position [0, 414]
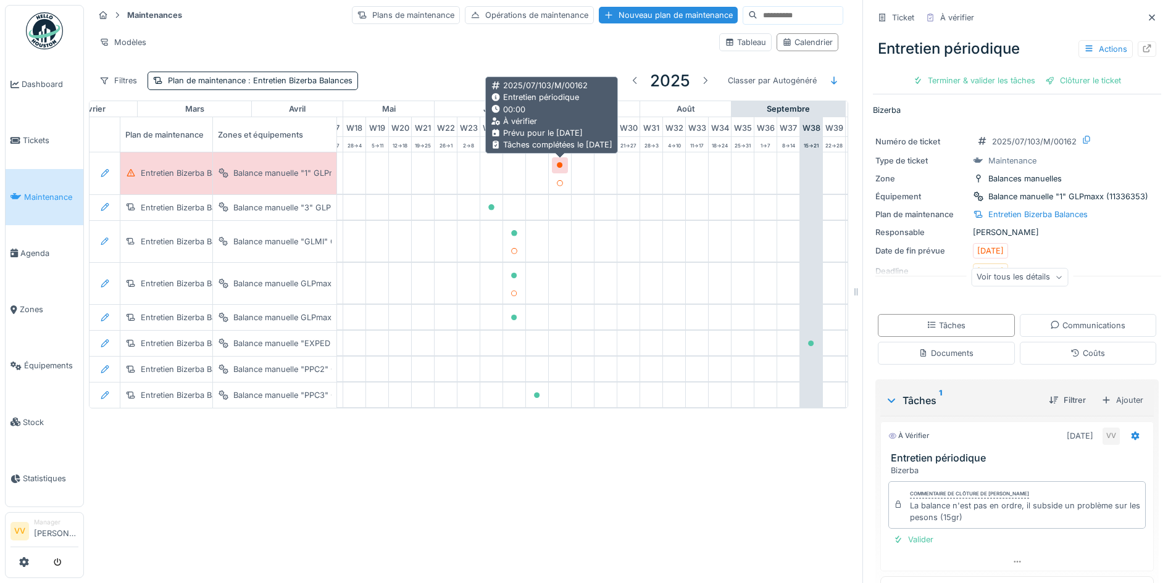
click at [556, 161] on div at bounding box center [560, 164] width 16 height 15
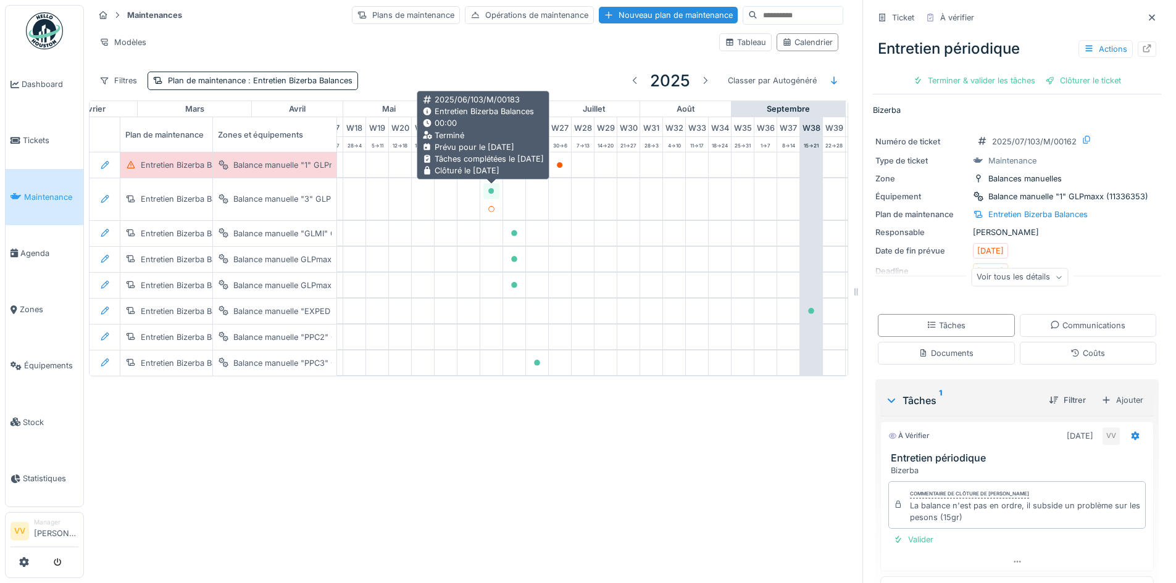
click at [490, 191] on icon at bounding box center [491, 191] width 6 height 6
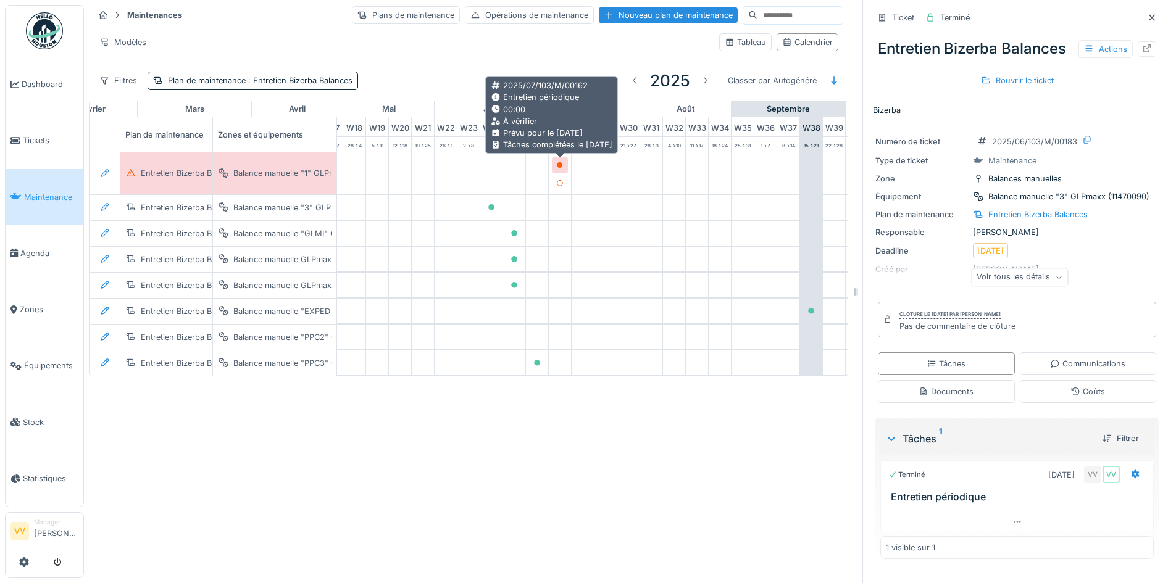
click at [561, 159] on div at bounding box center [560, 164] width 16 height 15
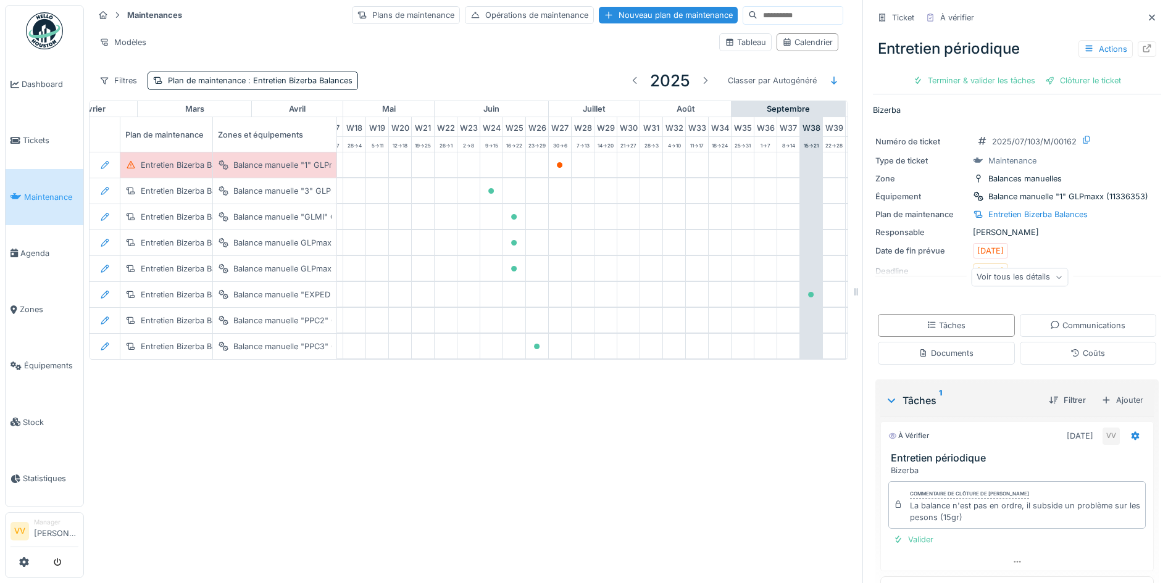
click at [24, 186] on link "Maintenance" at bounding box center [45, 197] width 78 height 56
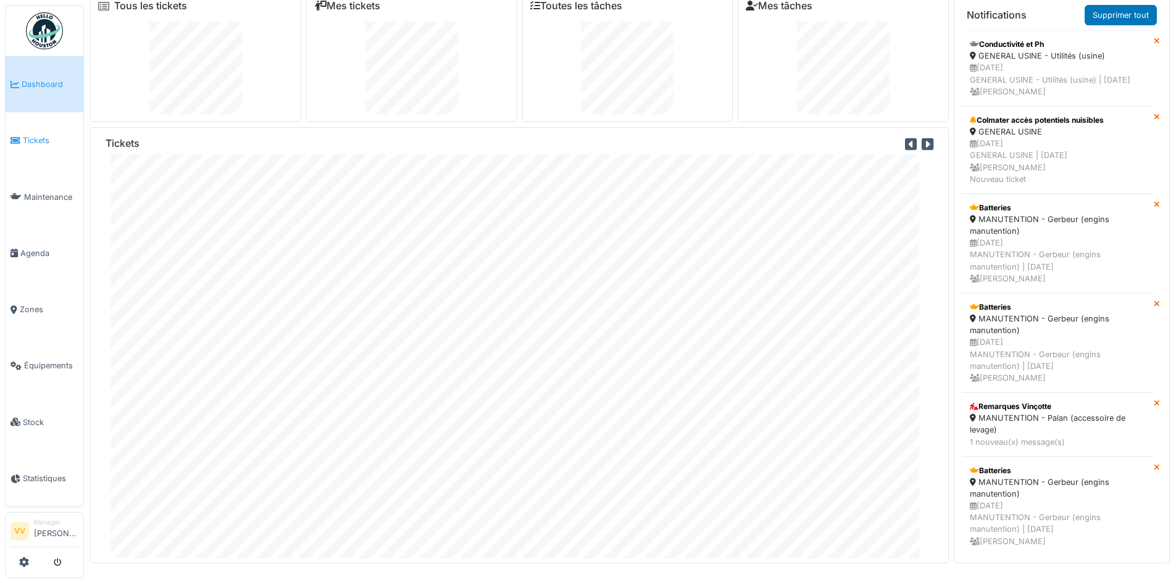
click at [24, 138] on span "Tickets" at bounding box center [51, 141] width 56 height 12
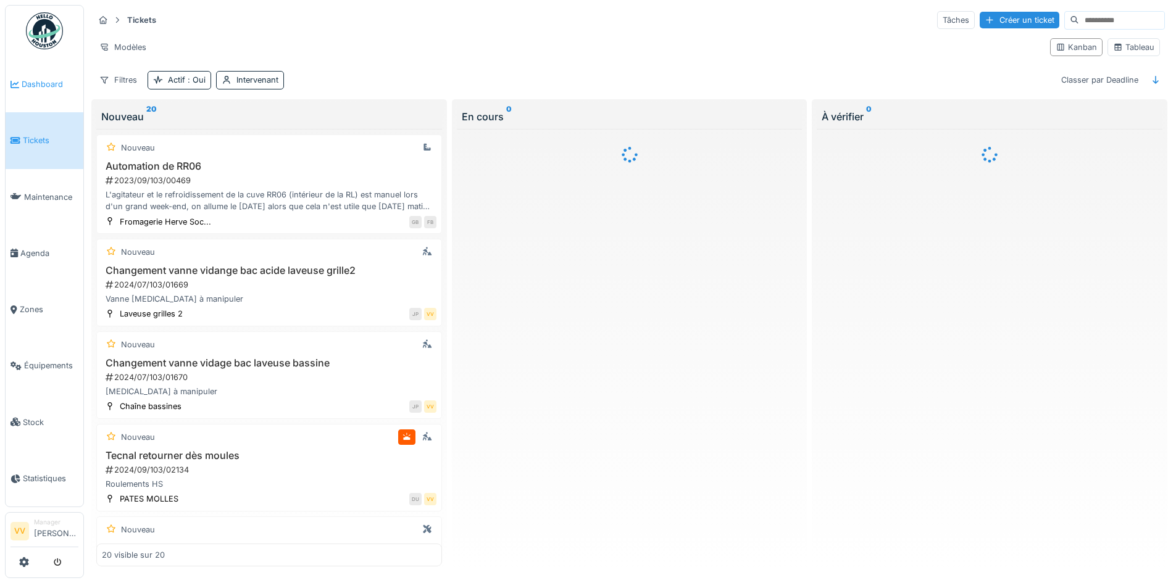
click at [64, 85] on span "Dashboard" at bounding box center [50, 84] width 57 height 12
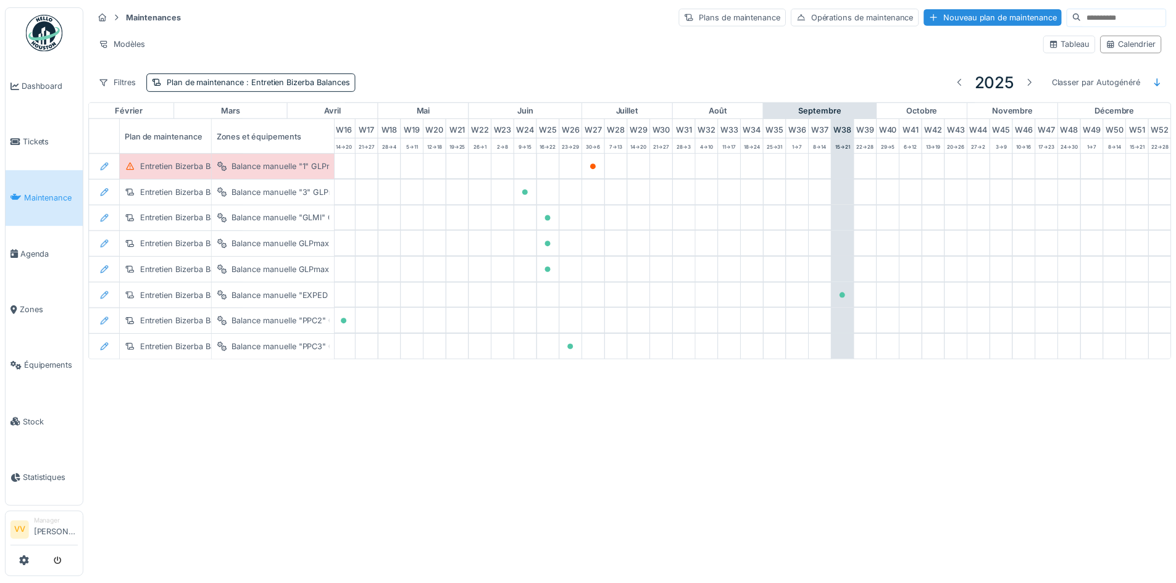
scroll to position [0, 404]
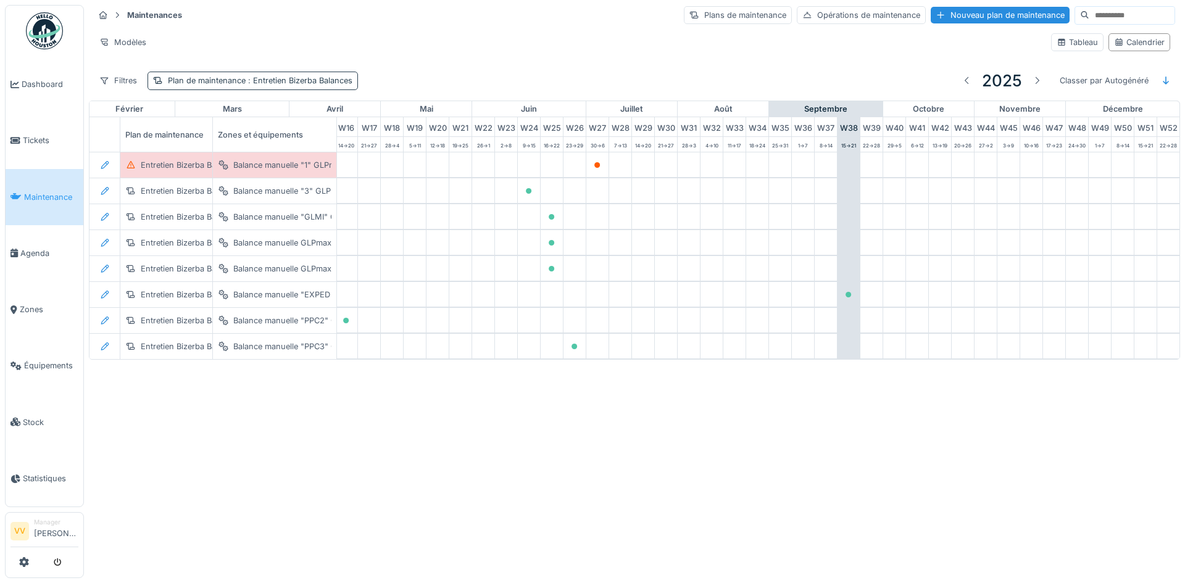
click at [290, 81] on span ": Entretien Bizerba Balances" at bounding box center [299, 80] width 107 height 9
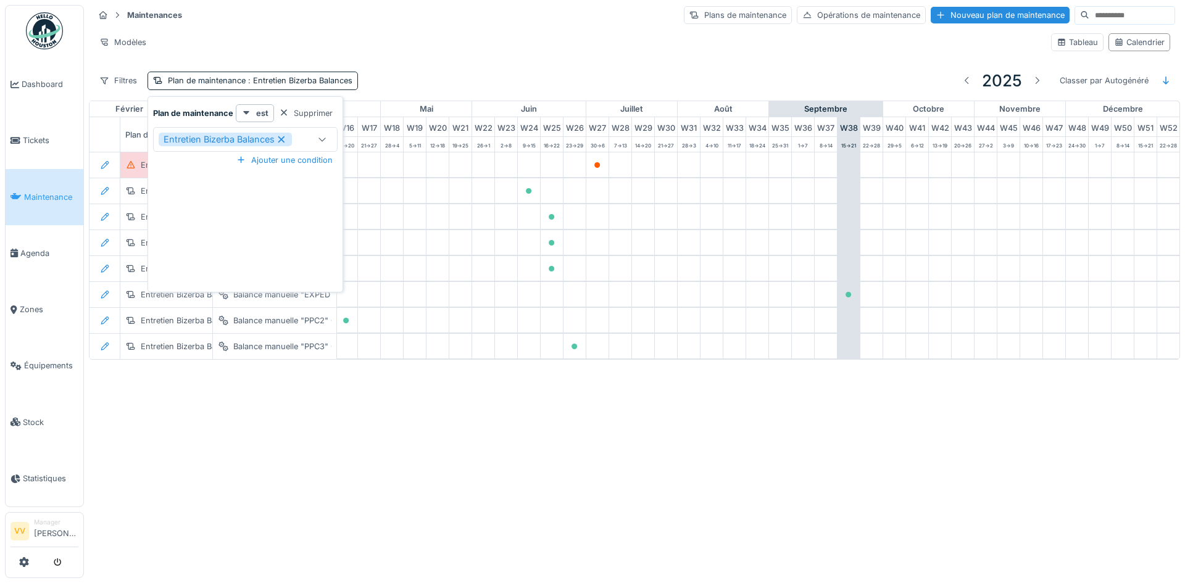
click at [285, 139] on icon at bounding box center [281, 139] width 11 height 9
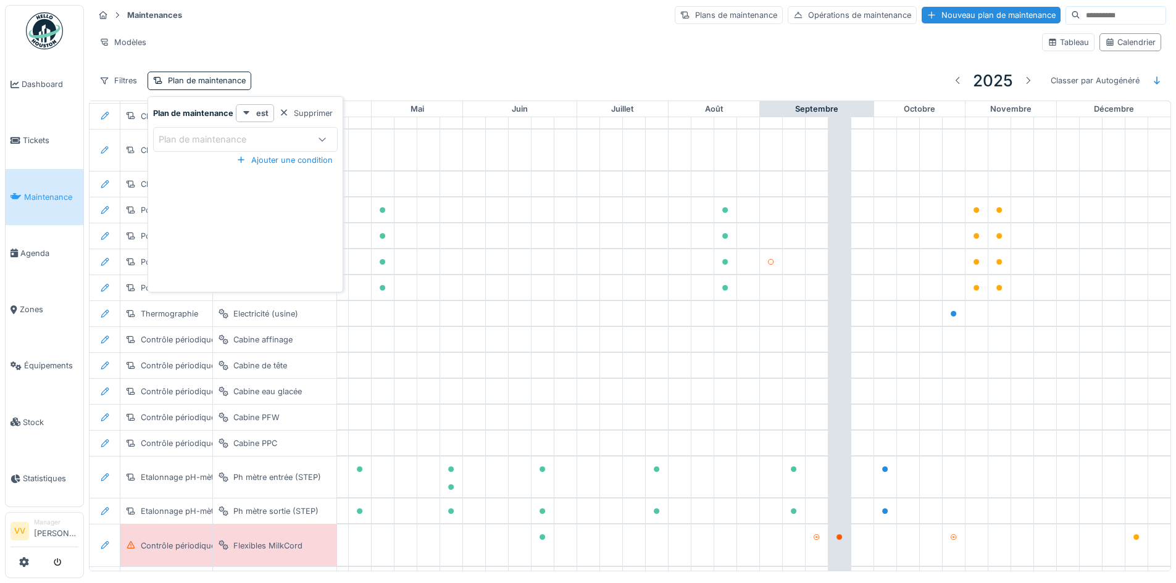
scroll to position [770, 404]
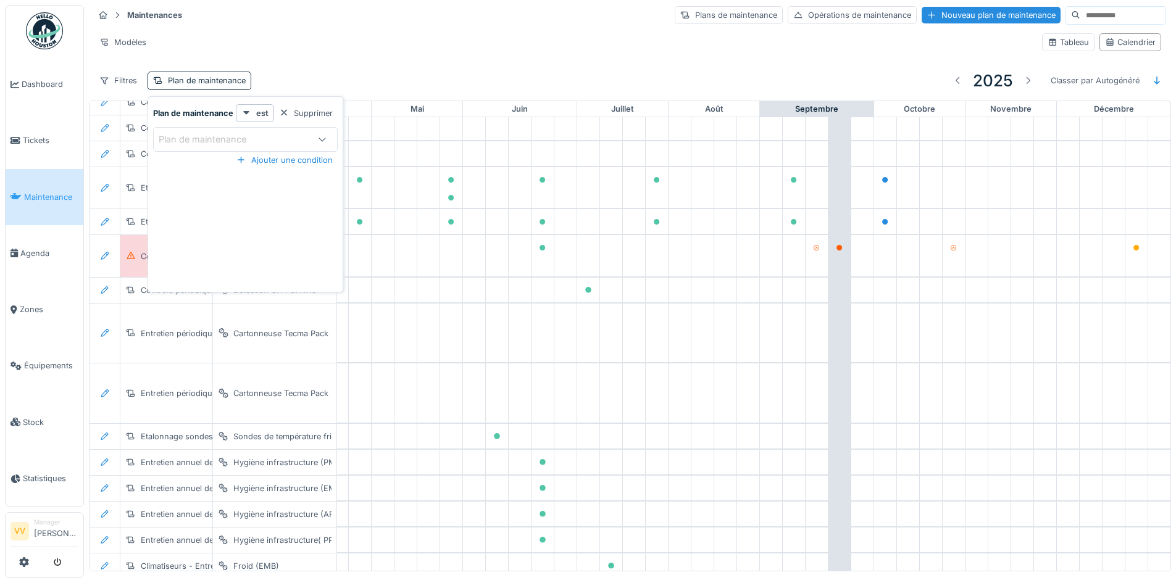
click at [384, 73] on div "Filtres Plan de maintenance 2025 Classer par Autogénéré" at bounding box center [630, 80] width 1072 height 29
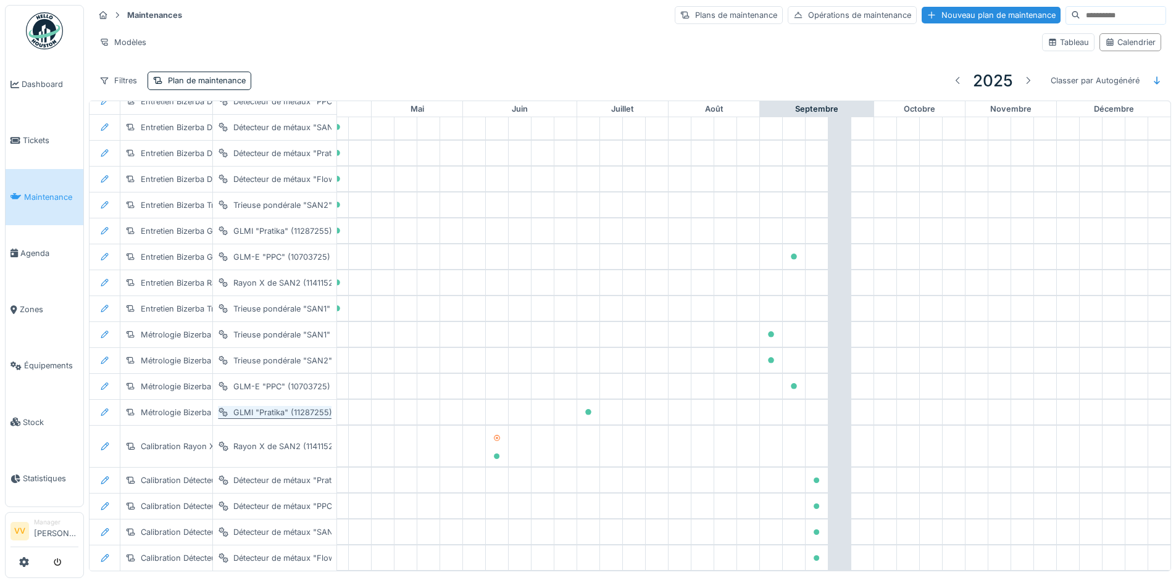
scroll to position [2, 0]
